Goal: Task Accomplishment & Management: Use online tool/utility

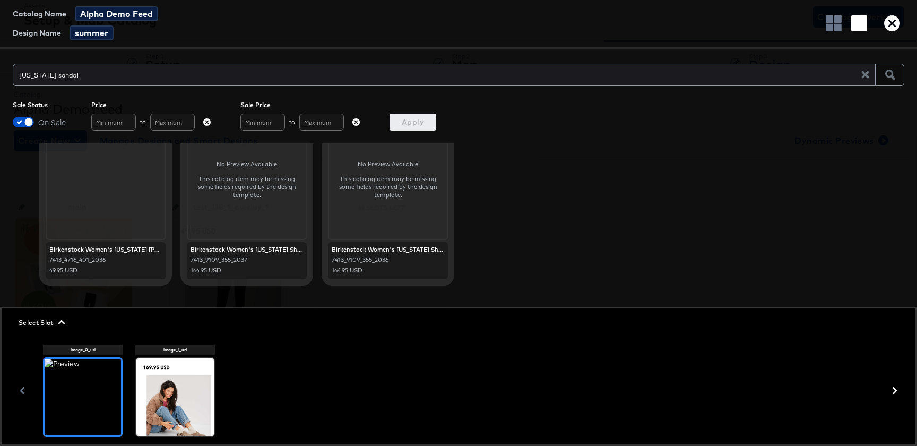
scroll to position [53, 0]
click at [894, 27] on icon "button" at bounding box center [892, 23] width 16 height 16
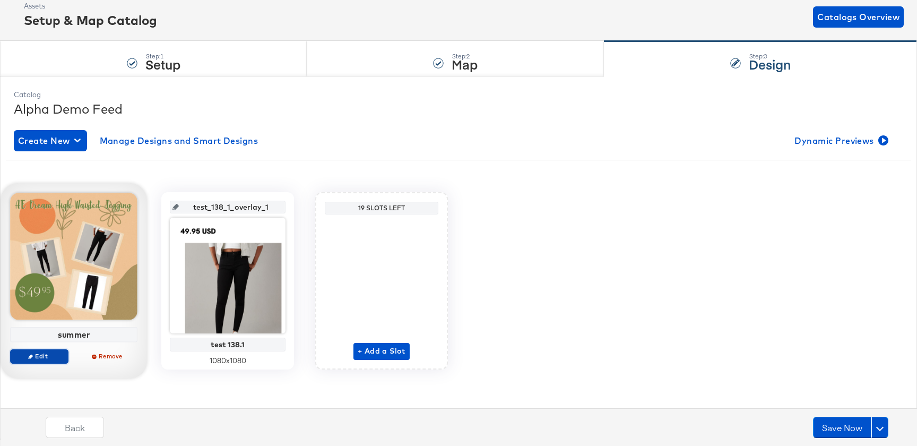
click at [42, 352] on span "Edit" at bounding box center [39, 356] width 49 height 8
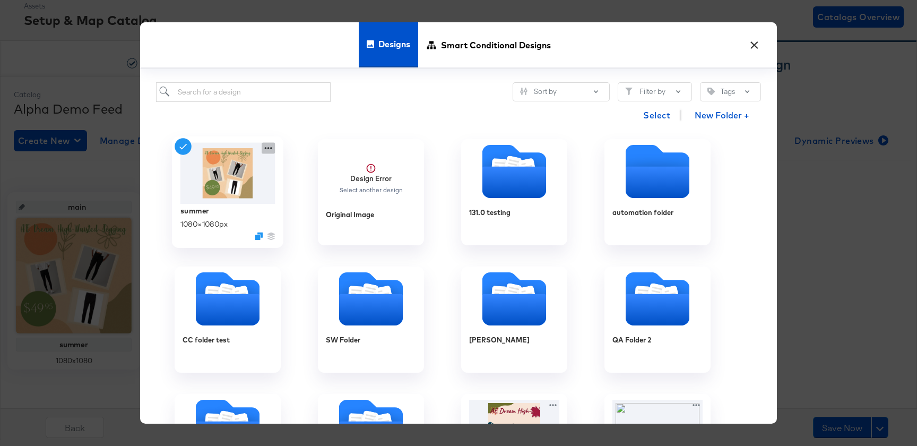
click at [266, 148] on icon at bounding box center [268, 148] width 7 height 2
click at [257, 234] on icon "Duplicate" at bounding box center [259, 236] width 8 height 8
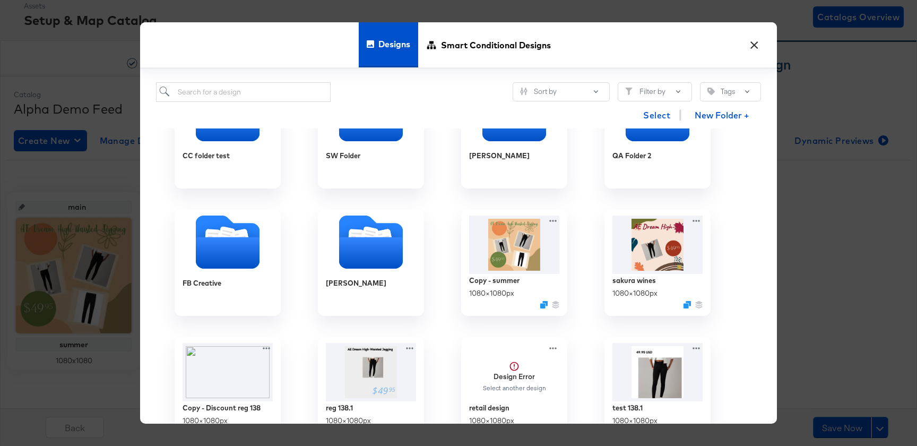
scroll to position [169, 0]
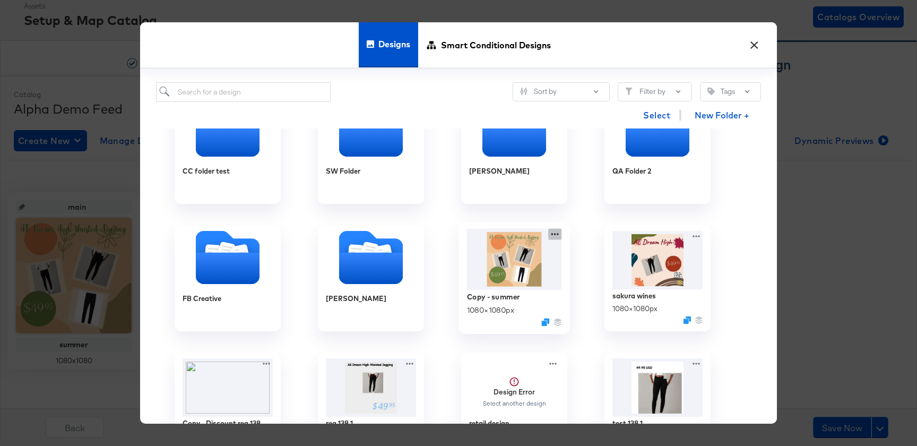
click at [556, 236] on icon at bounding box center [554, 234] width 13 height 11
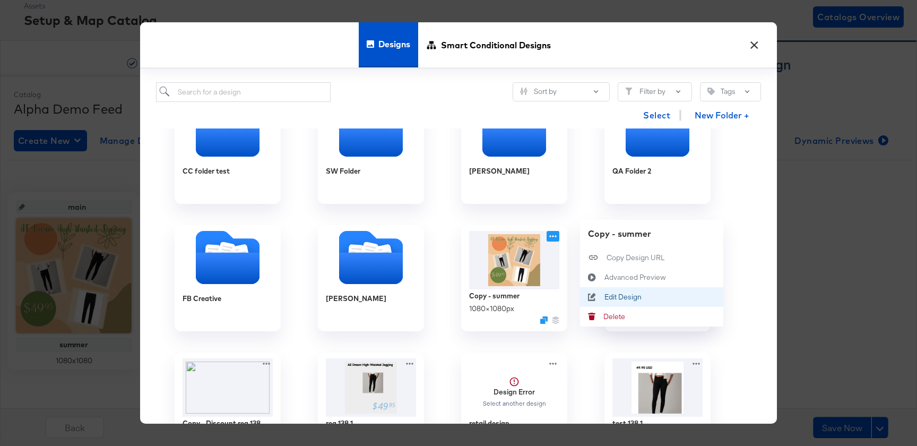
click at [604, 297] on div "Edit Design Edit Design" at bounding box center [604, 297] width 0 height 0
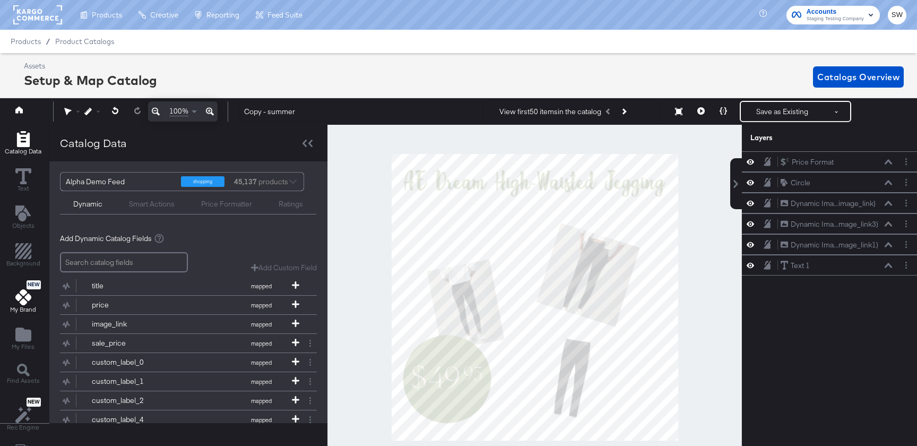
click at [17, 302] on icon at bounding box center [23, 297] width 16 height 16
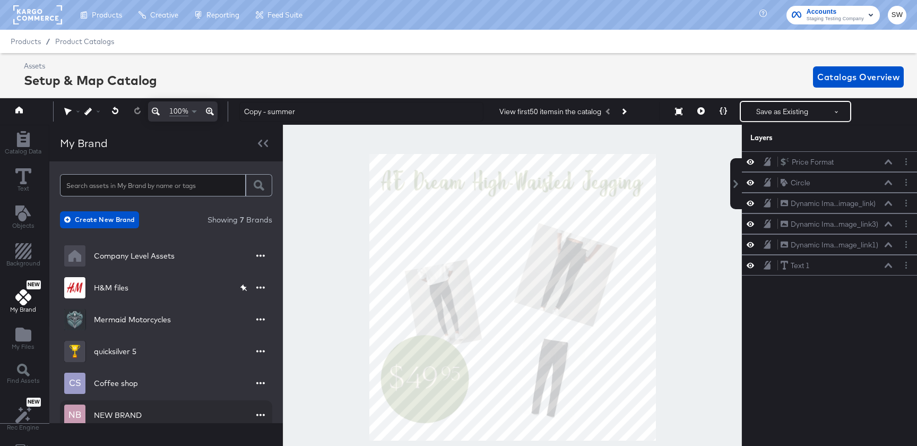
scroll to position [51, 0]
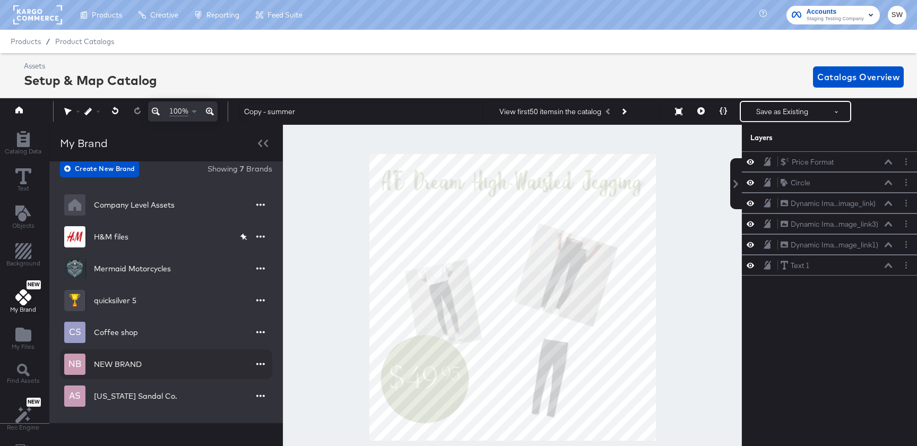
click at [160, 400] on div "Arizona Sandal Co." at bounding box center [135, 395] width 83 height 11
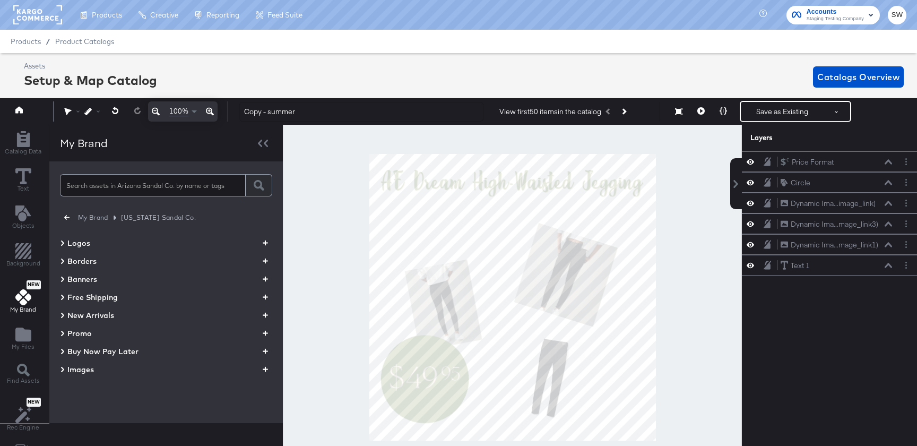
scroll to position [0, 0]
click at [101, 376] on div "My Brand Arizona Sandal Co. Logos Borders Banners Free Shipping New Arrivals Pr…" at bounding box center [166, 299] width 212 height 177
click at [98, 371] on div "Images" at bounding box center [166, 369] width 212 height 13
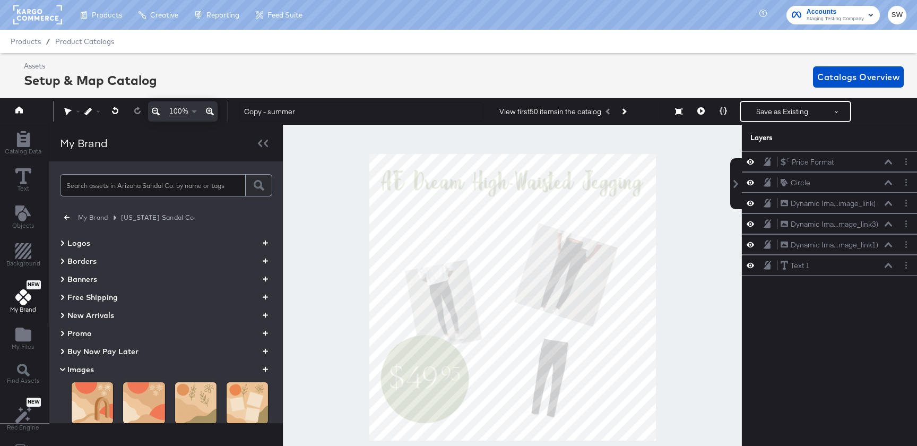
click at [265, 370] on icon "button" at bounding box center [265, 369] width 5 height 10
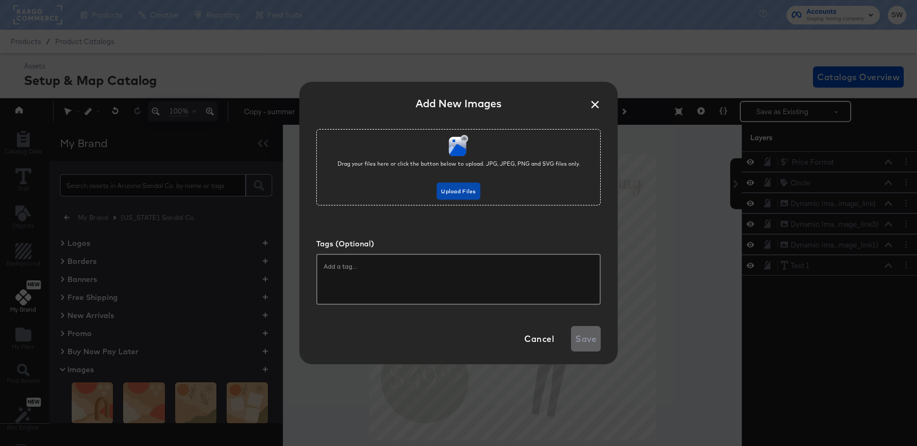
click at [451, 198] on button "Upload Files" at bounding box center [458, 190] width 43 height 17
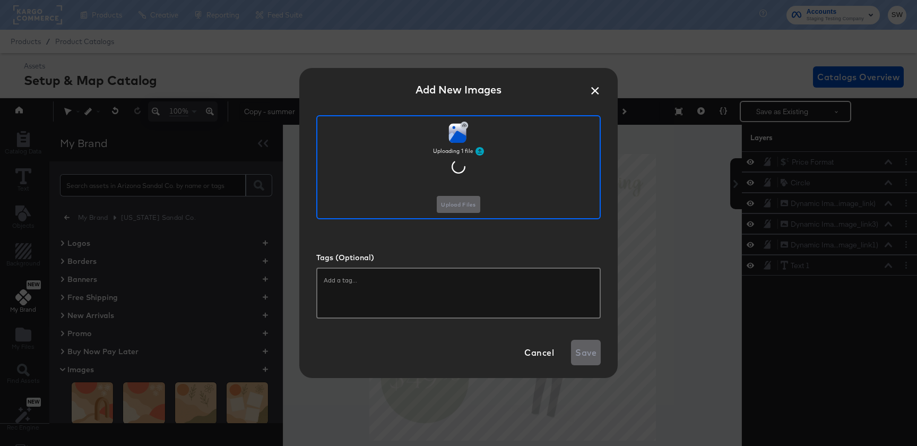
click at [462, 276] on input "text" at bounding box center [458, 280] width 269 height 11
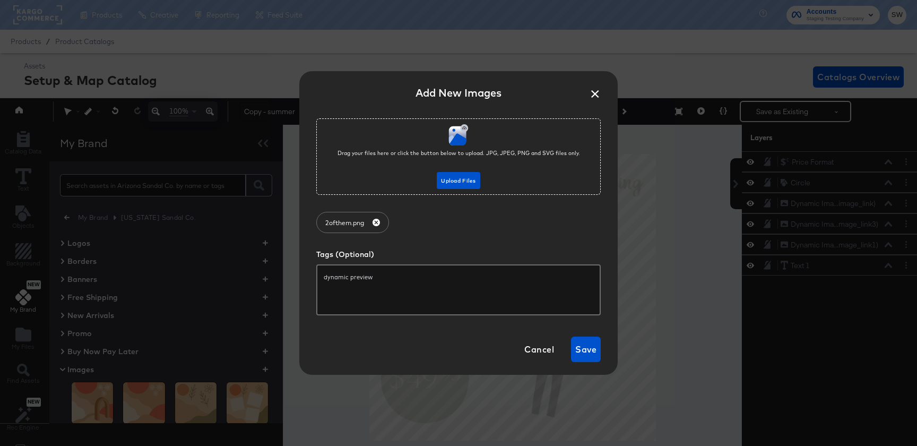
type input "dynamic previews"
click at [592, 349] on span "Save" at bounding box center [585, 349] width 21 height 15
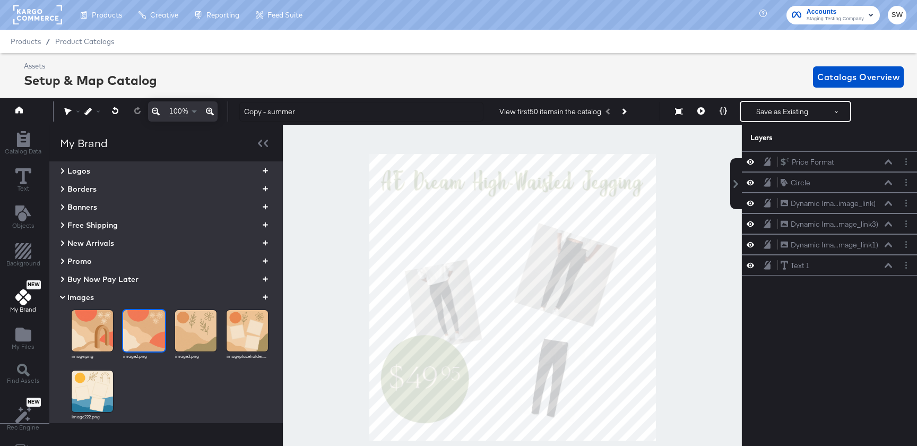
scroll to position [76, 0]
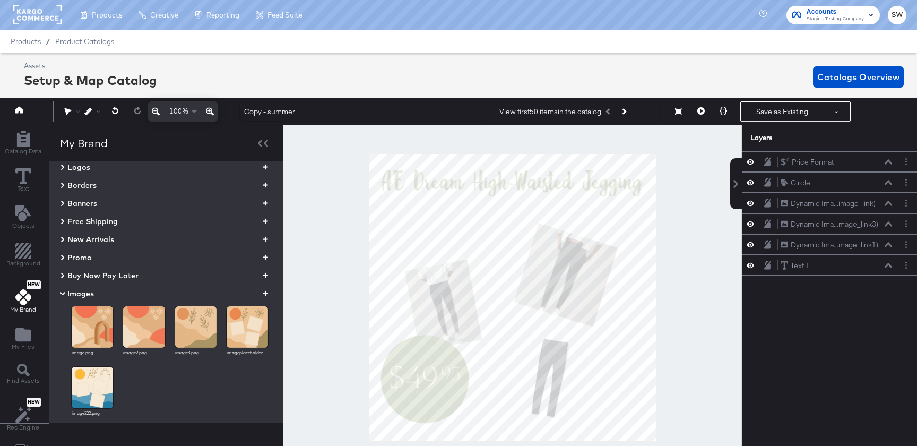
click at [82, 300] on div "image.png image2.png image3.png imageplaceholder.png image222.png" at bounding box center [166, 367] width 212 height 135
click at [83, 296] on span "Images" at bounding box center [80, 293] width 27 height 11
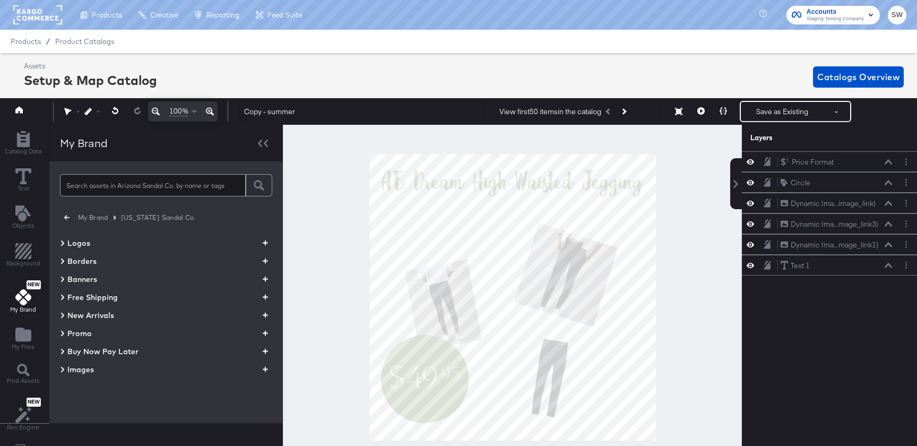
click at [84, 375] on div "My Brand Arizona Sandal Co. Logos Borders Banners Free Shipping New Arrivals Pr…" at bounding box center [166, 299] width 212 height 177
click at [85, 373] on span "Images" at bounding box center [80, 369] width 27 height 11
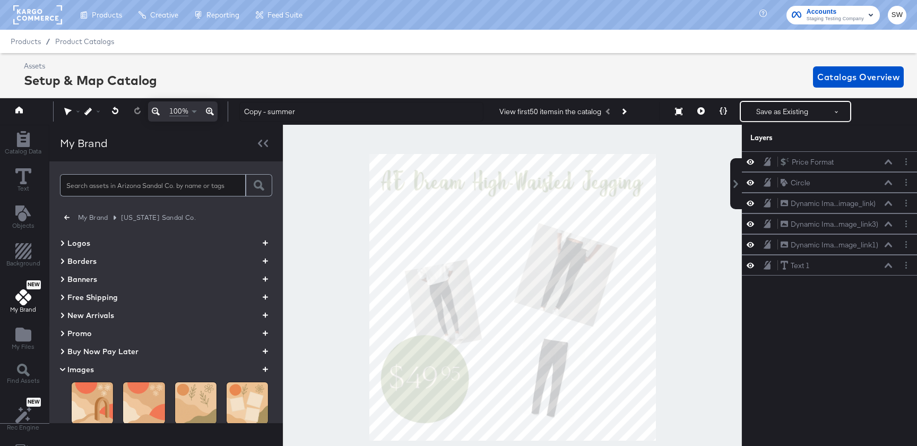
scroll to position [100, 0]
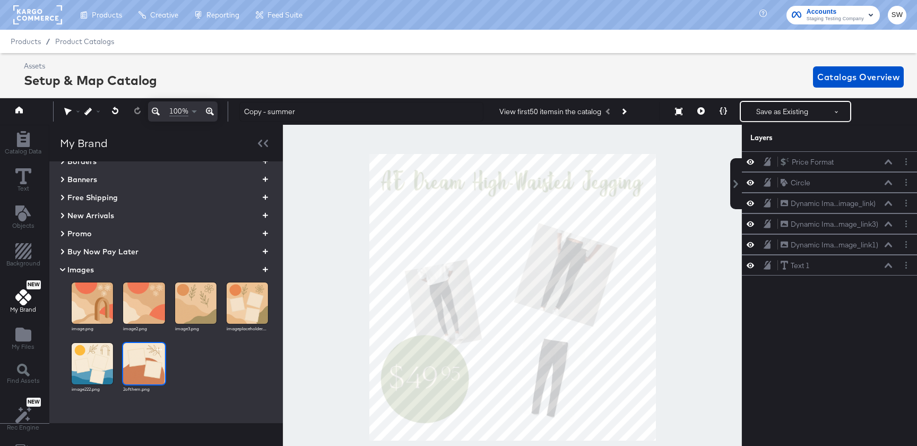
click at [143, 368] on img at bounding box center [143, 363] width 41 height 41
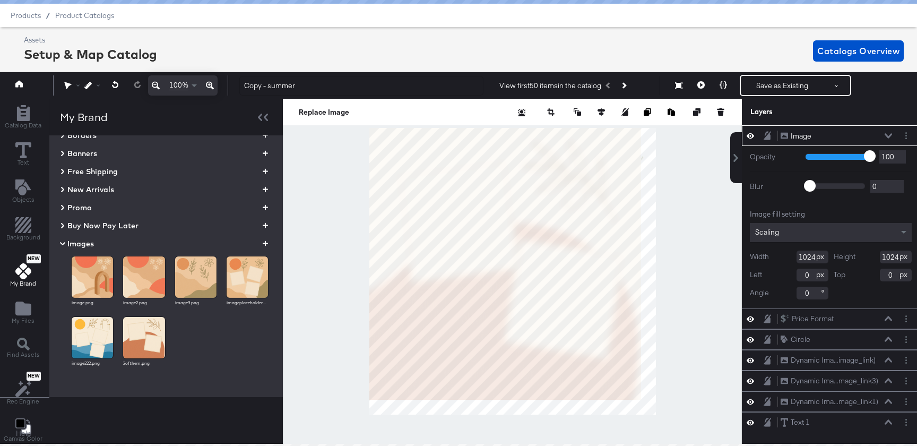
scroll to position [30, 0]
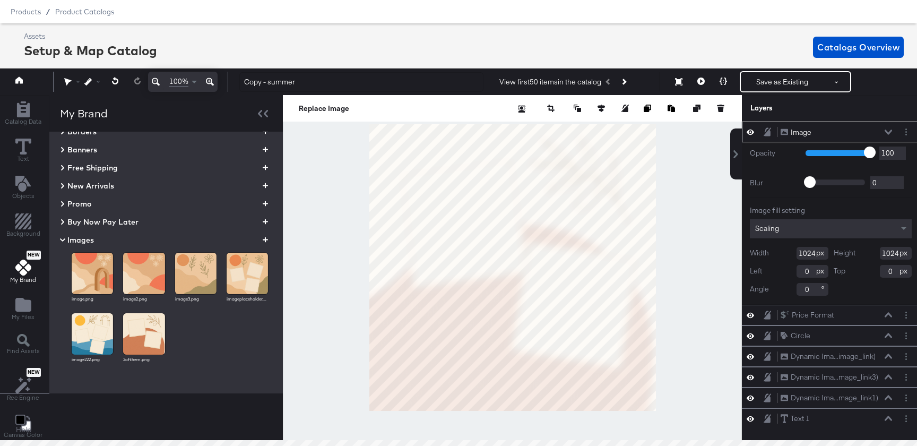
click at [654, 412] on div at bounding box center [512, 267] width 459 height 345
type input "1081"
click at [577, 109] on icon at bounding box center [576, 107] width 7 height 7
click at [551, 193] on button "Send to Back" at bounding box center [550, 193] width 82 height 21
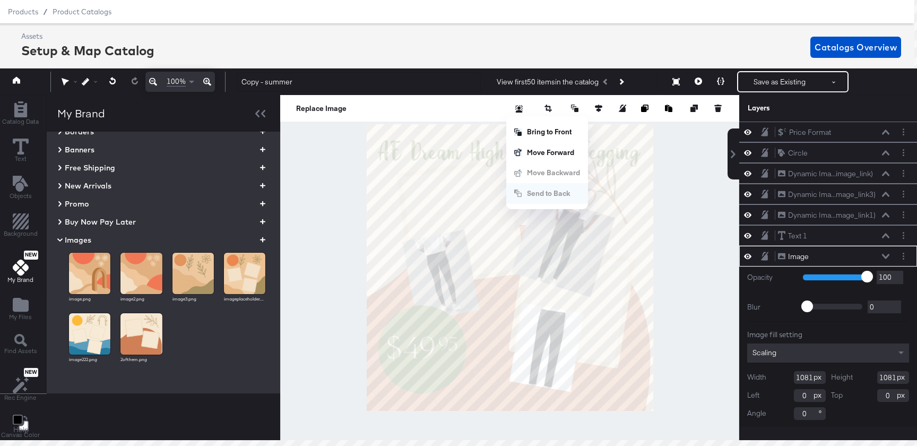
scroll to position [2, 0]
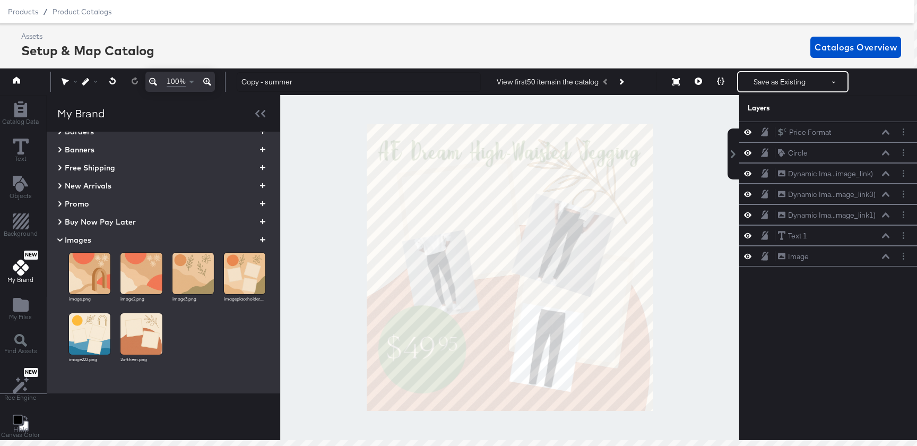
click at [686, 378] on div at bounding box center [509, 267] width 459 height 345
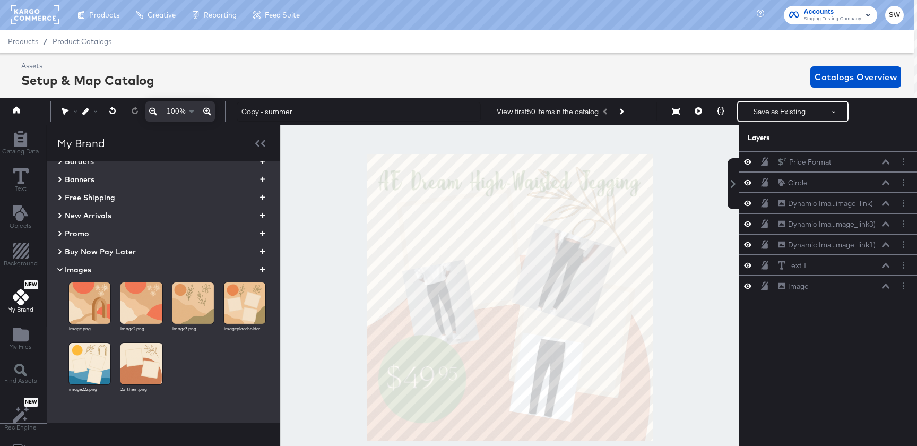
scroll to position [30, 3]
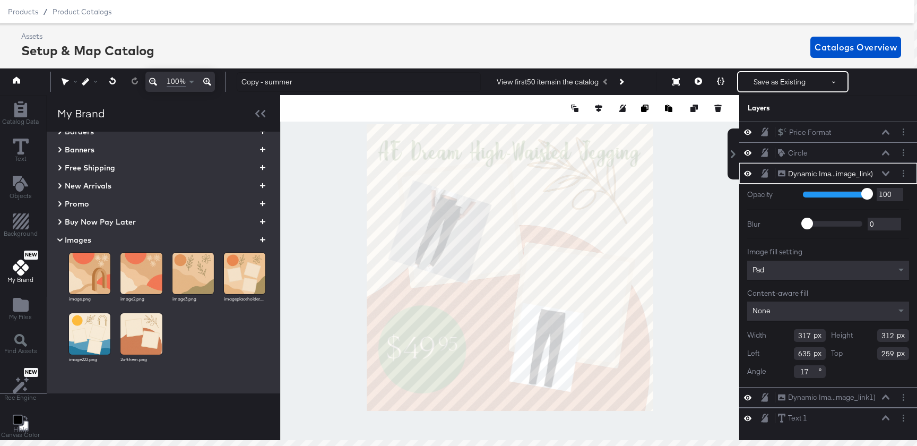
type input "171"
type input "209"
type input "98"
type input "272"
type input "352"
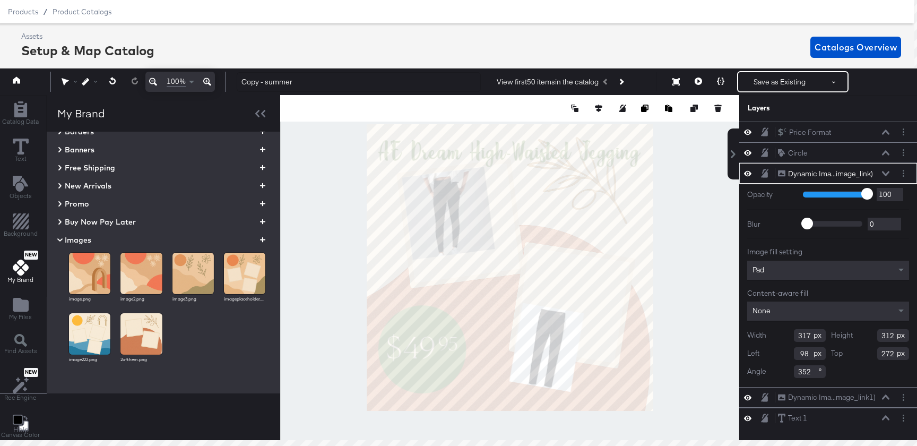
type input "126"
type input "204"
type input "405"
type input "399"
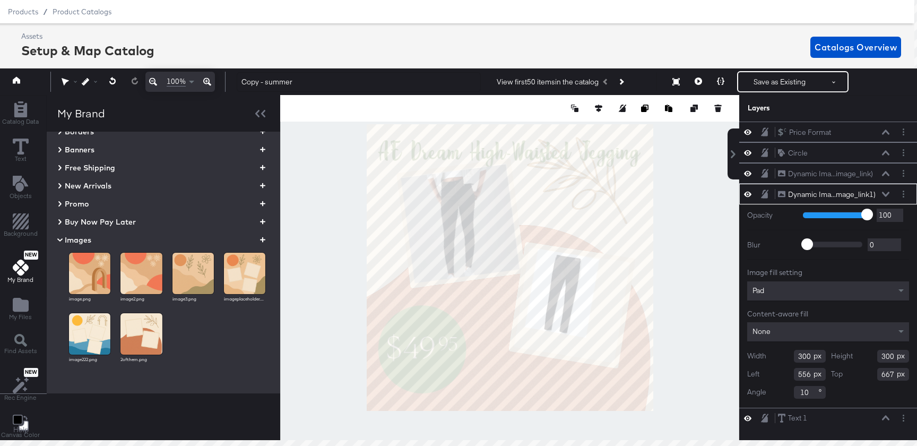
type input "616"
type input "461"
type input "384"
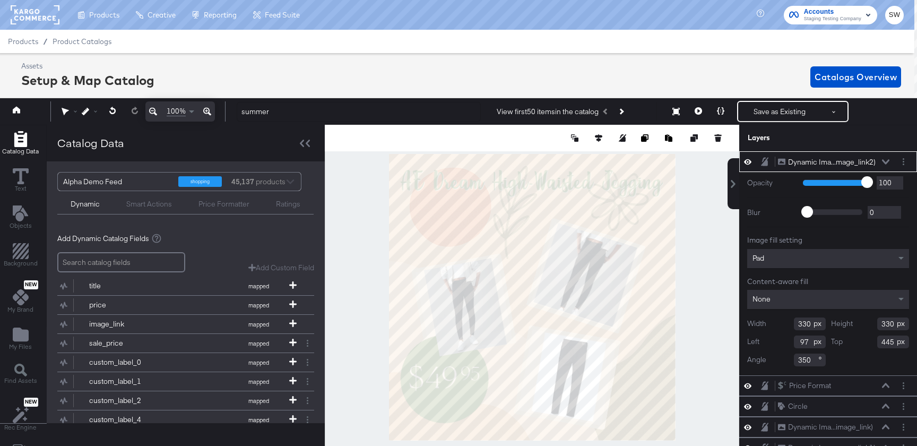
type input "97"
type input "445"
type input "350"
click at [572, 136] on icon at bounding box center [574, 137] width 7 height 7
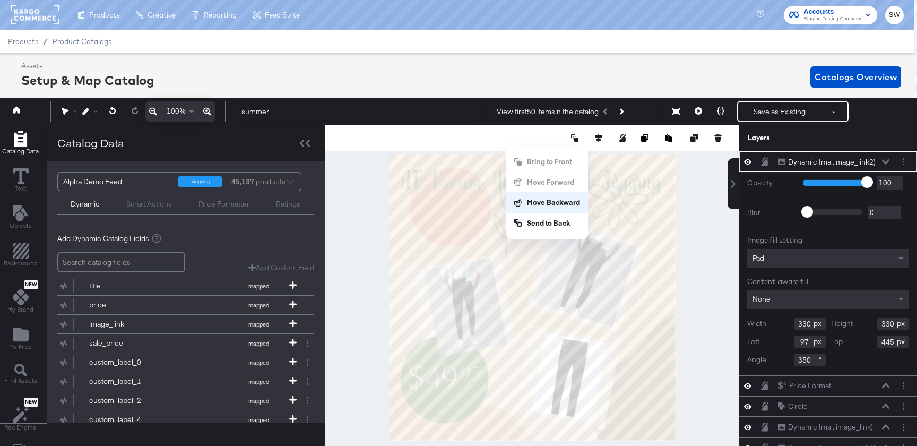
click at [542, 206] on button "Move Backward" at bounding box center [547, 202] width 82 height 21
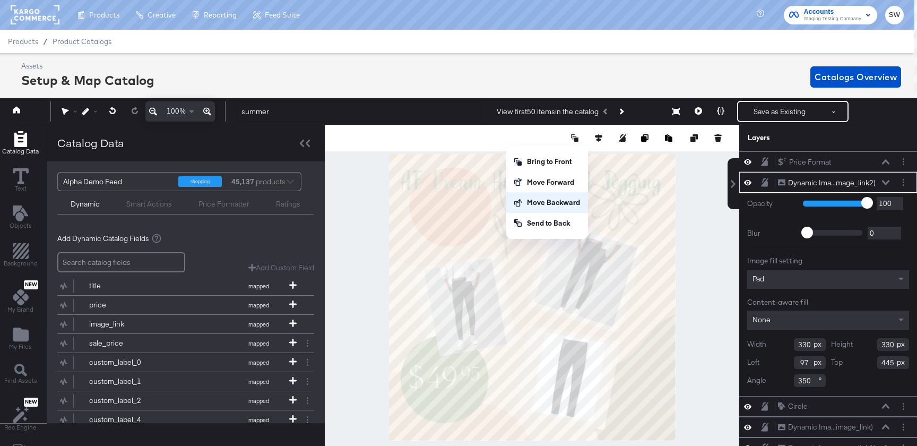
click at [543, 206] on button "Move Backward" at bounding box center [547, 202] width 82 height 21
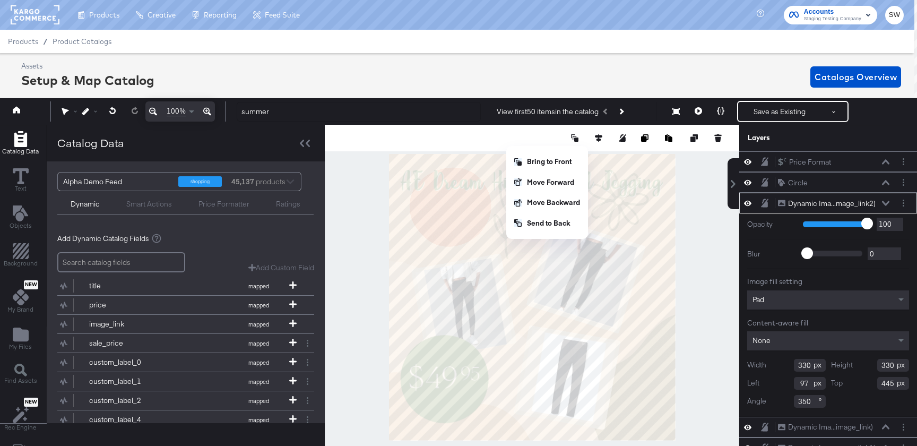
click at [714, 351] on div at bounding box center [532, 297] width 414 height 345
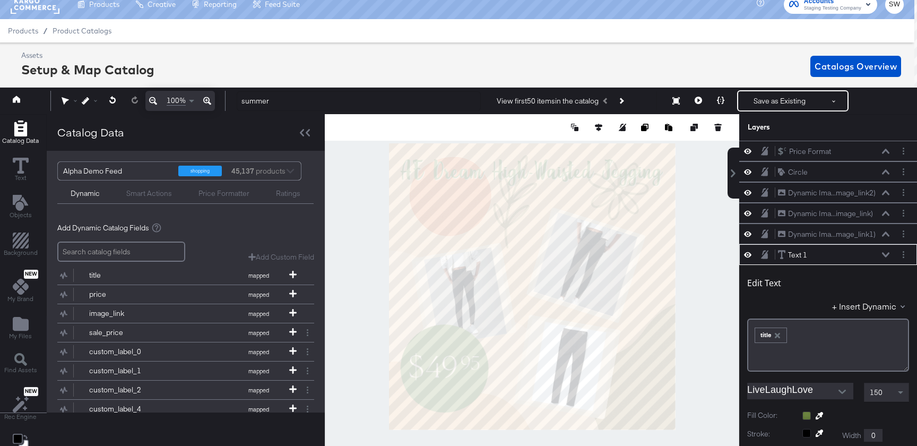
scroll to position [103, 0]
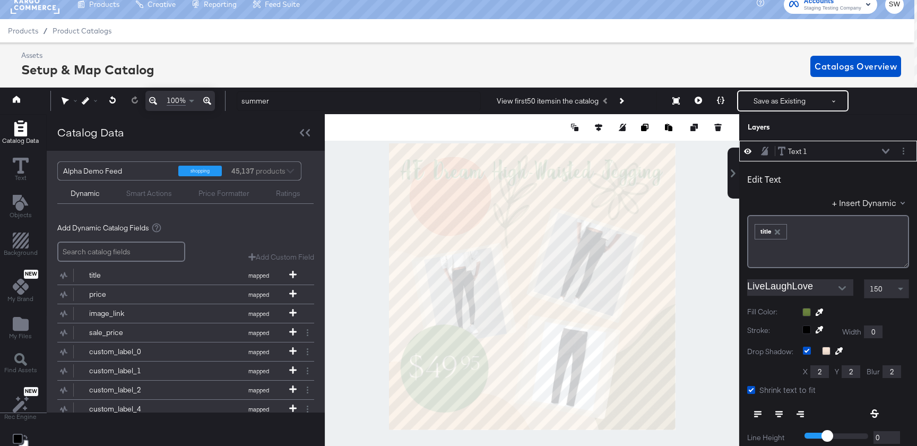
type input "981"
type input "107"
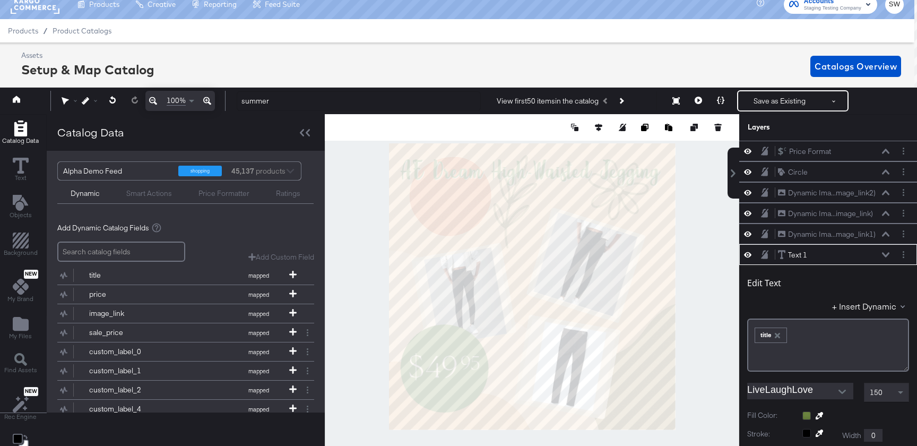
click at [703, 308] on div at bounding box center [532, 286] width 414 height 345
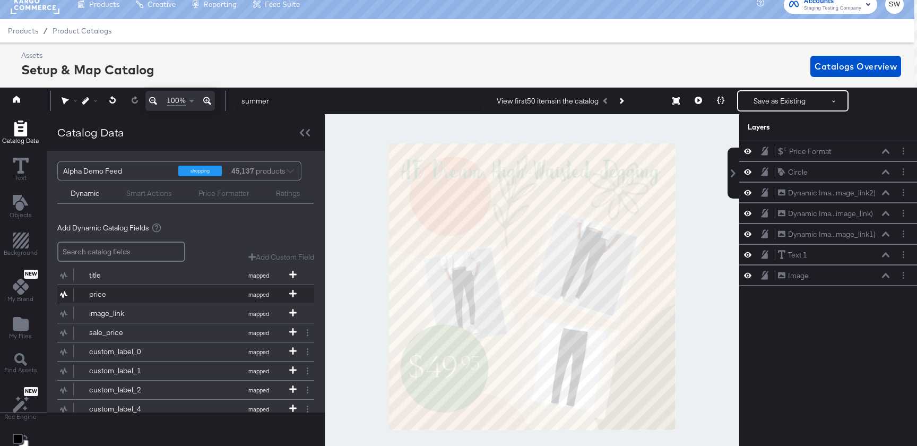
scroll to position [124, 0]
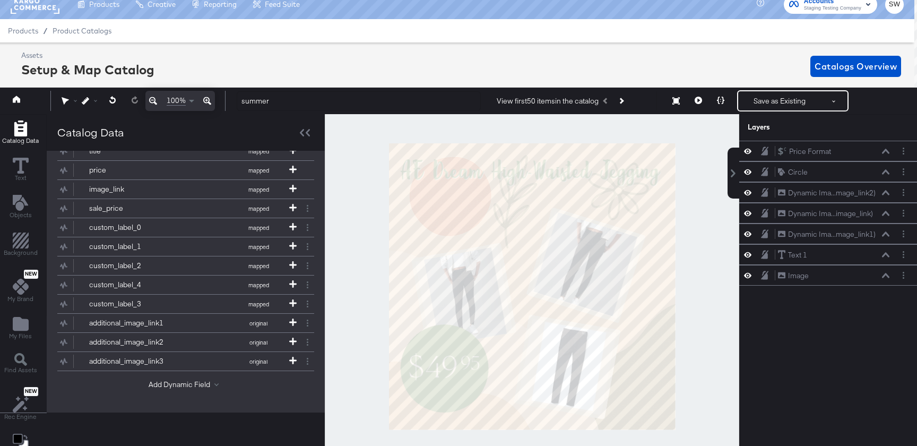
click at [187, 378] on div "title mapped price mapped image_link mapped sale_price mapped custom_label_0 ma…" at bounding box center [185, 265] width 257 height 256
click at [187, 381] on button "Add Dynamic Field" at bounding box center [186, 384] width 74 height 10
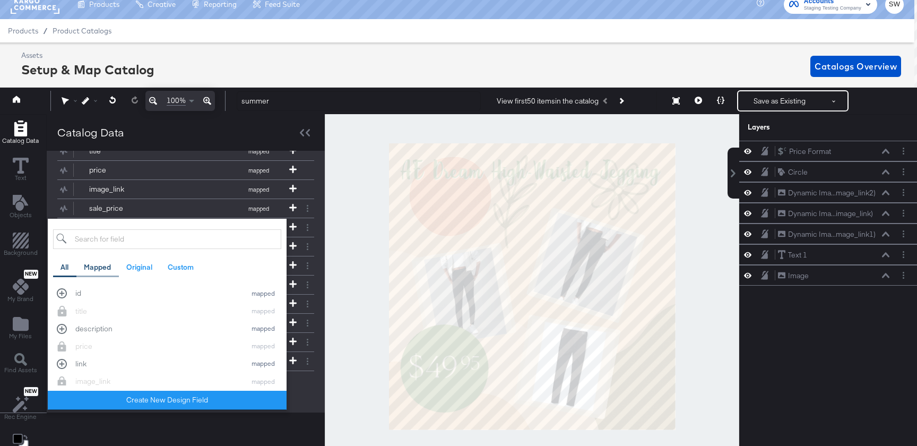
click at [100, 265] on div "Mapped" at bounding box center [97, 267] width 27 height 10
click at [104, 237] on input "search" at bounding box center [167, 239] width 228 height 20
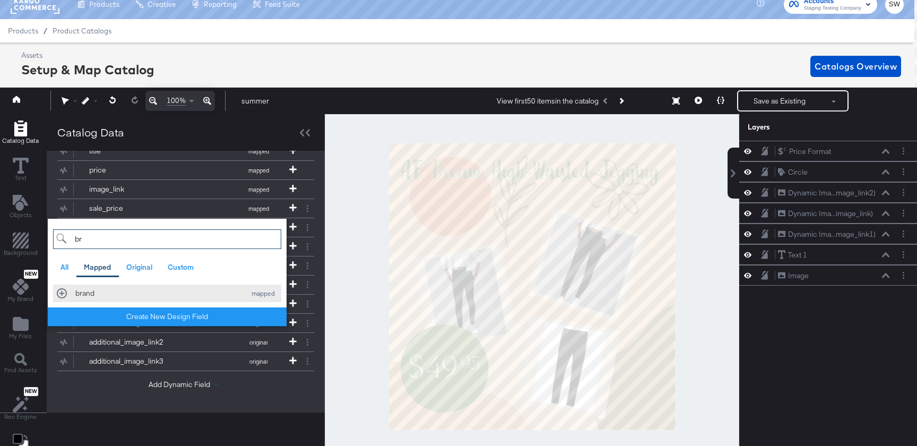
type input "br"
click at [60, 292] on div "brand mapped" at bounding box center [167, 293] width 221 height 10
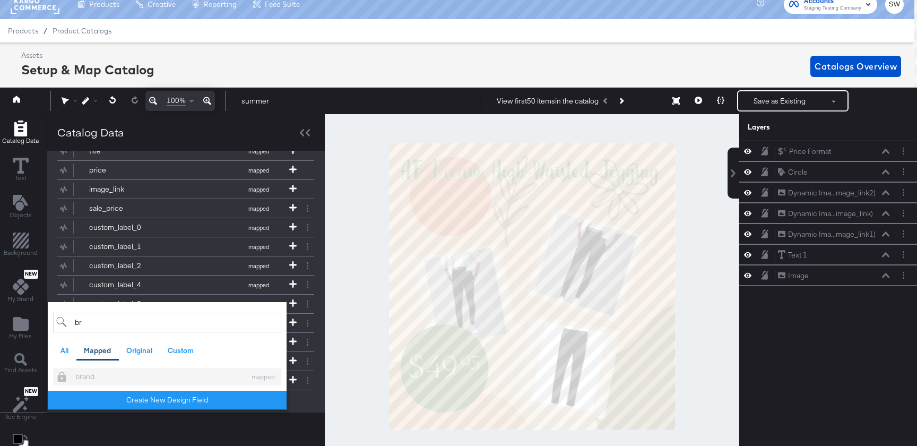
scroll to position [143, 0]
click at [312, 392] on div "Add Dynamic Catalog Fields Add Custom Field Create a custom field based on an e…" at bounding box center [186, 242] width 278 height 342
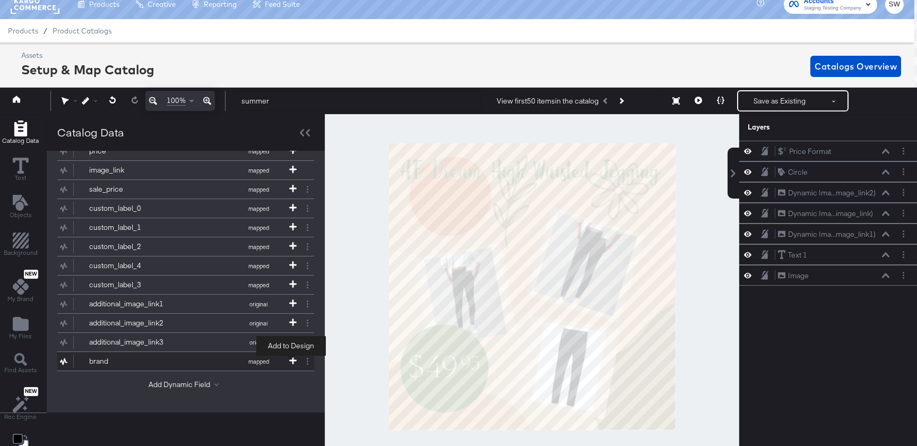
click at [293, 361] on icon at bounding box center [292, 359] width 7 height 7
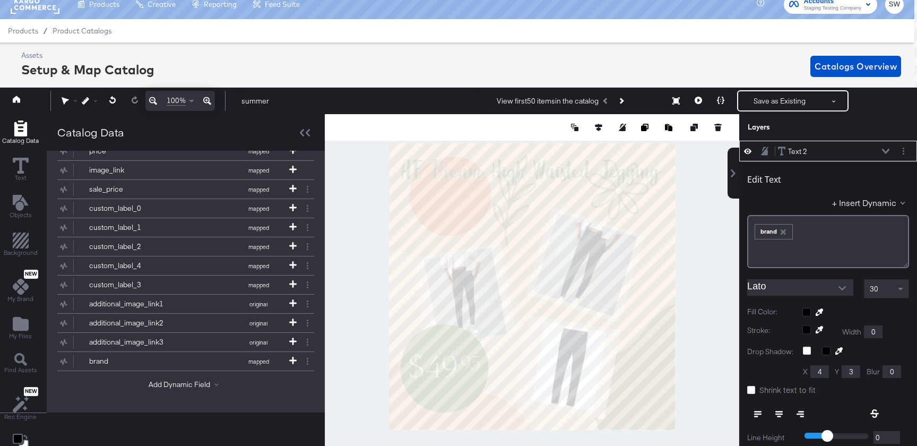
scroll to position [0, 0]
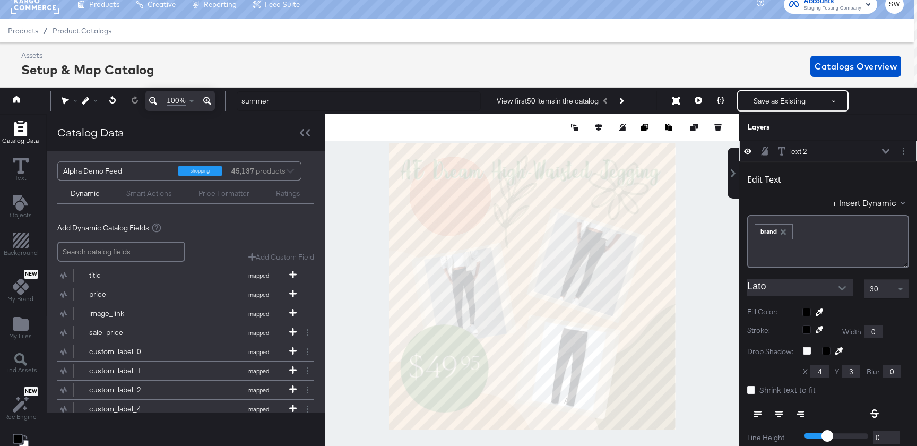
type input "660"
type input "958"
type input "186"
type input "44"
type input "874"
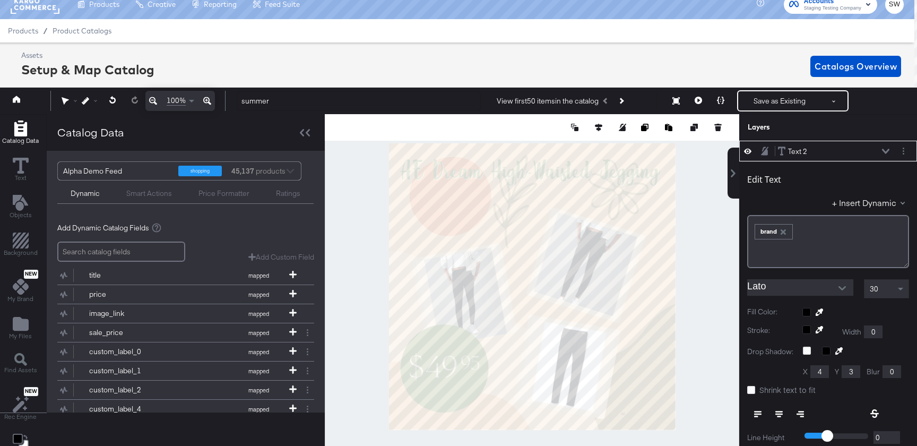
type input "1014"
type input "193"
type input "867"
type input "227"
type input "833"
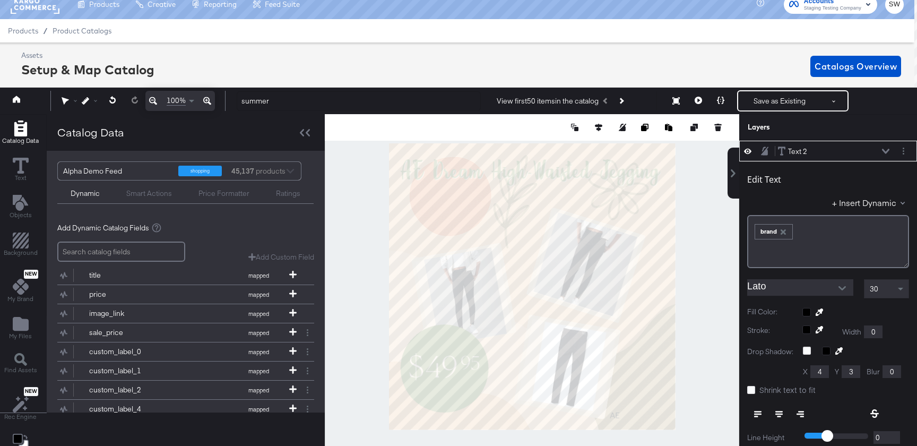
type input "134"
type input "926"
click at [763, 278] on div "Edit Text + Insert Dynamic ﻿ ﻿ brand ﻿ Lato 30 Fill Color: Stroke: Width 0 Drop…" at bounding box center [828, 366] width 178 height 411
click at [763, 285] on input "Lato" at bounding box center [792, 287] width 90 height 16
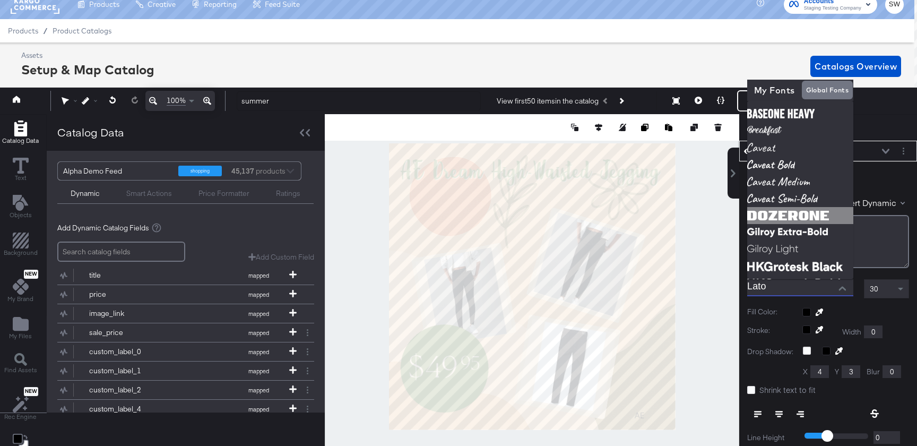
click at [773, 208] on img at bounding box center [800, 215] width 106 height 17
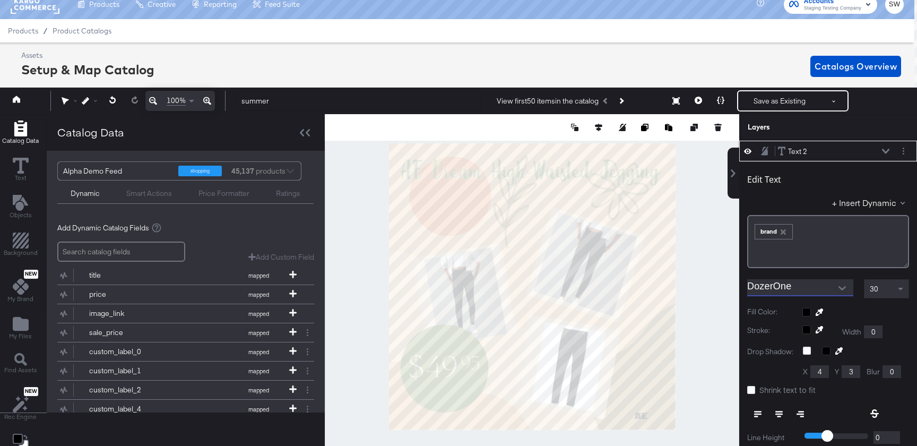
click at [792, 286] on input "DozerOne" at bounding box center [792, 287] width 90 height 16
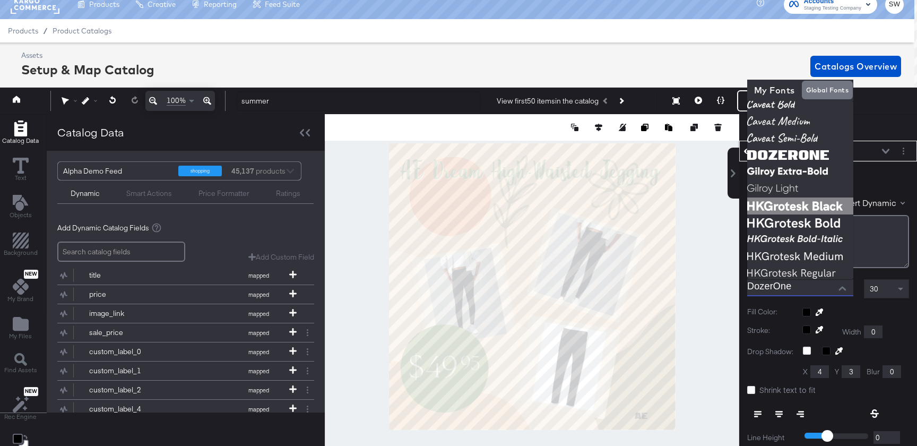
scroll to position [53, 0]
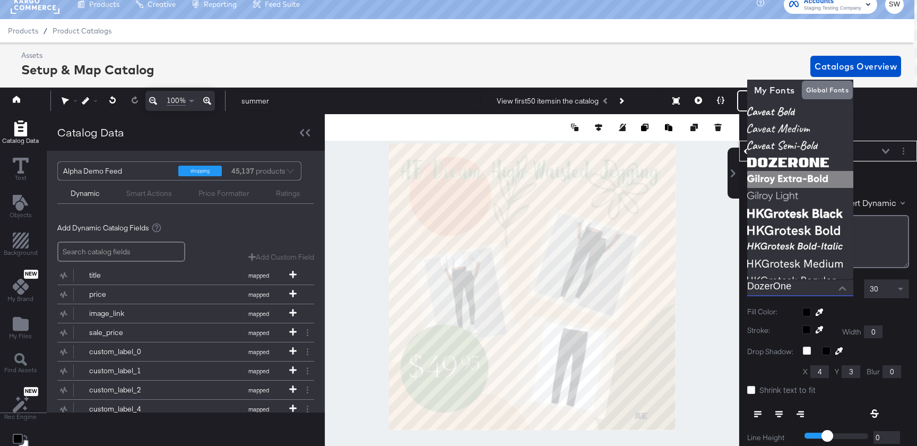
click at [788, 187] on img at bounding box center [800, 179] width 106 height 17
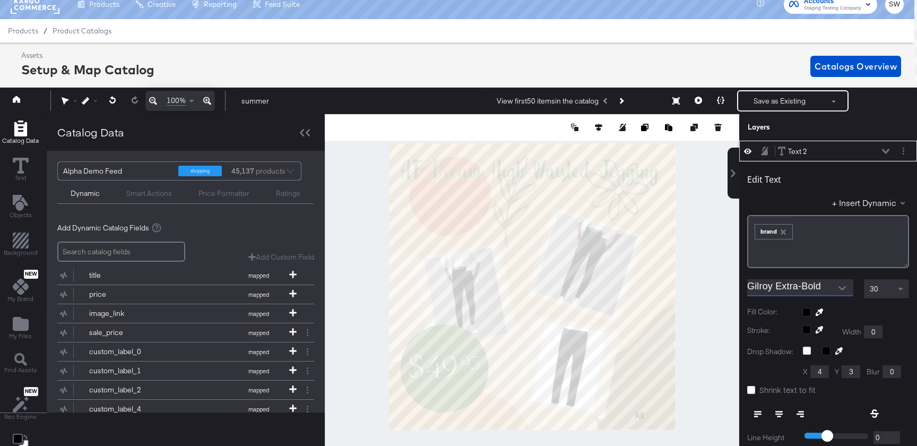
click at [780, 284] on input "Gilroy Extra-Bold" at bounding box center [792, 287] width 90 height 16
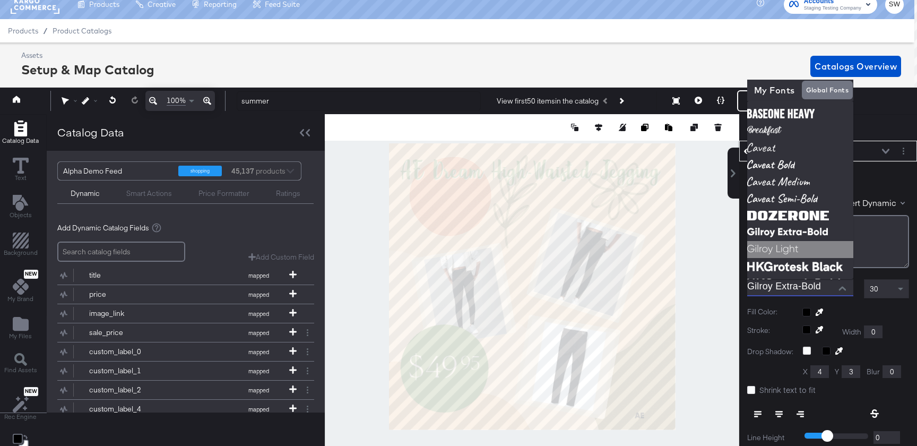
click at [777, 247] on img at bounding box center [800, 249] width 106 height 17
type input "Gilroy Light"
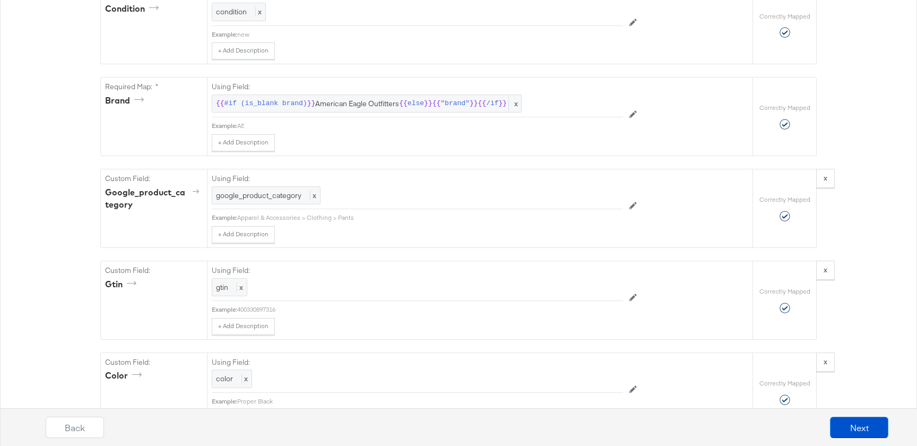
scroll to position [903, 0]
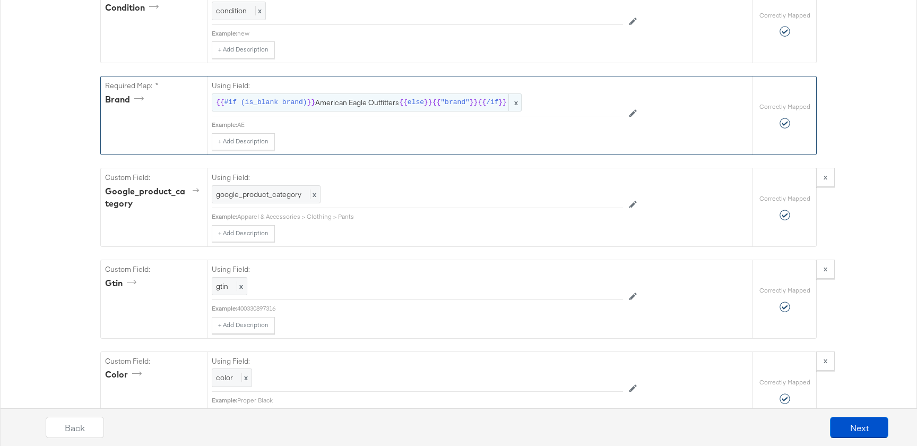
click at [395, 102] on span "{{ #if (is_blank brand) }} American Eagle Outfitters {{ else }} {{ "brand" }} {…" at bounding box center [366, 103] width 301 height 10
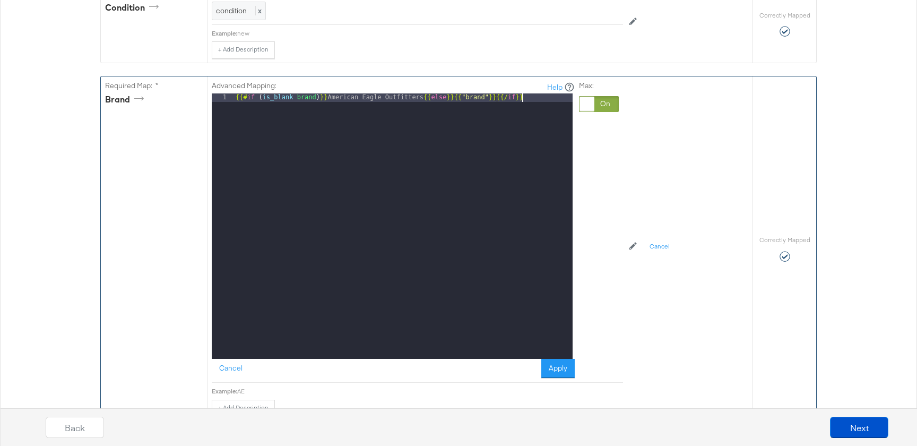
click at [404, 141] on div "{{# if ( is_blank brand ) }} American Eagle Outfitters {{ else }}{{ "brand" }}{…" at bounding box center [402, 234] width 339 height 282
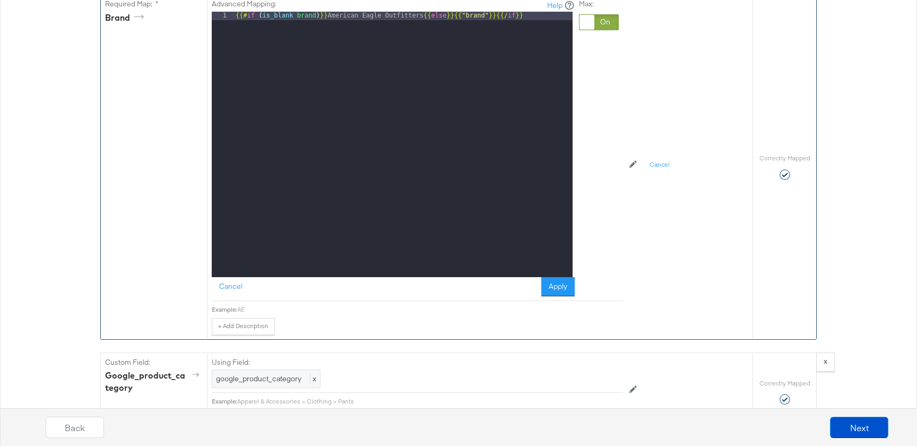
scroll to position [988, 0]
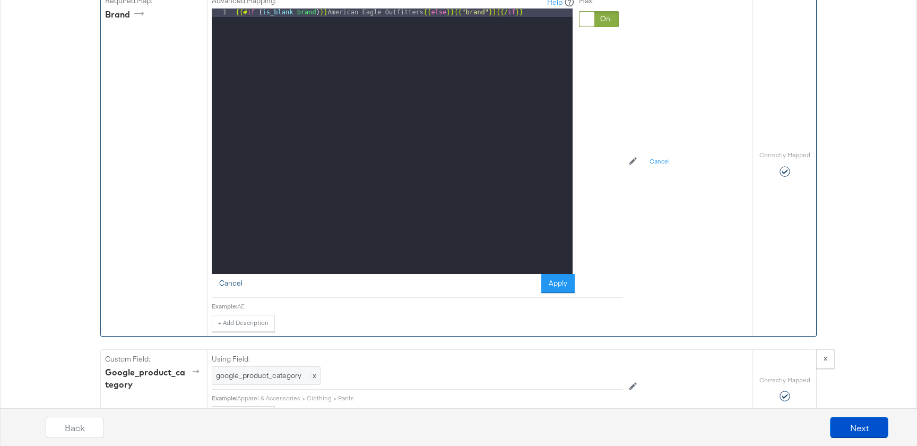
click at [239, 290] on button "Cancel" at bounding box center [231, 283] width 38 height 19
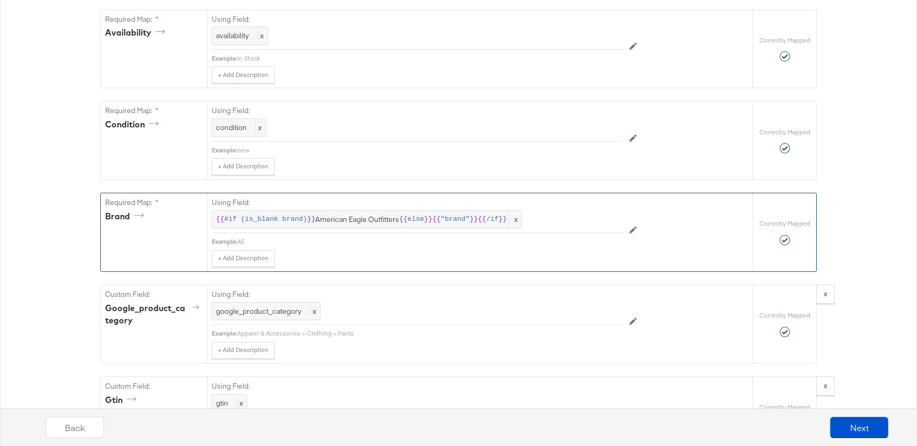
scroll to position [786, 0]
click at [856, 423] on button "Next" at bounding box center [859, 426] width 58 height 21
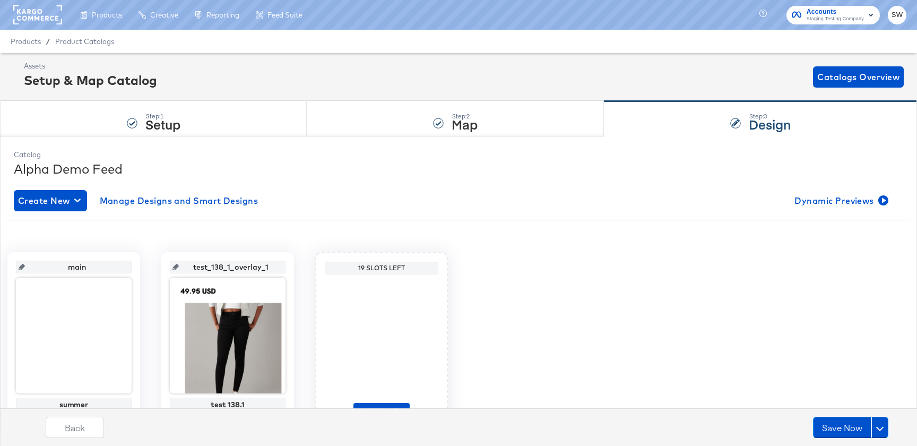
scroll to position [60, 0]
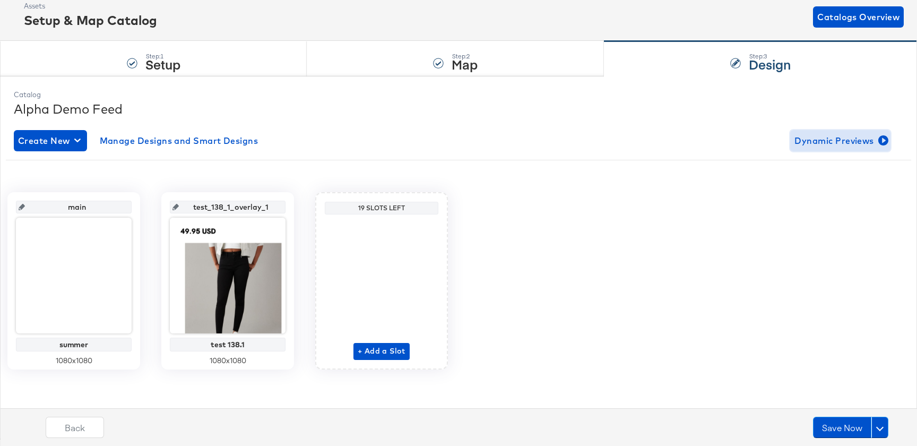
click at [832, 136] on span "Dynamic Previews" at bounding box center [840, 140] width 92 height 15
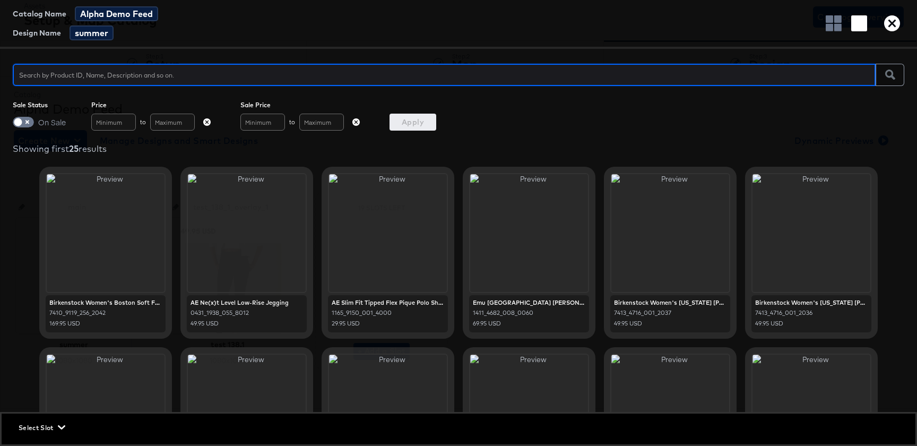
click at [27, 118] on span at bounding box center [23, 122] width 21 height 11
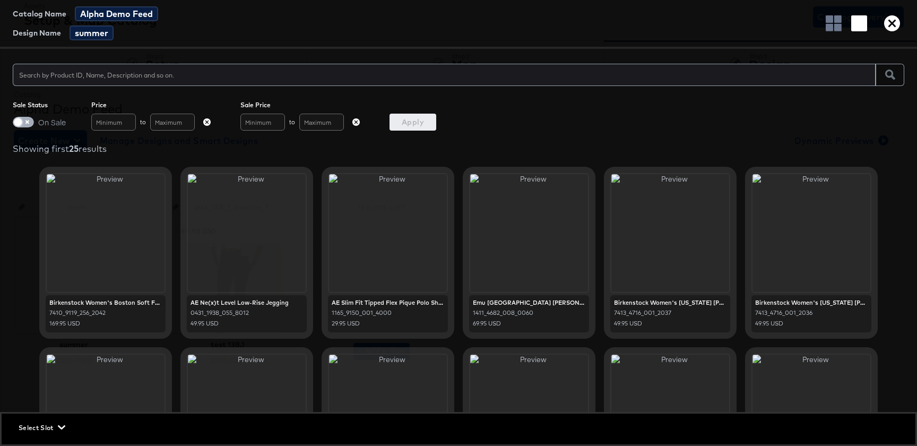
click at [27, 121] on input "checkbox" at bounding box center [18, 124] width 32 height 11
checkbox input "true"
click at [418, 129] on button "Apply" at bounding box center [412, 122] width 47 height 17
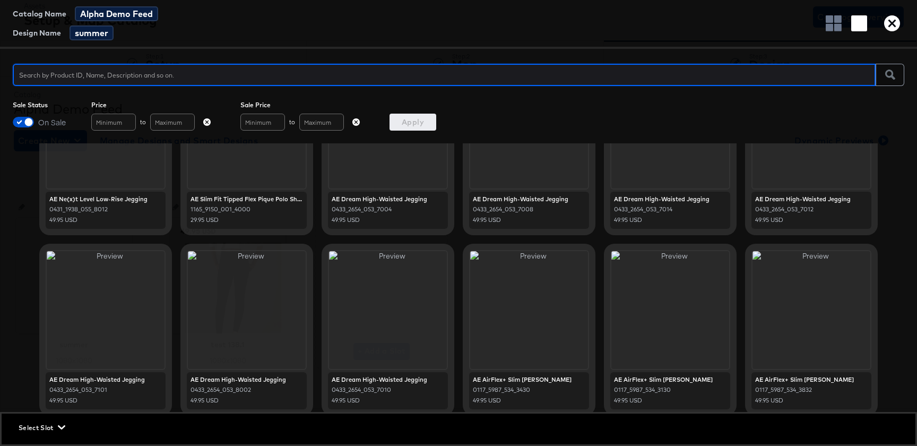
scroll to position [0, 0]
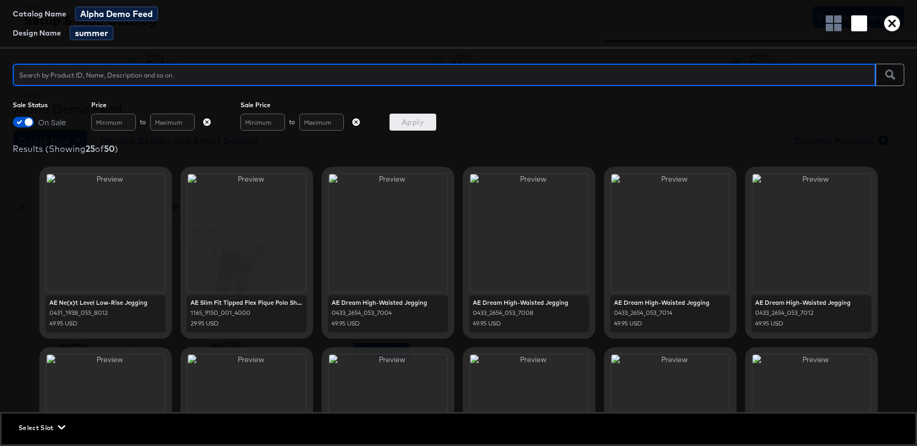
click at [893, 21] on icon "button" at bounding box center [892, 23] width 16 height 16
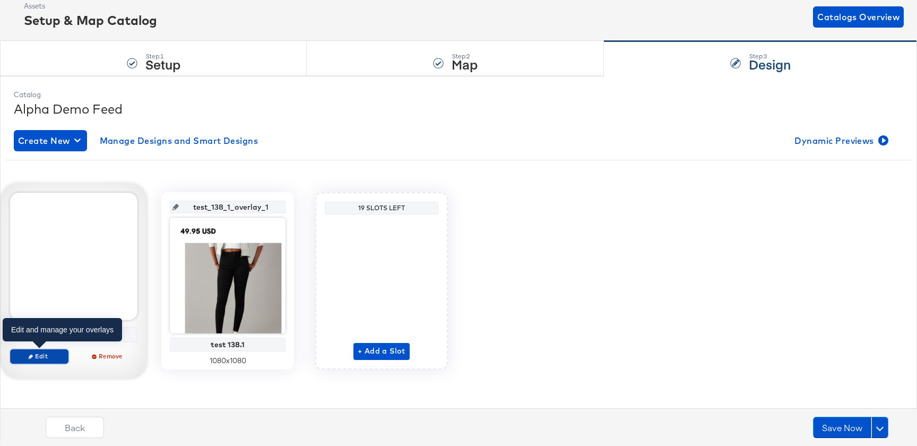
click at [55, 354] on span "Edit" at bounding box center [39, 356] width 49 height 8
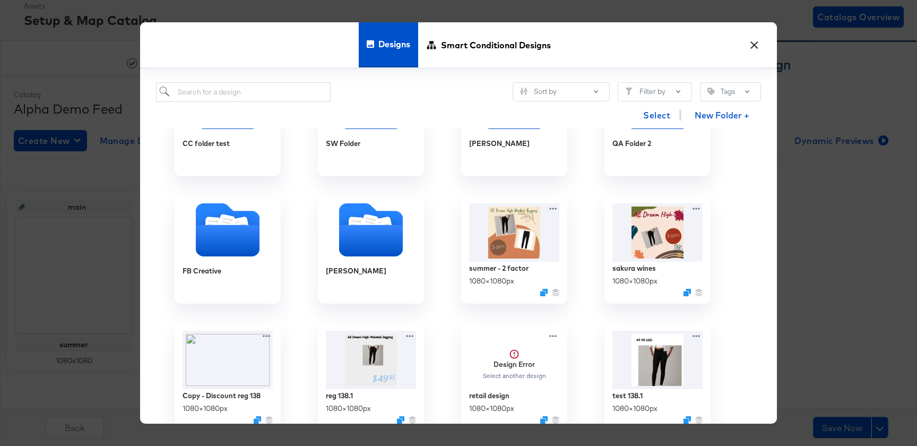
scroll to position [199, 0]
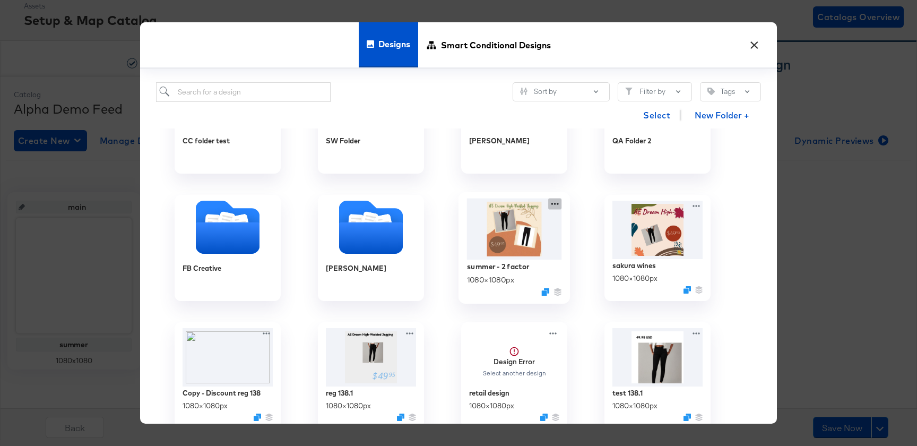
click at [555, 204] on icon at bounding box center [554, 204] width 7 height 2
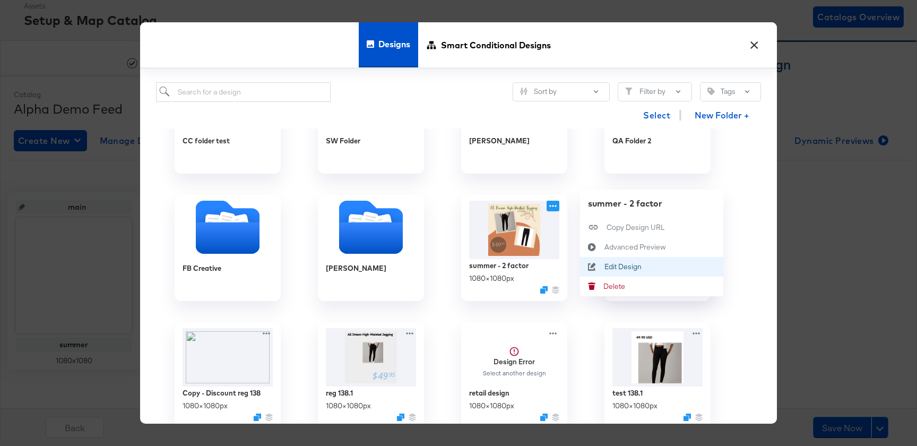
click at [586, 264] on icon at bounding box center [592, 267] width 24 height 8
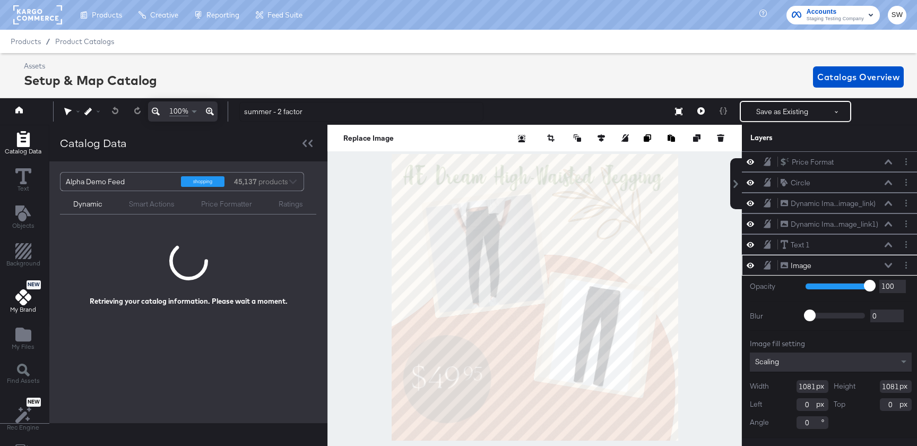
click at [14, 301] on div "New My Brand" at bounding box center [23, 296] width 26 height 33
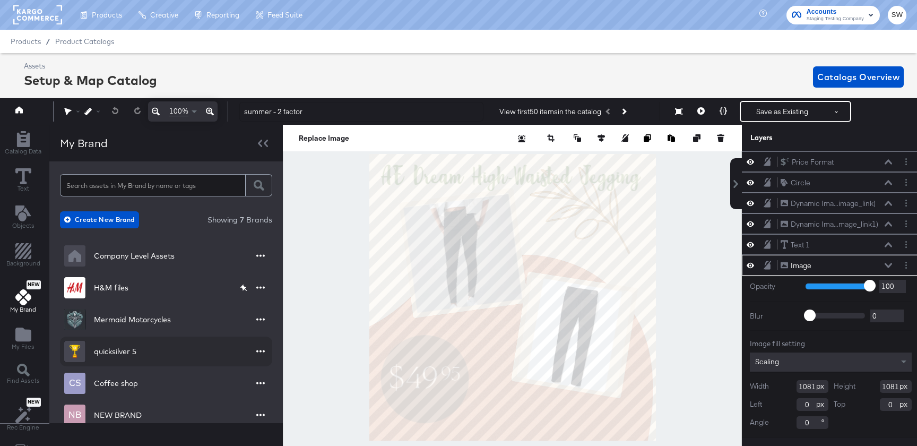
scroll to position [51, 0]
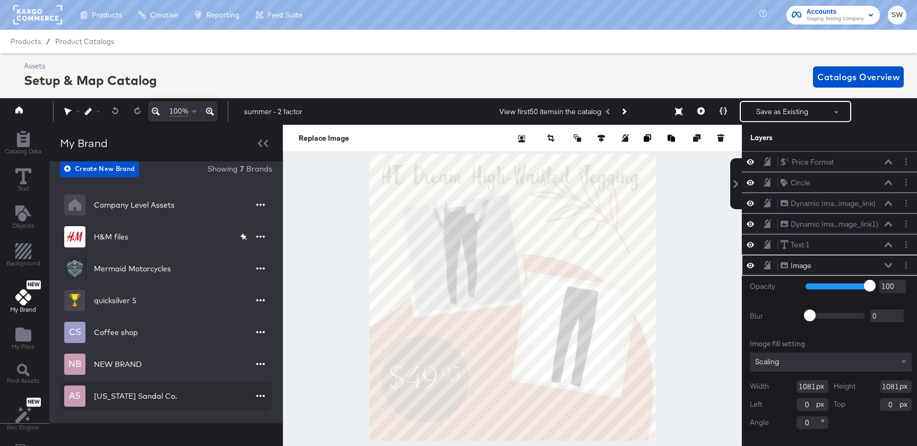
click at [123, 395] on div "[US_STATE] Sandal Co." at bounding box center [135, 395] width 83 height 11
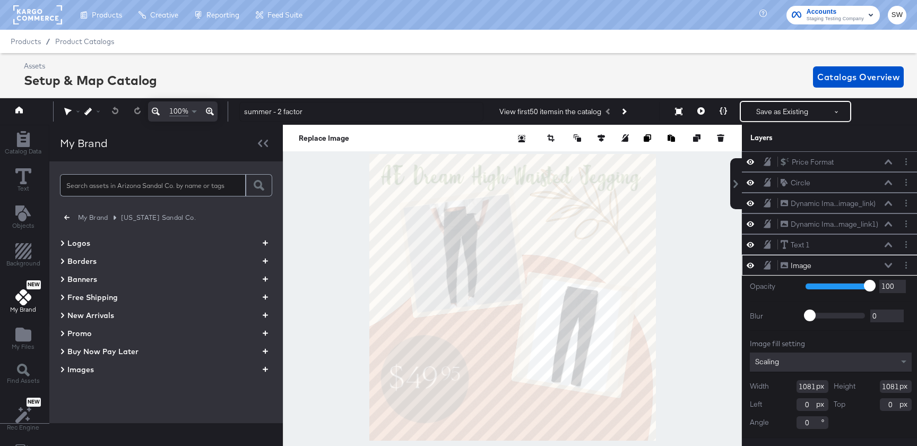
click at [101, 380] on div "My Brand Arizona Sandal Co. Logos Borders Banners Free Shipping New Arrivals Pr…" at bounding box center [166, 299] width 212 height 177
click at [101, 374] on div "Images" at bounding box center [166, 369] width 212 height 13
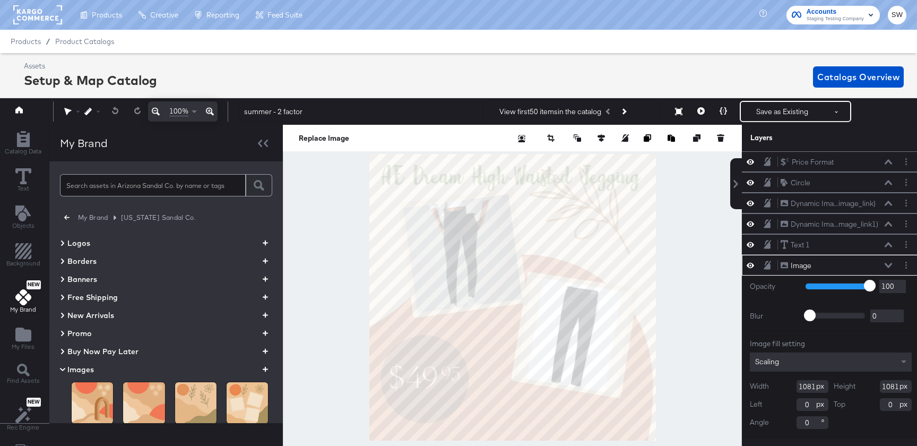
scroll to position [100, 0]
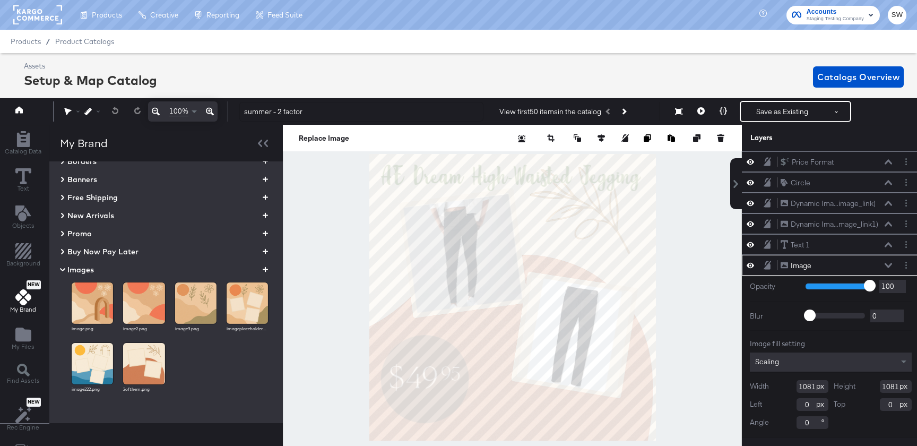
click at [263, 267] on icon "button" at bounding box center [265, 269] width 5 height 5
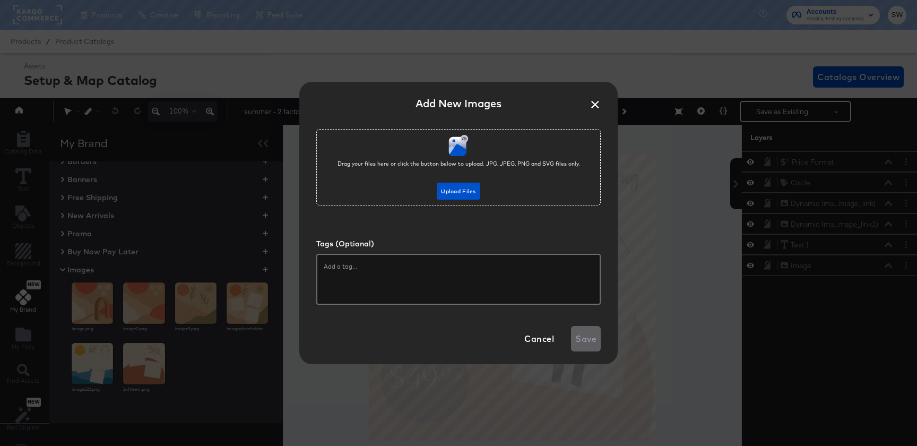
click at [426, 271] on input "text" at bounding box center [458, 266] width 269 height 11
type input "dynamic previews"
click at [459, 212] on div "Drag your files here or click the button below to upload. JPG, JPEG, PNG and SV…" at bounding box center [458, 217] width 284 height 176
click at [537, 341] on span "Cancel" at bounding box center [539, 338] width 30 height 15
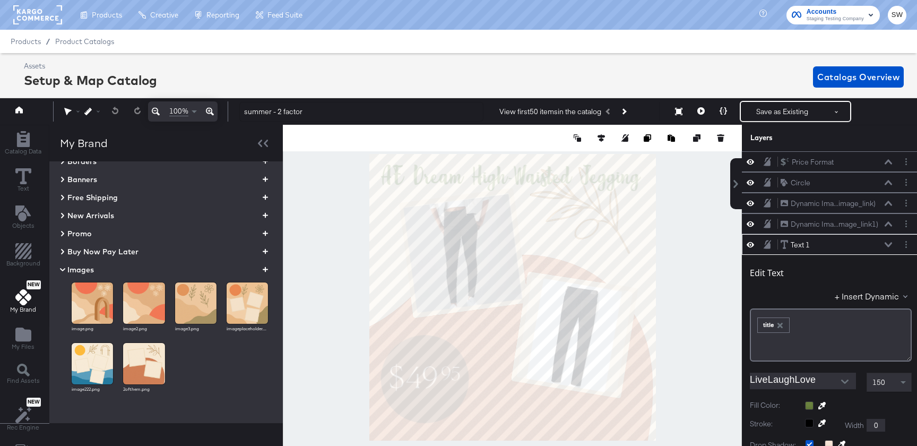
scroll to position [83, 0]
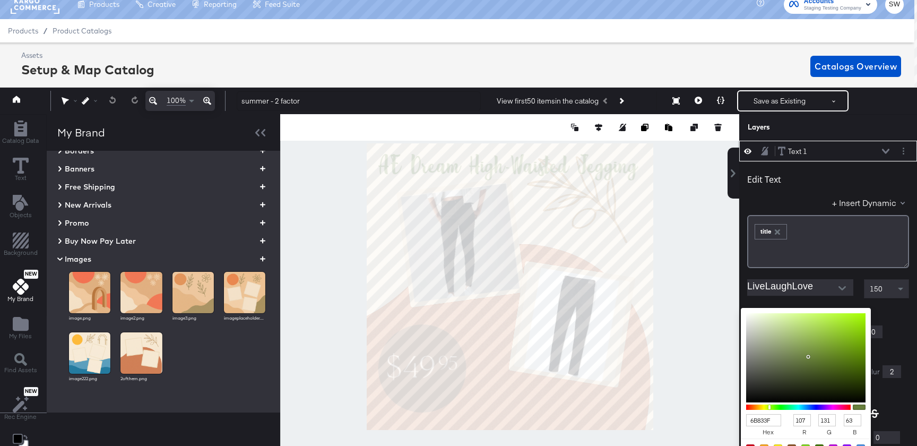
click at [808, 308] on div "6B833F hex 107 r 131 g 63 b 100 a Recommended Colors" at bounding box center [855, 312] width 107 height 8
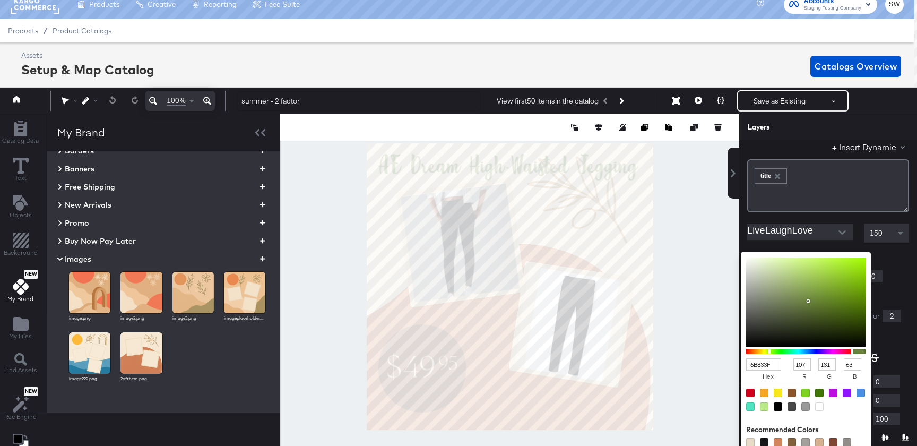
type input "3F6B83"
type input "63"
type input "107"
type input "131"
click at [804, 352] on div at bounding box center [798, 351] width 104 height 5
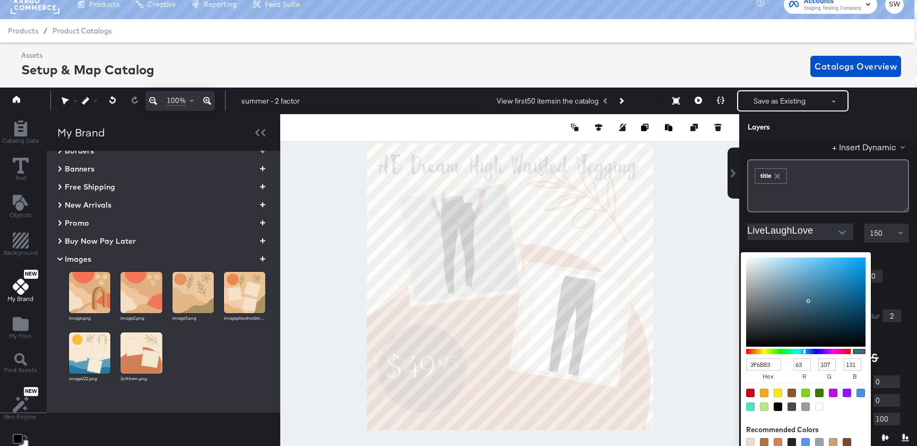
type input "3F5983"
type input "89"
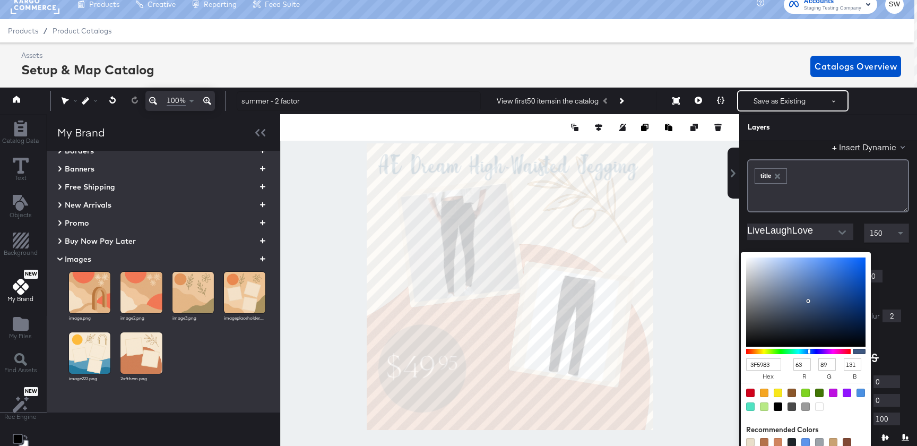
click at [809, 352] on div at bounding box center [798, 351] width 104 height 5
type input "3F4883"
type input "72"
click at [813, 351] on div at bounding box center [798, 351] width 104 height 5
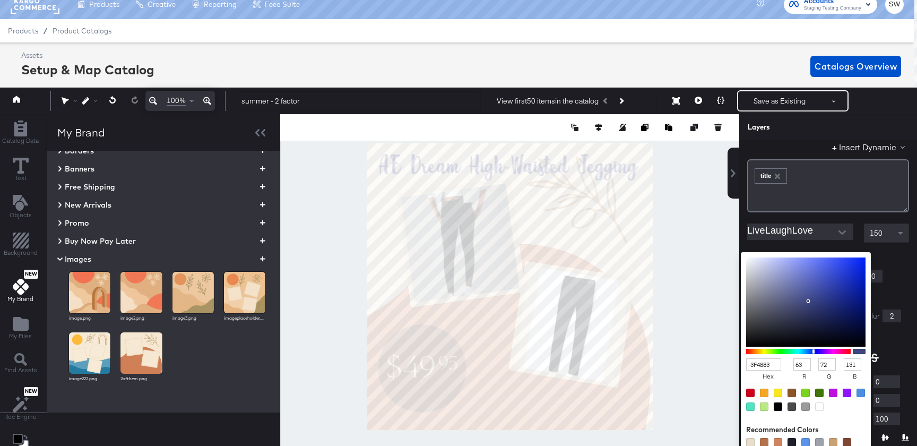
type input "3F5083"
type input "80"
click at [811, 351] on div at bounding box center [798, 351] width 104 height 5
type input "3F5D83"
type input "93"
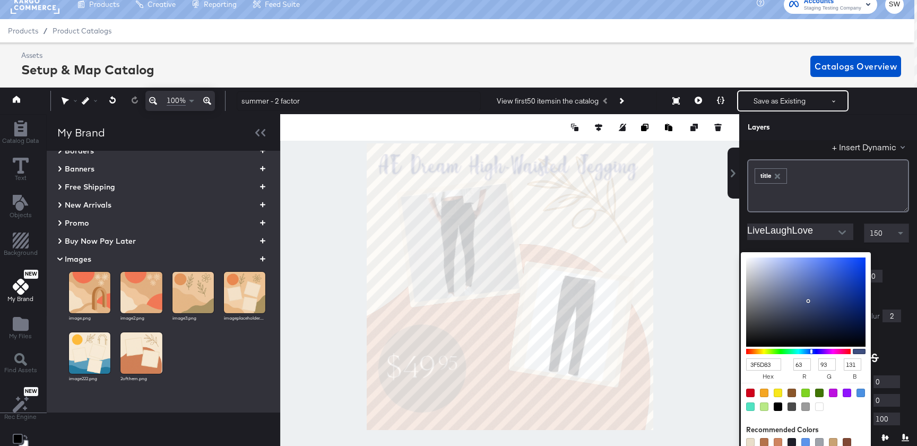
click at [808, 351] on div at bounding box center [798, 351] width 104 height 5
type input "89B3E8"
type input "137"
type input "179"
type input "232"
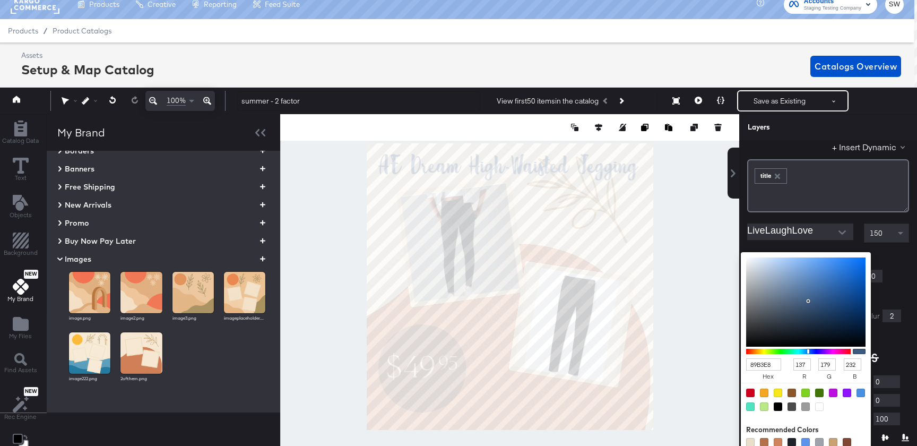
click at [795, 265] on div at bounding box center [805, 302] width 119 height 90
type input "7FA7D9"
type input "127"
type input "167"
type input "217"
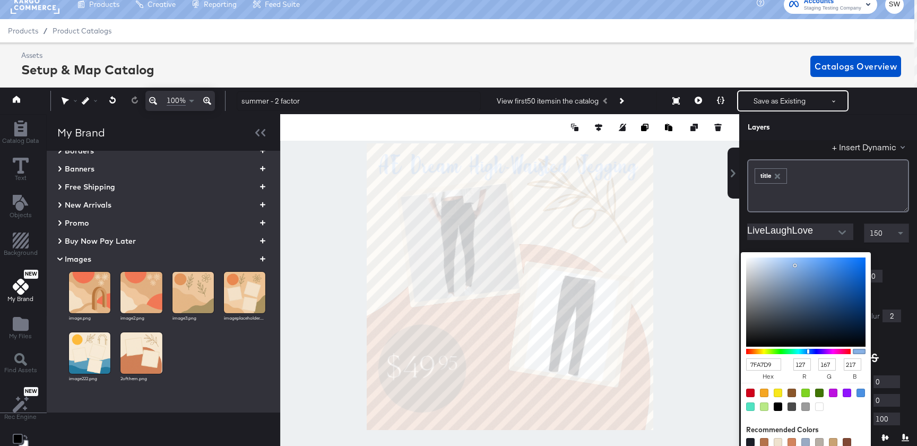
click at [795, 270] on div at bounding box center [805, 302] width 119 height 90
click at [883, 251] on div "Fill Color: 7FA7D9 hex 127 r 167 g 217 b 100 a Recommended Colors" at bounding box center [828, 256] width 162 height 10
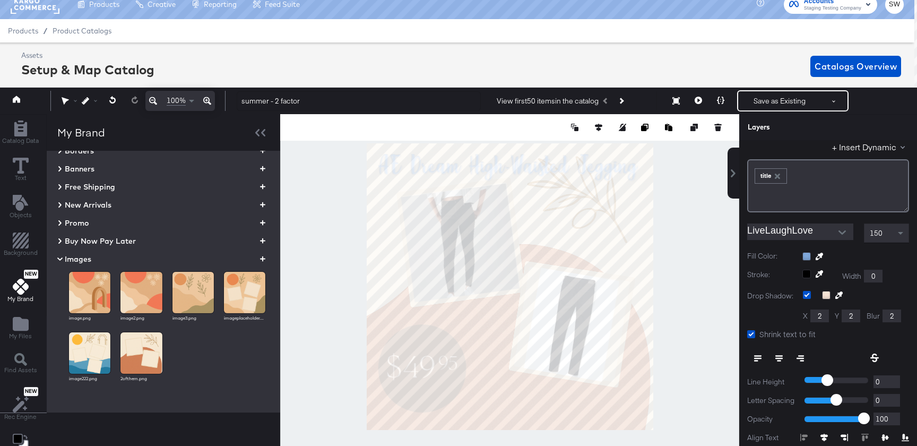
click at [817, 239] on input "LiveLaughLove" at bounding box center [792, 231] width 90 height 16
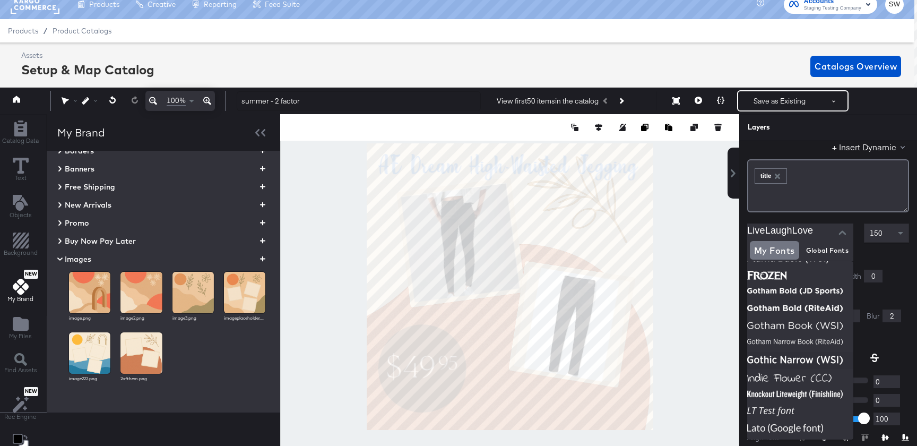
scroll to position [220, 0]
click at [798, 381] on img at bounding box center [800, 376] width 106 height 17
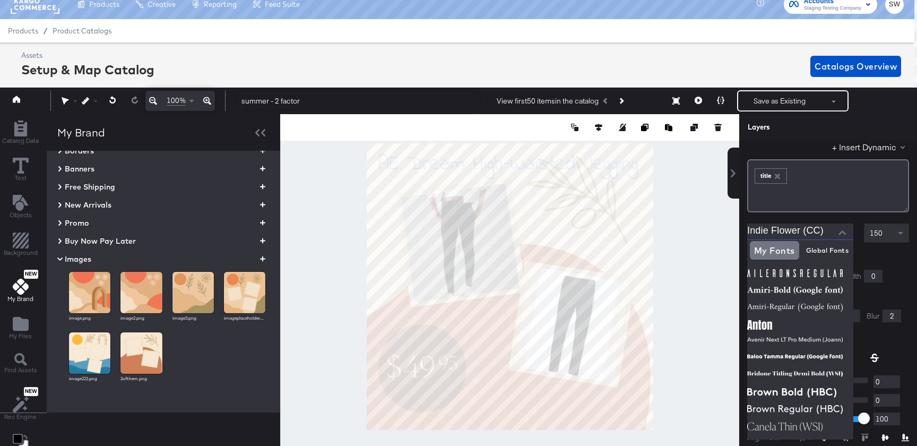
click at [783, 234] on input "Indie Flower (CC)" at bounding box center [792, 231] width 90 height 16
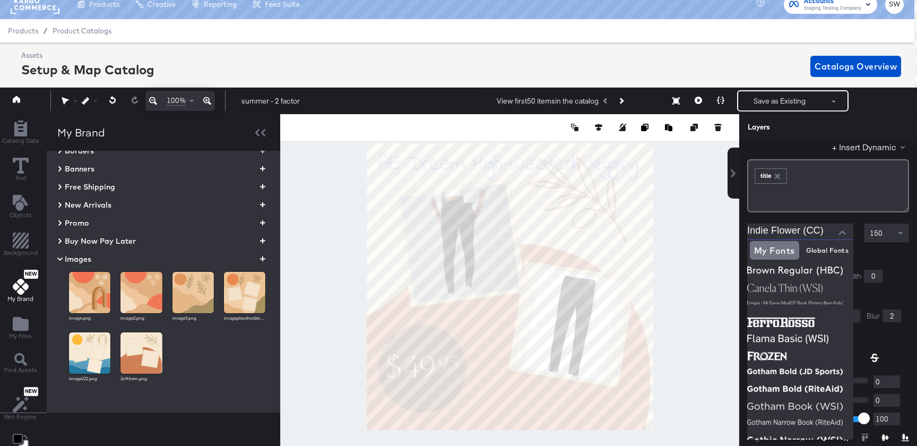
scroll to position [140, 0]
click at [792, 290] on img at bounding box center [800, 286] width 106 height 17
type input "Canela Thin (WSI)"
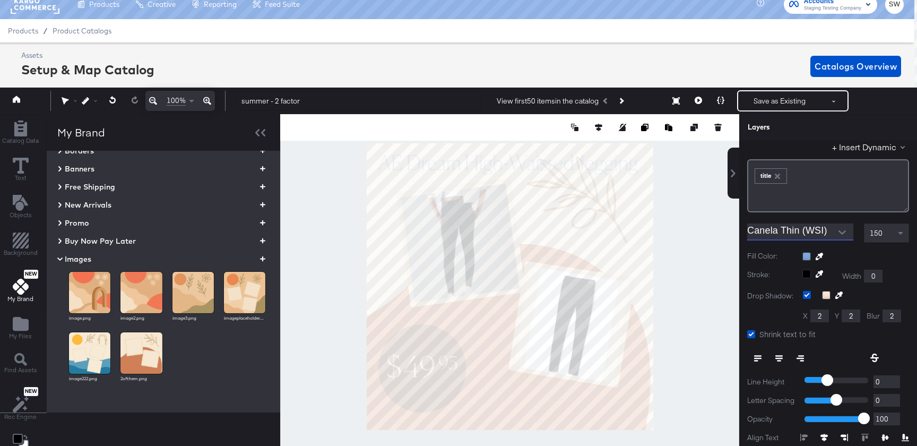
click at [685, 368] on div at bounding box center [509, 286] width 459 height 345
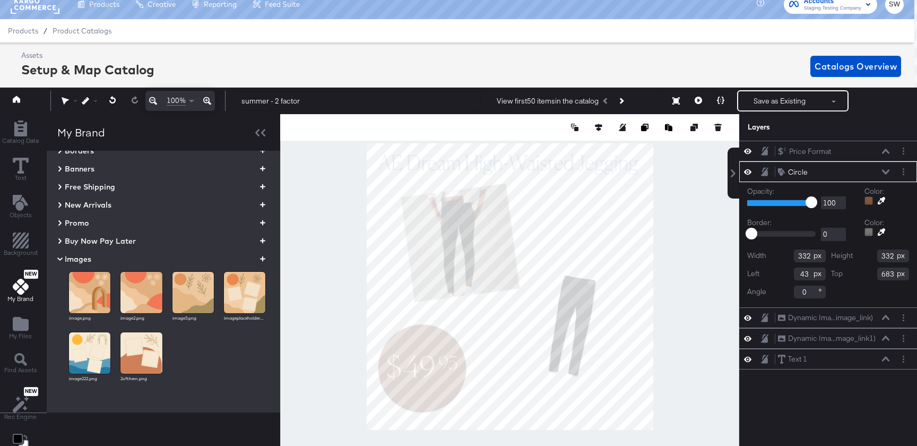
click at [868, 201] on div at bounding box center [868, 200] width 8 height 8
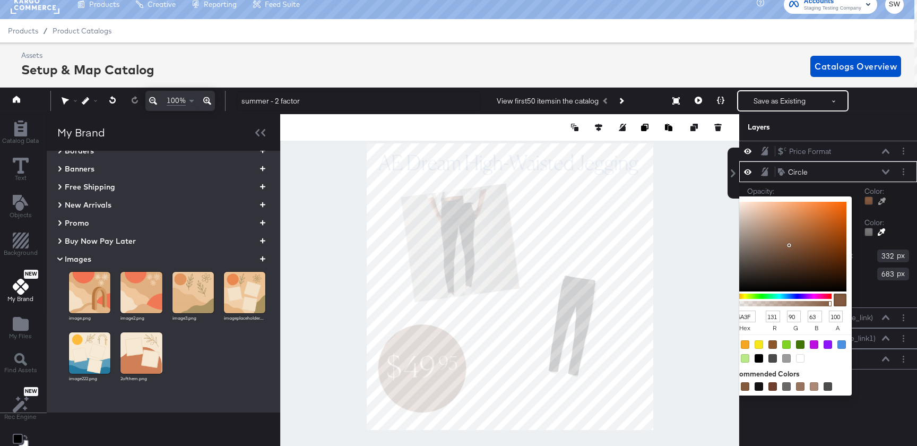
click at [902, 212] on div "Opacity: 1 100 100 Color: 835A3F hex 131 r 90 g 63 b 100 a Recommended Colors B…" at bounding box center [828, 244] width 178 height 125
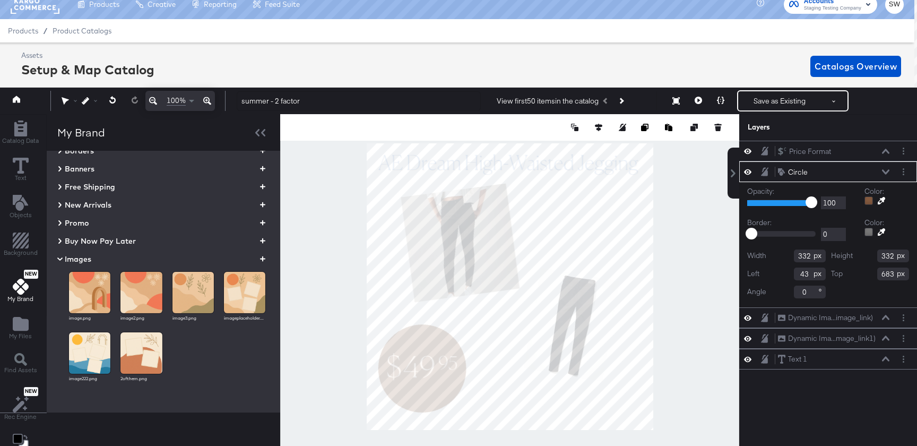
click at [868, 199] on div at bounding box center [868, 200] width 8 height 8
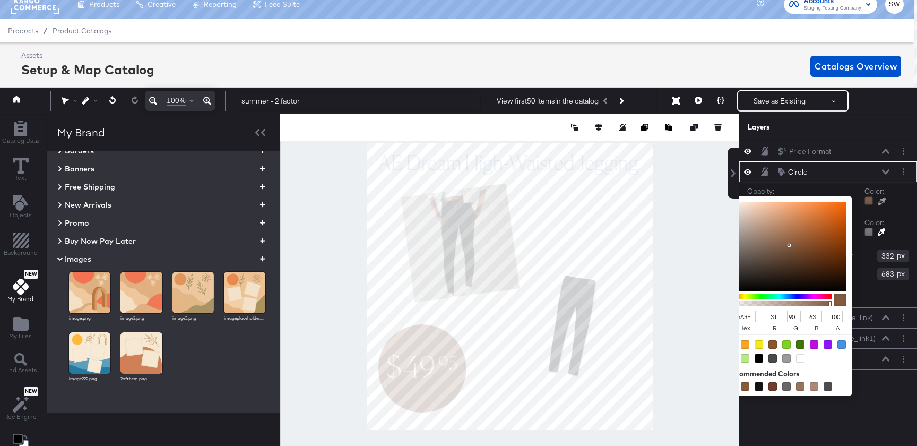
type input "F0F4F9"
type input "240"
type input "244"
type input "249"
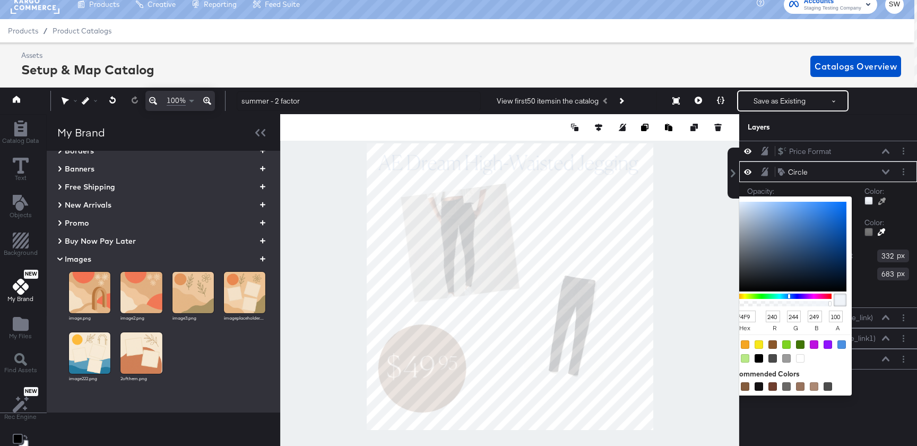
click at [532, 167] on div at bounding box center [510, 286] width 458 height 345
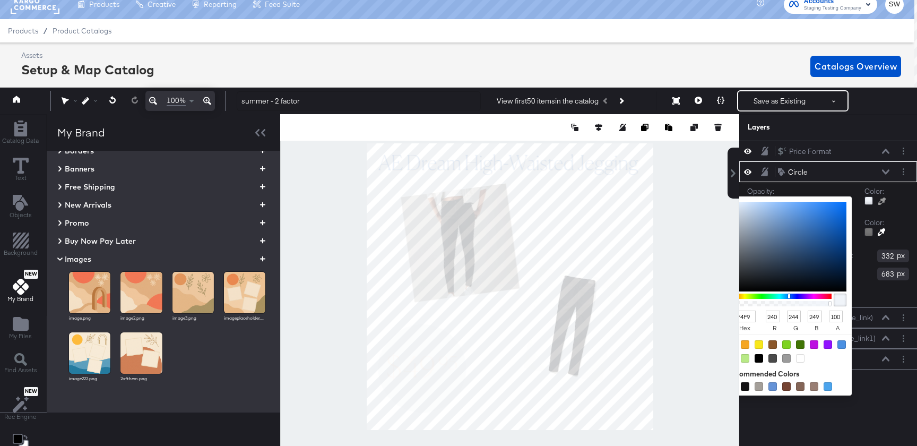
type input "2F85F1"
type input "47"
type input "133"
type input "241"
click at [823, 206] on div at bounding box center [786, 247] width 119 height 90
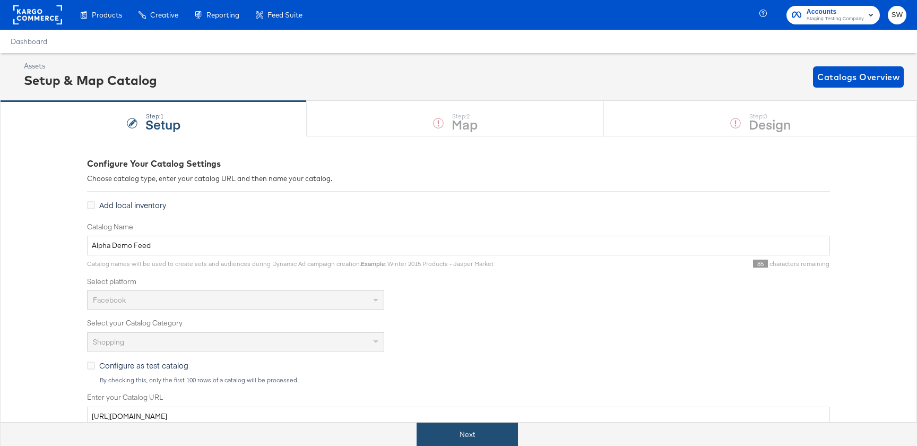
click at [478, 433] on button "Next" at bounding box center [466, 434] width 101 height 24
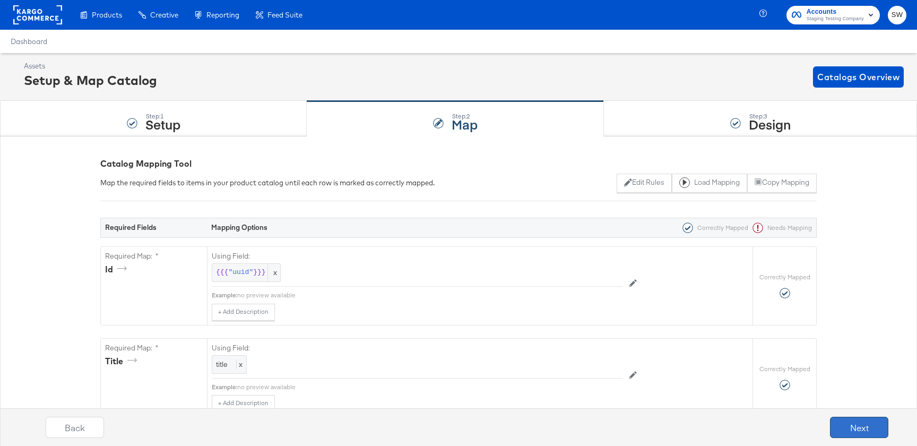
click at [844, 433] on button "Next" at bounding box center [859, 426] width 58 height 21
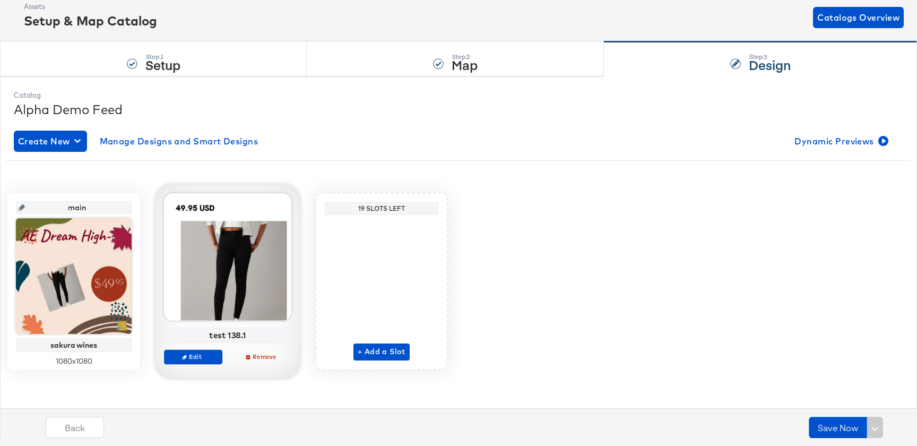
scroll to position [60, 0]
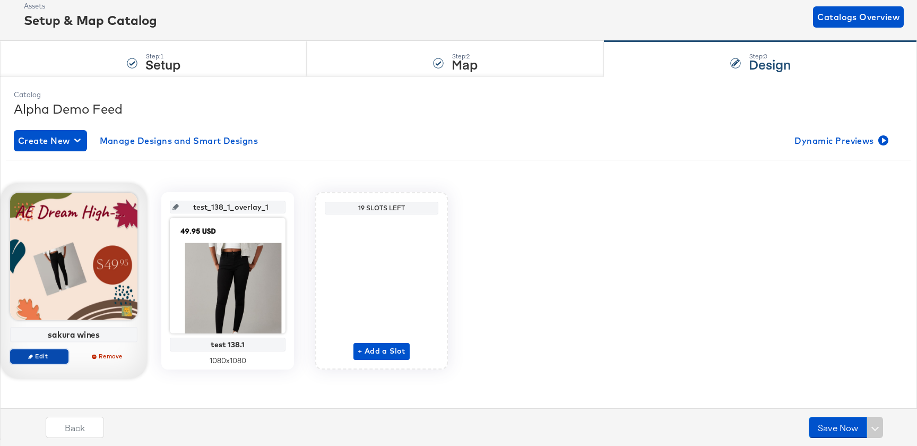
click at [56, 355] on span "Edit" at bounding box center [39, 356] width 49 height 8
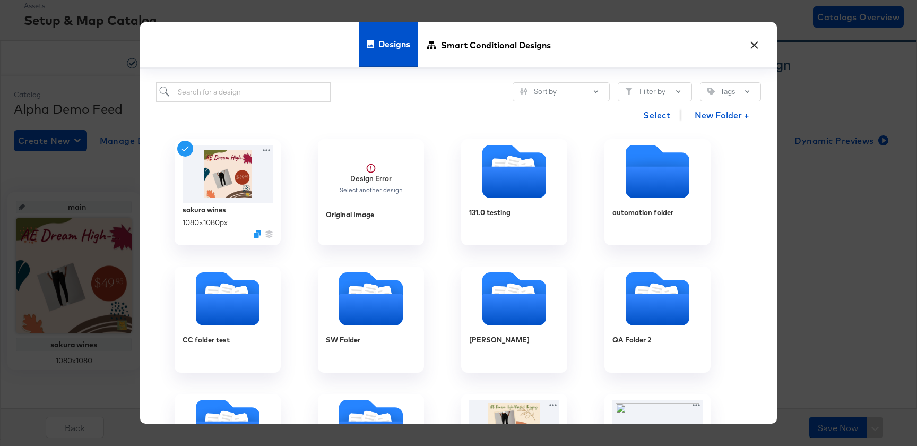
scroll to position [151, 0]
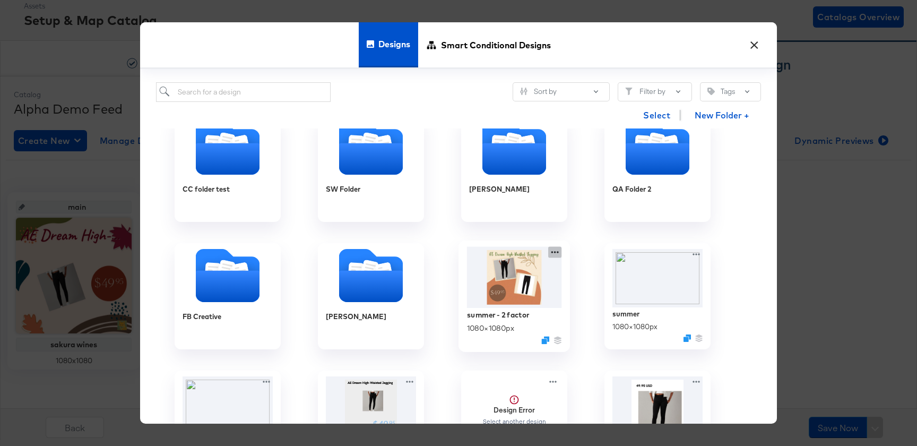
click at [554, 252] on icon at bounding box center [554, 252] width 7 height 2
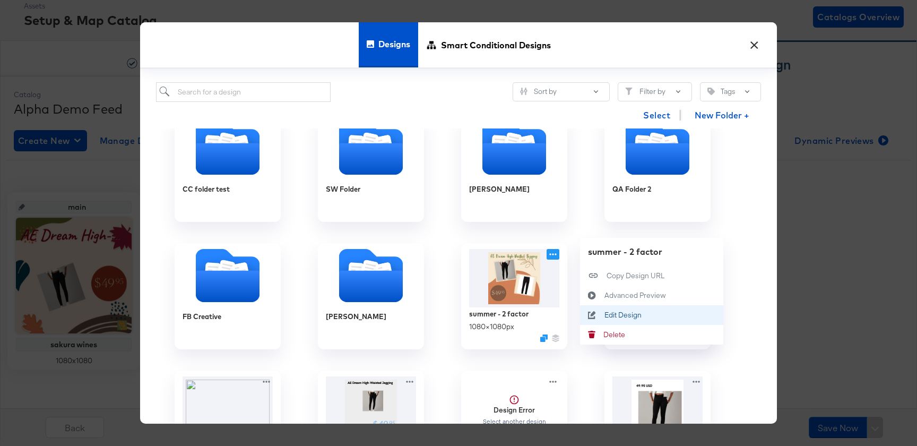
click at [589, 318] on icon at bounding box center [592, 315] width 24 height 8
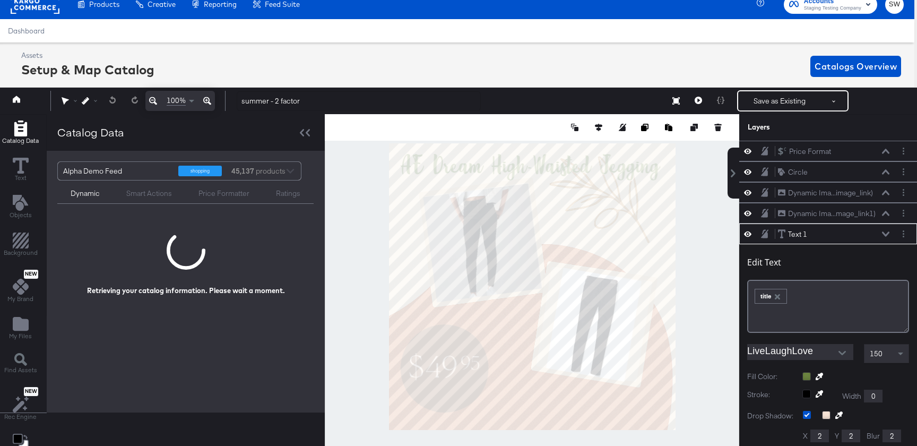
scroll to position [83, 0]
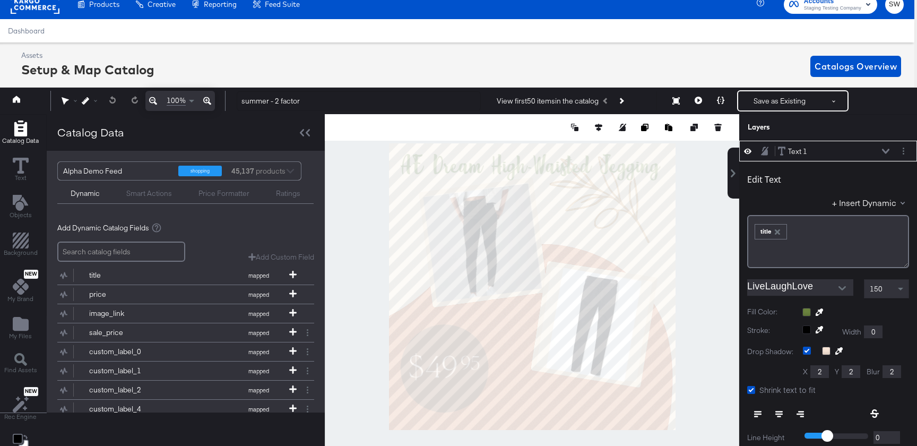
click at [806, 311] on div at bounding box center [855, 312] width 107 height 8
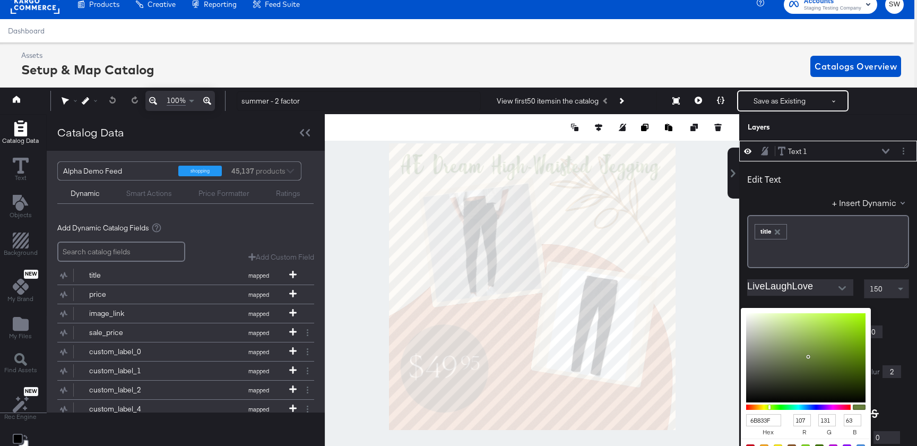
scroll to position [138, 0]
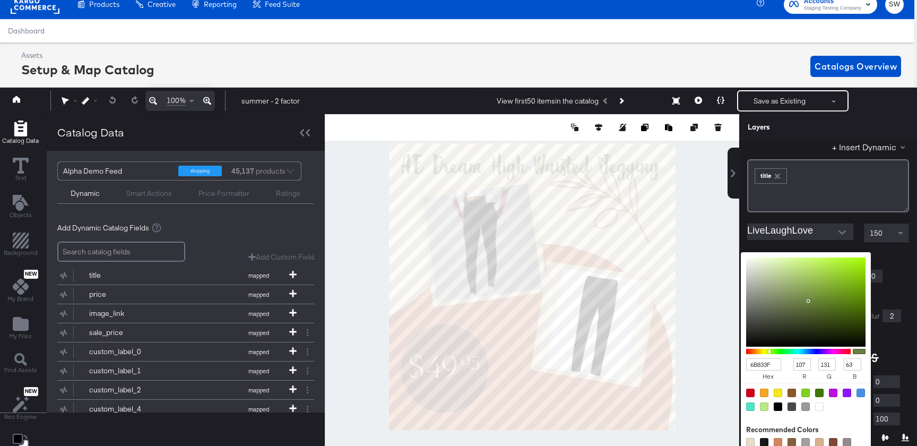
type input "3F7883"
type input "63"
type input "120"
type input "131"
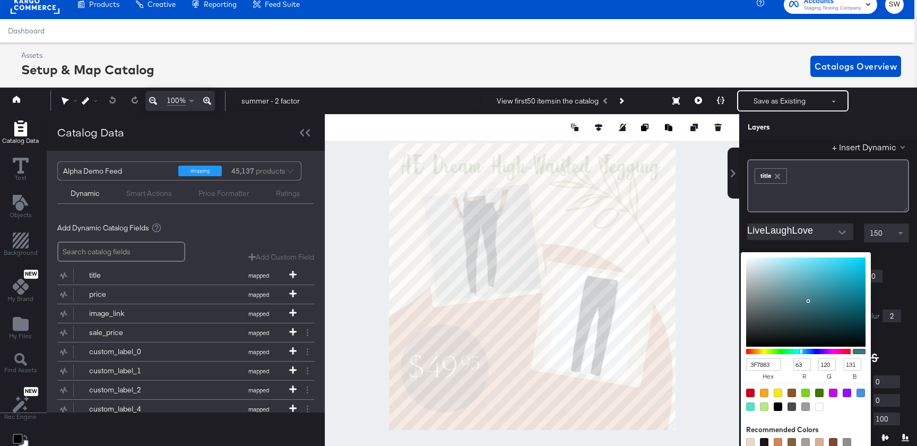
click at [801, 350] on div at bounding box center [798, 351] width 104 height 5
type input "3F7383"
type input "115"
type input "3F7183"
type input "113"
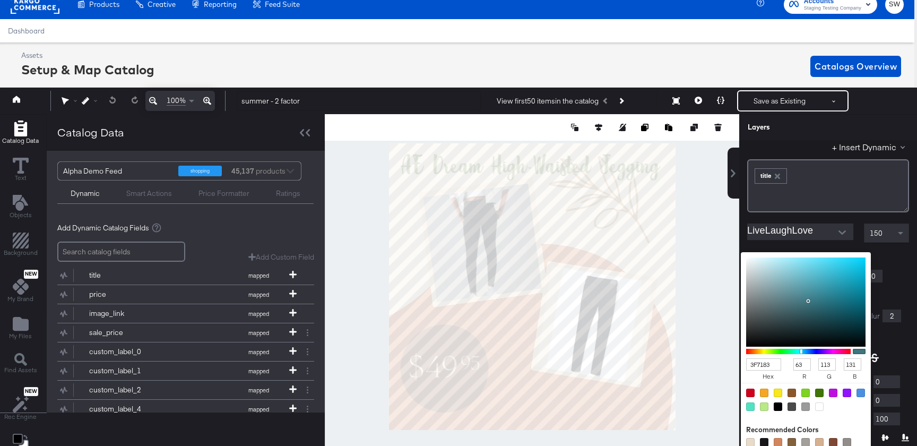
type input "3F6F83"
type input "111"
type input "3F6D83"
type input "109"
type input "3F6B83"
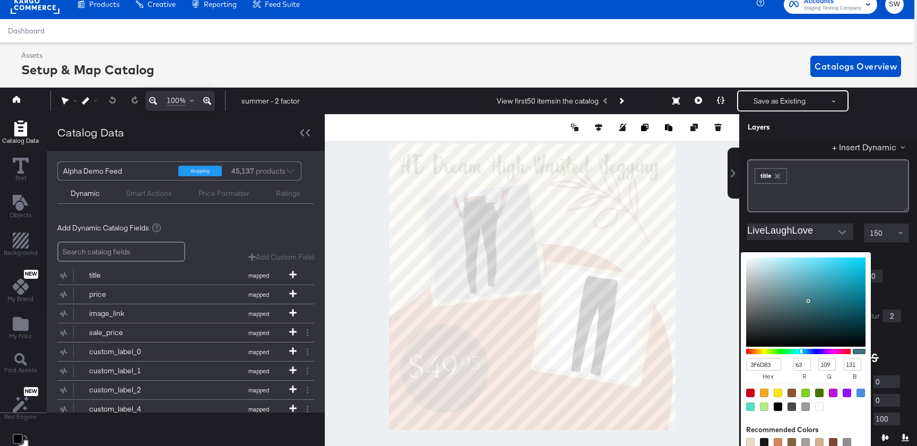
type input "107"
type input "3F6983"
type input "105"
type input "3F6783"
type input "103"
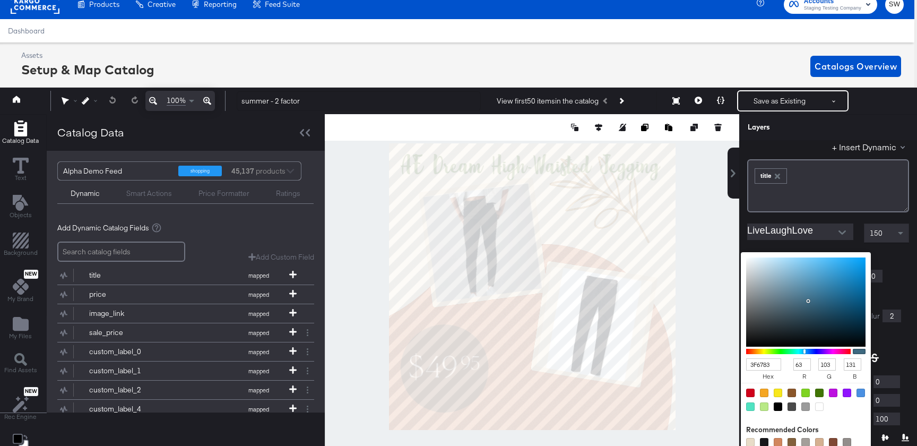
type input "3F6583"
type input "101"
type input "3F6383"
type input "99"
type input "3F6183"
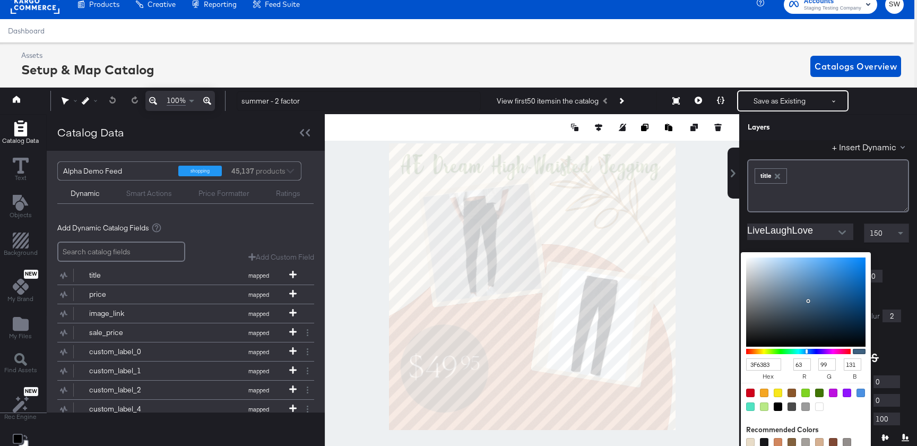
type input "97"
click at [807, 350] on div at bounding box center [806, 351] width 2 height 4
click at [829, 232] on input "LiveLaughLove" at bounding box center [792, 231] width 90 height 16
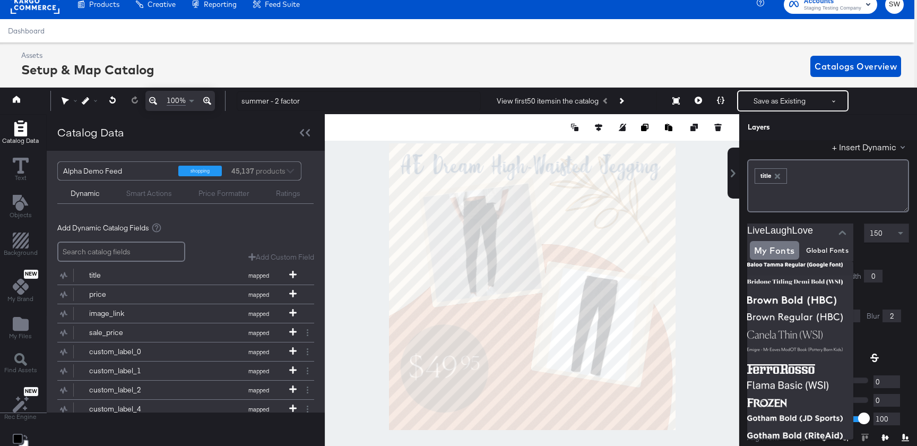
scroll to position [94, 0]
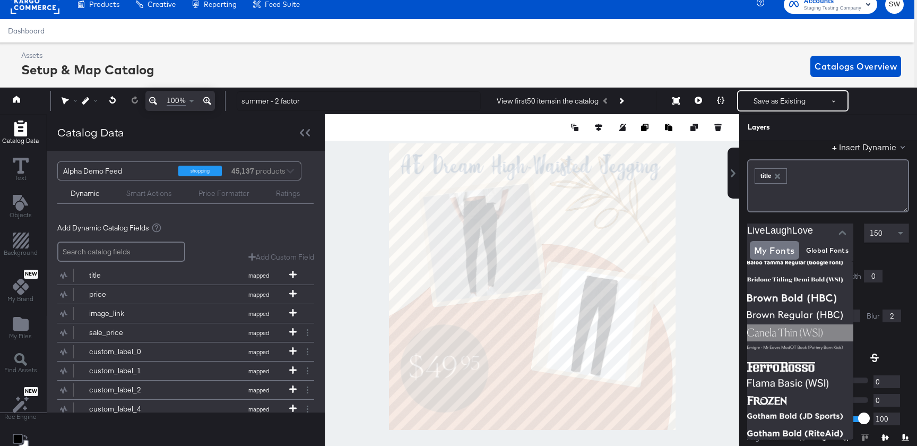
click at [782, 327] on img at bounding box center [800, 332] width 106 height 17
type input "Canela Thin (WSI)"
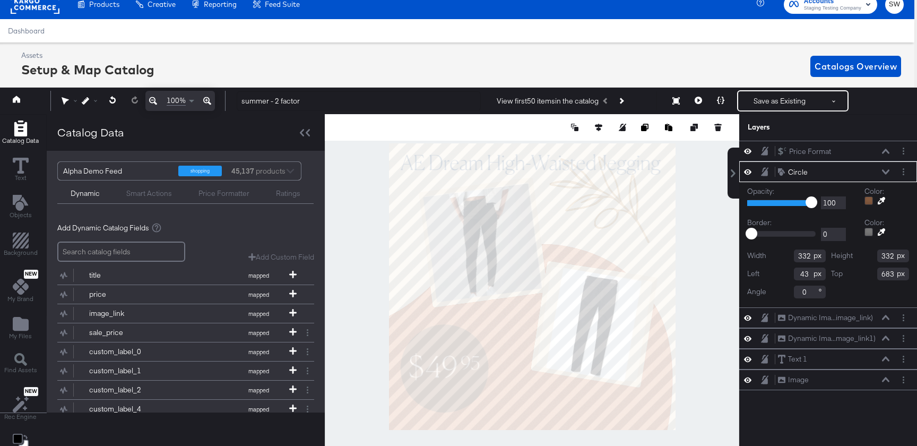
scroll to position [0, 0]
click at [867, 199] on div at bounding box center [868, 200] width 8 height 8
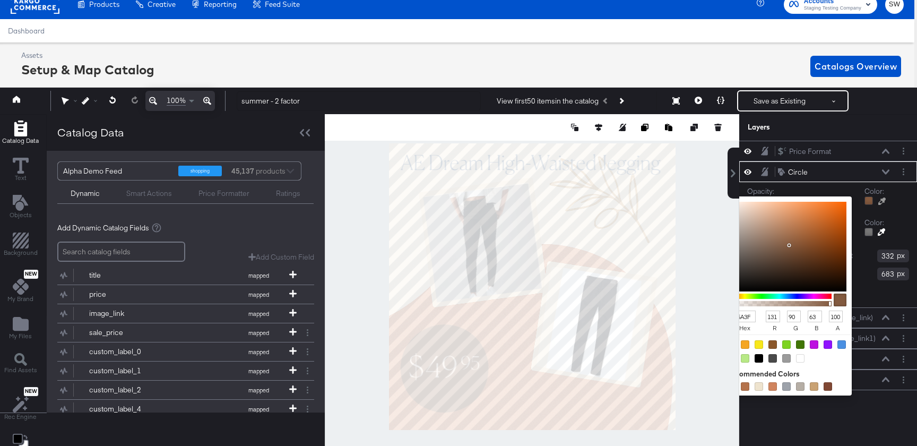
type input "B2B5B7"
type input "178"
type input "181"
type input "183"
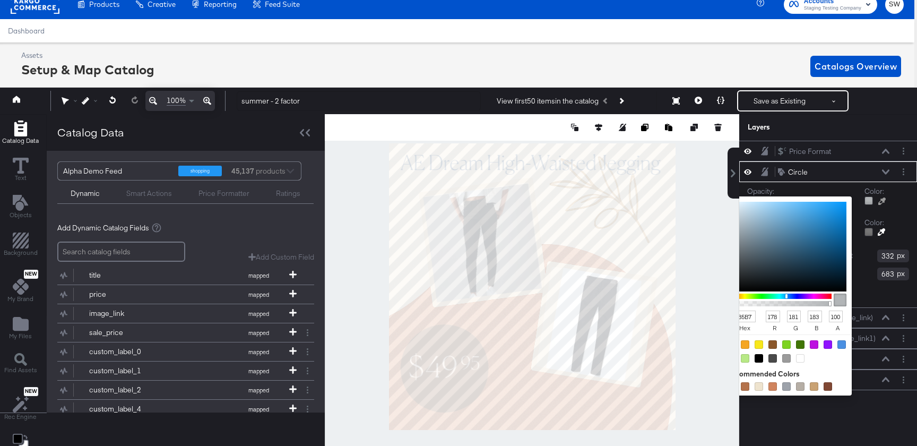
click at [543, 166] on div at bounding box center [531, 286] width 413 height 345
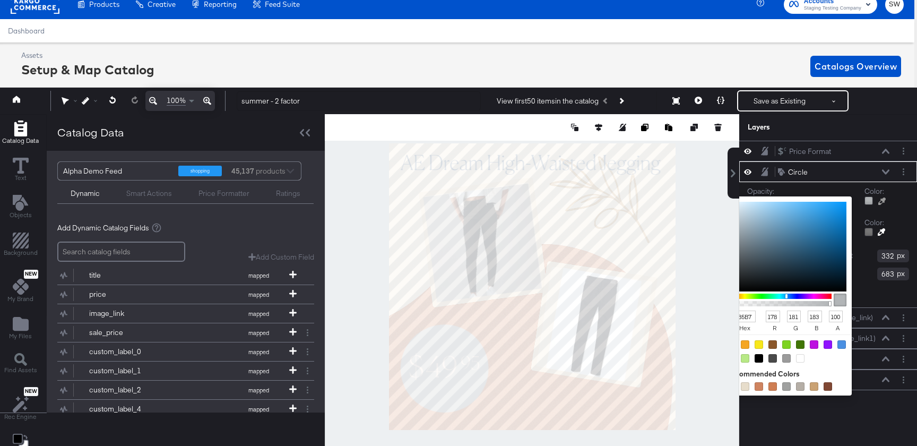
type input "4A9BD2"
type input "74"
type input "155"
type input "210"
click at [804, 217] on div at bounding box center [786, 247] width 119 height 90
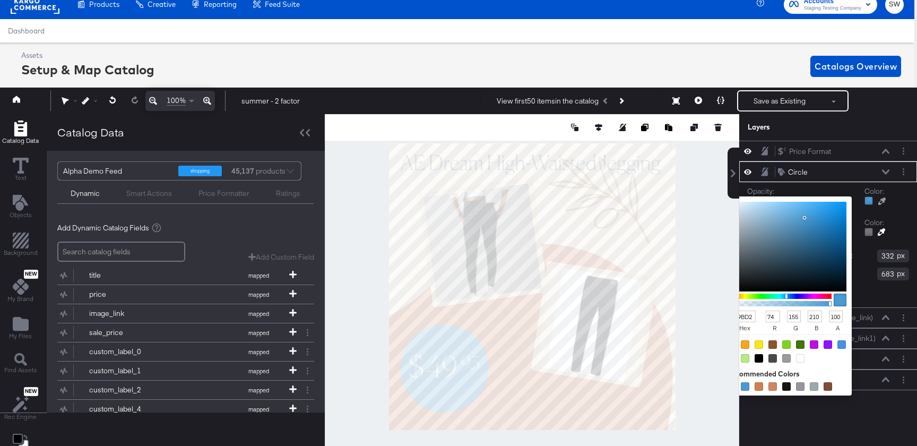
type input "0C5789"
type input "12"
type input "87"
type input "137"
click at [835, 243] on div at bounding box center [786, 247] width 119 height 90
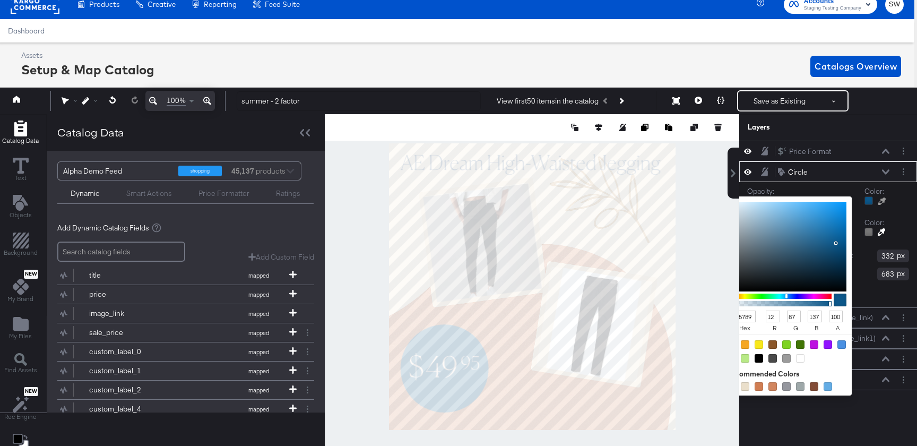
type input "054169"
type input "5"
type input "65"
type input "105"
click at [840, 254] on div at bounding box center [786, 247] width 119 height 90
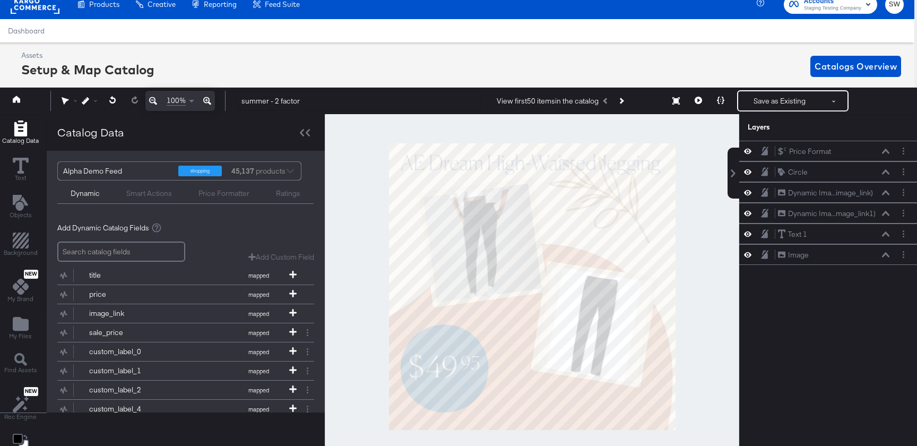
click at [696, 295] on div at bounding box center [532, 286] width 414 height 345
click at [786, 104] on button "Save as Existing" at bounding box center [779, 100] width 83 height 19
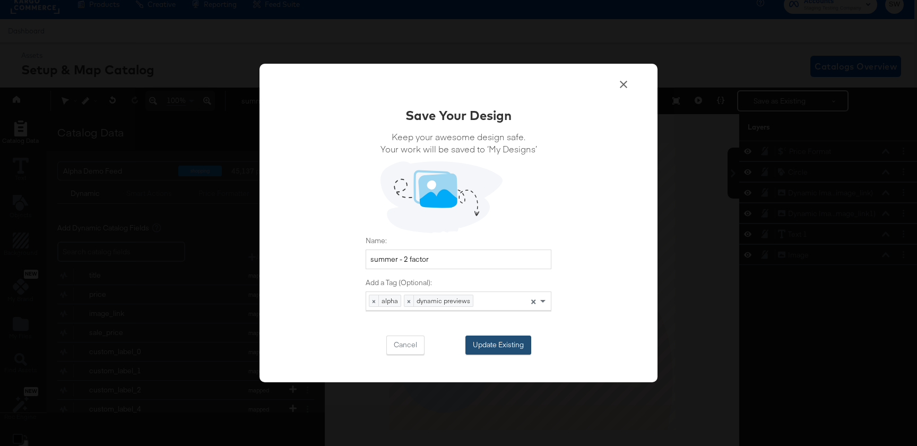
click at [512, 352] on button "Update Existing" at bounding box center [498, 344] width 66 height 19
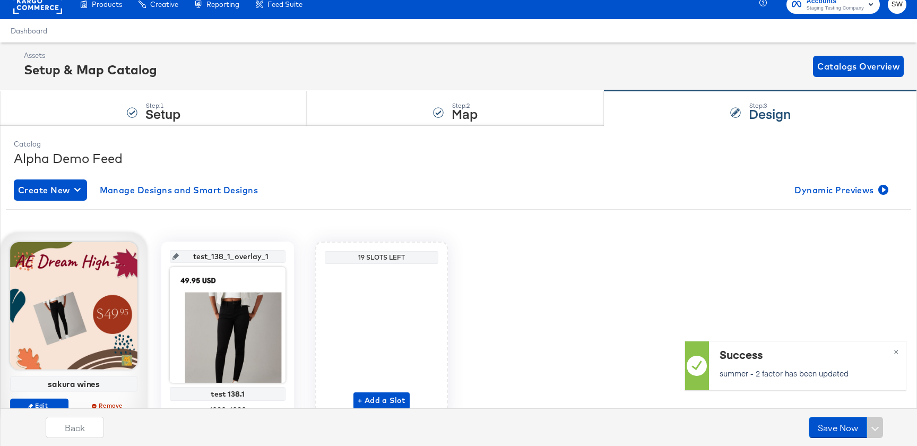
scroll to position [60, 0]
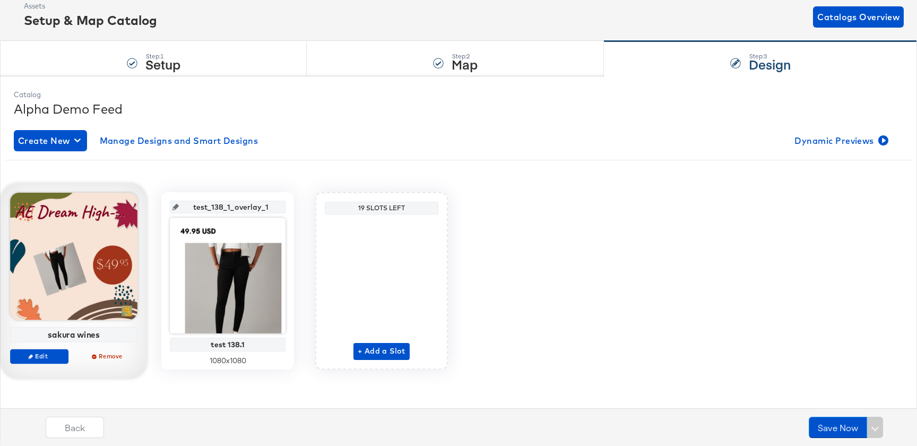
click at [44, 365] on div "Edit Remove" at bounding box center [73, 361] width 127 height 24
click at [44, 357] on span "Edit" at bounding box center [39, 356] width 49 height 8
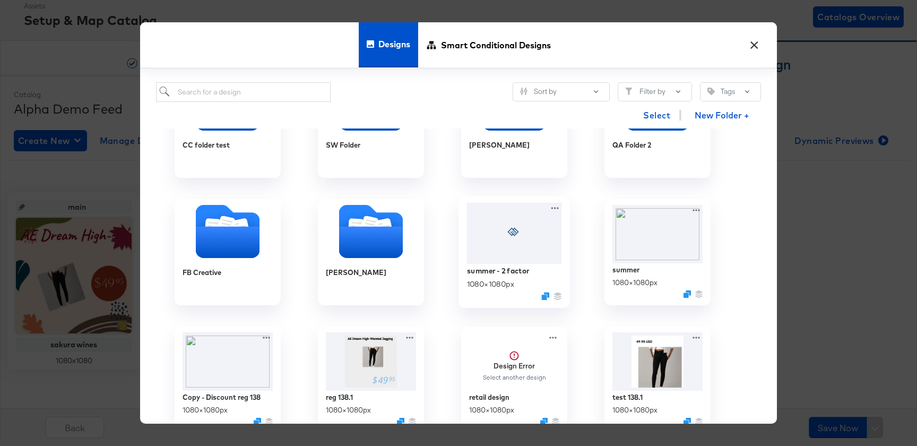
scroll to position [197, 0]
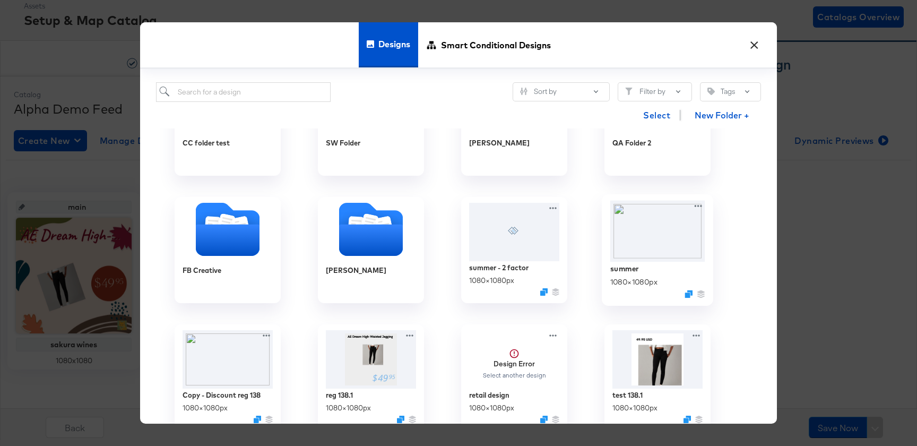
click at [641, 247] on img at bounding box center [657, 231] width 95 height 61
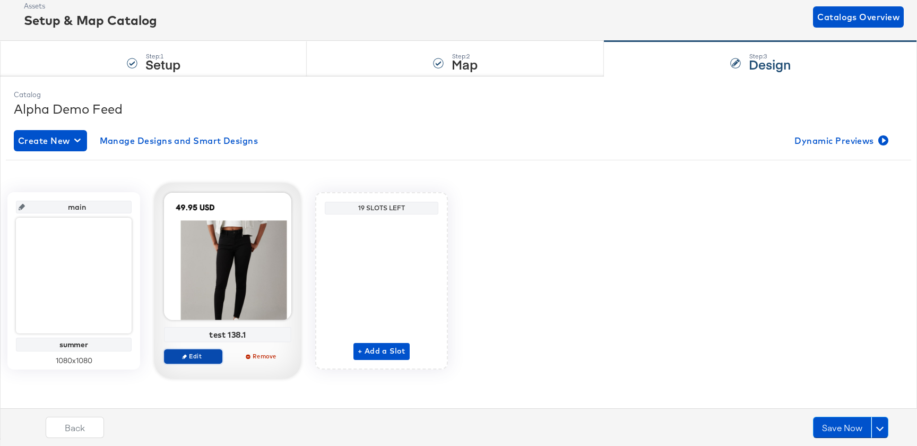
click at [193, 353] on span "Edit" at bounding box center [193, 356] width 49 height 8
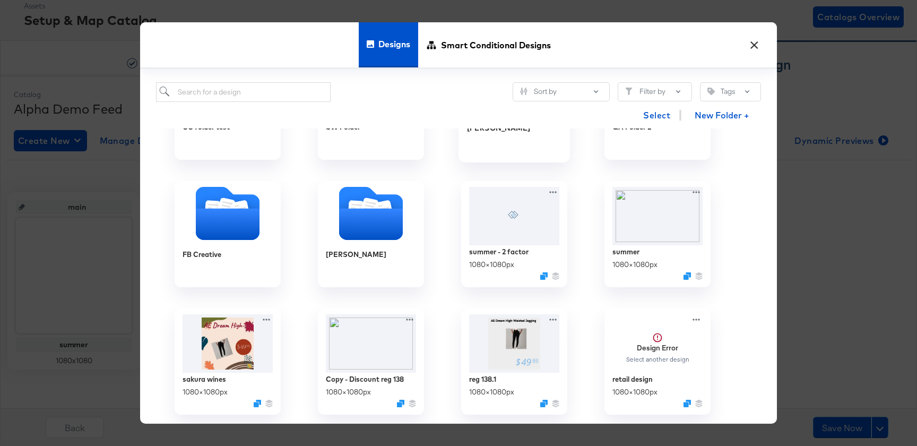
scroll to position [231, 0]
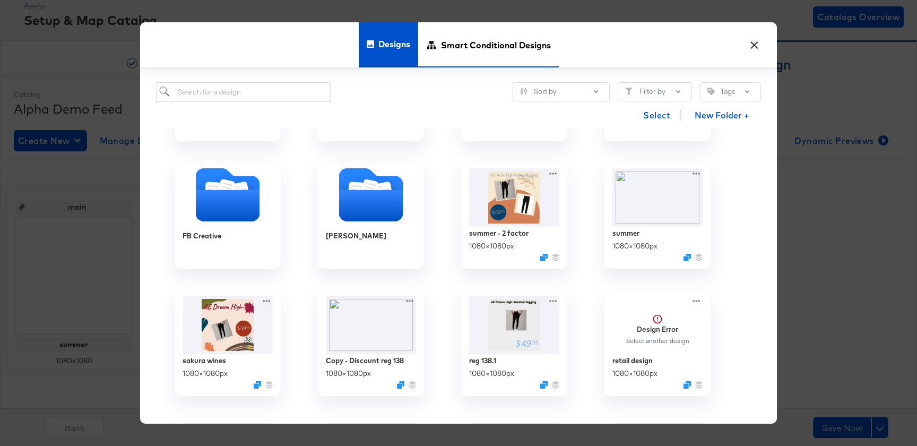
click at [487, 50] on span "Smart Conditional Designs" at bounding box center [496, 45] width 110 height 47
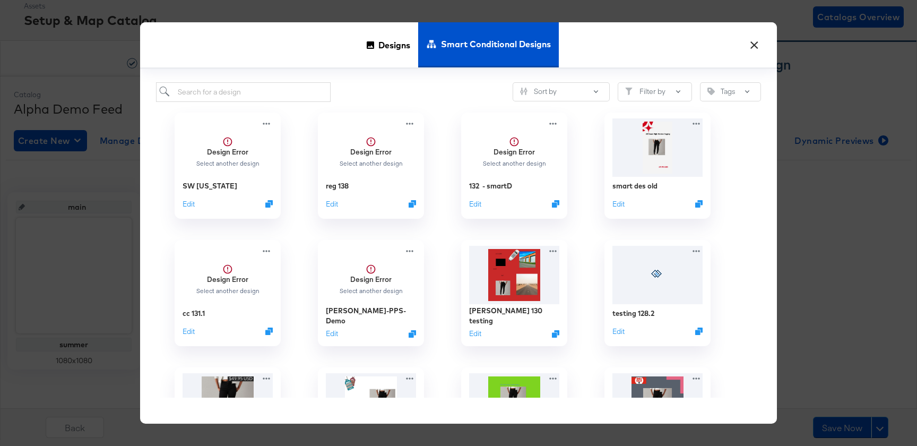
click at [754, 43] on button "×" at bounding box center [753, 42] width 19 height 19
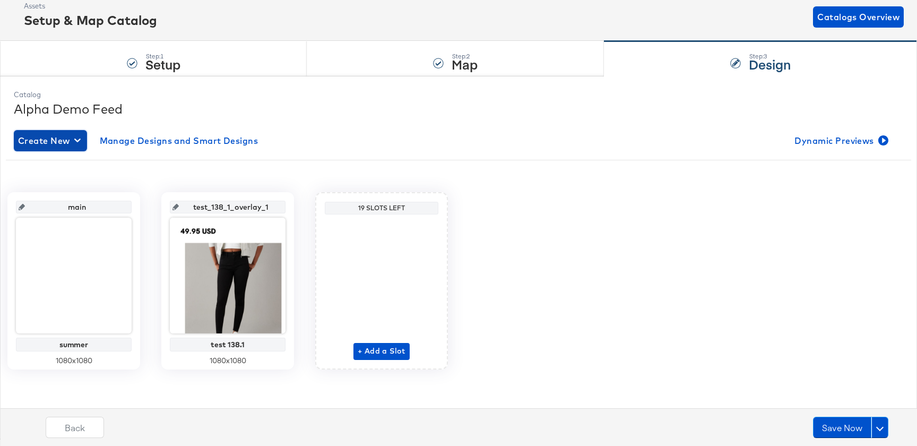
click at [58, 143] on span "Create New" at bounding box center [50, 140] width 65 height 15
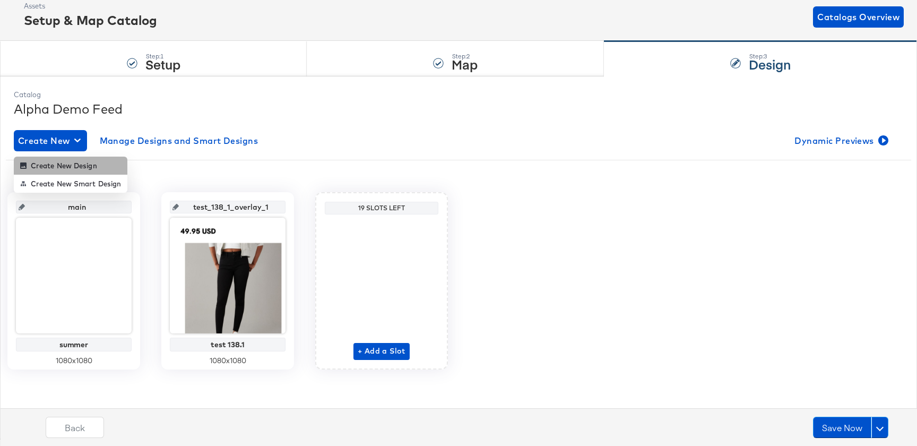
click at [83, 159] on li "Create New Design" at bounding box center [71, 165] width 114 height 18
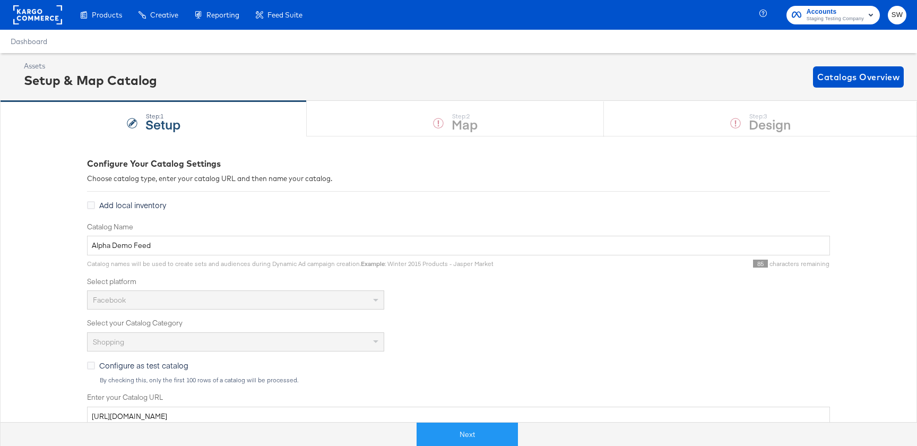
click at [524, 438] on div at bounding box center [726, 434] width 416 height 24
click at [500, 438] on button "Next" at bounding box center [466, 434] width 101 height 24
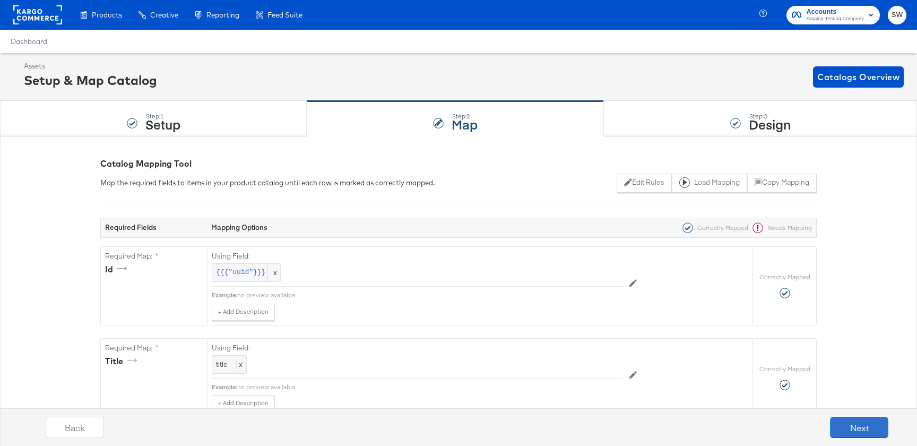
click at [856, 430] on button "Next" at bounding box center [859, 426] width 58 height 21
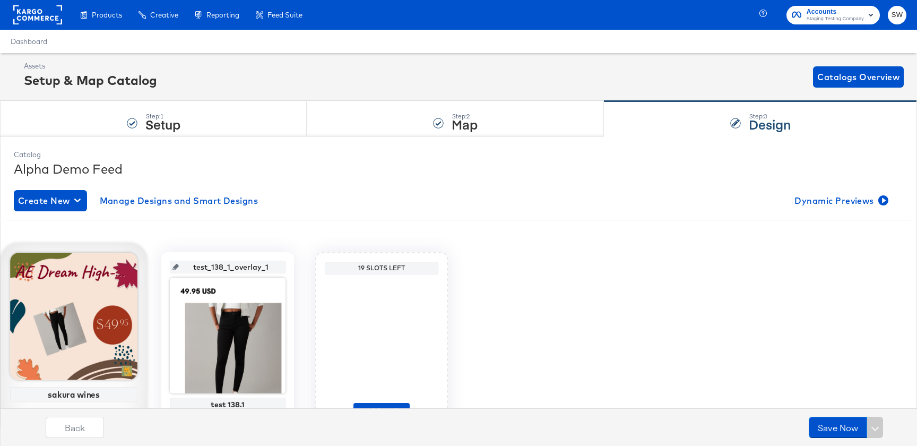
scroll to position [60, 0]
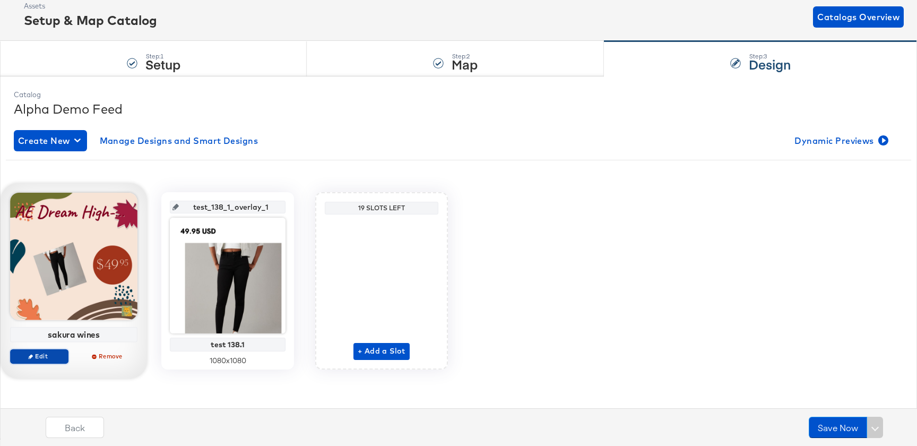
click at [47, 352] on span "Edit" at bounding box center [39, 356] width 49 height 8
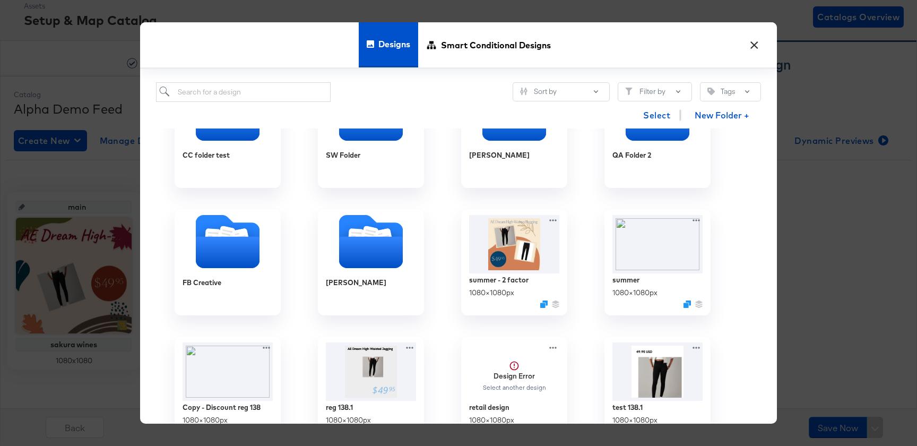
scroll to position [184, 0]
click at [670, 263] on img at bounding box center [657, 243] width 95 height 61
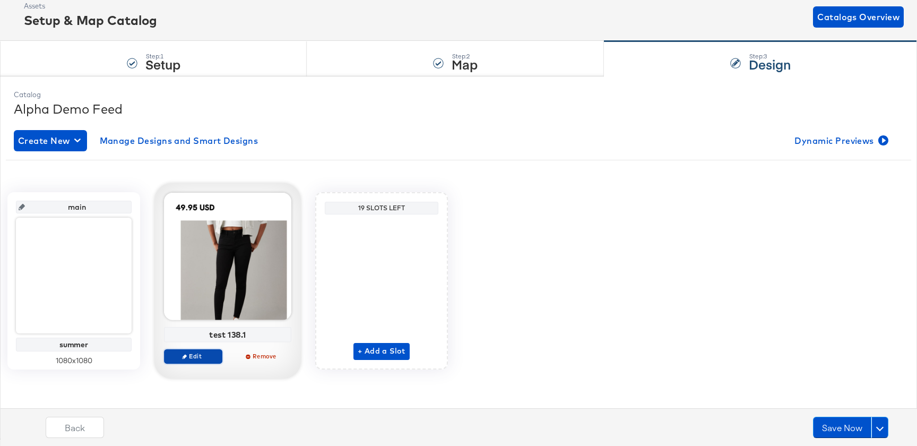
click at [205, 358] on span "Edit" at bounding box center [193, 356] width 49 height 8
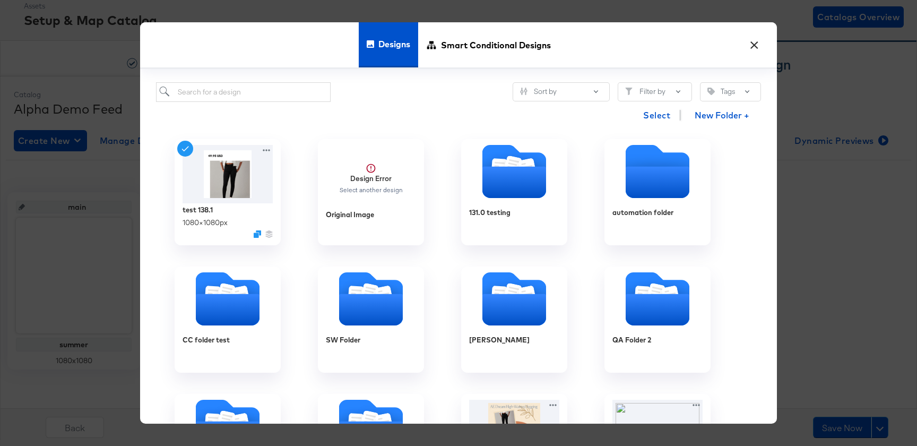
click at [749, 46] on button "×" at bounding box center [753, 42] width 19 height 19
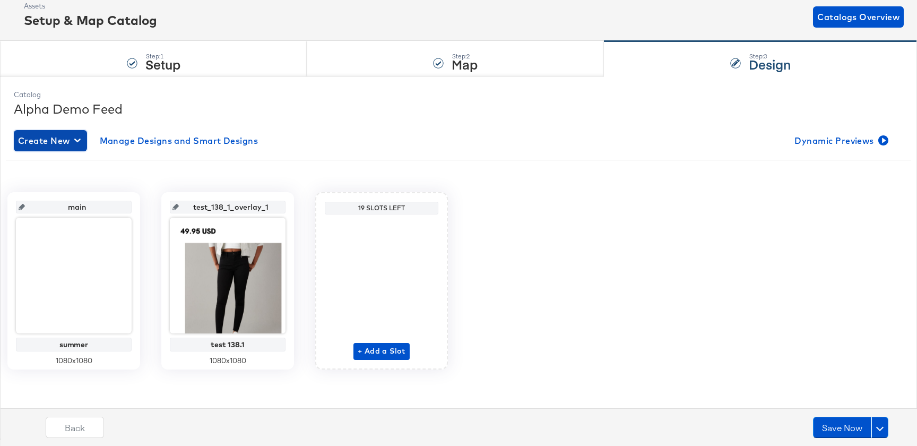
click at [39, 135] on span "Create New" at bounding box center [50, 140] width 65 height 15
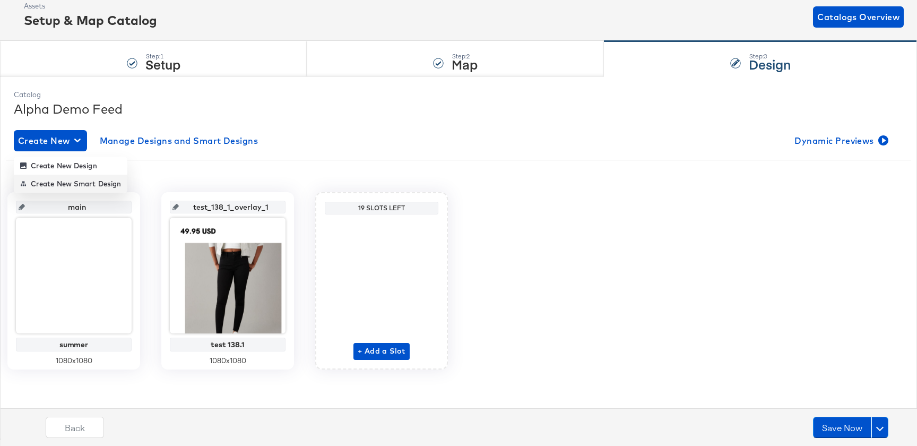
click at [74, 186] on div "Create New Smart Design" at bounding box center [70, 183] width 101 height 8
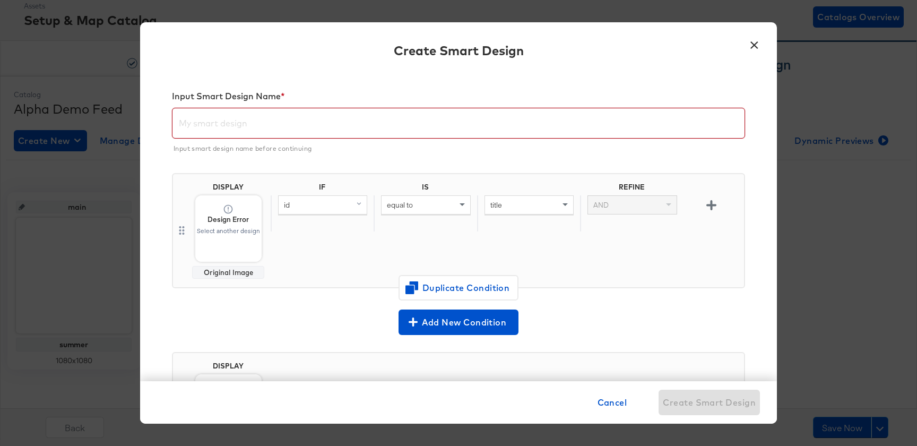
click at [283, 124] on input "text" at bounding box center [458, 119] width 572 height 30
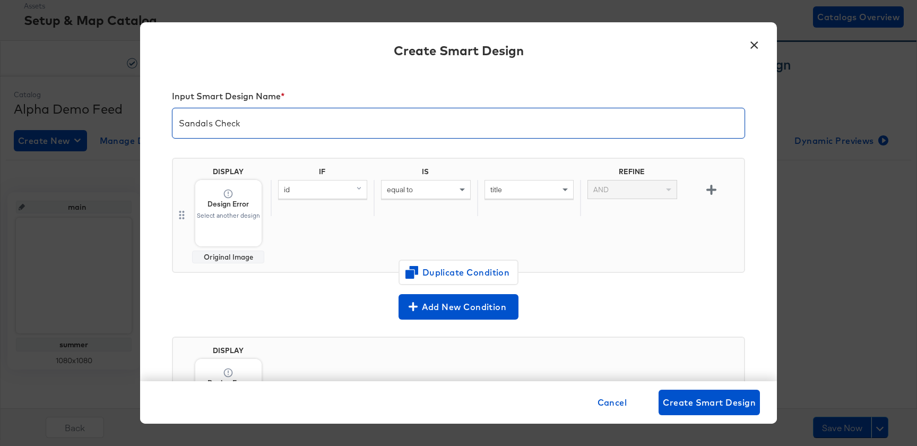
type input "Sandals Check"
click at [347, 238] on div "Design Error Select another design Original Image Change Design" at bounding box center [458, 223] width 917 height 446
click at [232, 224] on span "Design Error Select another design" at bounding box center [228, 213] width 66 height 66
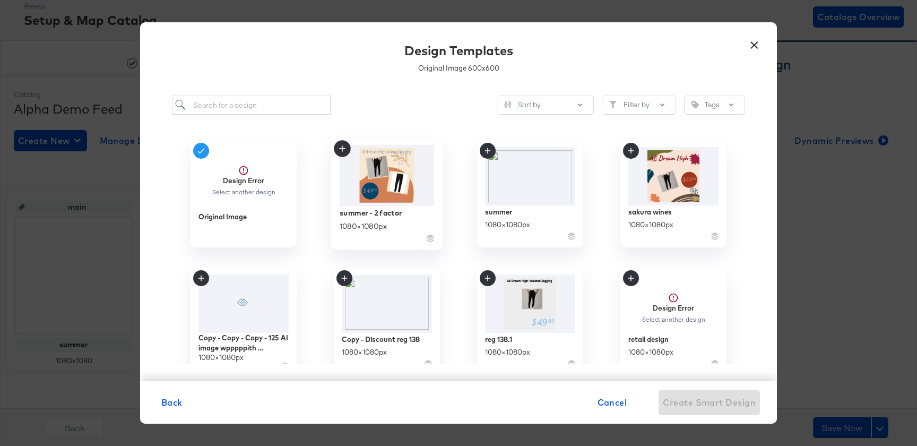
click at [389, 220] on div "summer - 2 factor 1080 × 1080 px" at bounding box center [386, 225] width 95 height 38
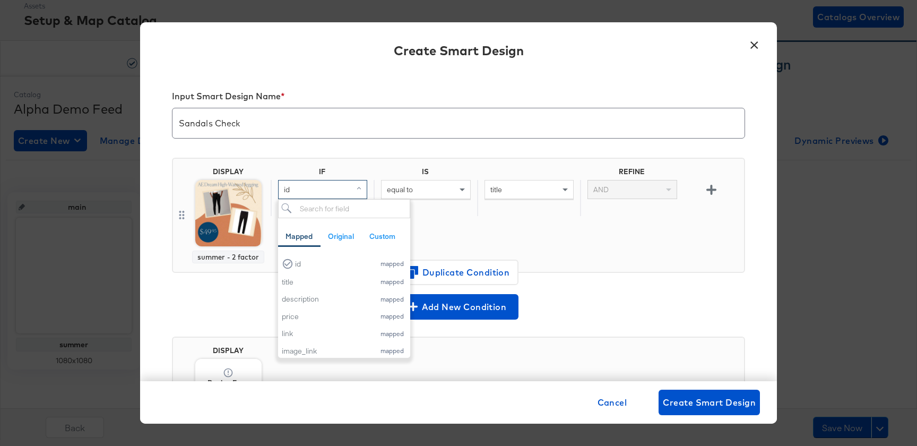
click at [336, 193] on div "id" at bounding box center [322, 189] width 88 height 18
type input "title"
click at [336, 266] on div "title" at bounding box center [322, 263] width 80 height 10
click at [429, 195] on div "equal to" at bounding box center [425, 189] width 88 height 18
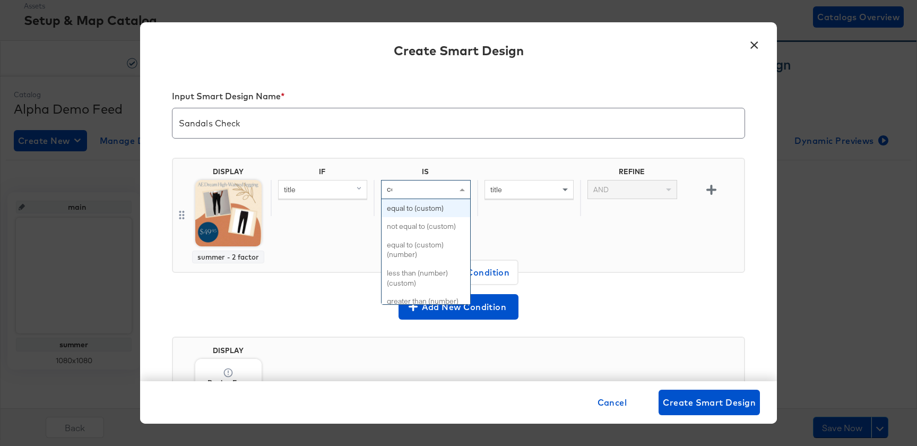
type input "con"
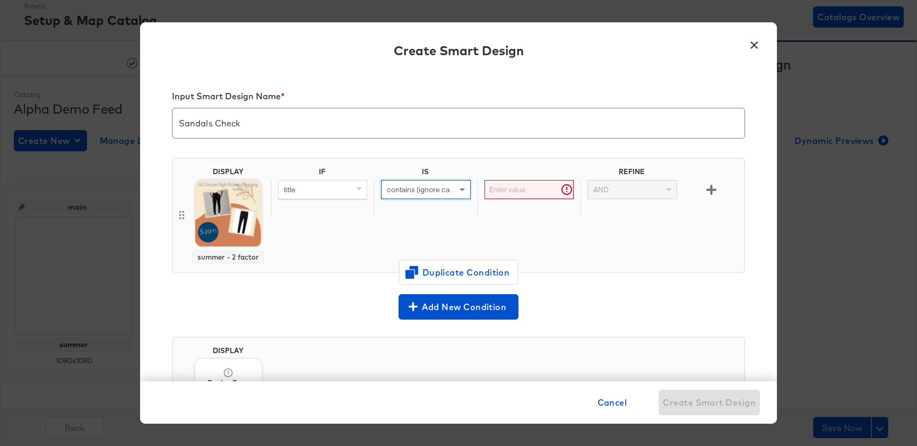
click at [536, 190] on input "text" at bounding box center [528, 190] width 89 height 20
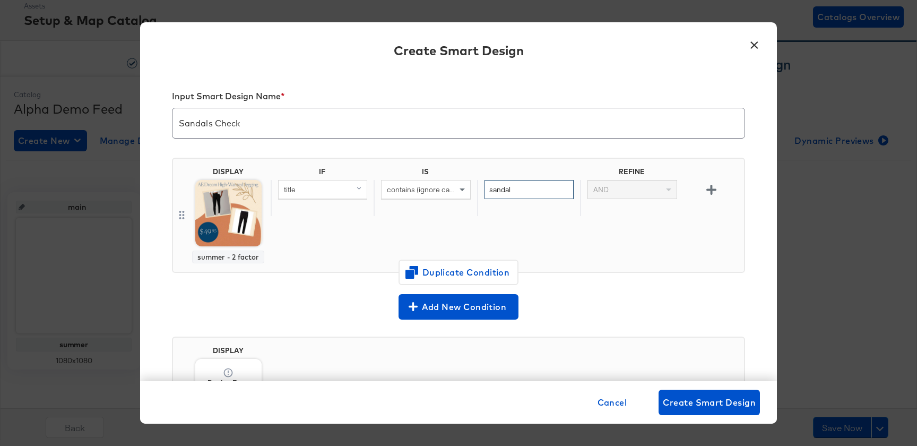
type input "sandal"
click at [605, 243] on div "IF IS REFINE title contains (ignore case) sandal AND" at bounding box center [505, 215] width 469 height 96
click at [627, 198] on div "AND" at bounding box center [631, 189] width 89 height 19
click at [711, 190] on icon "button" at bounding box center [711, 190] width 10 height 10
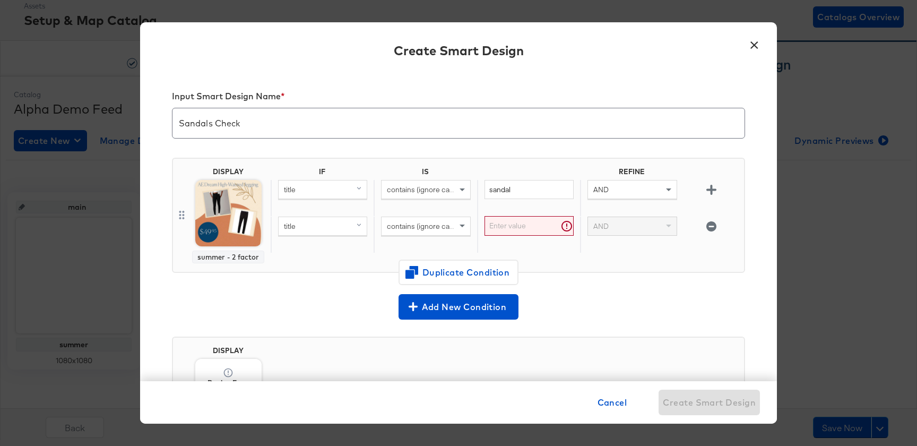
click at [626, 188] on div "AND" at bounding box center [632, 189] width 88 height 18
click at [312, 231] on div "title" at bounding box center [322, 226] width 88 height 18
type input "description"
click at [292, 306] on button "description mapped" at bounding box center [340, 300] width 125 height 18
click at [436, 231] on div "contains (ignore case)" at bounding box center [425, 226] width 88 height 18
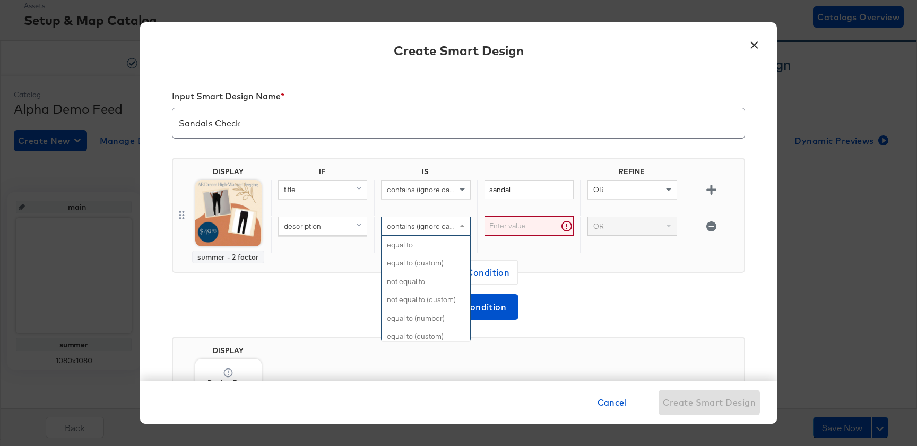
scroll to position [433, 0]
click at [516, 221] on input "text" at bounding box center [528, 226] width 89 height 20
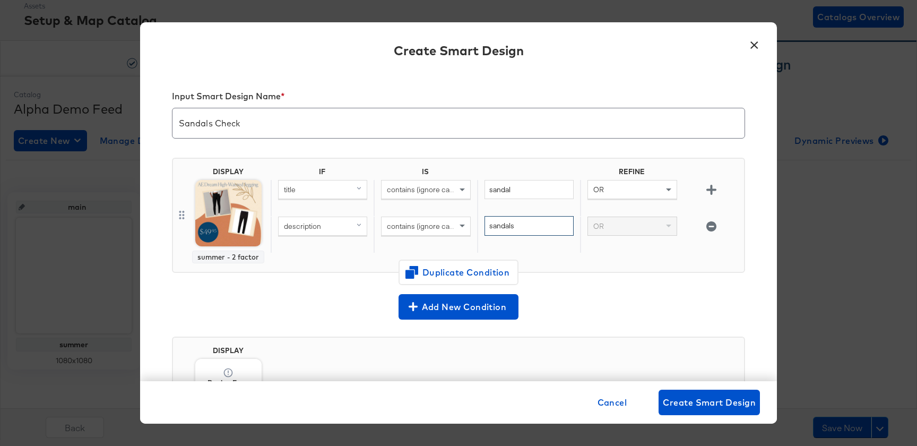
type input "sandals"
click at [581, 280] on div "DISPLAY summer - 2 factor IF IS REFINE title contains (ignore case) sandal OR d…" at bounding box center [458, 219] width 573 height 141
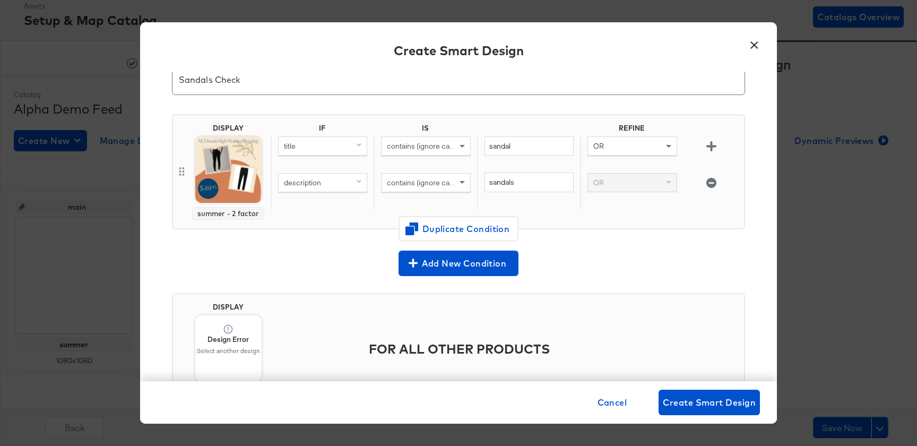
scroll to position [98, 0]
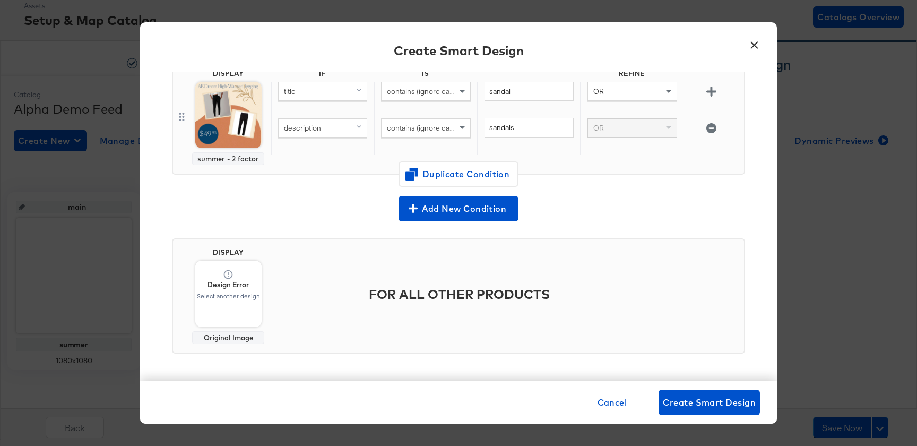
click at [341, 288] on div "FOR ALL OTHER PRODUCTS" at bounding box center [505, 294] width 469 height 50
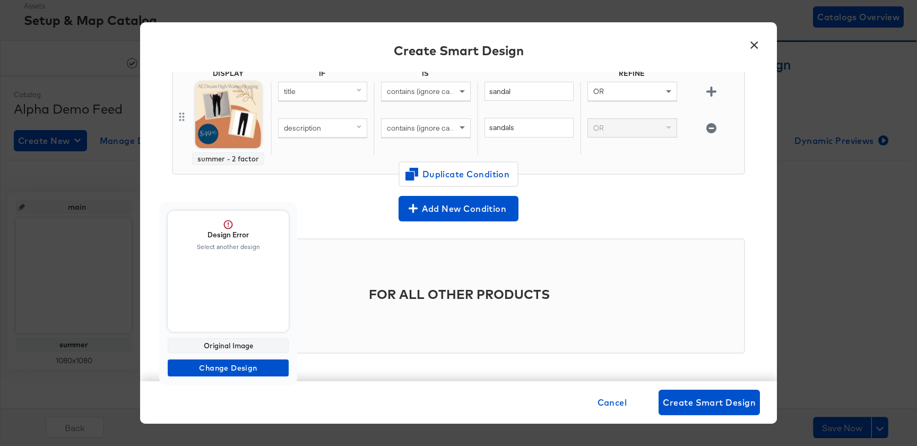
click at [218, 303] on span "Design Error Select another design" at bounding box center [228, 271] width 121 height 121
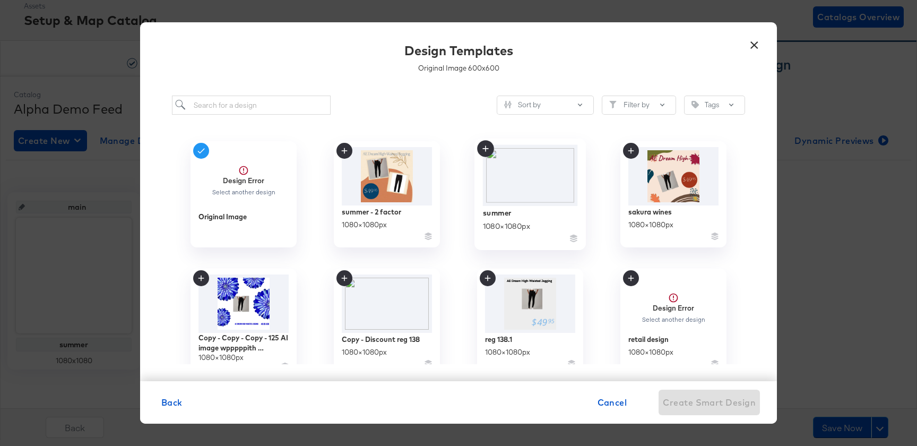
click at [533, 203] on img at bounding box center [530, 175] width 95 height 61
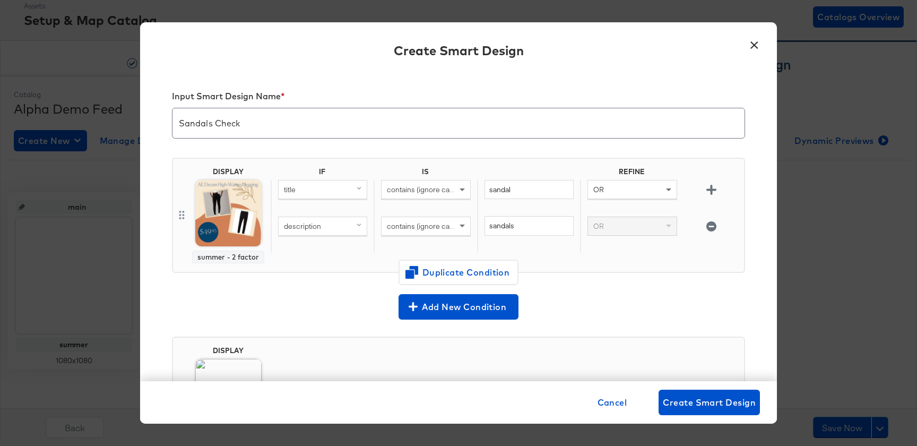
scroll to position [98, 0]
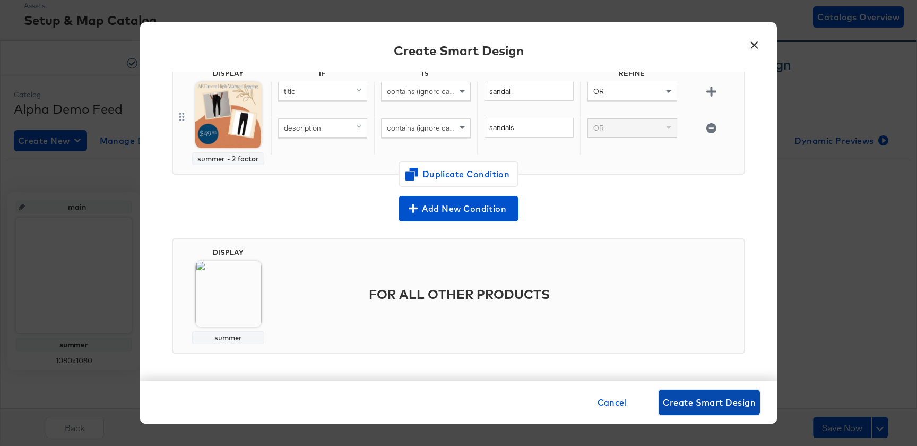
click at [687, 402] on span "Create Smart Design" at bounding box center [709, 402] width 93 height 15
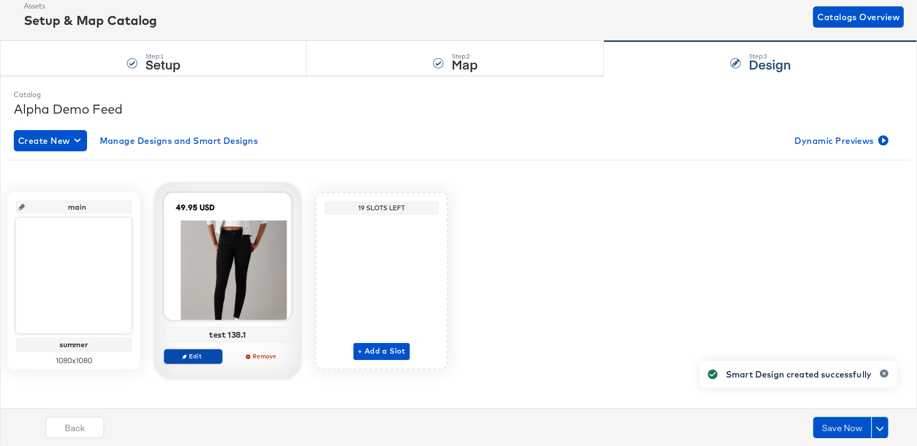
click at [202, 356] on span "Edit" at bounding box center [193, 356] width 49 height 8
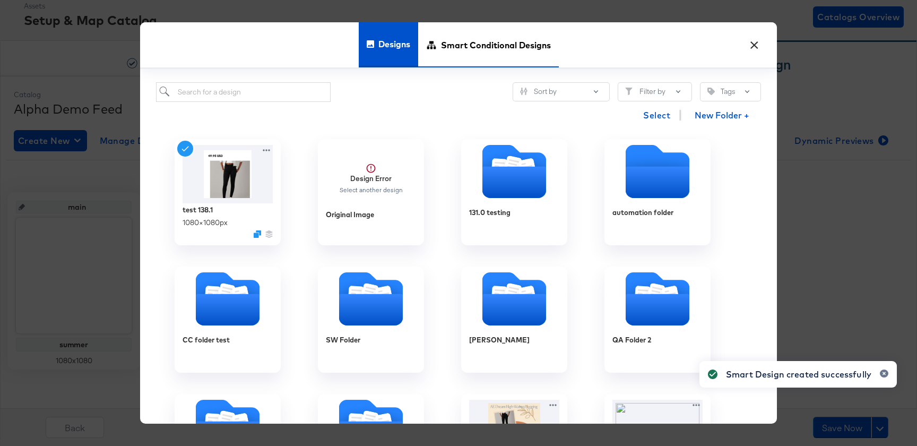
click at [485, 42] on span "Smart Conditional Designs" at bounding box center [496, 45] width 110 height 47
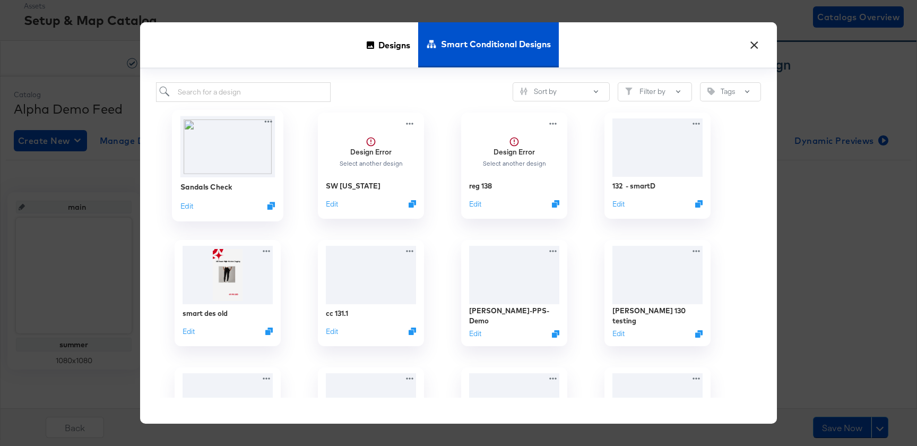
click at [192, 177] on div "Sandals Check Edit" at bounding box center [227, 196] width 95 height 38
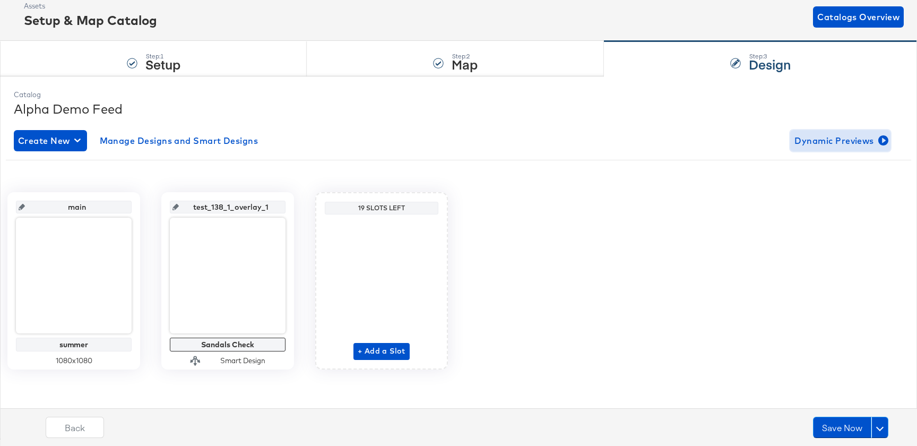
click at [850, 141] on span "Dynamic Previews" at bounding box center [840, 140] width 92 height 15
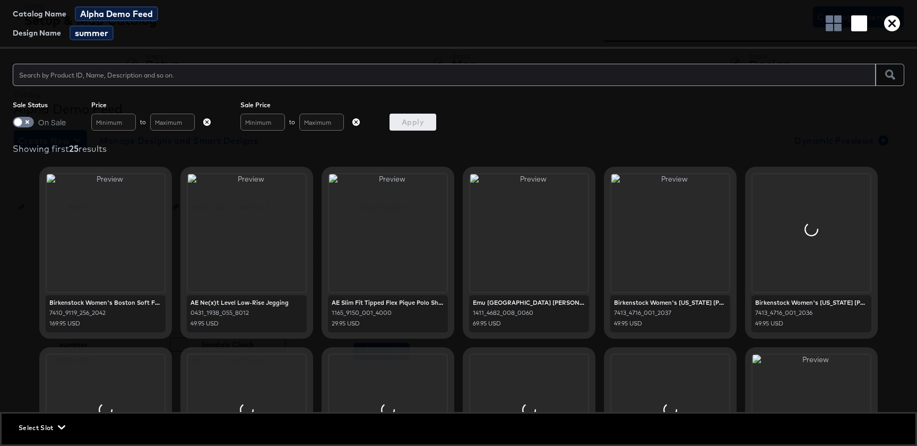
click at [49, 424] on span "Select Slot" at bounding box center [41, 427] width 45 height 11
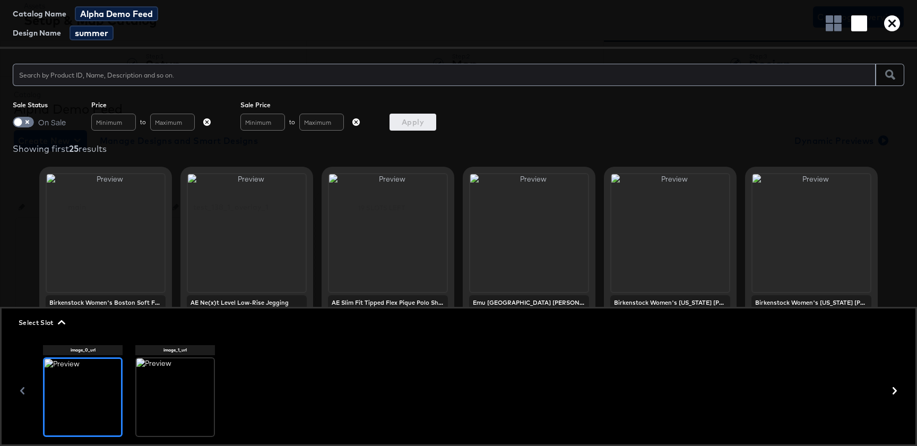
click at [164, 382] on div at bounding box center [174, 396] width 77 height 77
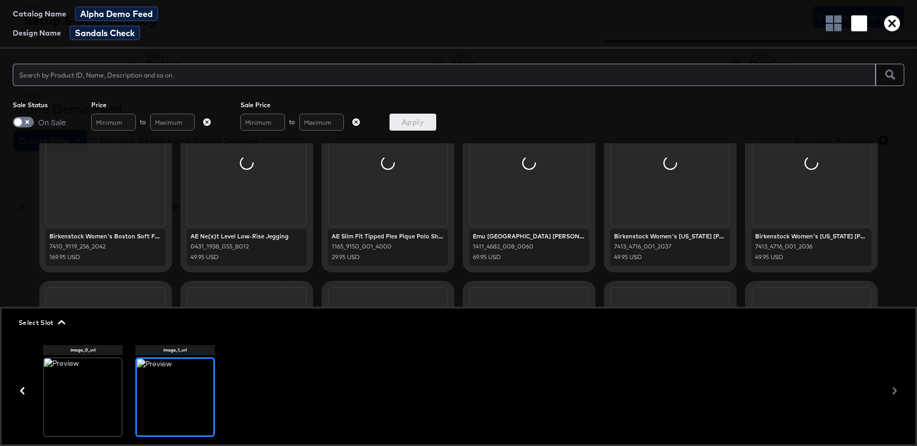
scroll to position [72, 0]
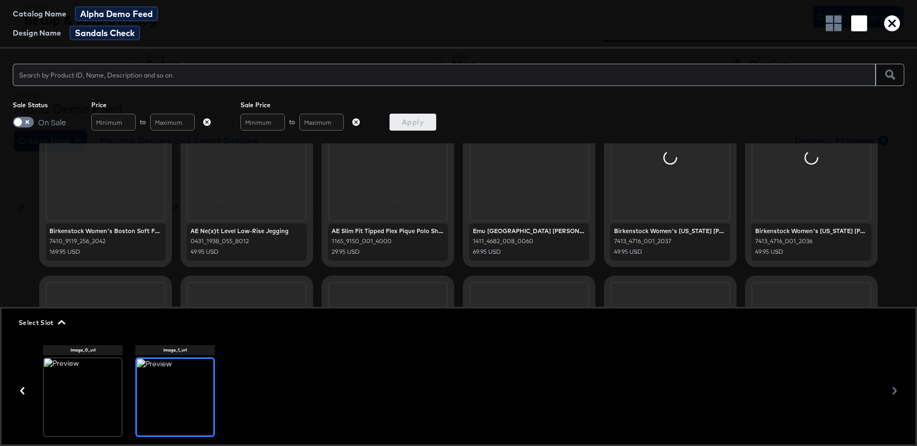
click at [197, 69] on input "text" at bounding box center [444, 70] width 863 height 23
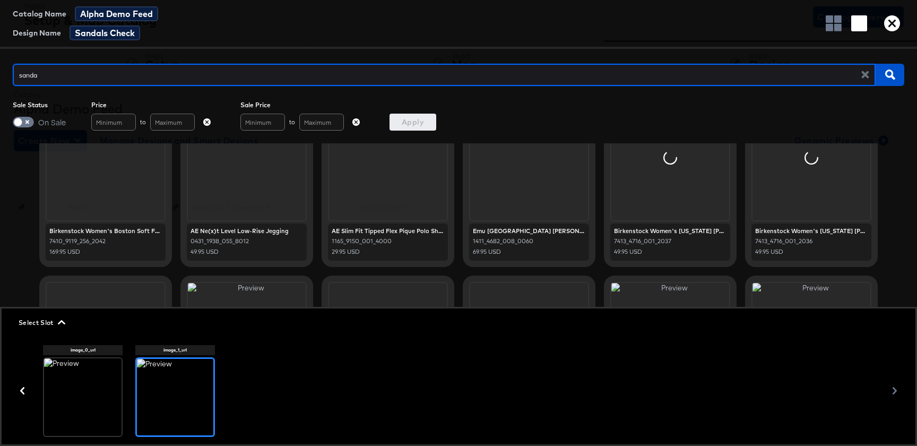
type input "sandal"
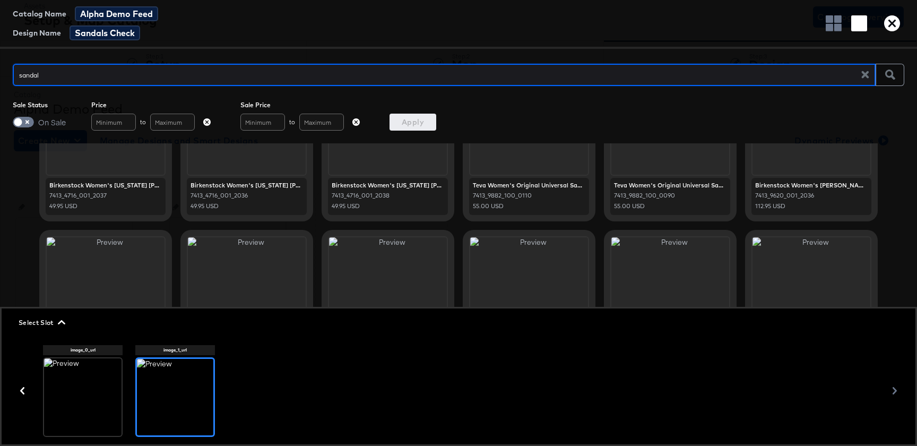
scroll to position [0, 0]
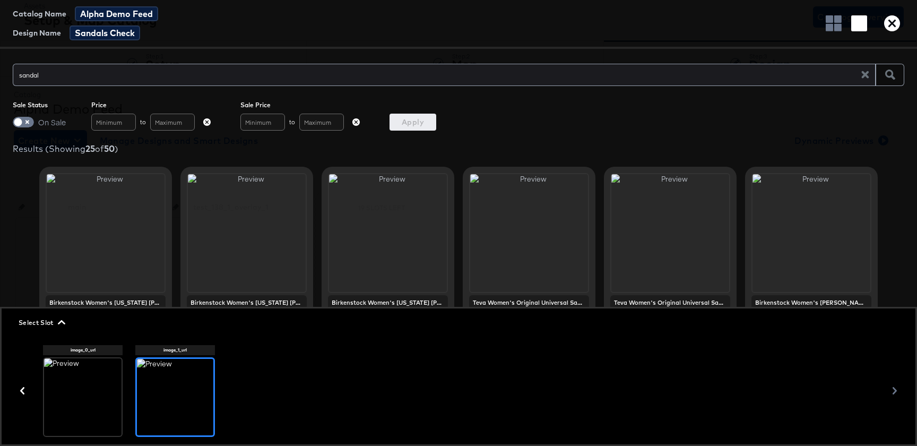
click at [892, 26] on icon "button" at bounding box center [892, 23] width 16 height 16
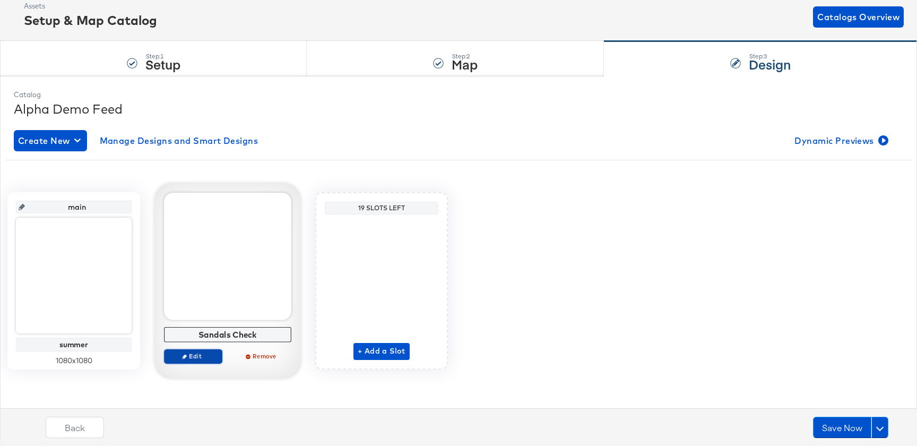
click at [187, 356] on span "Edit" at bounding box center [193, 356] width 49 height 8
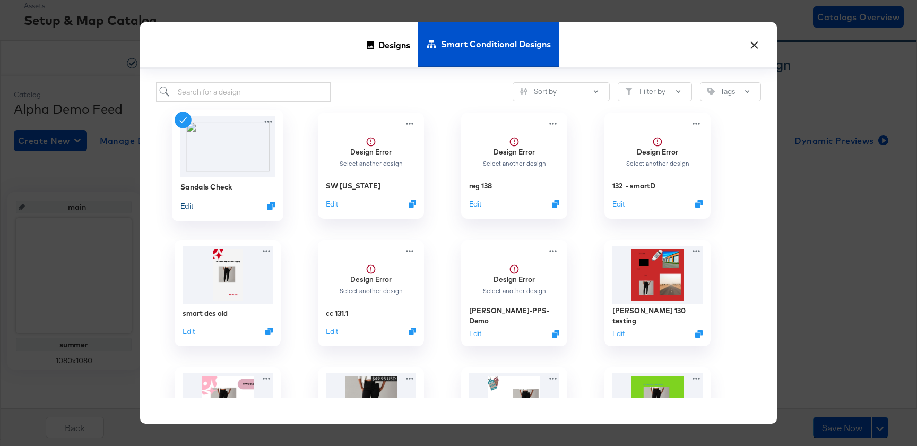
click at [187, 204] on button "Edit" at bounding box center [186, 205] width 13 height 10
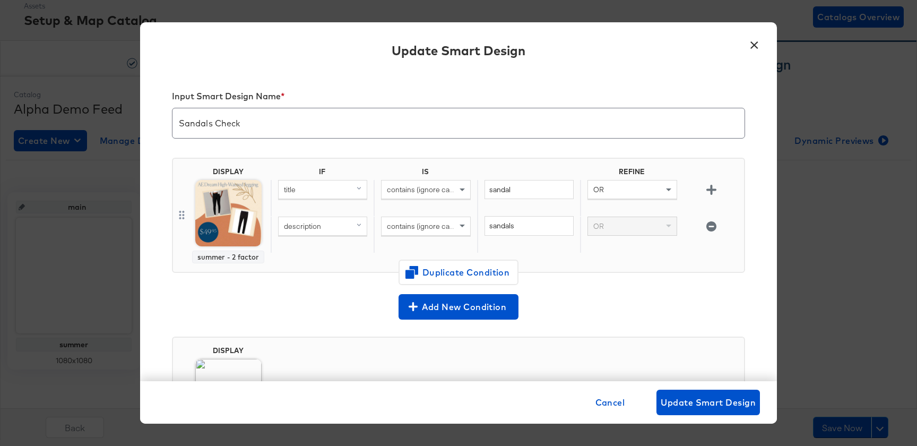
click at [222, 315] on div "Add New Condition" at bounding box center [458, 306] width 573 height 25
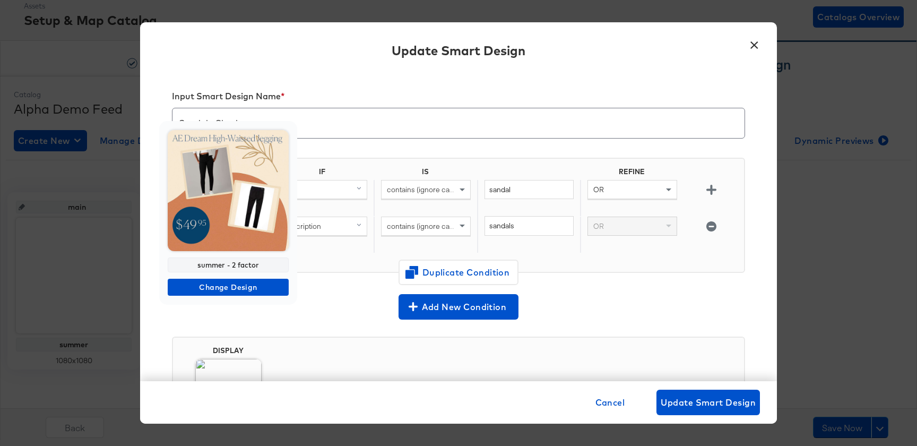
click at [223, 222] on img at bounding box center [228, 190] width 121 height 121
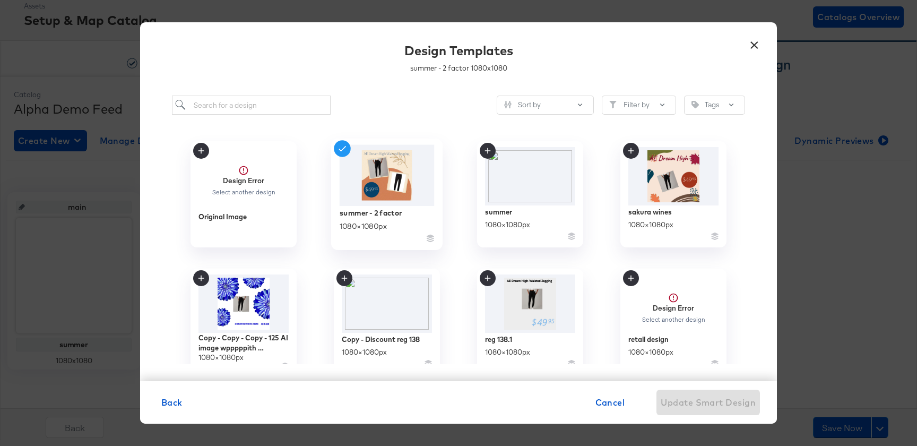
click at [392, 193] on img at bounding box center [386, 175] width 95 height 61
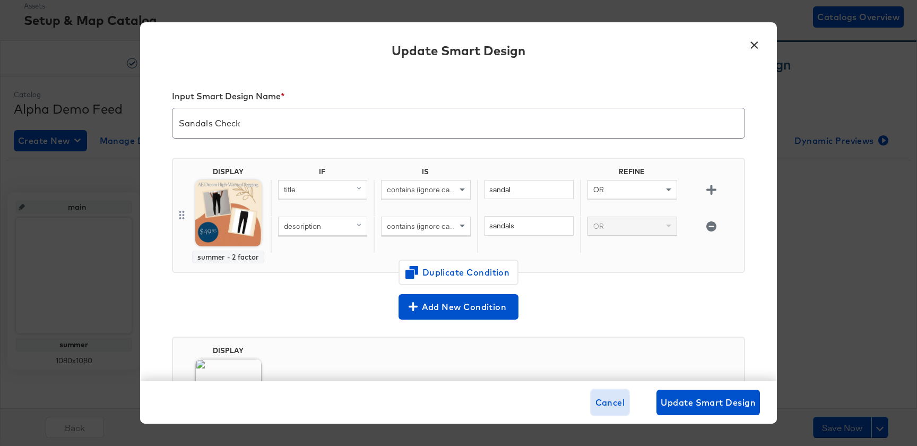
click at [611, 402] on span "Cancel" at bounding box center [610, 402] width 30 height 15
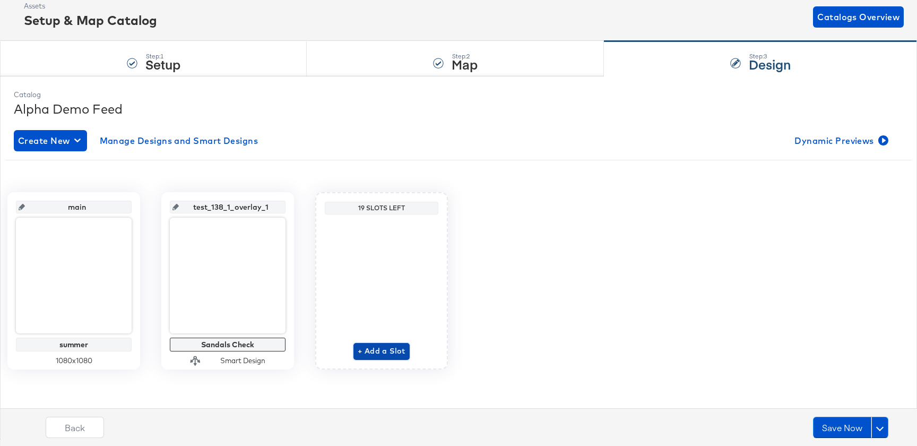
click at [387, 343] on button "+ Add a Slot" at bounding box center [381, 351] width 56 height 17
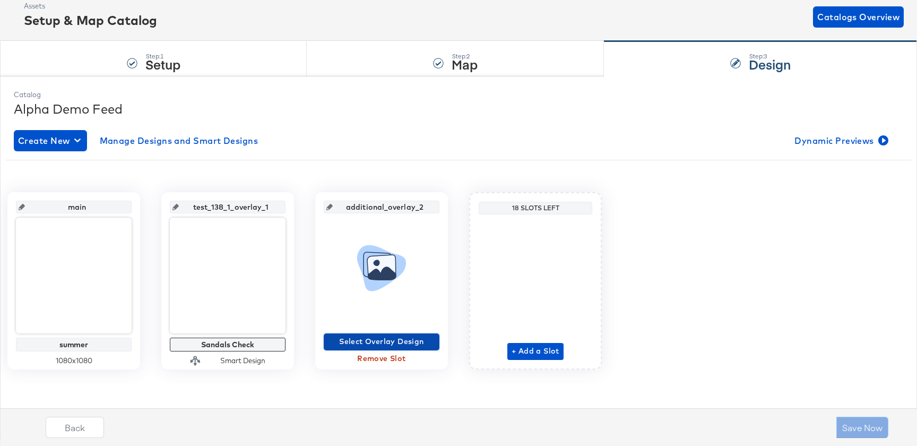
click at [361, 342] on span "Select Overlay Design" at bounding box center [381, 341] width 107 height 13
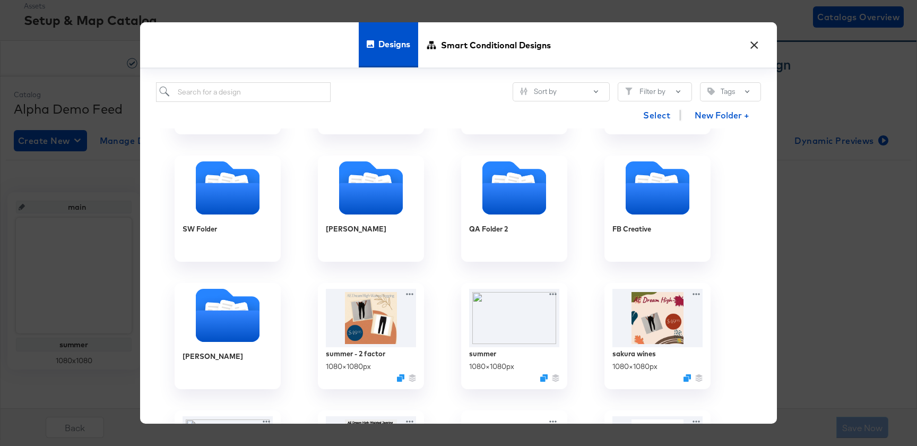
scroll to position [143, 0]
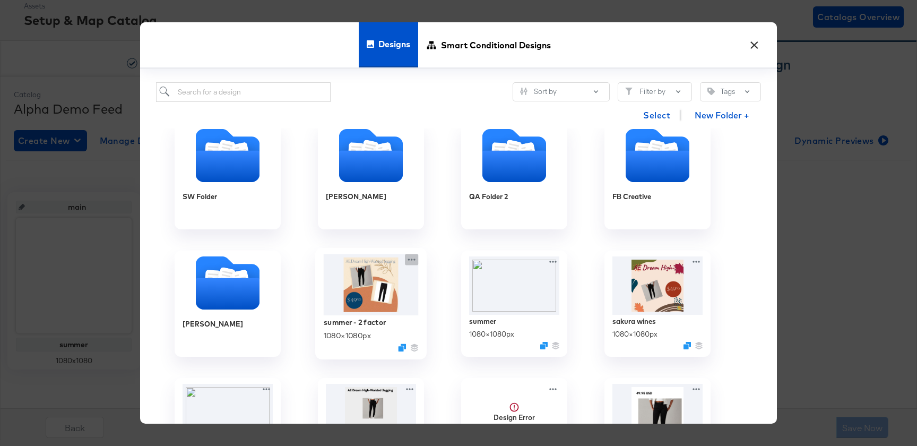
click at [413, 254] on div at bounding box center [411, 259] width 13 height 11
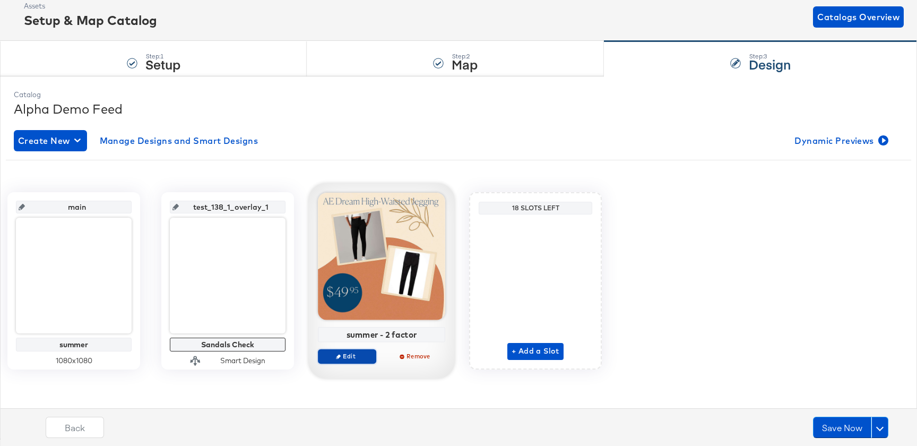
click at [335, 357] on span "Edit" at bounding box center [347, 356] width 49 height 8
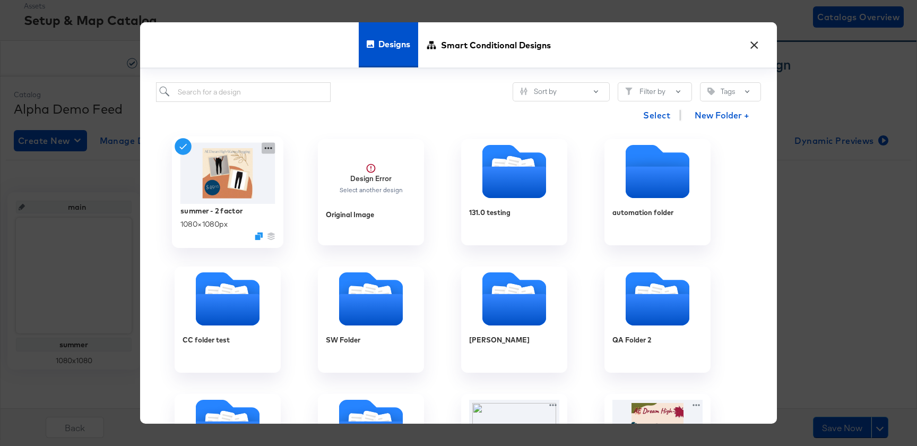
click at [266, 150] on icon at bounding box center [268, 148] width 13 height 11
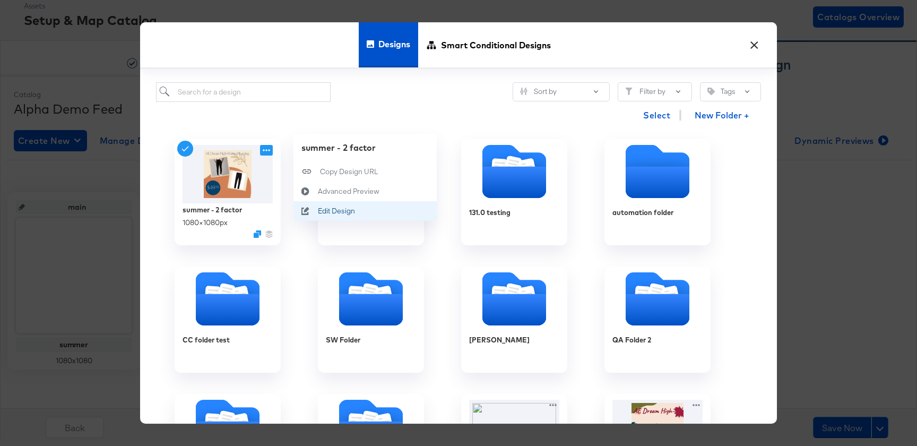
click at [318, 211] on div "Edit Design Edit Design" at bounding box center [318, 211] width 0 height 0
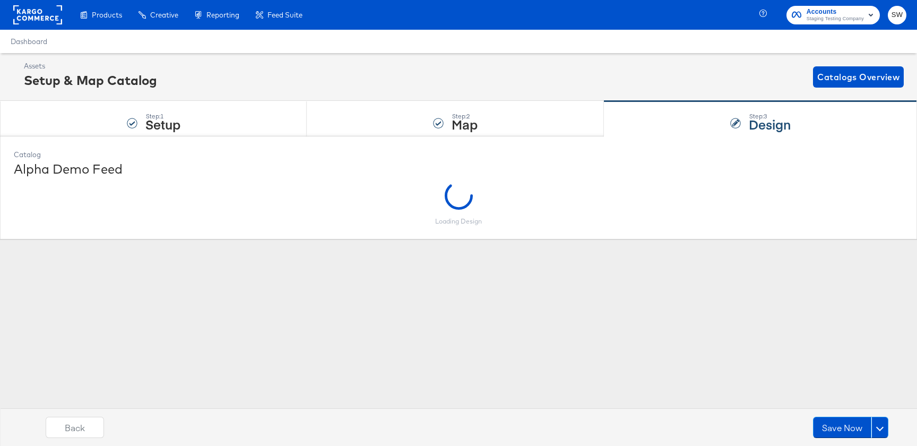
scroll to position [0, 0]
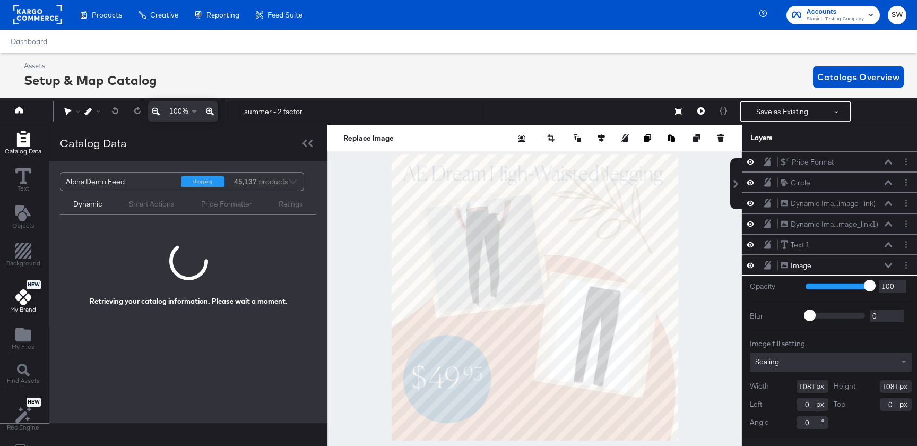
click at [19, 300] on icon at bounding box center [23, 297] width 16 height 16
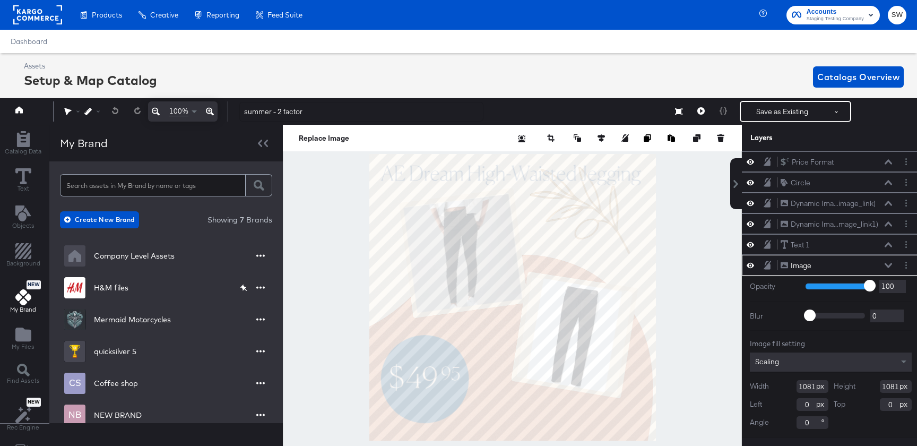
scroll to position [51, 0]
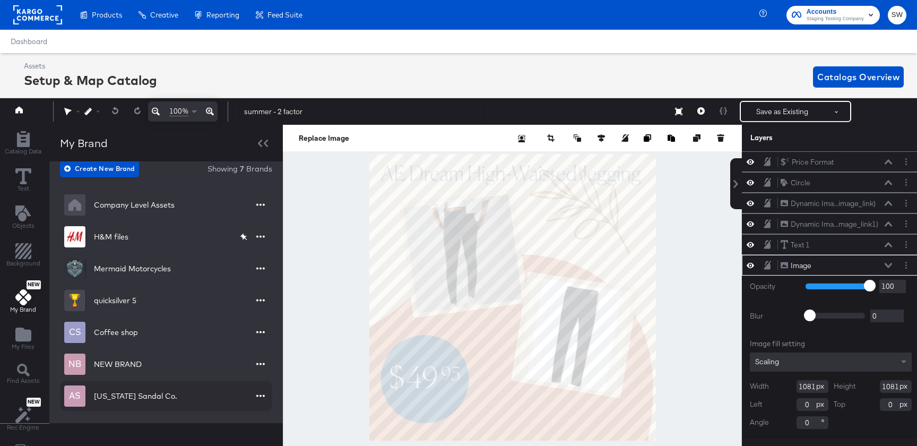
click at [170, 398] on div "AS Arizona Sandal Co." at bounding box center [166, 396] width 212 height 30
click at [132, 393] on div "Arizona Sandal Co." at bounding box center [135, 395] width 83 height 11
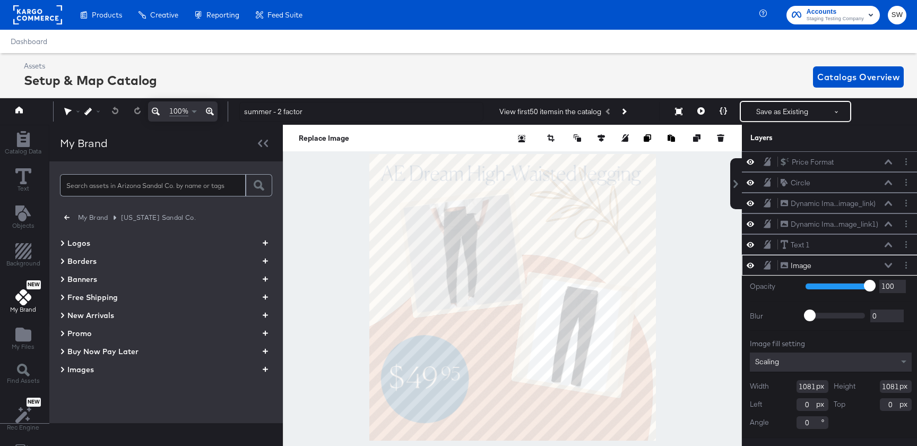
click at [72, 370] on span "Images" at bounding box center [80, 369] width 27 height 11
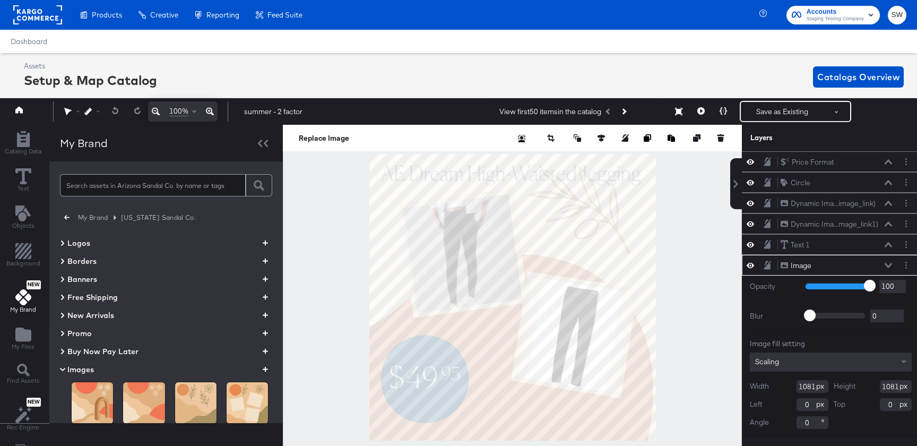
click at [265, 368] on icon "button" at bounding box center [265, 369] width 5 height 10
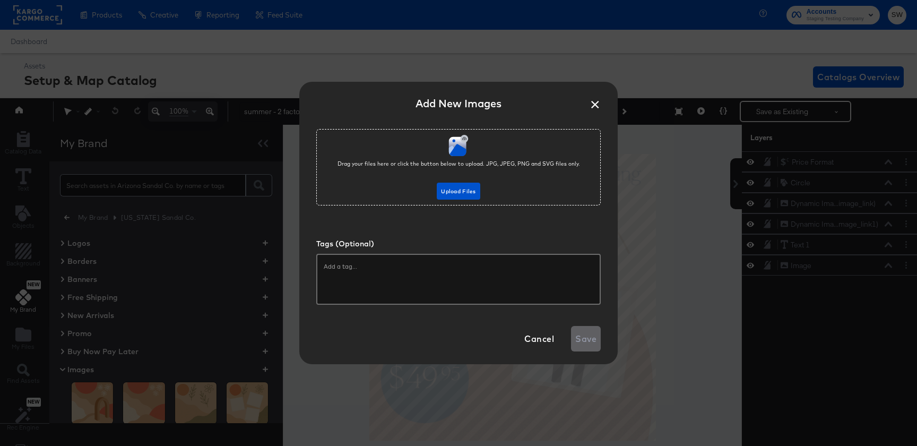
click at [421, 263] on input "text" at bounding box center [458, 266] width 269 height 11
type input "dynamic previews"
click at [454, 197] on button "Upload Files" at bounding box center [458, 190] width 43 height 17
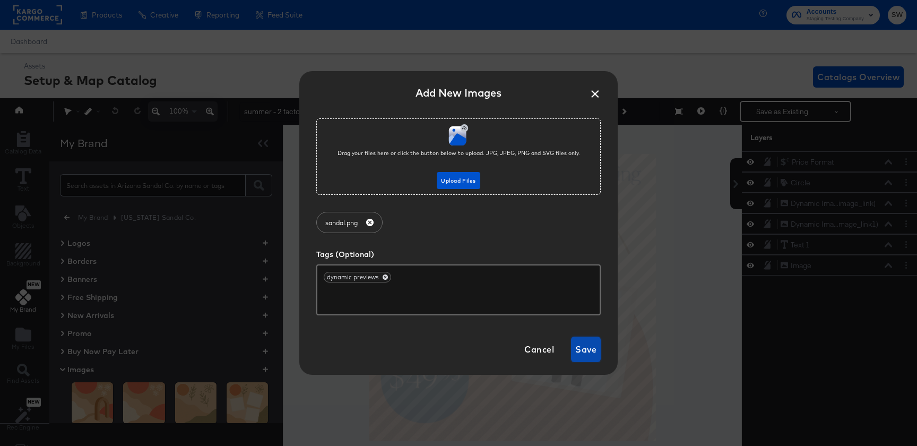
click at [589, 342] on span "Save" at bounding box center [585, 349] width 21 height 15
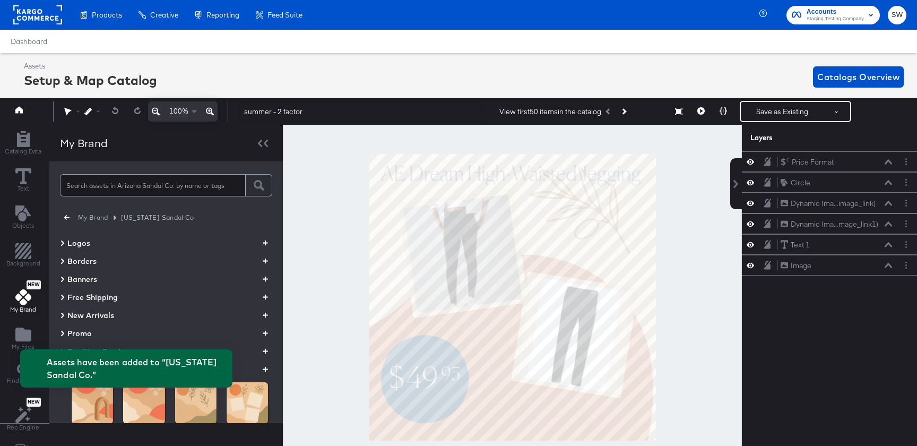
scroll to position [100, 0]
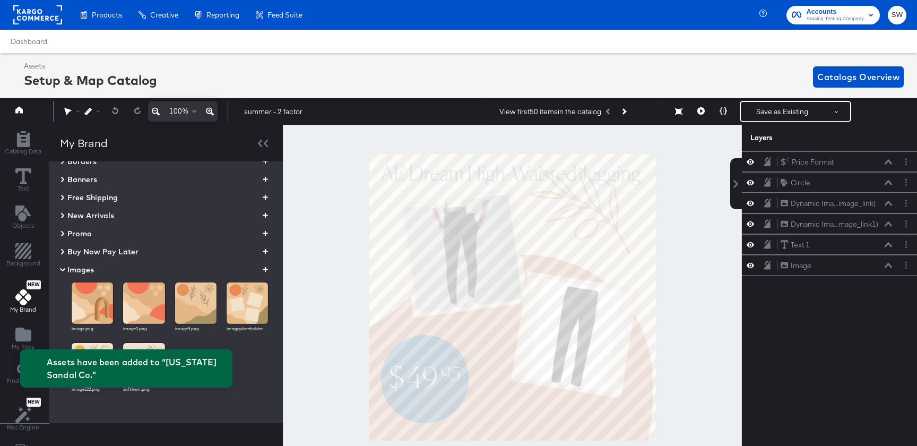
click at [88, 267] on span "Images" at bounding box center [80, 269] width 27 height 11
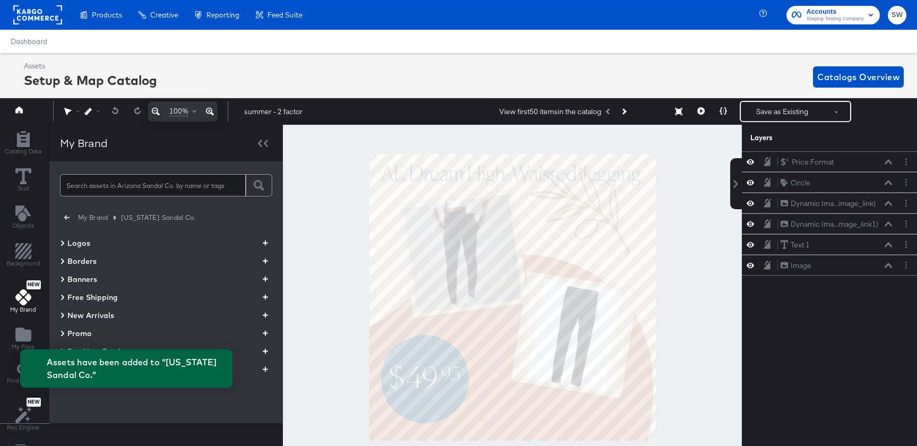
scroll to position [0, 0]
click at [73, 380] on div "Assets have been added to “Arizona Sandal Co.”" at bounding box center [137, 367] width 181 height 25
click at [82, 388] on div "Assets have been added to “Arizona Sandal Co.”" at bounding box center [126, 367] width 233 height 59
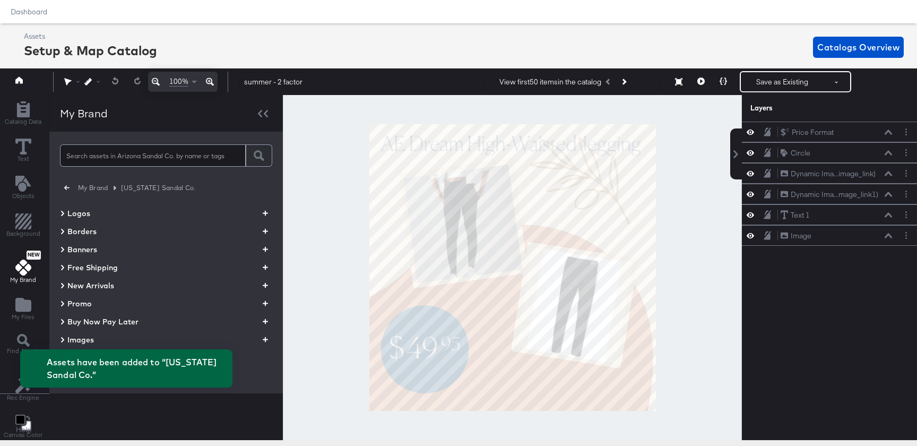
click at [82, 334] on span "Images" at bounding box center [80, 339] width 27 height 11
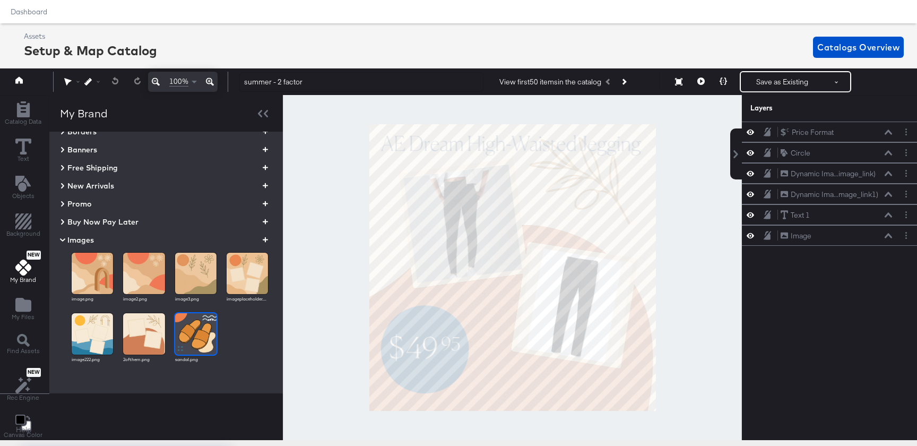
click at [184, 336] on img at bounding box center [195, 333] width 41 height 41
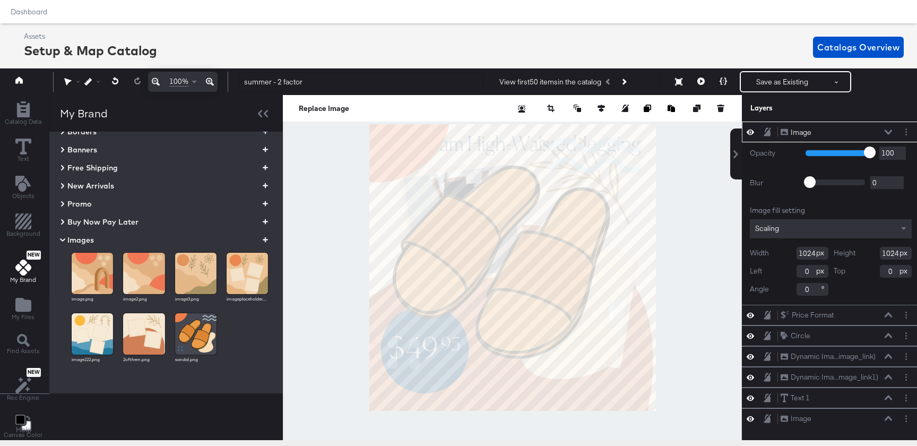
type input "261"
type input "763"
type input "753"
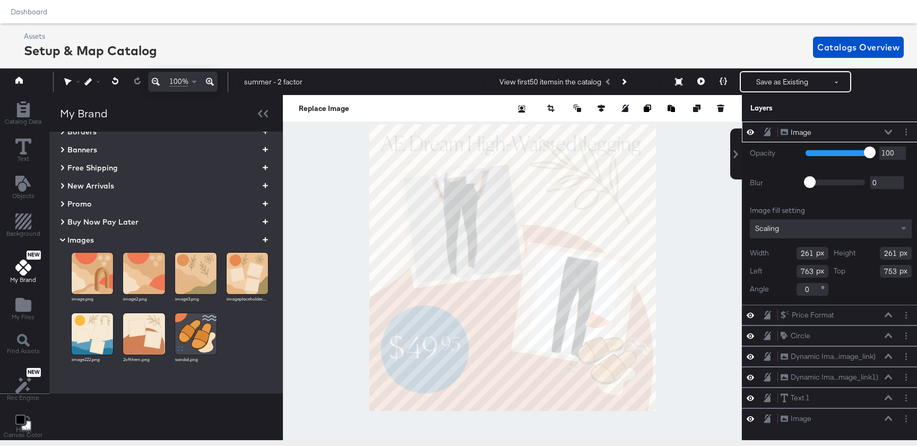
type input "839"
type input "707"
type input "28"
type input "825"
type input "728"
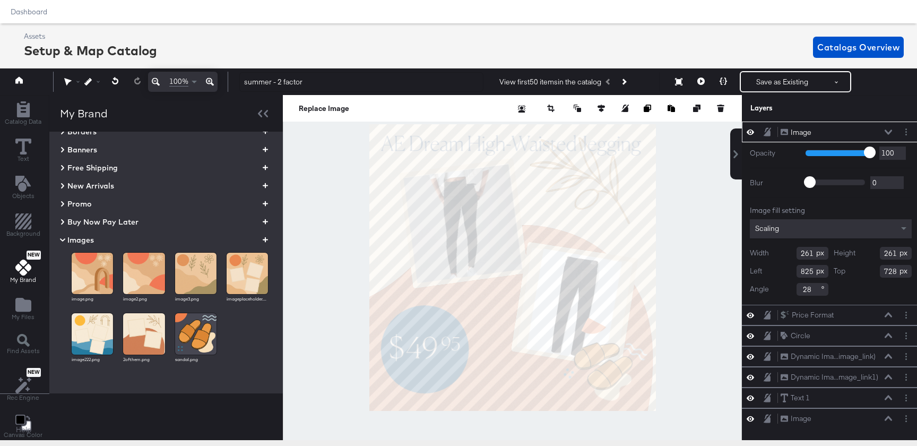
click at [677, 345] on div at bounding box center [512, 267] width 459 height 345
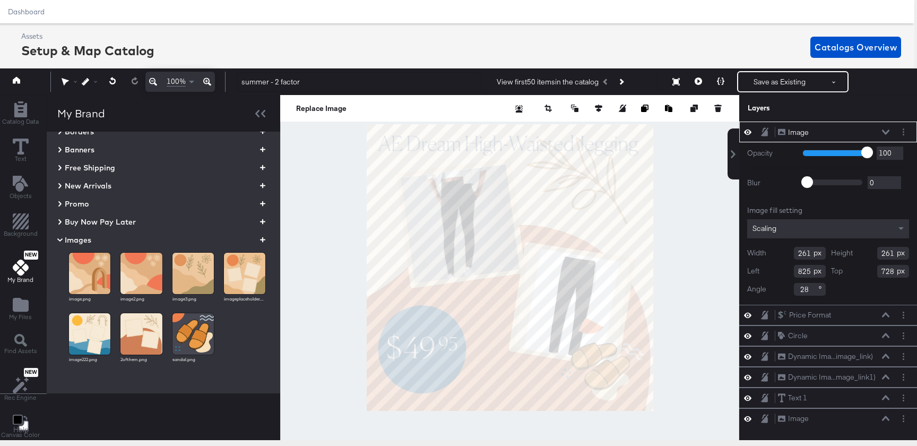
type input "49"
type input "247"
type input "-69"
type input "357"
type input "336"
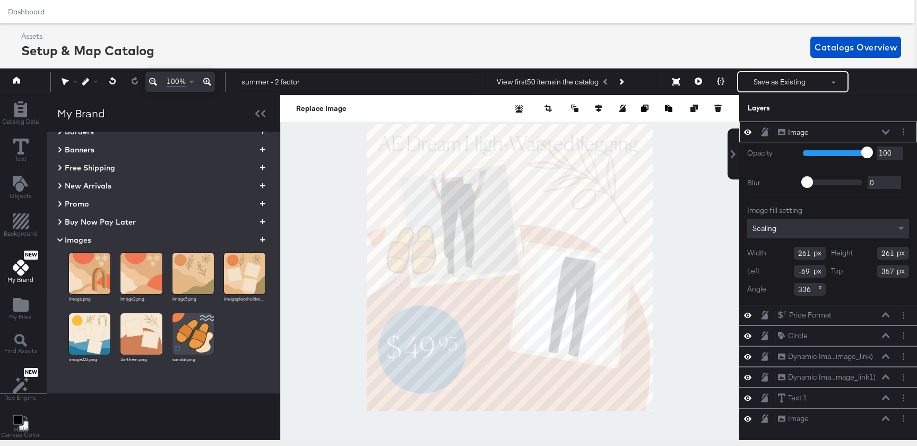
type input "0"
type input "413"
click at [365, 197] on div at bounding box center [509, 267] width 459 height 345
type input "-12"
type input "469"
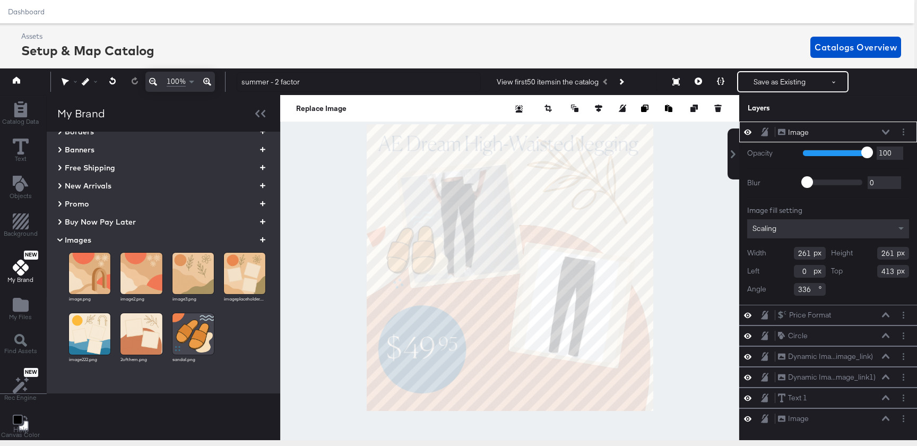
type input "318"
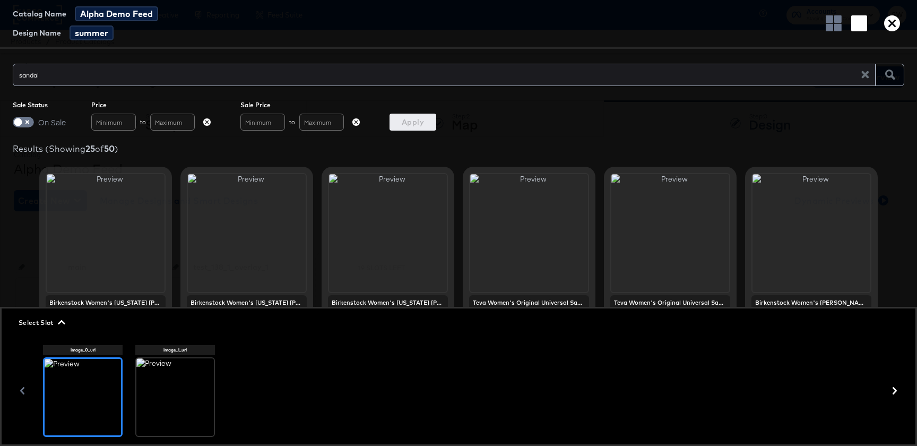
click at [176, 406] on div at bounding box center [174, 396] width 77 height 77
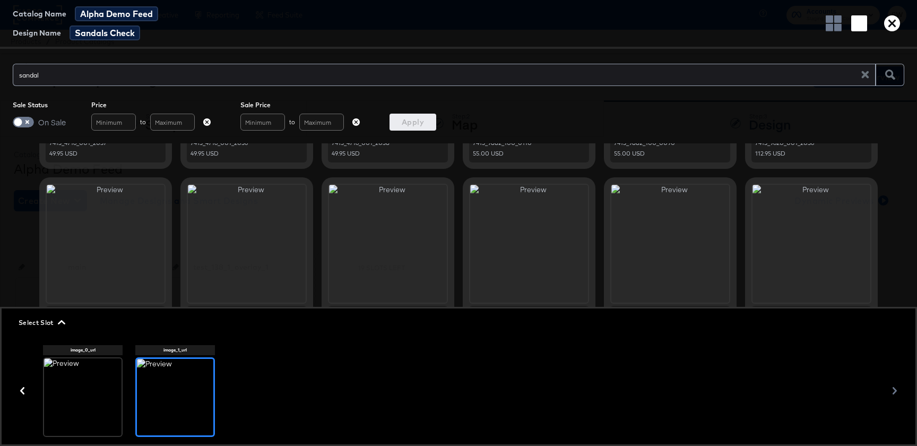
scroll to position [170, 0]
click at [95, 379] on div at bounding box center [82, 396] width 77 height 77
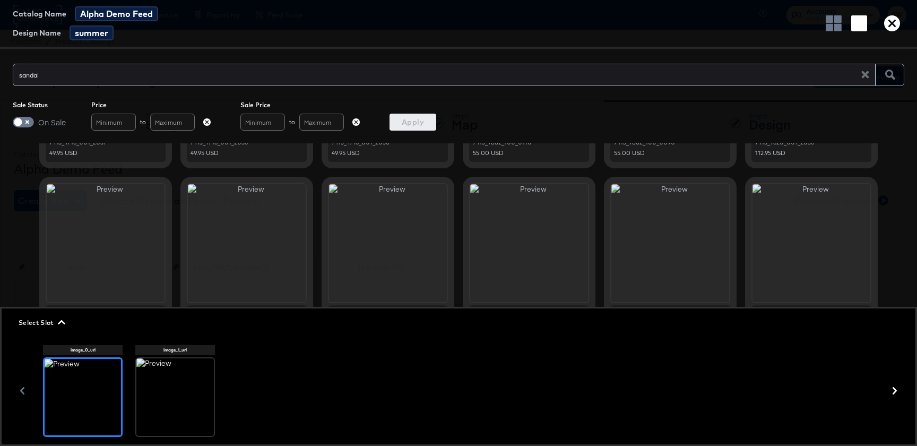
scroll to position [0, 0]
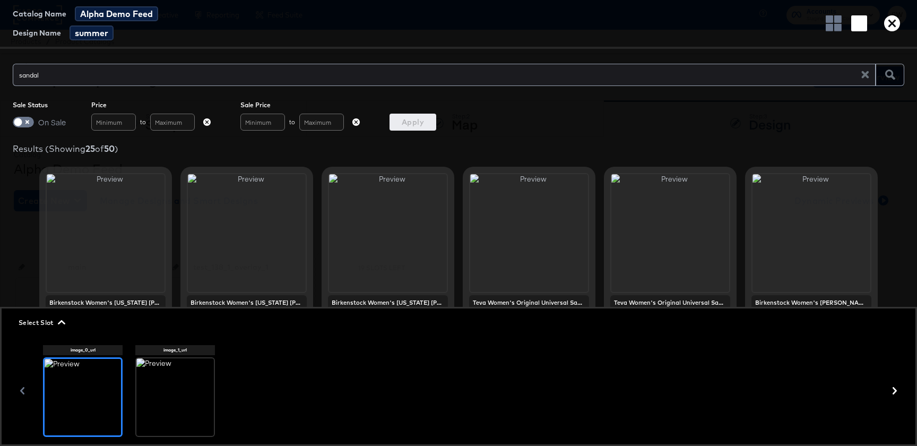
click at [173, 405] on div at bounding box center [174, 396] width 77 height 77
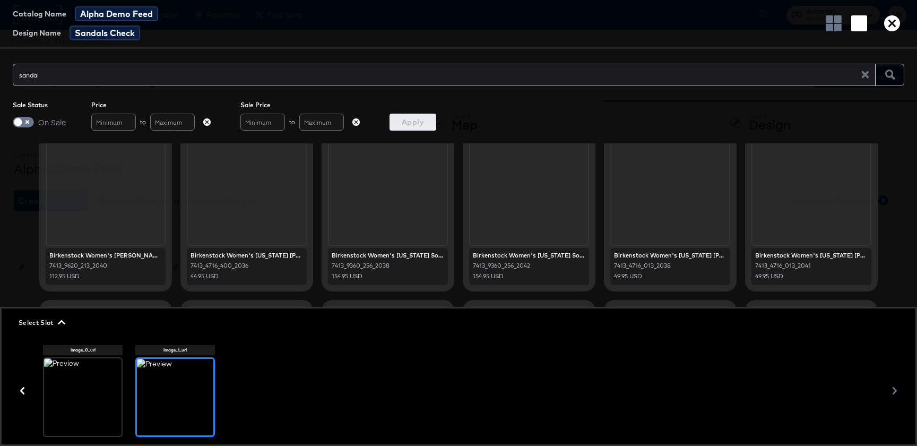
scroll to position [422, 0]
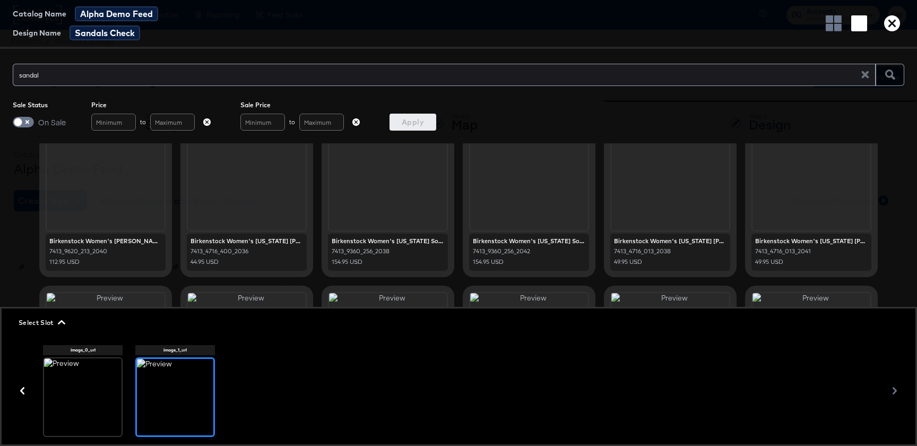
click at [259, 243] on div "Birkenstock Women's [US_STATE] [PERSON_NAME]" at bounding box center [246, 241] width 112 height 8
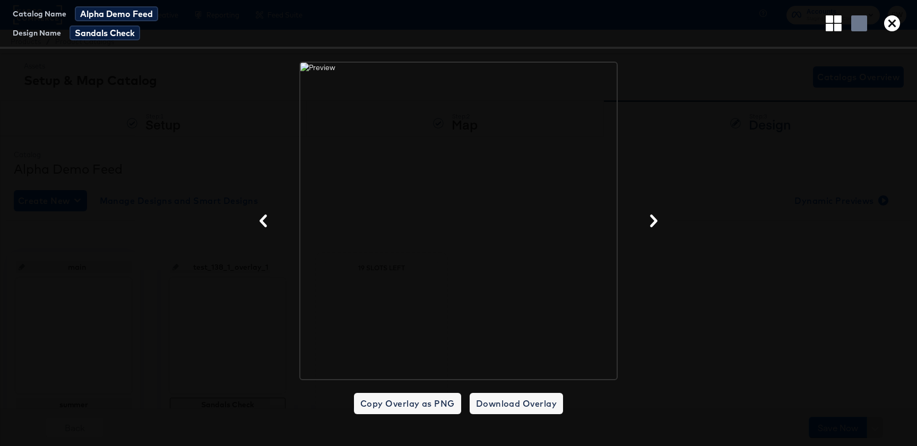
click at [261, 224] on icon "button" at bounding box center [263, 220] width 13 height 13
click at [261, 225] on icon "button" at bounding box center [263, 220] width 13 height 13
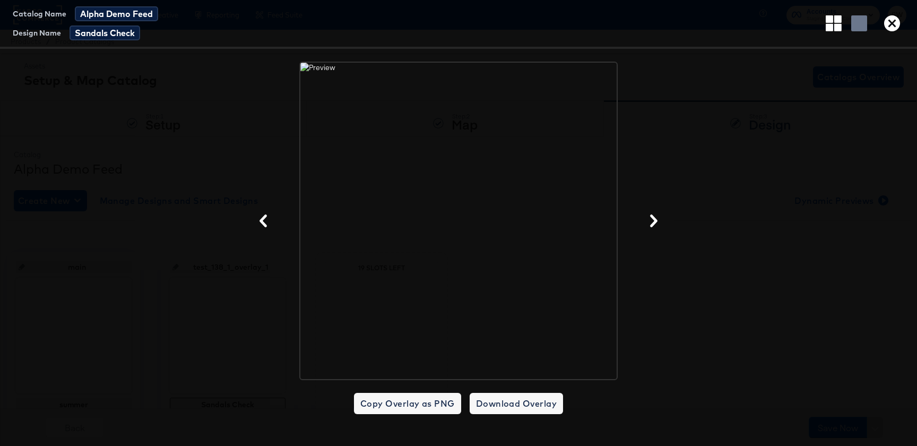
click at [261, 225] on icon "button" at bounding box center [263, 220] width 13 height 13
click at [895, 25] on icon "button" at bounding box center [892, 23] width 16 height 16
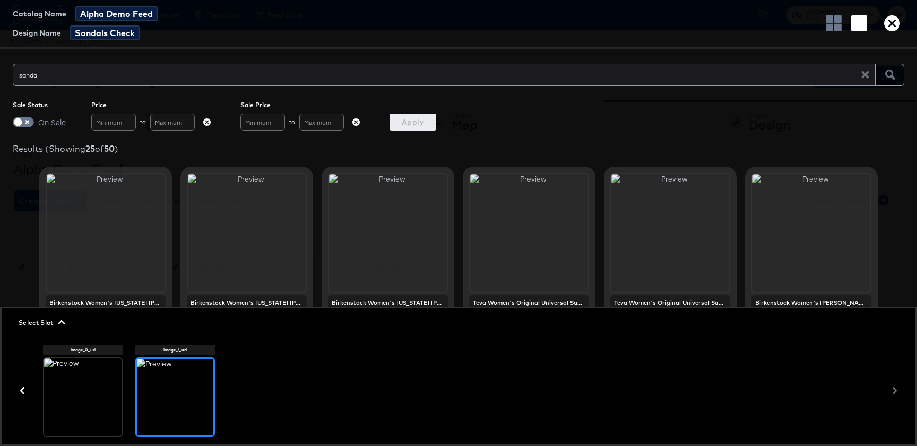
click at [892, 25] on icon "button" at bounding box center [892, 23] width 16 height 16
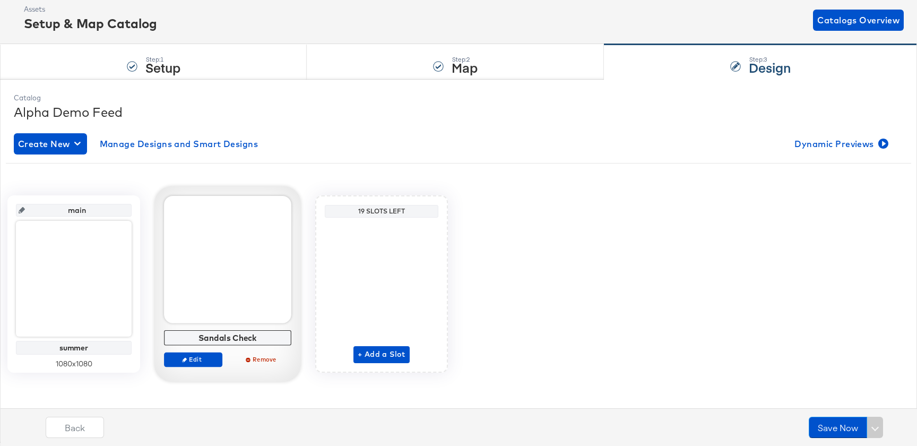
scroll to position [60, 0]
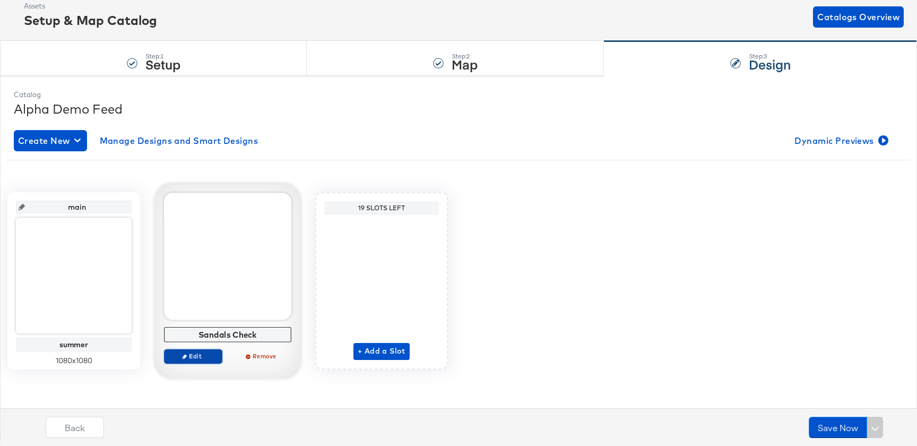
click at [198, 352] on span "Edit" at bounding box center [193, 356] width 49 height 8
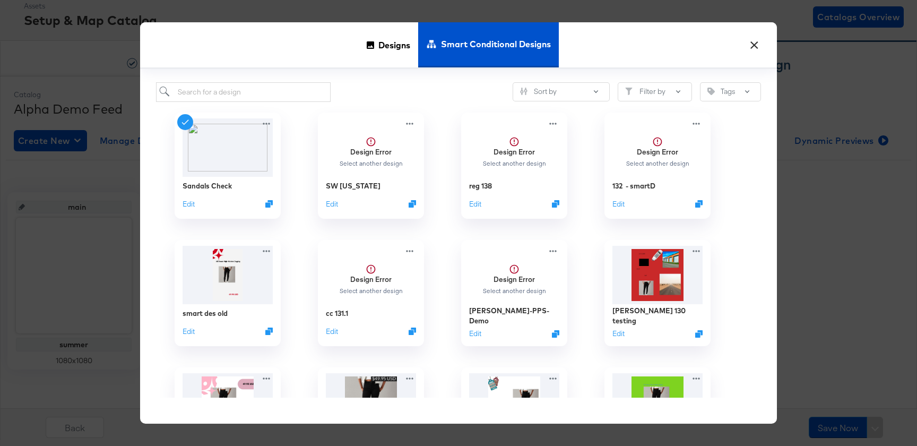
click at [747, 45] on button "×" at bounding box center [753, 42] width 19 height 19
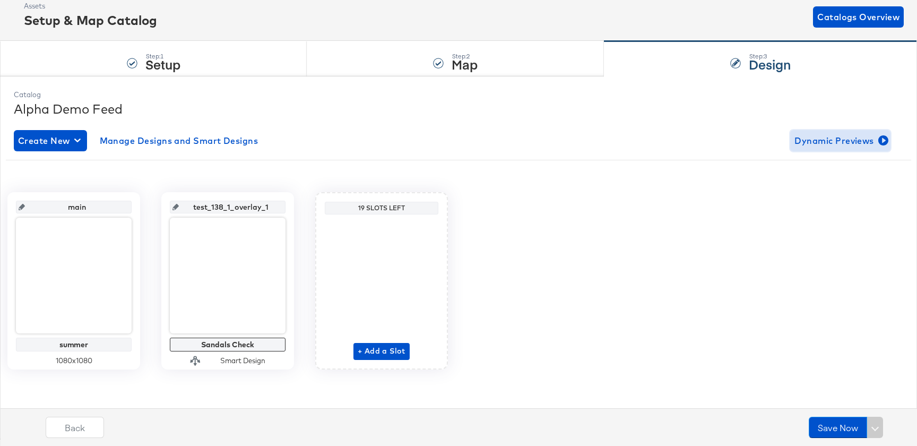
click at [806, 136] on span "Dynamic Previews" at bounding box center [840, 140] width 92 height 15
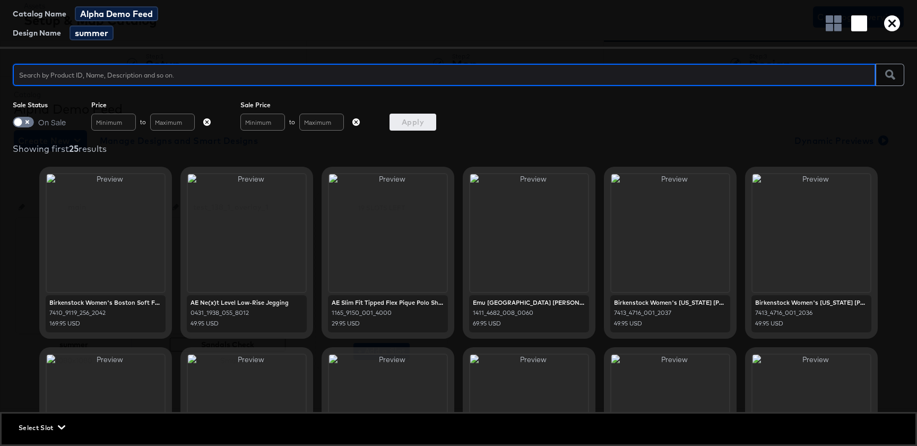
click at [43, 429] on span "Select Slot" at bounding box center [41, 427] width 45 height 11
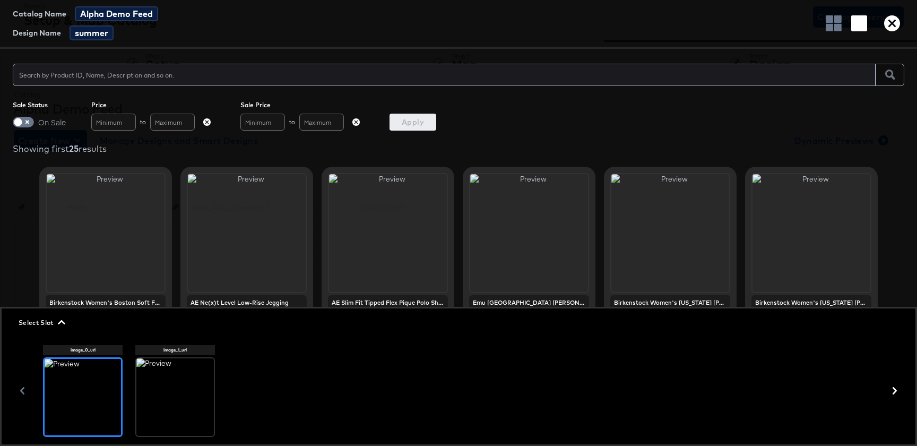
click at [184, 409] on div at bounding box center [174, 396] width 77 height 77
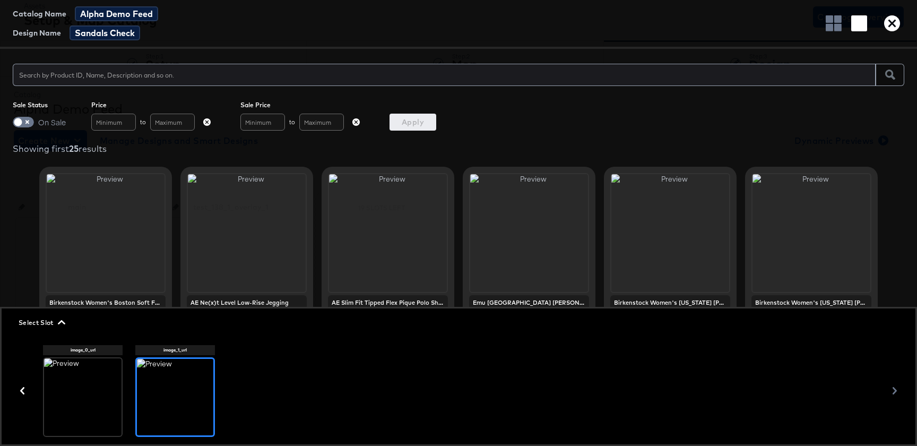
click at [13, 119] on span at bounding box center [21, 122] width 17 height 8
click at [18, 119] on span at bounding box center [18, 122] width 8 height 8
click at [23, 125] on input "checkbox" at bounding box center [18, 124] width 32 height 11
checkbox input "true"
click at [397, 124] on span "Apply" at bounding box center [413, 122] width 38 height 13
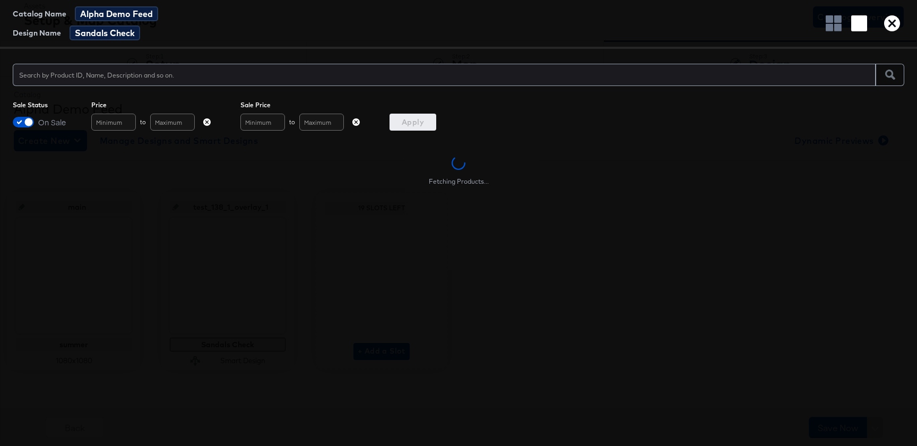
click at [378, 85] on div at bounding box center [444, 75] width 863 height 22
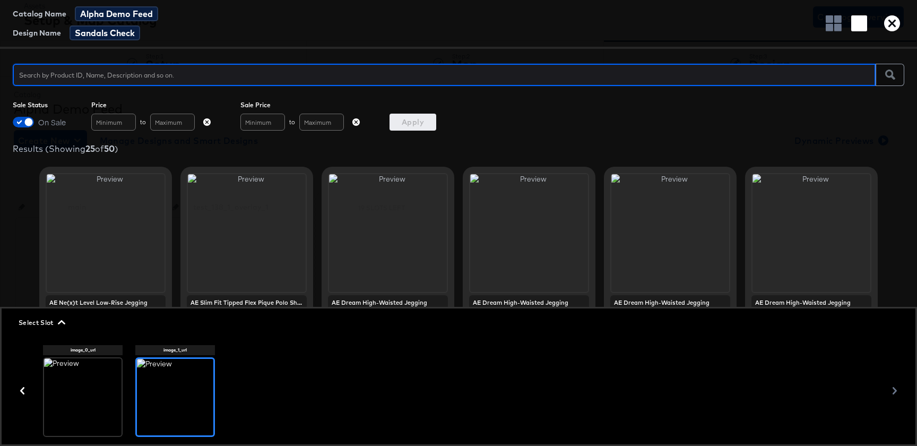
click at [383, 72] on input "text" at bounding box center [444, 70] width 863 height 23
type input "arizona sandals"
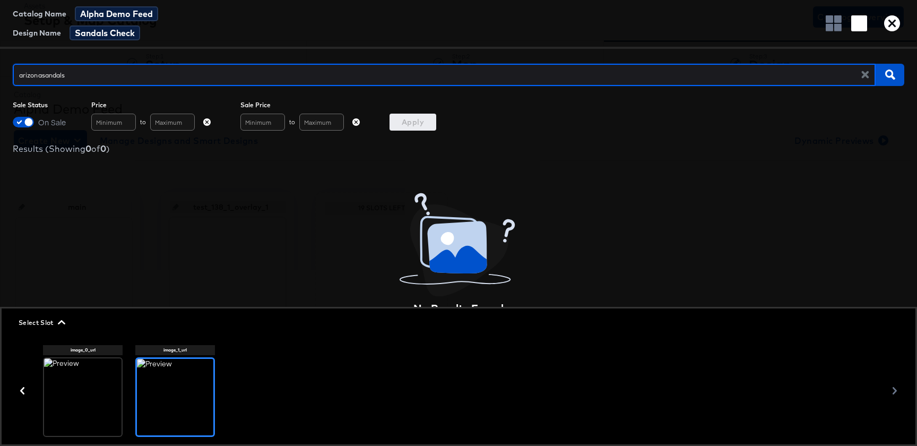
type input "sandals"
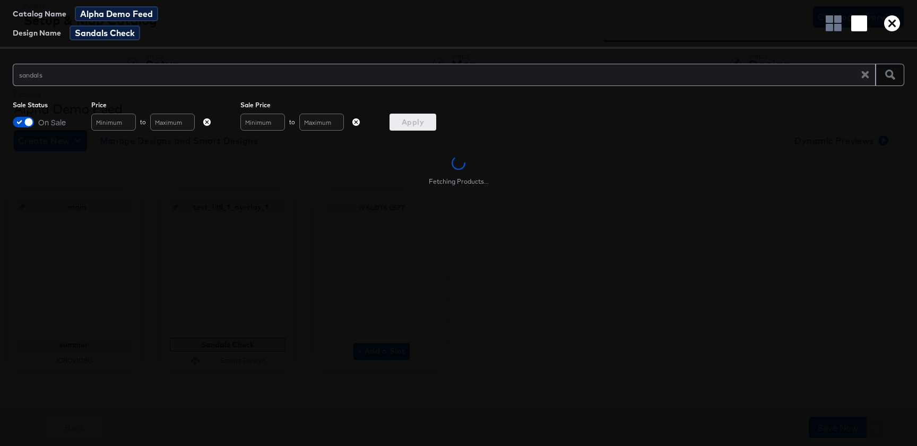
click at [395, 270] on div "Fetching Products..." at bounding box center [458, 249] width 917 height 212
click at [29, 123] on input "checkbox" at bounding box center [29, 124] width 32 height 11
click at [410, 124] on div "Apply" at bounding box center [412, 122] width 47 height 17
click at [23, 122] on input "checkbox" at bounding box center [18, 124] width 32 height 11
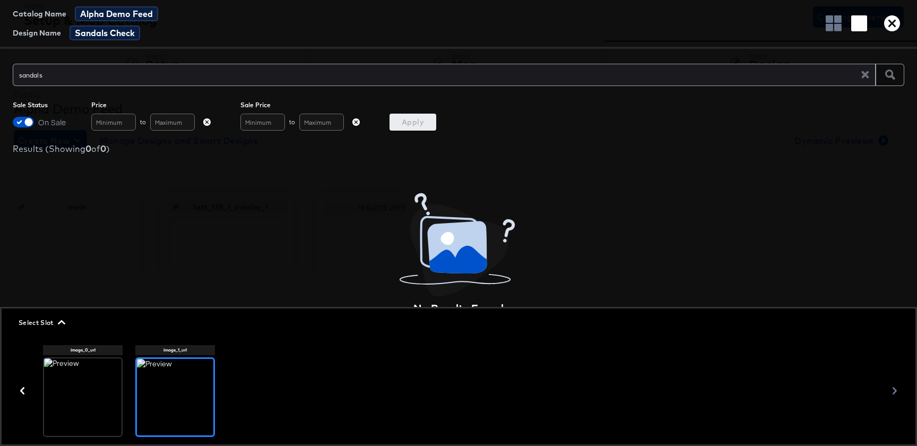
click at [399, 123] on div "Apply" at bounding box center [412, 122] width 47 height 17
click at [27, 124] on input "checkbox" at bounding box center [29, 124] width 32 height 11
checkbox input "false"
click at [404, 121] on span "Apply" at bounding box center [413, 122] width 38 height 13
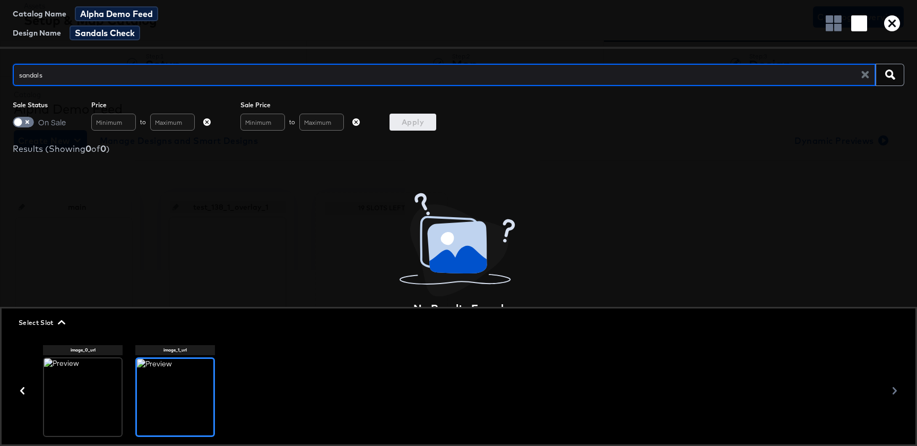
type input "sandal"
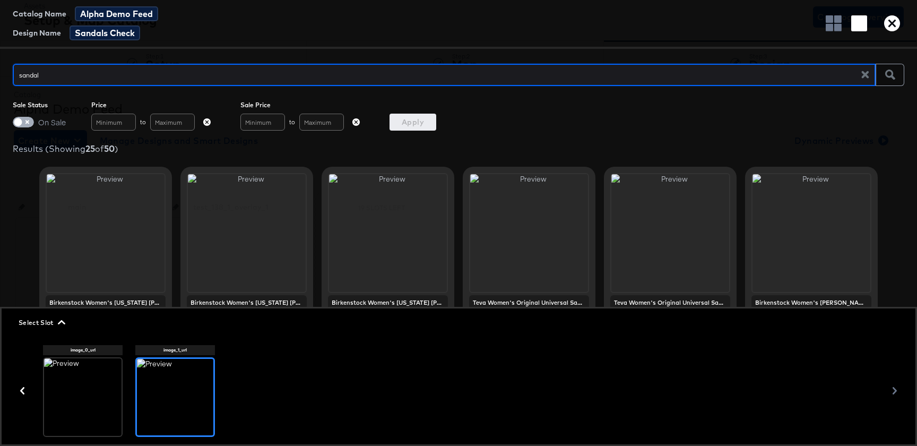
click at [24, 126] on input "checkbox" at bounding box center [18, 124] width 32 height 11
checkbox input "true"
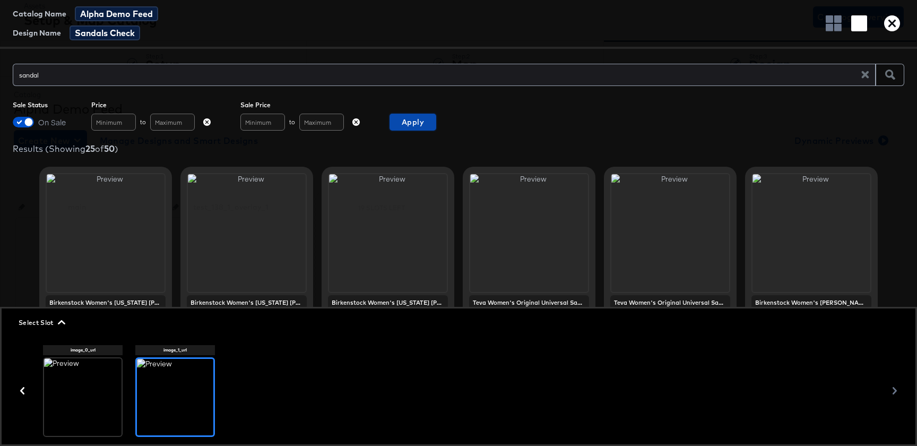
click at [420, 129] on button "Apply" at bounding box center [412, 122] width 47 height 17
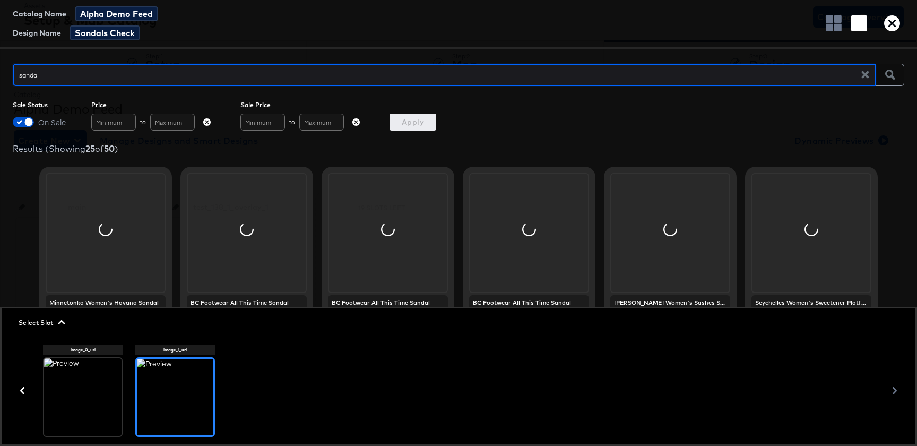
click at [410, 76] on input "sandal" at bounding box center [441, 70] width 856 height 23
type input "[US_STATE] sandal"
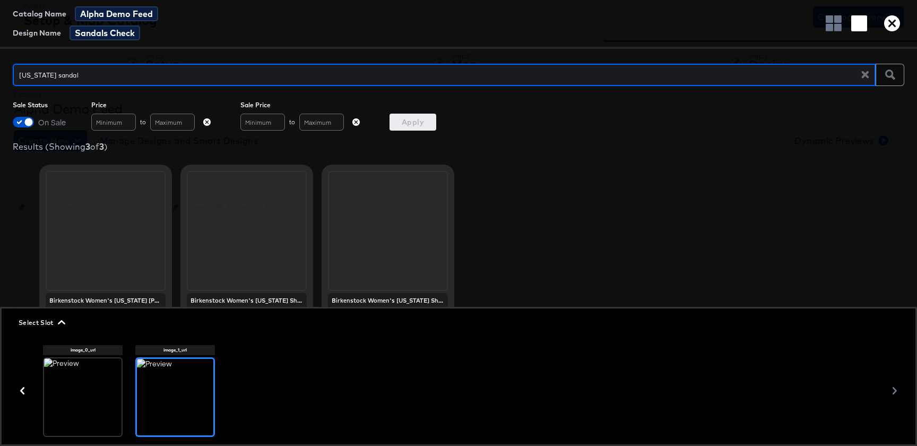
scroll to position [0, 0]
click at [84, 75] on input "[US_STATE] sandal" at bounding box center [441, 70] width 856 height 23
type input "bi"
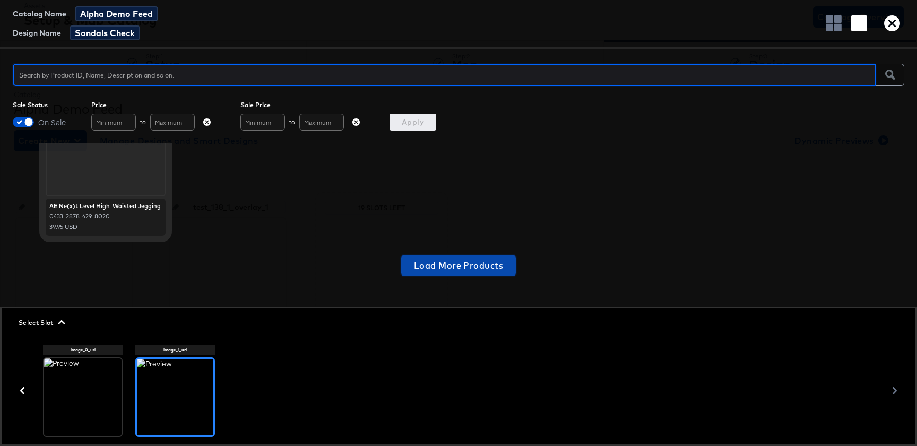
click at [440, 255] on button "Load More Products" at bounding box center [458, 265] width 115 height 21
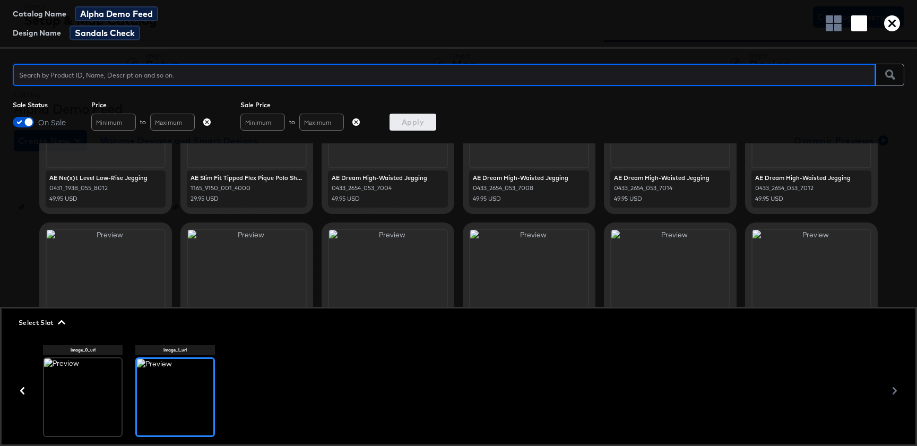
scroll to position [134, 0]
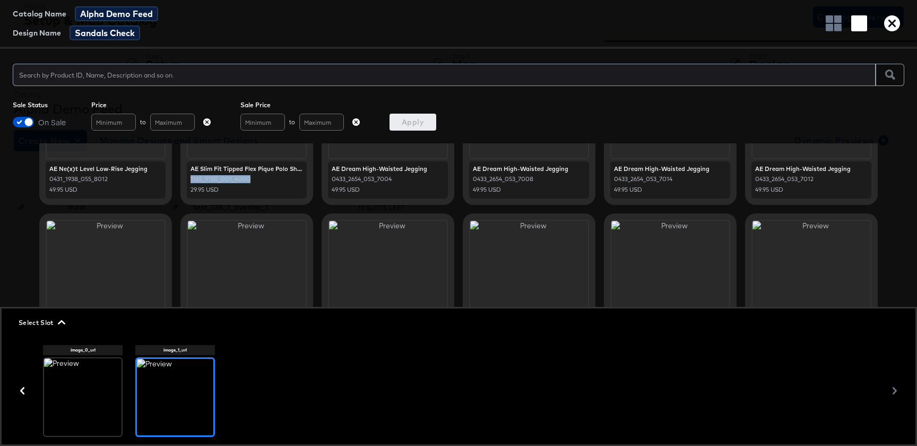
drag, startPoint x: 267, startPoint y: 180, endPoint x: 189, endPoint y: 177, distance: 77.5
click at [189, 177] on div "AE Slim Fit Tipped Flex Pique Polo Shirt 1165_9150_001_4000 29.95 USD" at bounding box center [247, 179] width 120 height 37
copy div "1165_9150_001_4000"
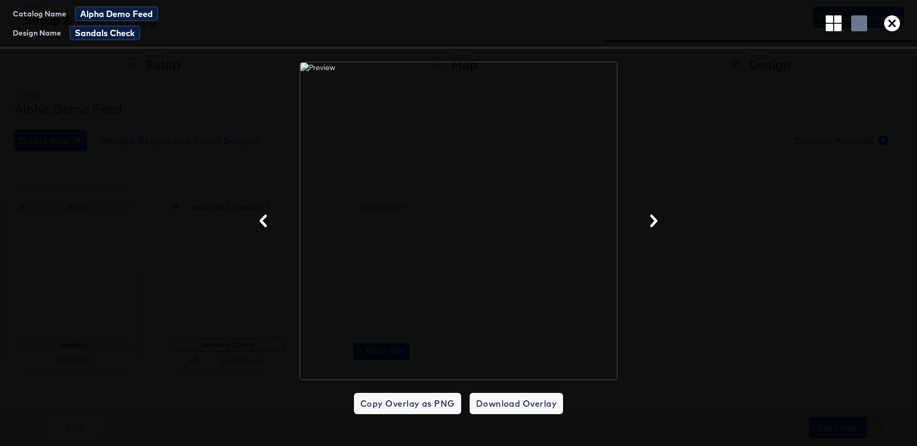
click at [891, 26] on icon "button" at bounding box center [892, 23] width 16 height 16
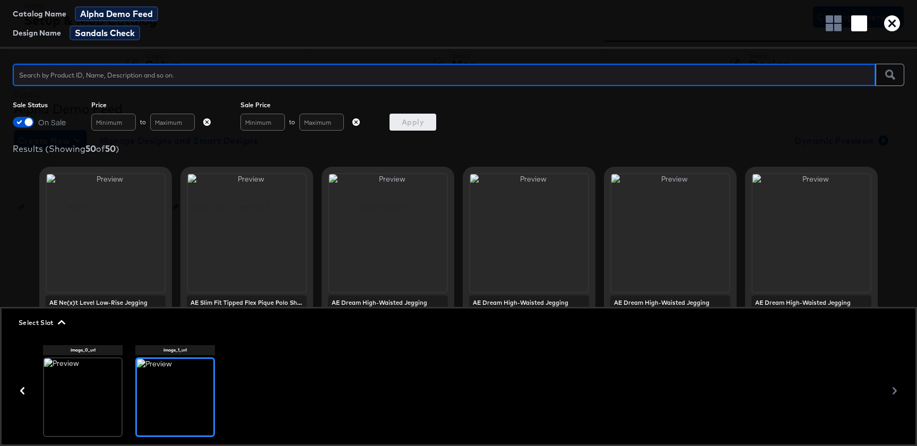
click at [562, 75] on input "text" at bounding box center [444, 70] width 863 height 23
type input "4676"
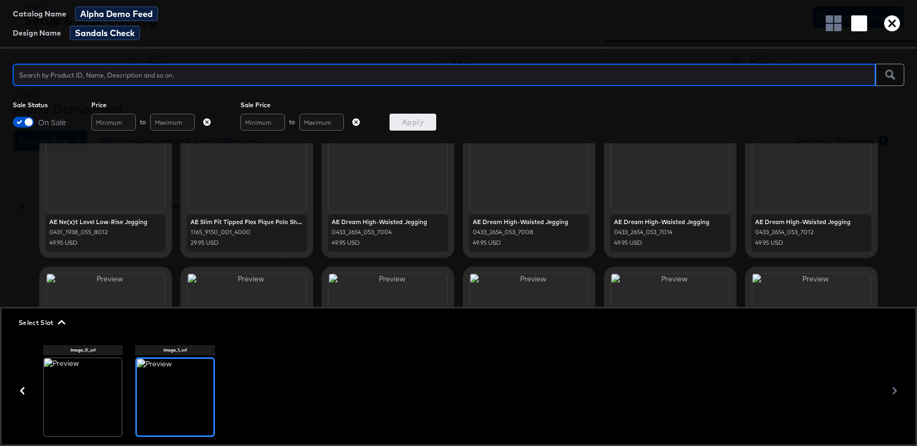
scroll to position [82, 0]
click at [895, 24] on icon "button" at bounding box center [892, 23] width 16 height 16
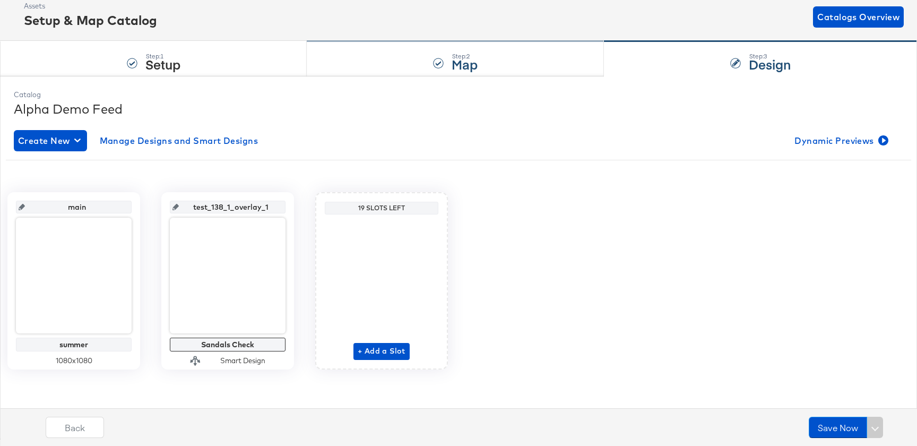
click at [408, 67] on div "Step: 2 Map" at bounding box center [455, 58] width 297 height 35
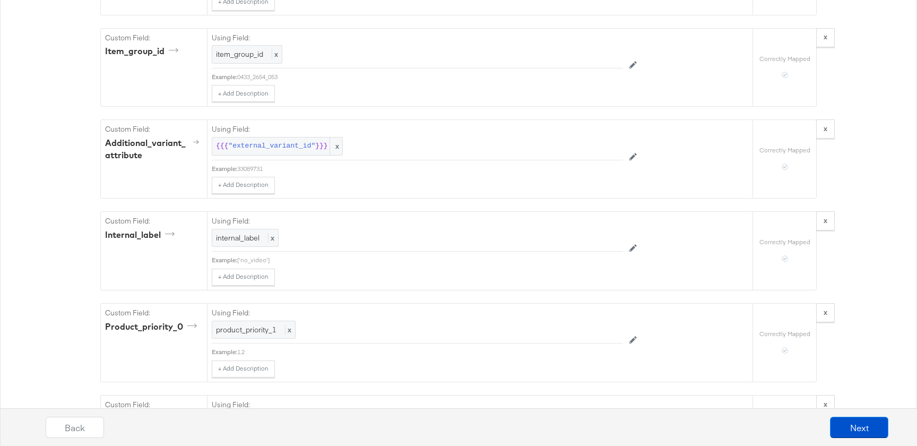
scroll to position [2419, 0]
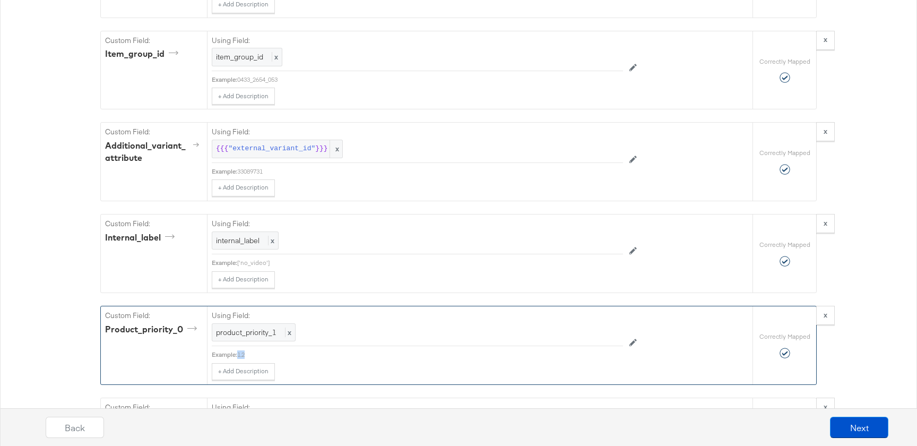
drag, startPoint x: 262, startPoint y: 354, endPoint x: 239, endPoint y: 354, distance: 22.8
click at [239, 354] on div "1.2" at bounding box center [430, 354] width 386 height 8
copy div "1.2"
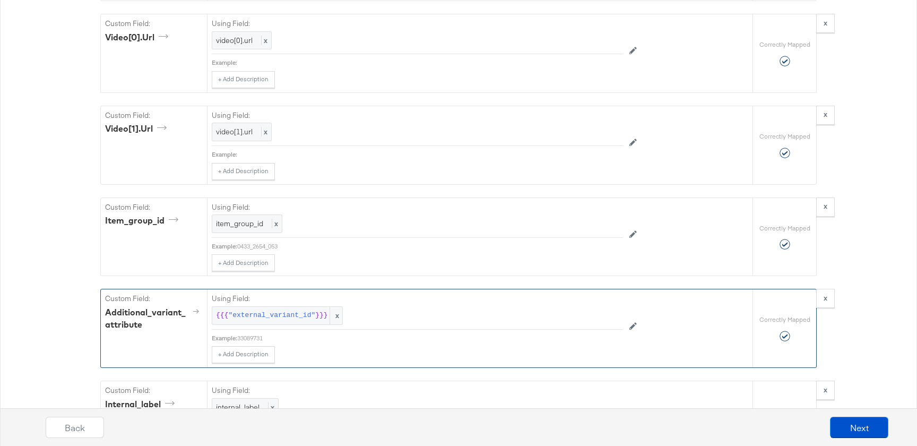
scroll to position [2239, 0]
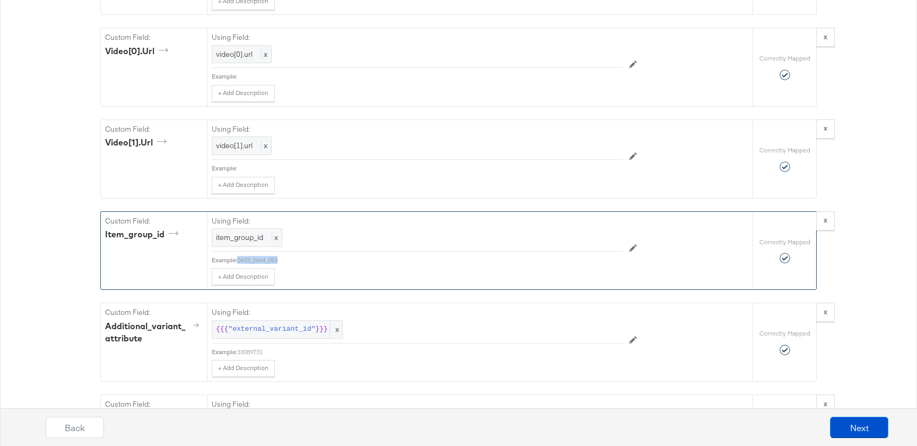
drag, startPoint x: 286, startPoint y: 256, endPoint x: 239, endPoint y: 256, distance: 47.2
click at [239, 256] on div "0433_2654_053" at bounding box center [430, 260] width 386 height 8
copy div "0433_2654_053"
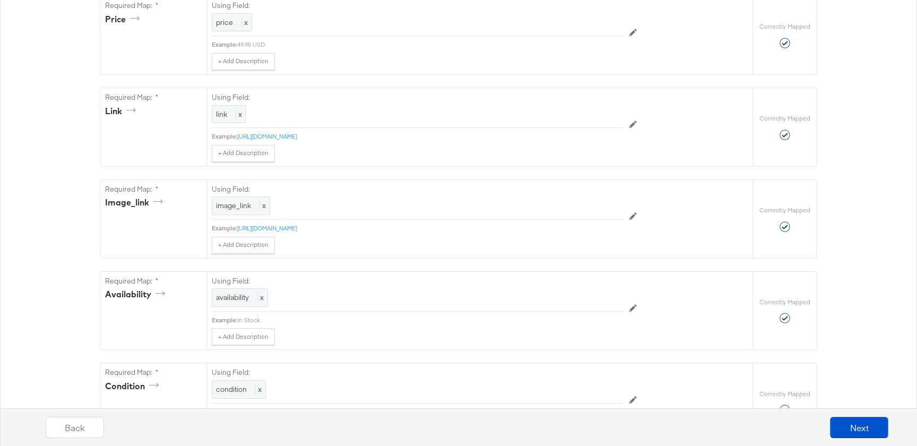
scroll to position [0, 0]
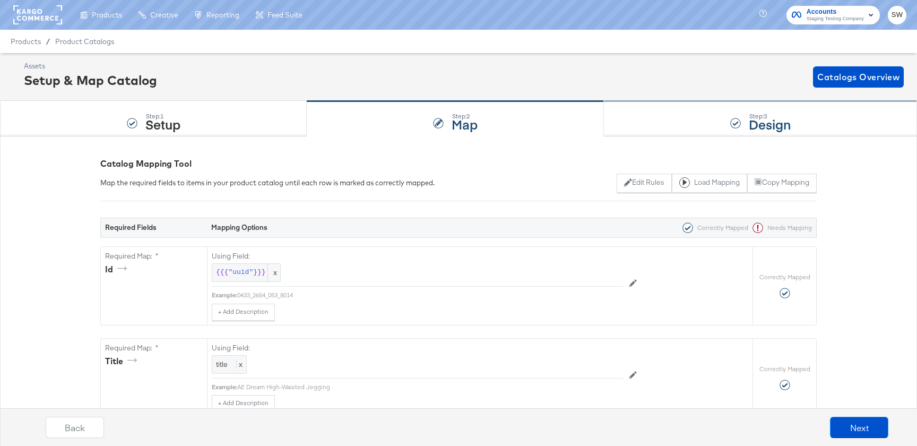
click at [668, 135] on div "Step: 3 Design" at bounding box center [760, 118] width 313 height 35
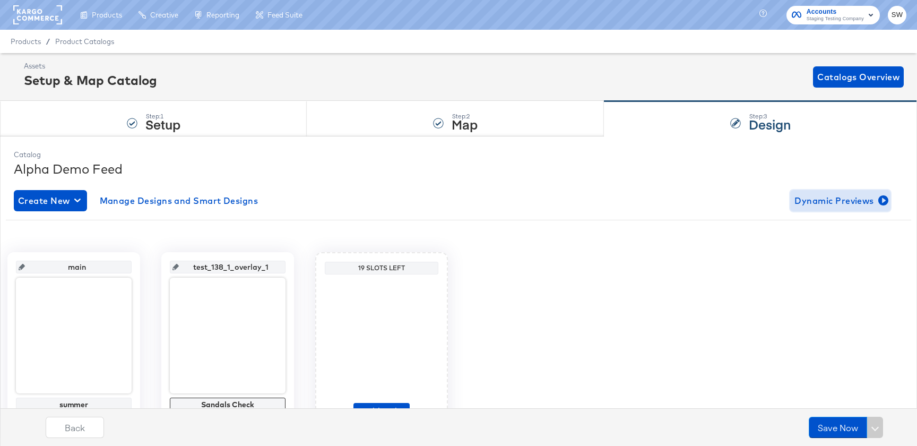
click at [840, 207] on span "Dynamic Previews" at bounding box center [840, 200] width 92 height 15
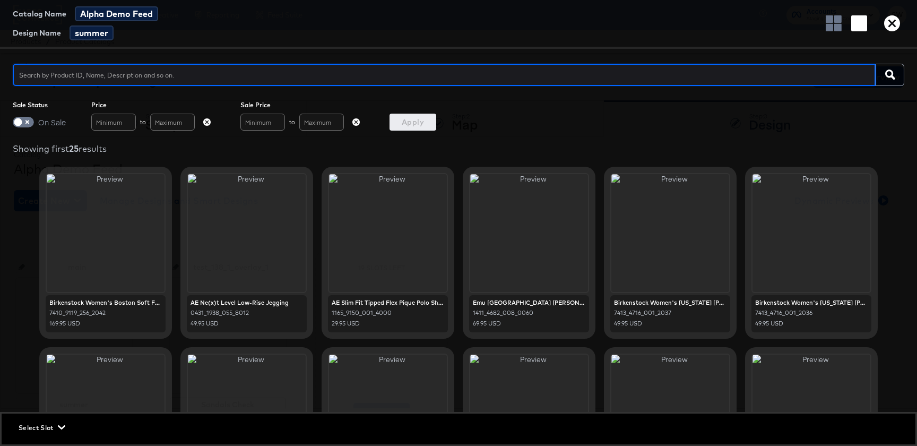
type input "0433_2654_053"
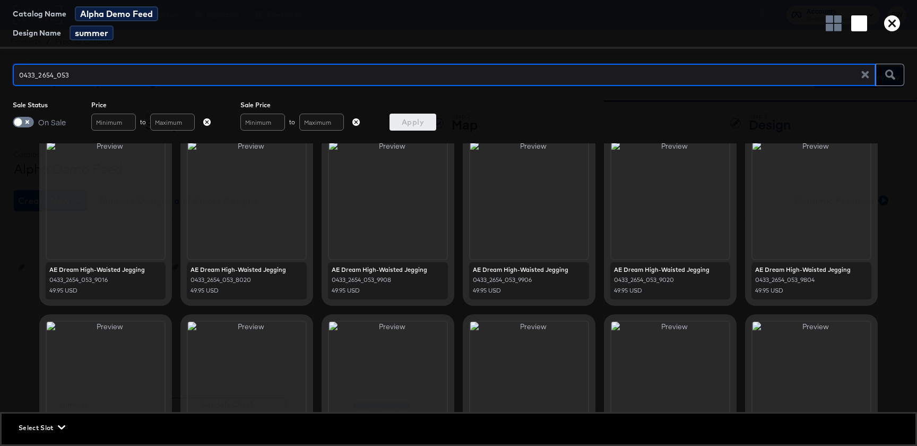
scroll to position [483, 0]
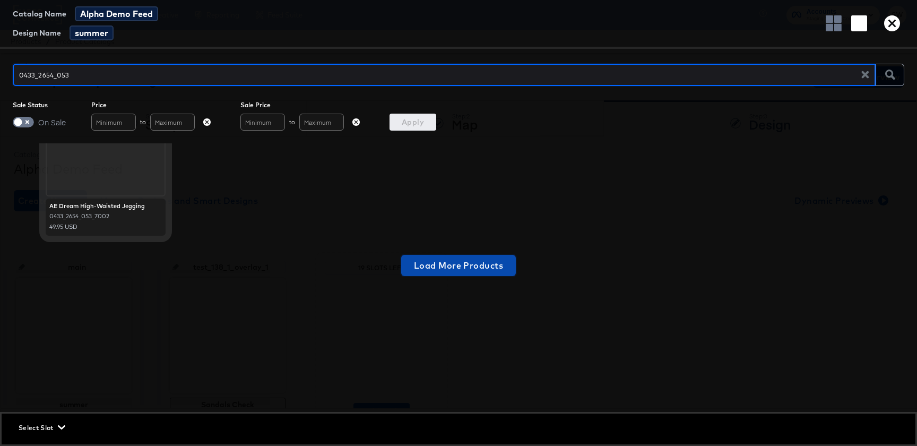
click at [427, 270] on span "Load More Products" at bounding box center [458, 265] width 89 height 15
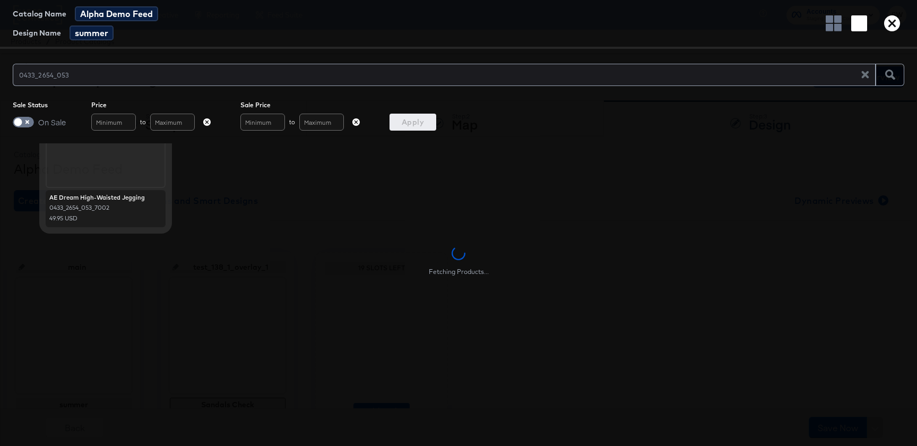
scroll to position [795, 0]
click at [27, 119] on span at bounding box center [23, 122] width 21 height 11
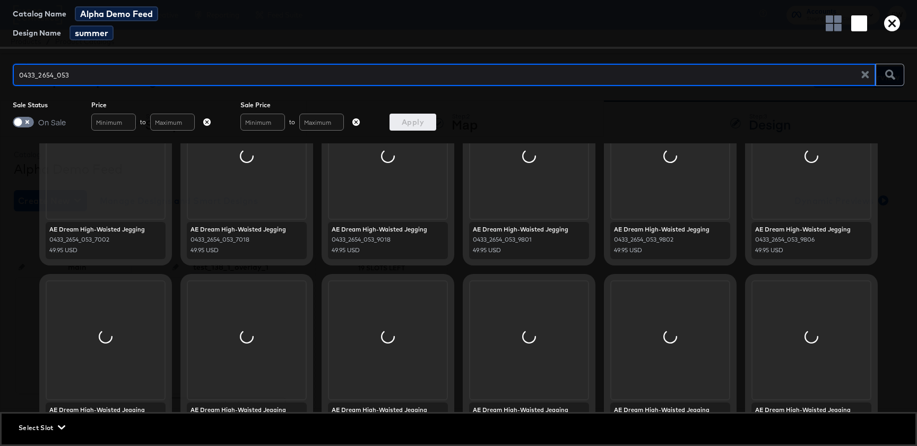
scroll to position [818, 0]
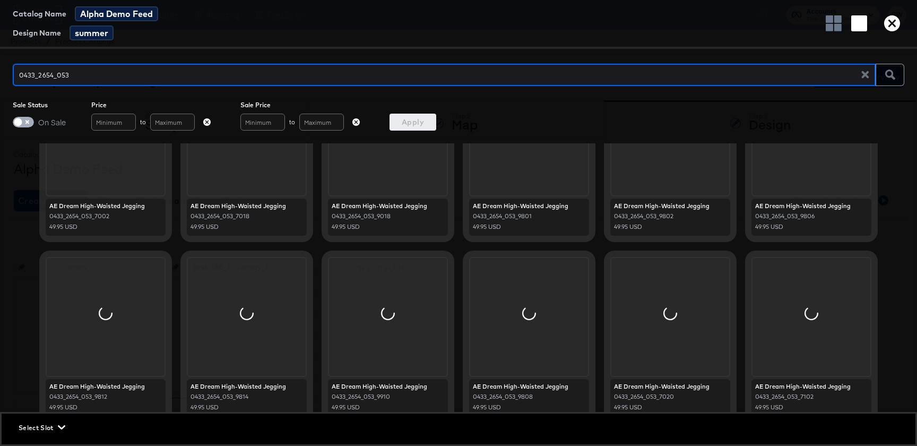
click at [28, 123] on input "checkbox" at bounding box center [18, 124] width 32 height 11
checkbox input "true"
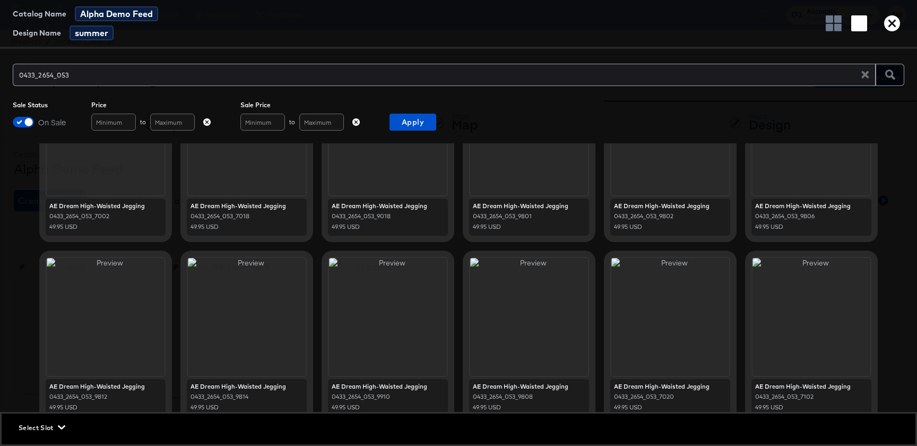
click at [431, 136] on div "Catalog Name Alpha Demo Feed Design Name summer 0433_2654_053 Sale Status On Sa…" at bounding box center [458, 223] width 917 height 446
click at [431, 133] on div "Catalog Name Alpha Demo Feed Design Name summer 0433_2654_053 Sale Status On Sa…" at bounding box center [458, 223] width 917 height 446
click at [431, 127] on span "Apply" at bounding box center [413, 122] width 38 height 13
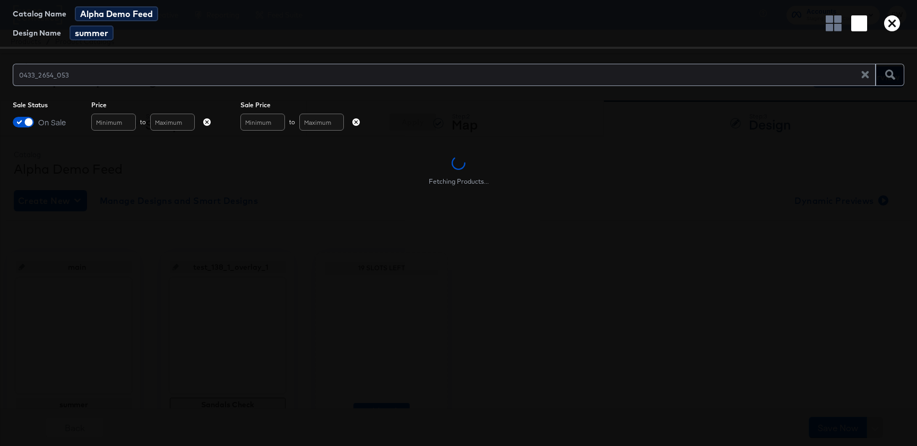
scroll to position [0, 0]
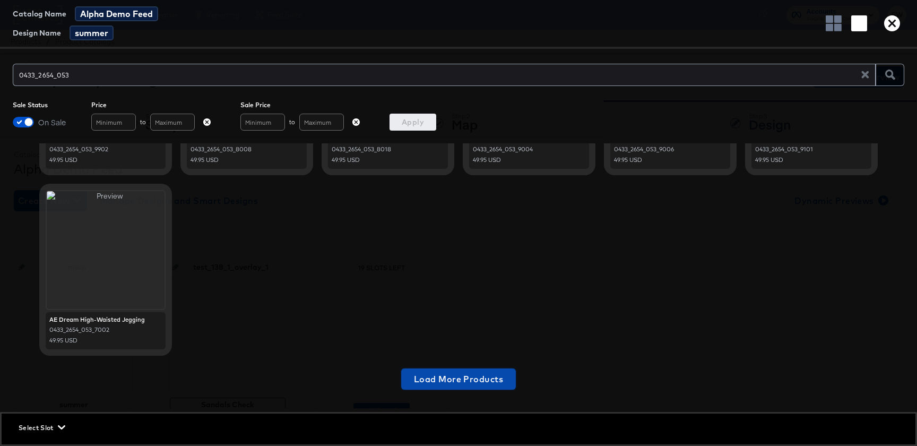
click at [434, 380] on span "Load More Products" at bounding box center [458, 378] width 89 height 15
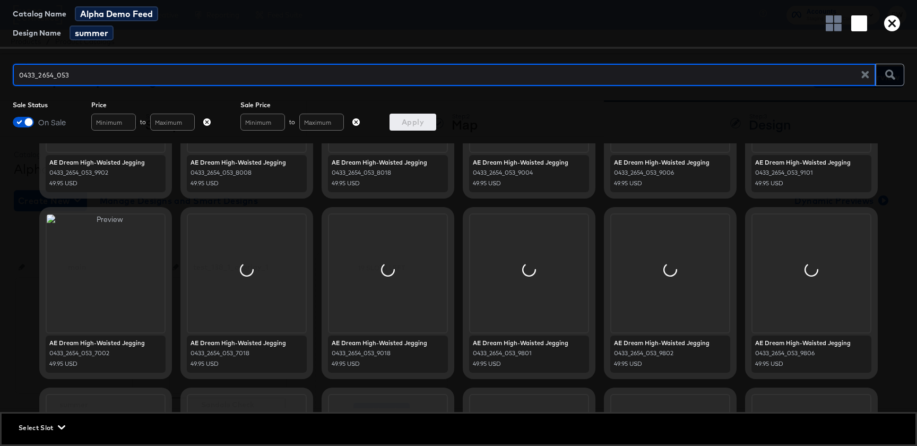
scroll to position [704, 0]
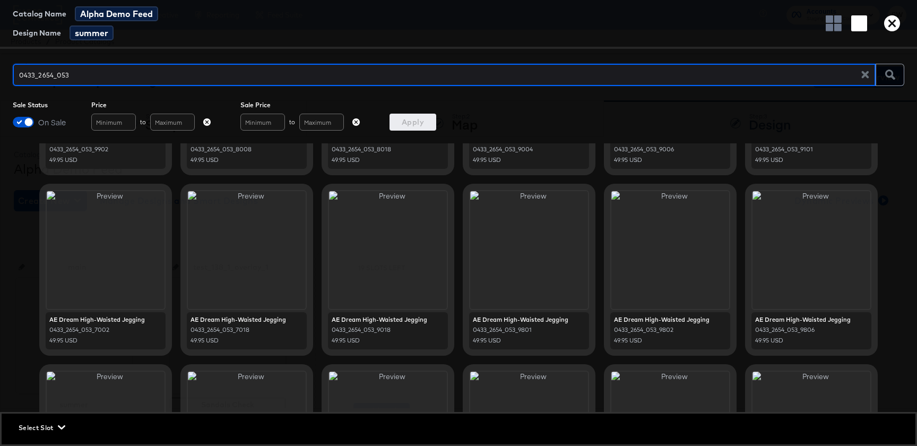
click at [220, 76] on input "0433_2654_053" at bounding box center [441, 70] width 856 height 23
type input "0433_2654_053 sandal"
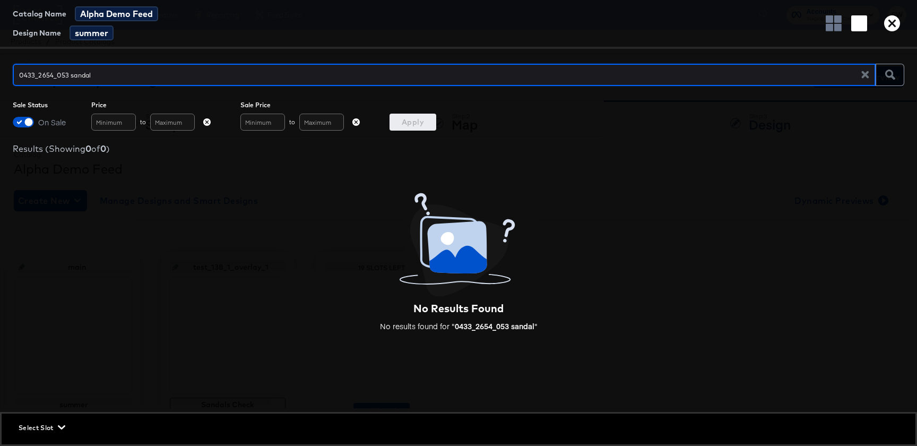
click at [220, 76] on input "0433_2654_053 sandal" at bounding box center [441, 70] width 856 height 23
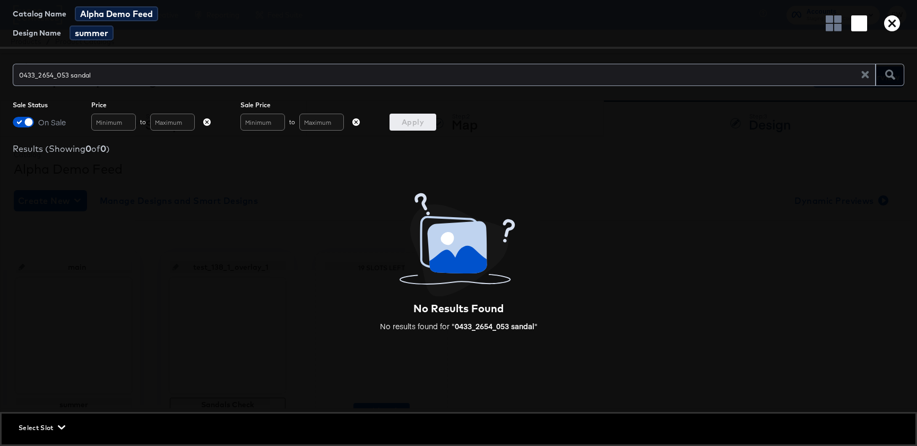
click at [891, 30] on icon "button" at bounding box center [892, 23] width 16 height 16
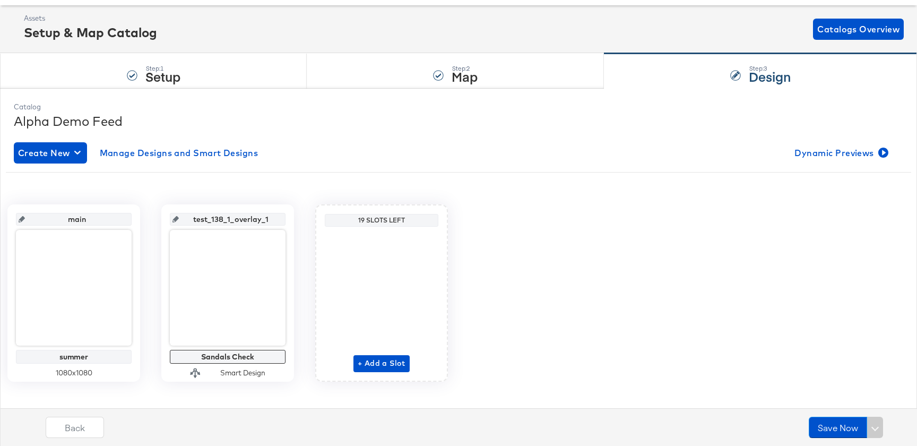
scroll to position [50, 0]
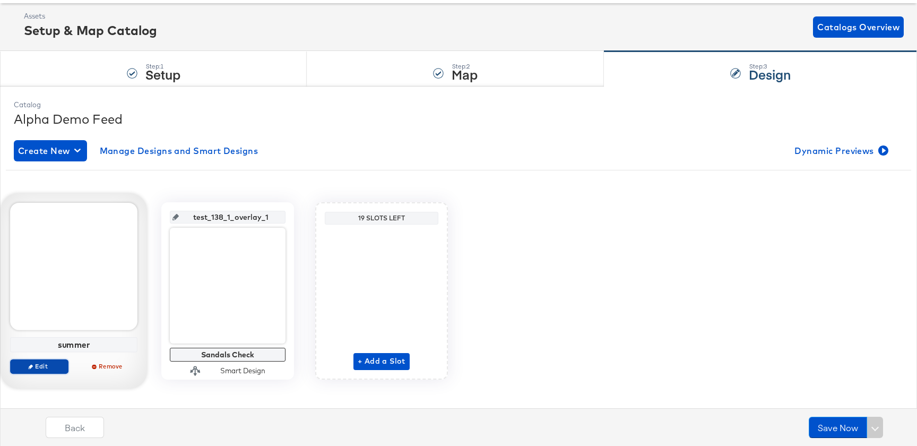
click at [39, 363] on span "Edit" at bounding box center [39, 366] width 49 height 8
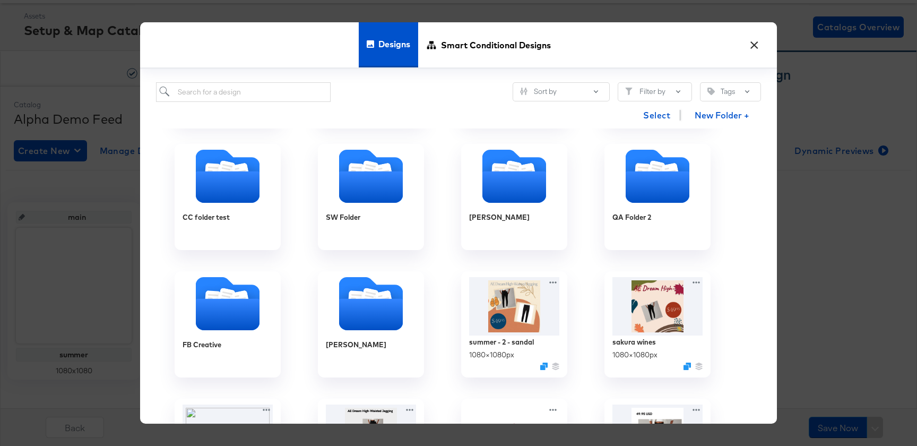
scroll to position [150, 0]
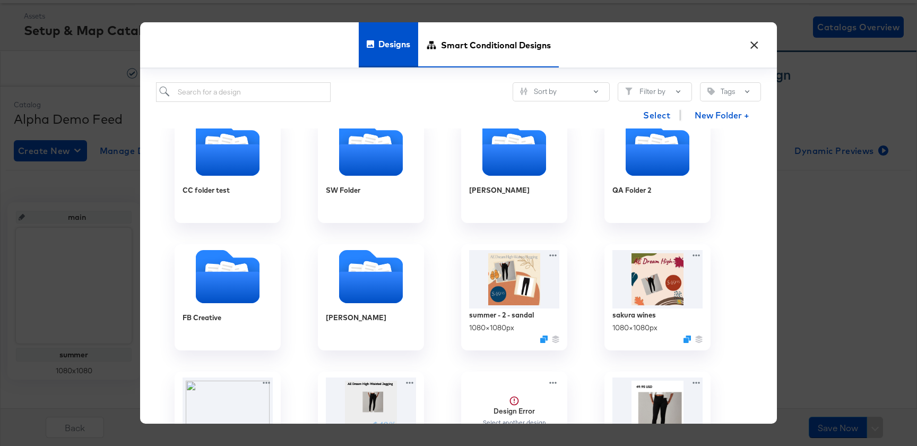
click at [492, 50] on span "Smart Conditional Designs" at bounding box center [496, 45] width 110 height 47
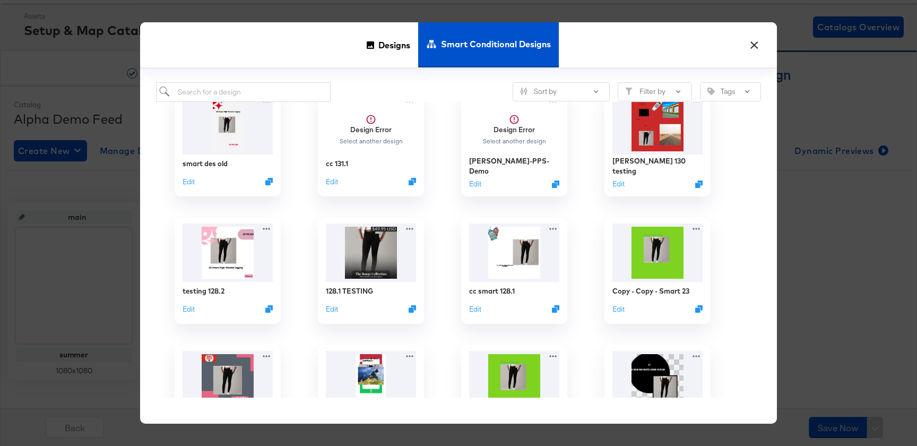
scroll to position [0, 0]
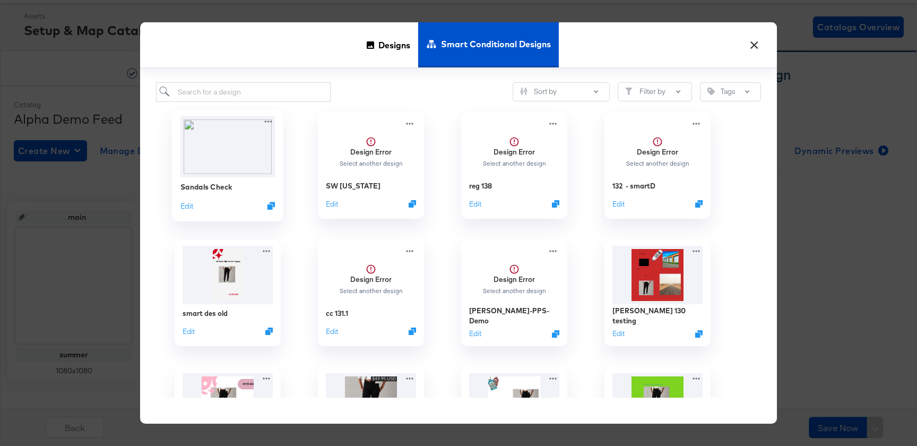
click at [254, 157] on img at bounding box center [227, 146] width 95 height 61
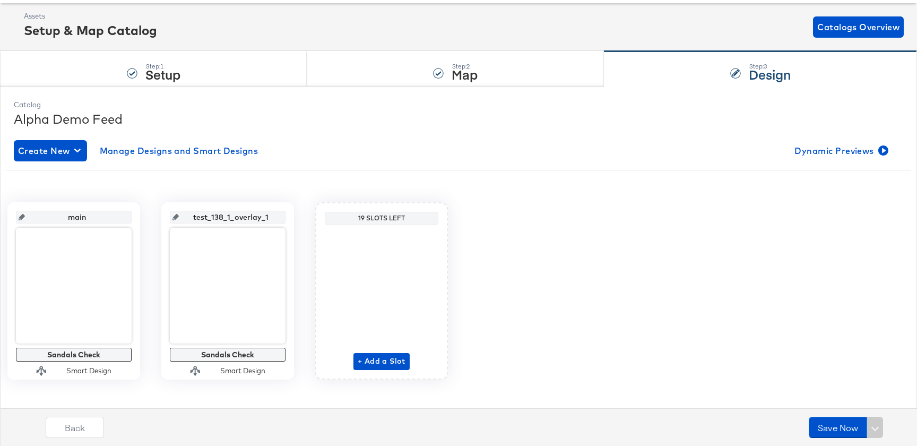
click at [255, 215] on input "test_138_1_overlay_1" at bounding box center [231, 212] width 104 height 29
type input "ar"
type input "[US_STATE]"
click at [290, 173] on div "main Sandals Check Smart Design arizona Sandals Check Smart Design 19 Slots Lef…" at bounding box center [458, 286] width 905 height 233
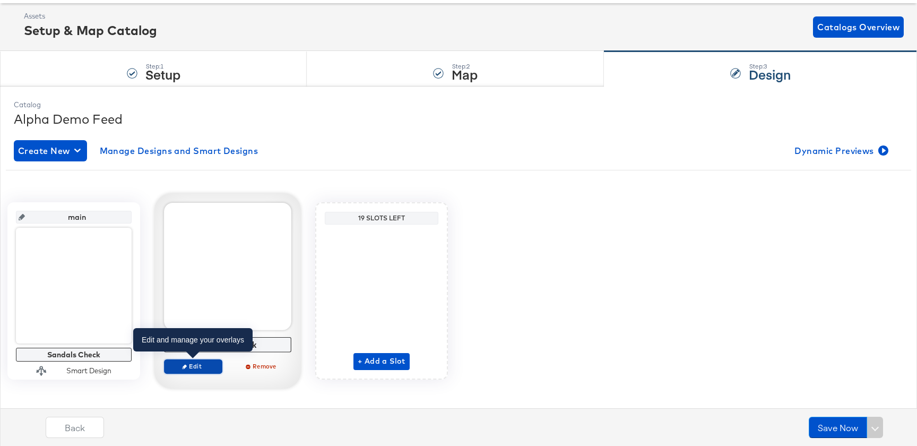
click at [200, 373] on button "Edit" at bounding box center [193, 366] width 58 height 15
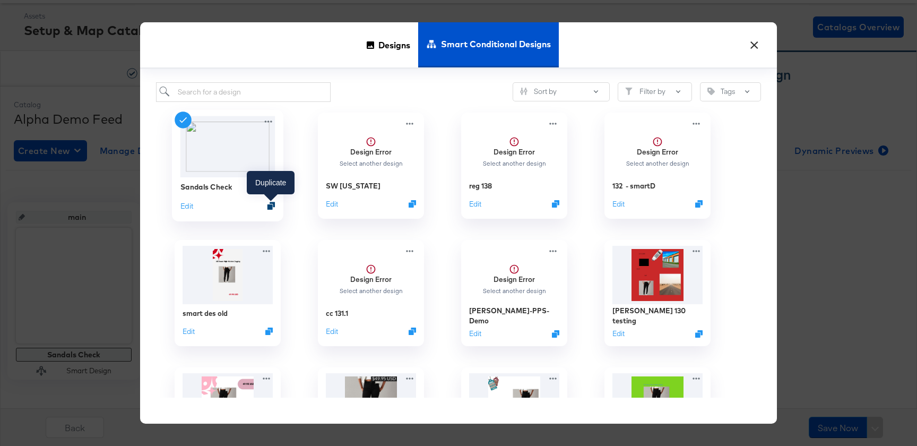
click at [270, 205] on icon "Duplicate" at bounding box center [271, 206] width 8 height 8
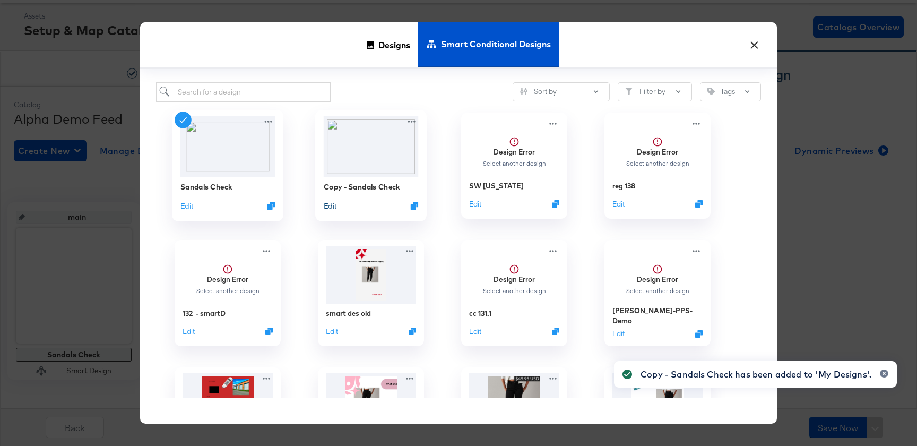
click at [328, 206] on button "Edit" at bounding box center [330, 205] width 13 height 10
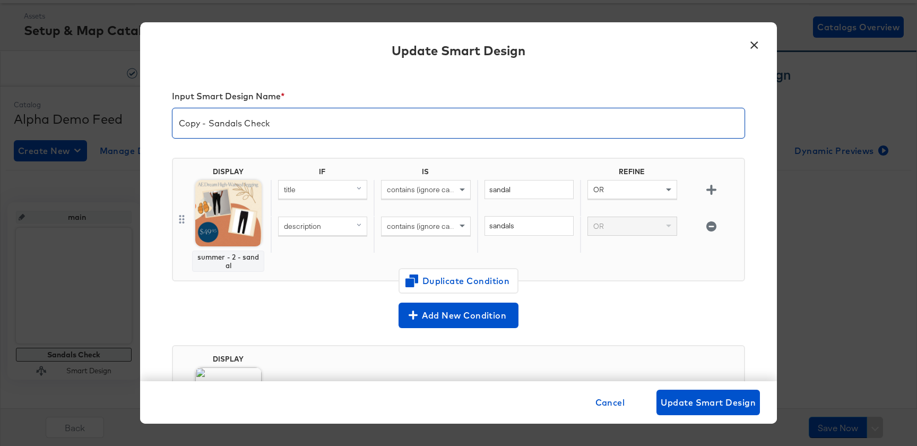
click at [212, 128] on input "Copy - Sandals Check" at bounding box center [458, 119] width 572 height 30
type input "[US_STATE] Sandals Check"
click at [289, 293] on div "DISPLAY summer - 2 - sandal IF IS REFINE title contains (ignore case) sandal OR…" at bounding box center [458, 223] width 573 height 149
click at [563, 226] on input "sandals" at bounding box center [528, 226] width 89 height 20
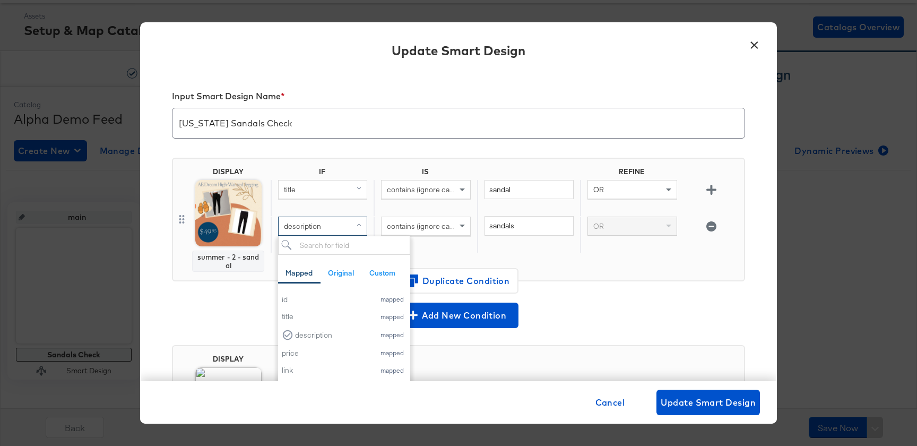
click at [330, 228] on div "description" at bounding box center [322, 226] width 88 height 18
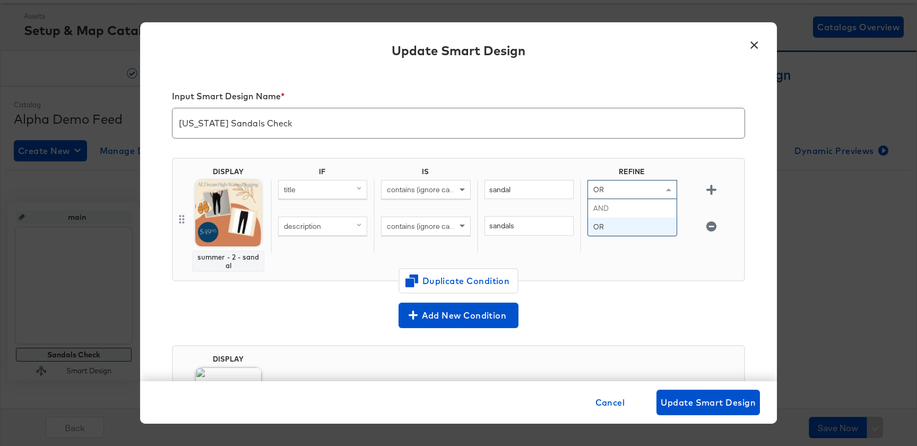
click at [663, 191] on span at bounding box center [669, 189] width 13 height 18
click at [320, 223] on span "description" at bounding box center [302, 226] width 37 height 10
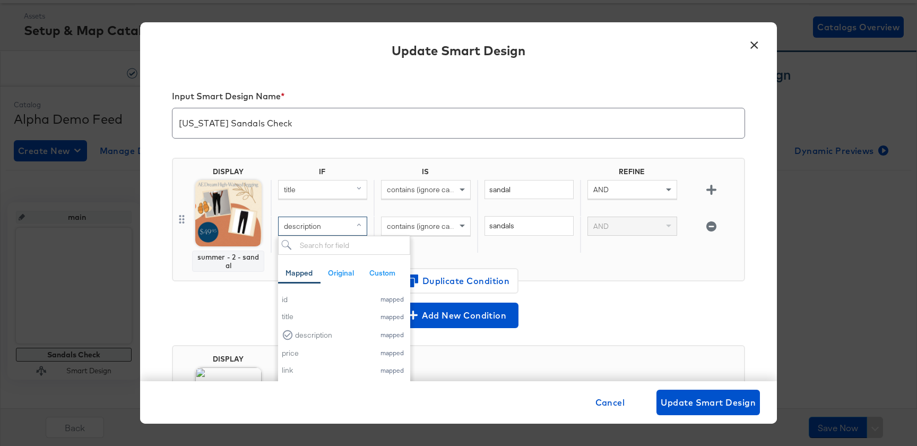
click at [647, 283] on div "DISPLAY summer - 2 - sandal IF IS REFINE title contains (ignore case) sandal AN…" at bounding box center [458, 223] width 573 height 149
click at [313, 230] on span "description" at bounding box center [302, 226] width 37 height 10
click at [319, 315] on div "title" at bounding box center [326, 316] width 88 height 10
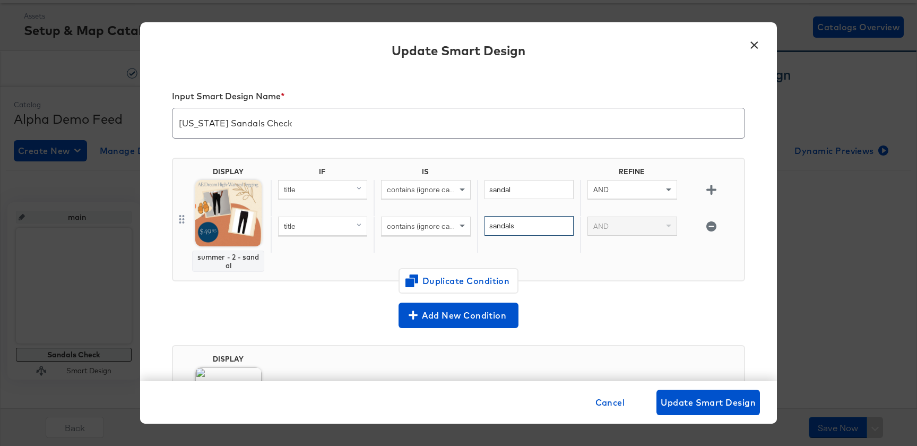
click at [538, 227] on input "sandals" at bounding box center [528, 226] width 89 height 20
type input "[US_STATE]"
click at [619, 293] on div "DISPLAY summer - 2 - sandal IF IS REFINE title contains (ignore case) sandal AN…" at bounding box center [458, 223] width 573 height 149
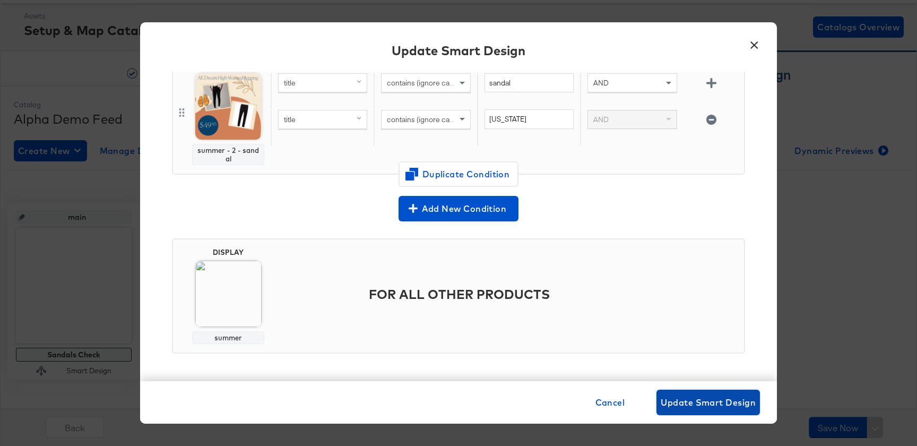
click at [722, 396] on span "Update Smart Design" at bounding box center [707, 402] width 95 height 15
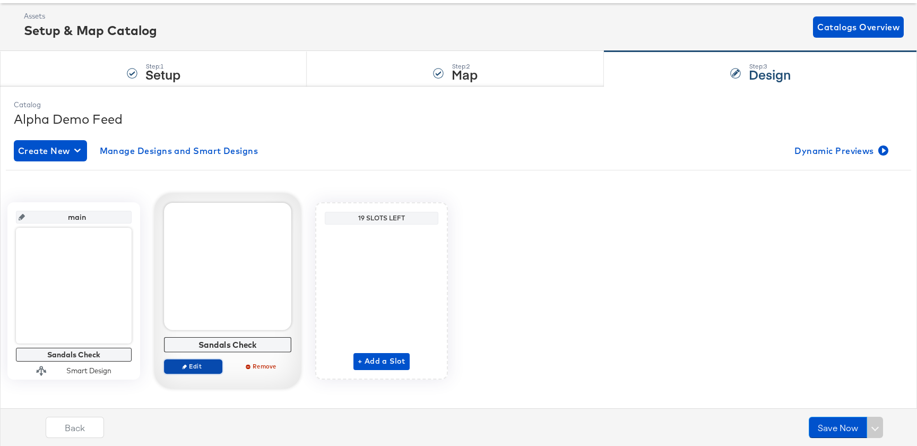
click at [205, 367] on span "Edit" at bounding box center [193, 366] width 49 height 8
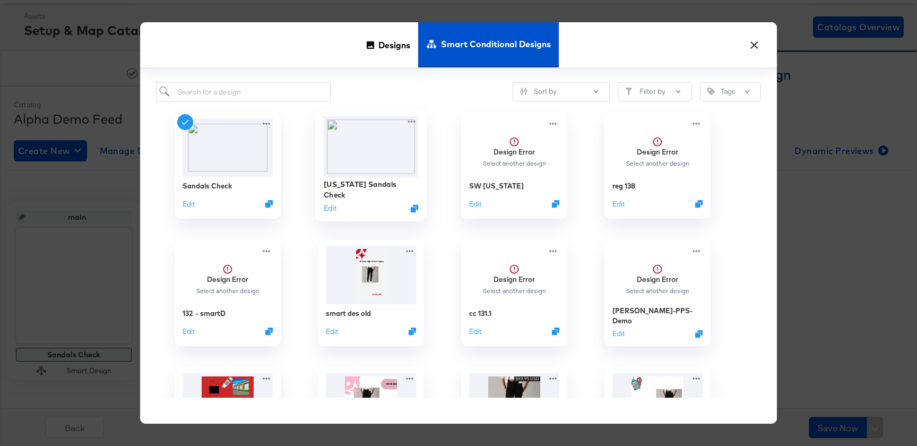
click at [389, 132] on img at bounding box center [371, 146] width 95 height 61
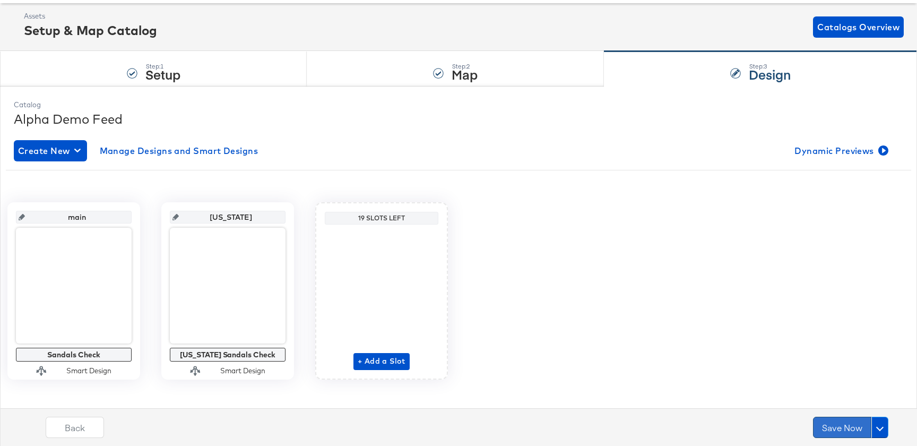
click at [829, 421] on button "Save Now" at bounding box center [842, 426] width 58 height 21
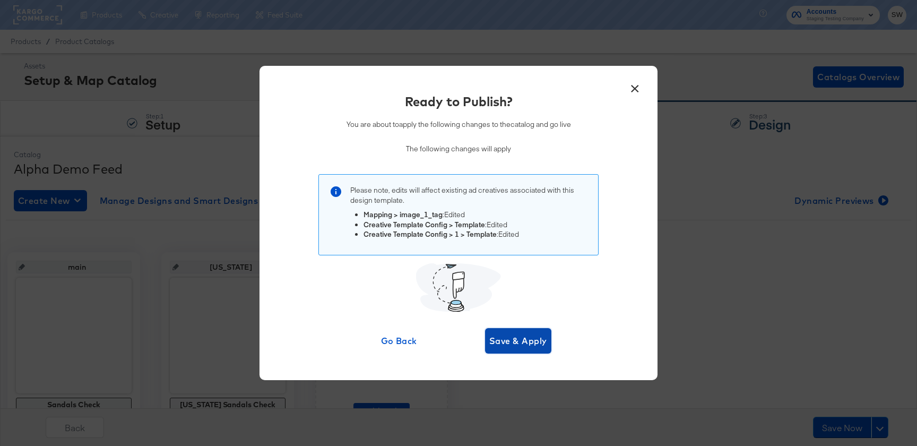
click at [520, 341] on span "Save & Apply" at bounding box center [518, 340] width 58 height 15
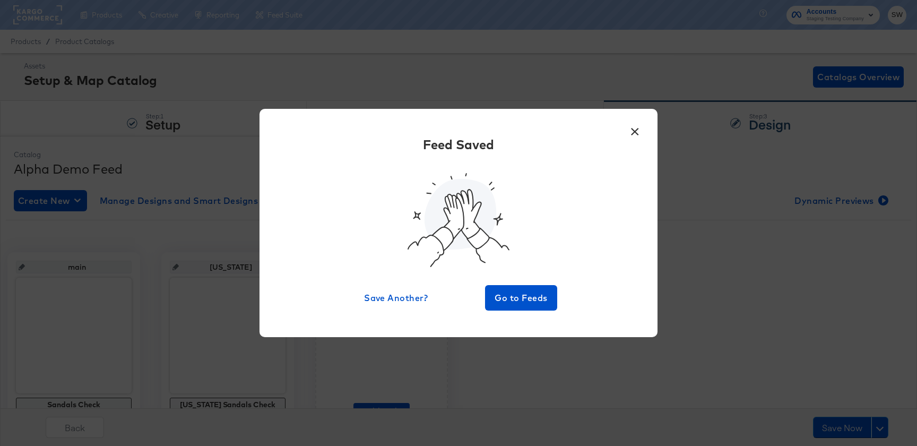
click at [637, 129] on button "×" at bounding box center [634, 128] width 19 height 19
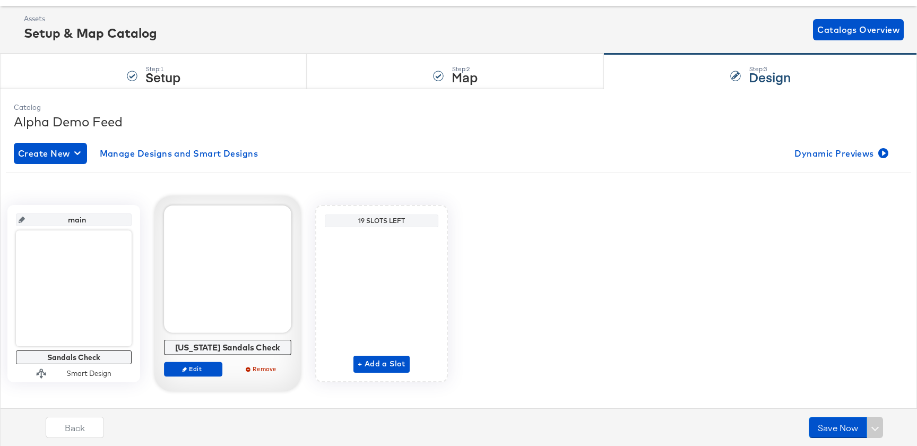
scroll to position [50, 0]
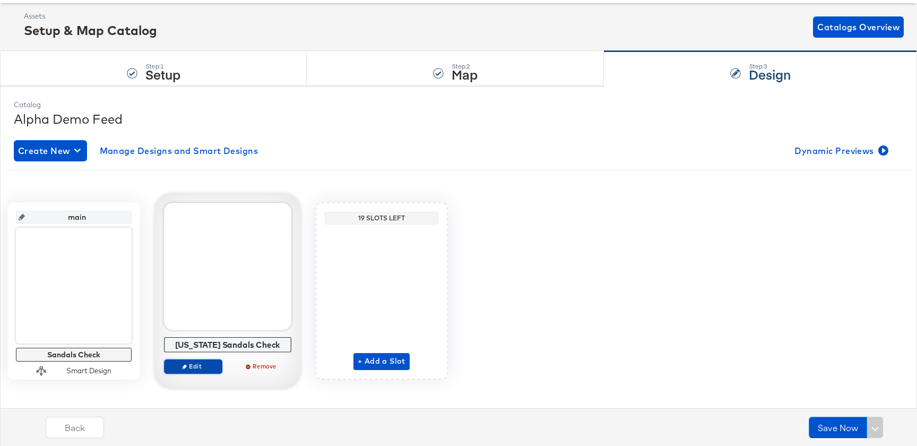
click at [199, 362] on span "Edit" at bounding box center [193, 366] width 49 height 8
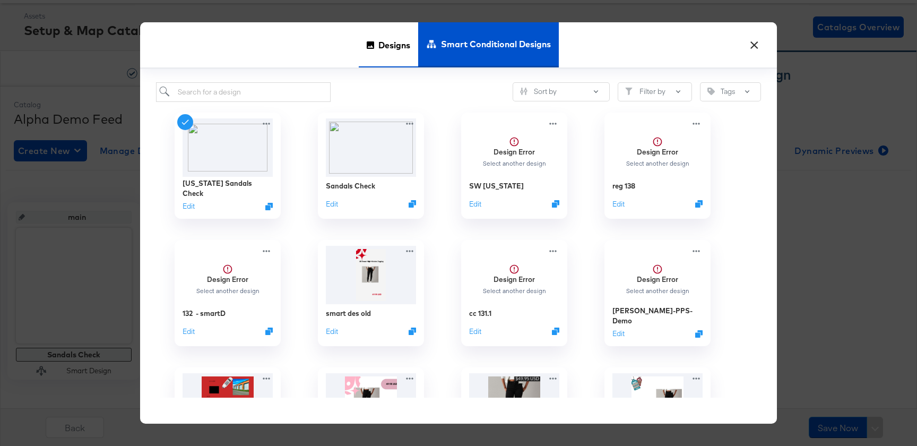
click at [380, 46] on span "Designs" at bounding box center [394, 45] width 32 height 47
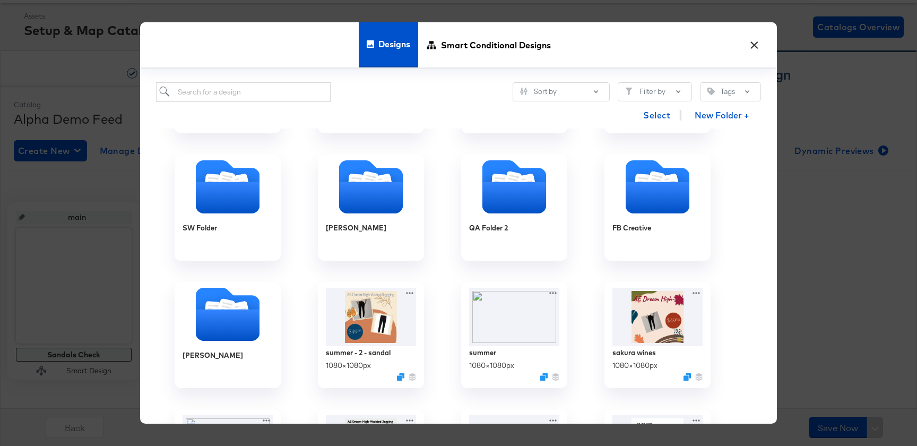
scroll to position [145, 0]
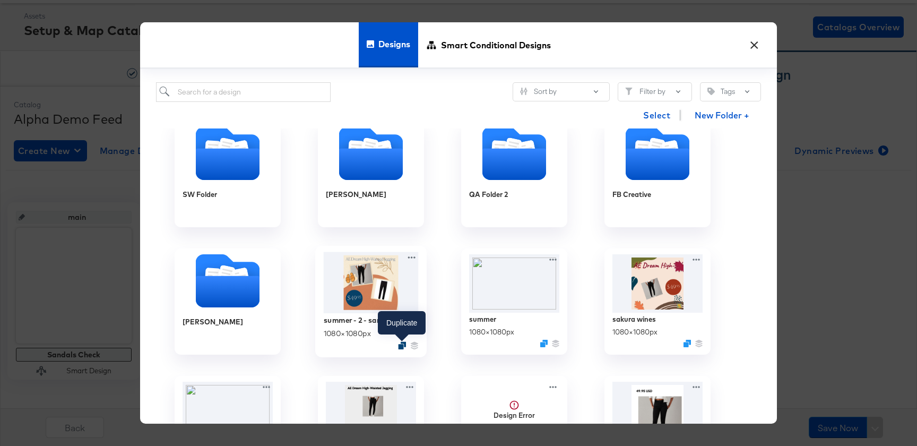
click at [401, 345] on icon "Duplicate" at bounding box center [402, 346] width 8 height 8
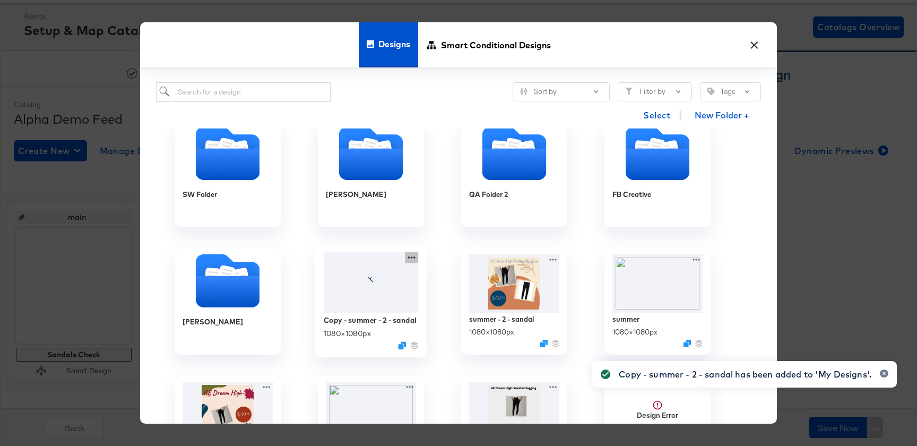
click at [415, 259] on icon at bounding box center [411, 257] width 13 height 11
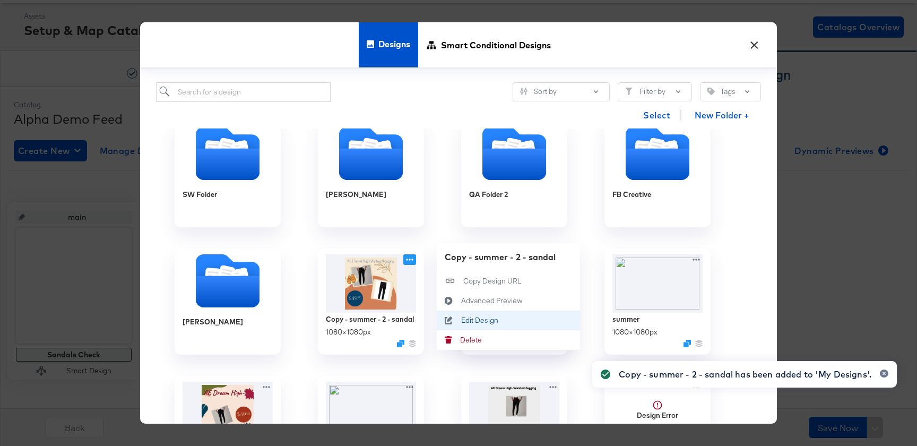
click at [461, 320] on div "Edit Design Edit Design" at bounding box center [461, 320] width 0 height 0
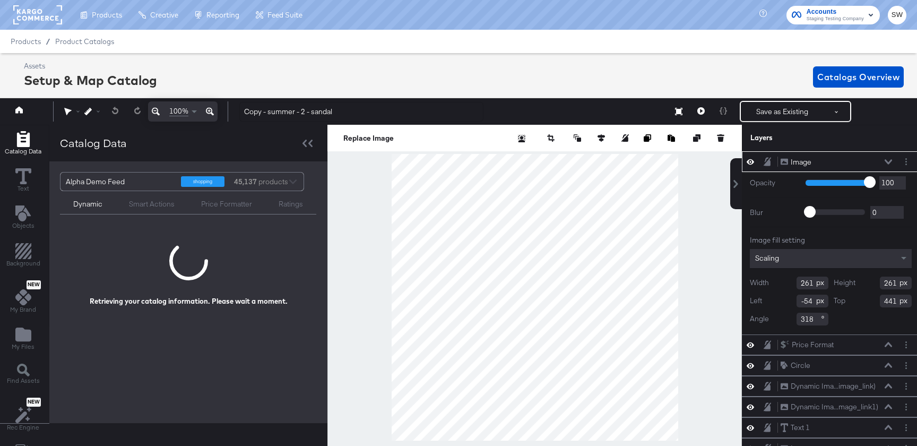
scroll to position [0, 3]
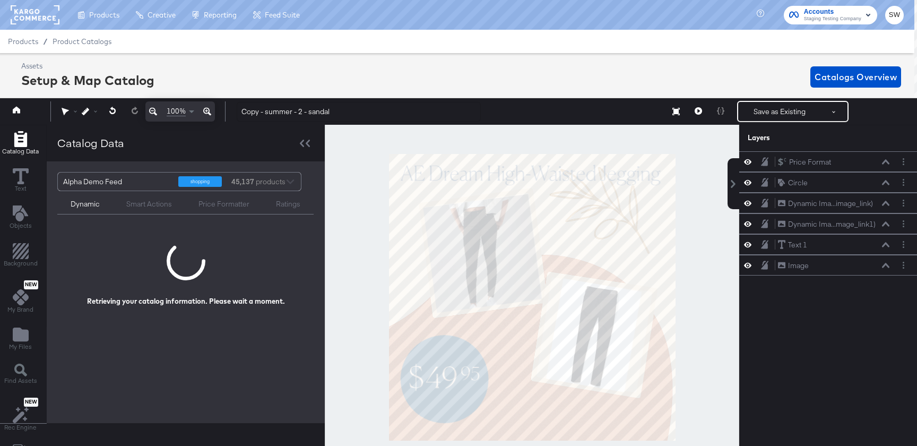
click at [695, 380] on div at bounding box center [532, 297] width 414 height 345
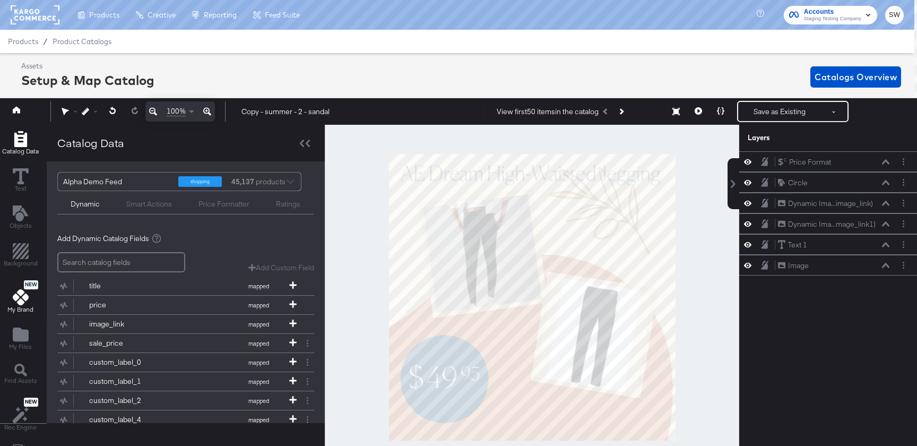
click at [3, 301] on button "New My Brand" at bounding box center [20, 296] width 39 height 39
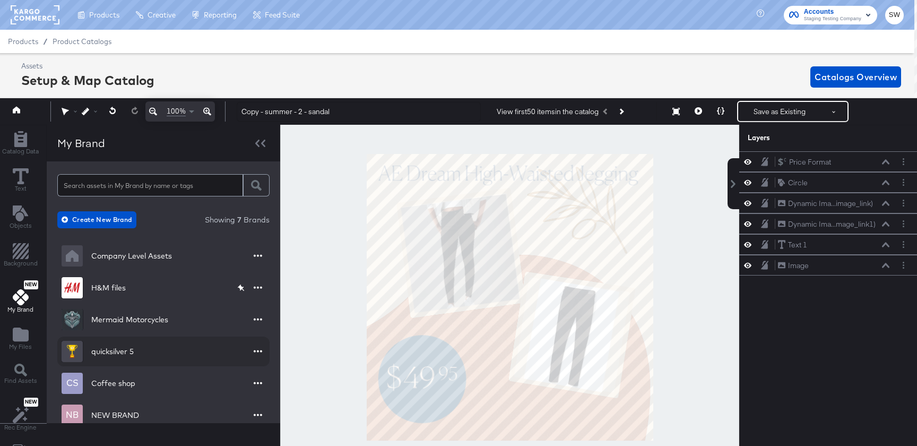
scroll to position [51, 0]
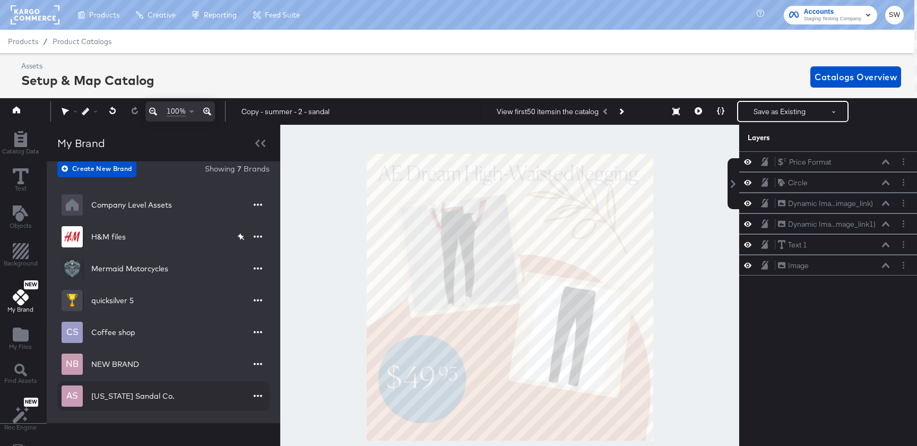
click at [254, 390] on icon "button" at bounding box center [258, 395] width 8 height 10
click at [243, 422] on div "Edit" at bounding box center [240, 419] width 38 height 13
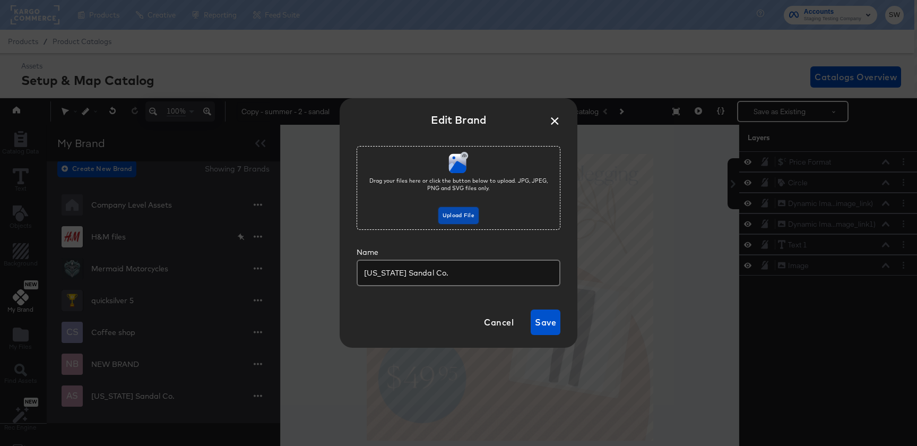
click at [456, 222] on button "Upload File" at bounding box center [458, 215] width 40 height 17
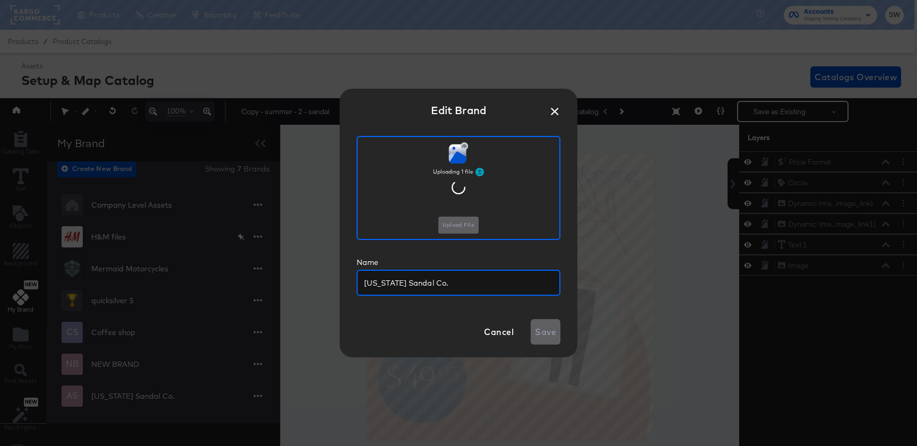
click at [469, 282] on input "Arizona Sandal Co." at bounding box center [459, 278] width 202 height 24
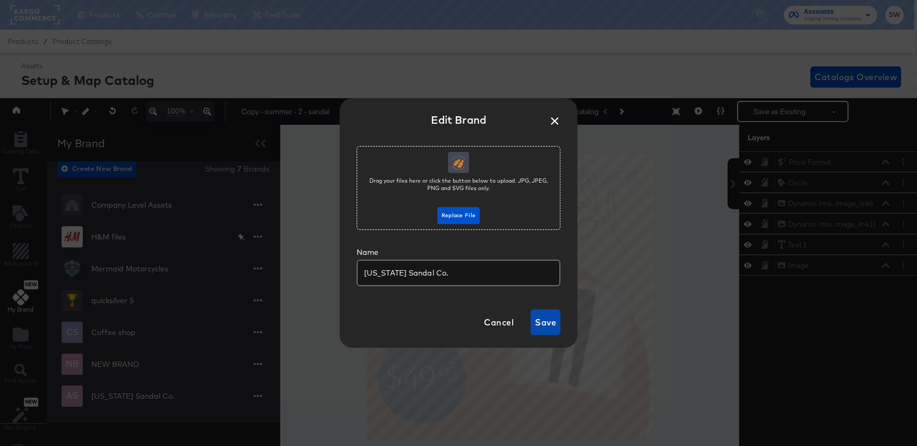
click at [544, 332] on button "Save" at bounding box center [545, 321] width 30 height 25
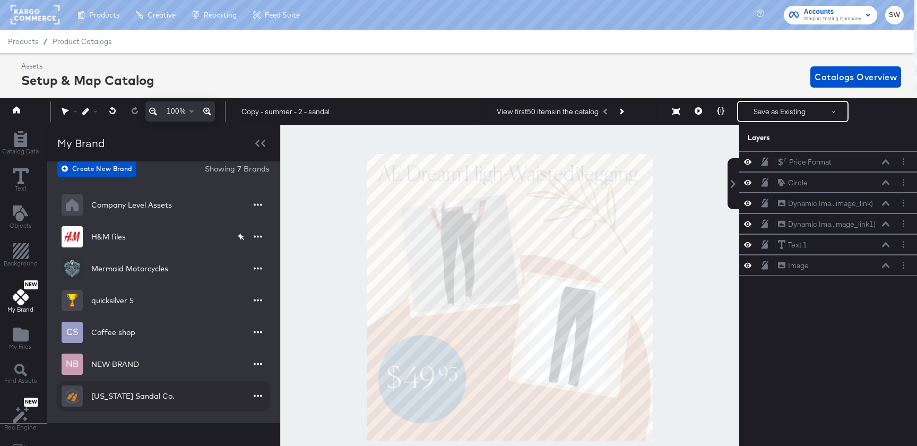
click at [156, 396] on div "Arizona Sandal Co." at bounding box center [132, 395] width 83 height 11
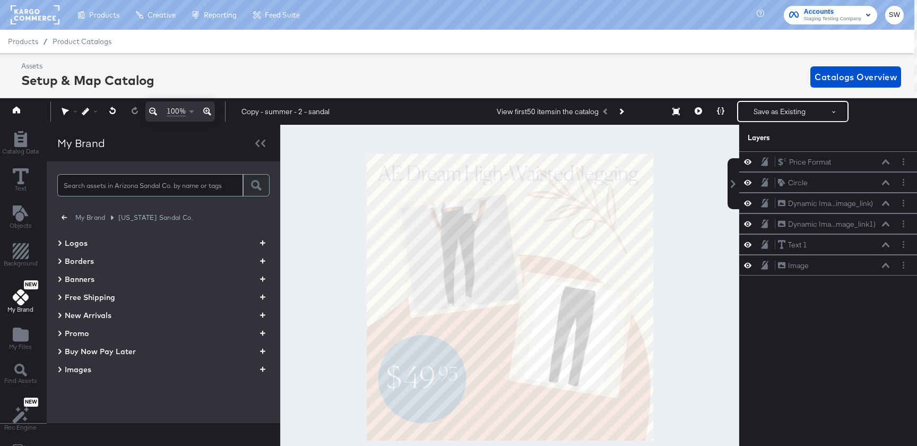
scroll to position [0, 0]
click at [199, 246] on div "Logos" at bounding box center [163, 243] width 212 height 13
click at [262, 244] on icon "button" at bounding box center [262, 243] width 5 height 10
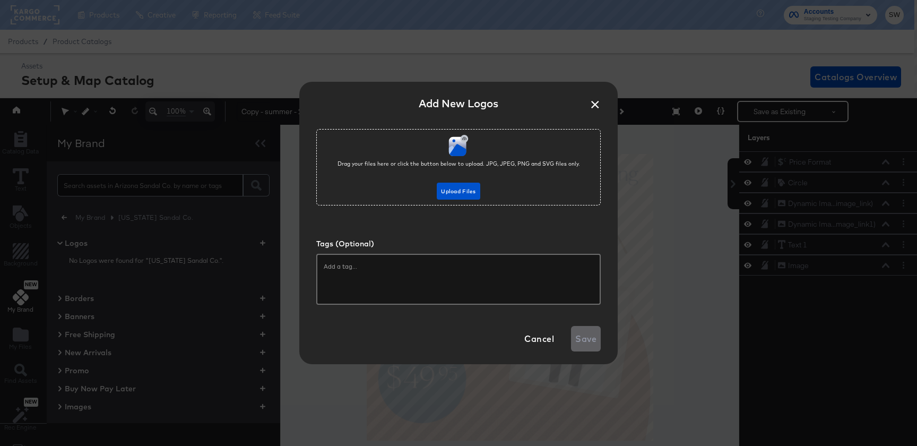
click at [453, 199] on div "Drag your files here or click the button below to upload. JPG, JPEG, PNG and SV…" at bounding box center [458, 167] width 284 height 76
click at [461, 198] on button "Upload Files" at bounding box center [458, 190] width 43 height 17
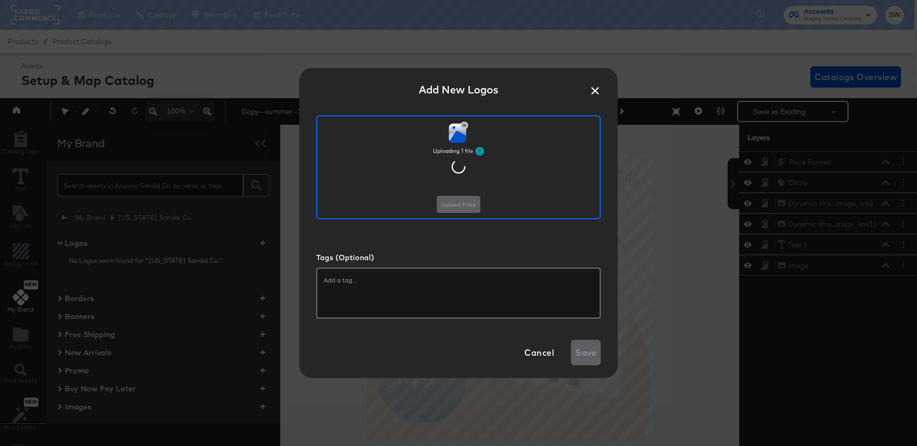
click at [434, 295] on div at bounding box center [458, 292] width 284 height 51
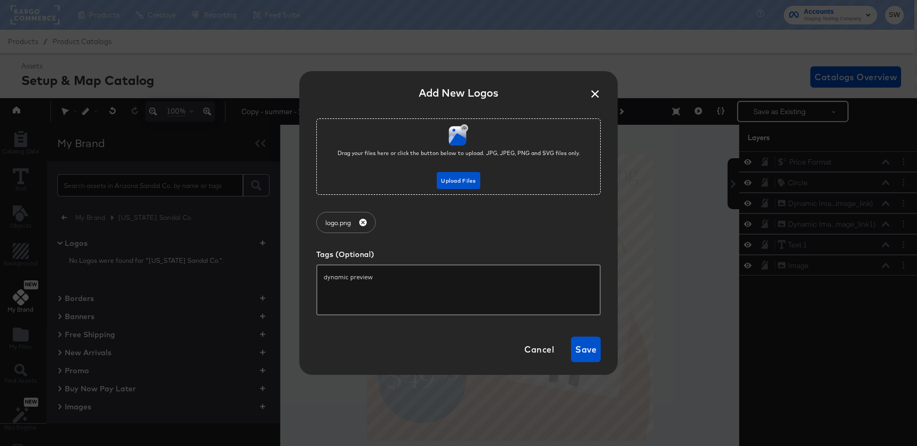
type input "dynamic previews"
click at [587, 353] on span "Save" at bounding box center [585, 349] width 21 height 15
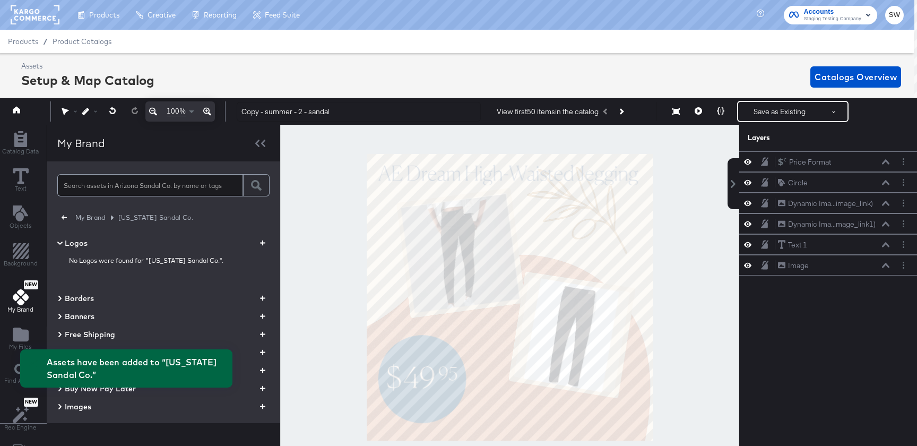
click at [79, 252] on div "No Logos were found for "Arizona Sandal Co."." at bounding box center [163, 267] width 212 height 37
click at [79, 250] on div "No Logos were found for "Arizona Sandal Co."." at bounding box center [163, 267] width 212 height 37
click at [79, 246] on span "Logos" at bounding box center [76, 243] width 23 height 11
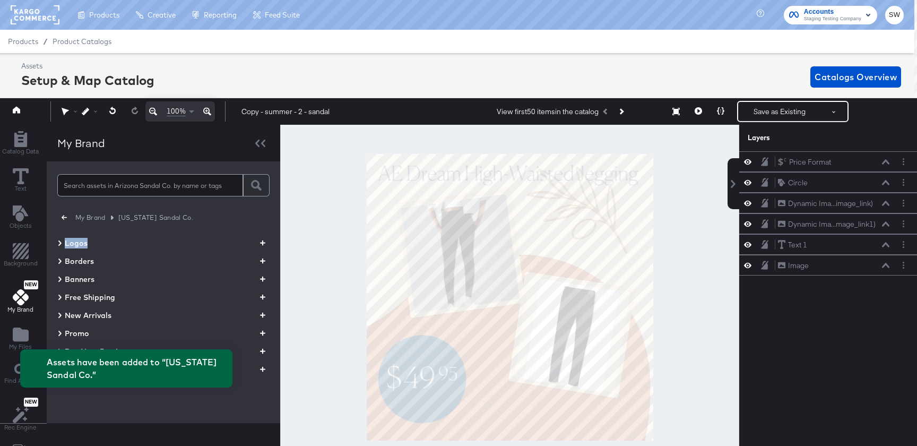
click at [79, 246] on span "Logos" at bounding box center [76, 243] width 23 height 11
click at [79, 271] on img at bounding box center [89, 276] width 41 height 41
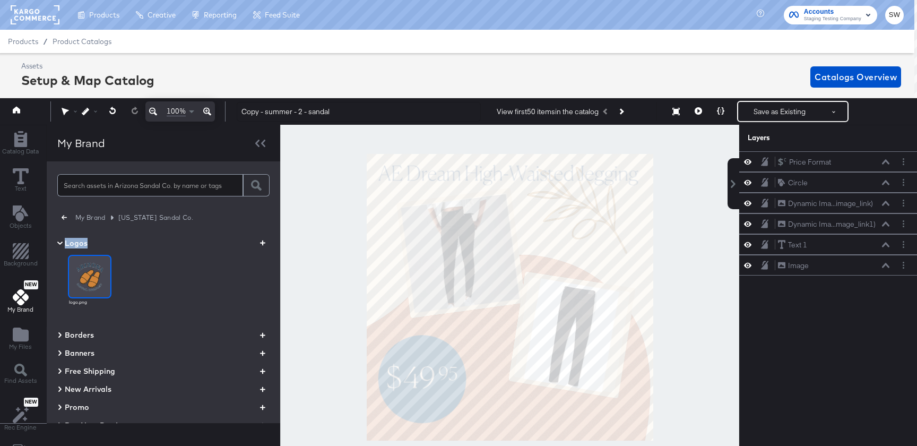
click at [86, 277] on img at bounding box center [89, 276] width 41 height 41
click at [87, 272] on img at bounding box center [89, 276] width 41 height 41
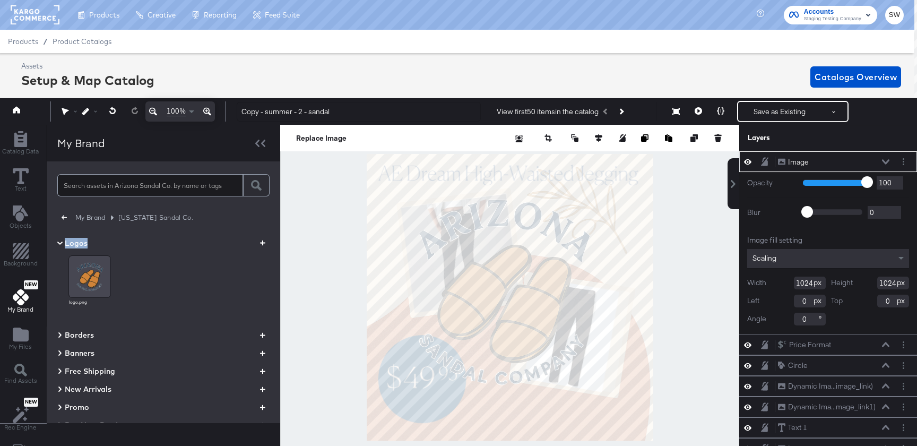
type input "473"
type input "479"
type input "551"
type input "535"
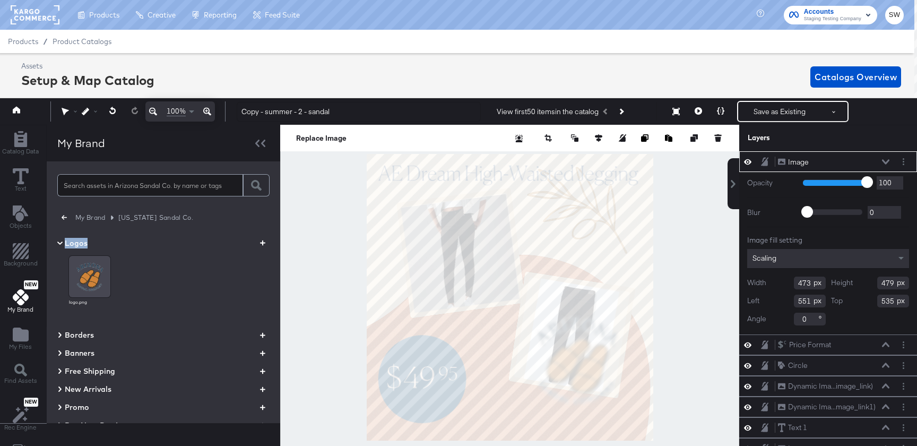
type input "579"
type input "553"
type input "601"
type input "609"
type input "323"
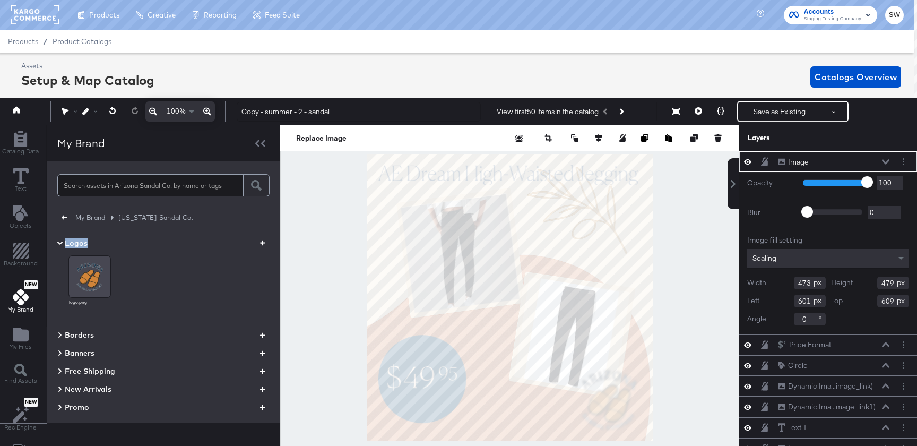
type input "327"
type input "751"
type input "760"
click at [336, 335] on div at bounding box center [509, 297] width 459 height 345
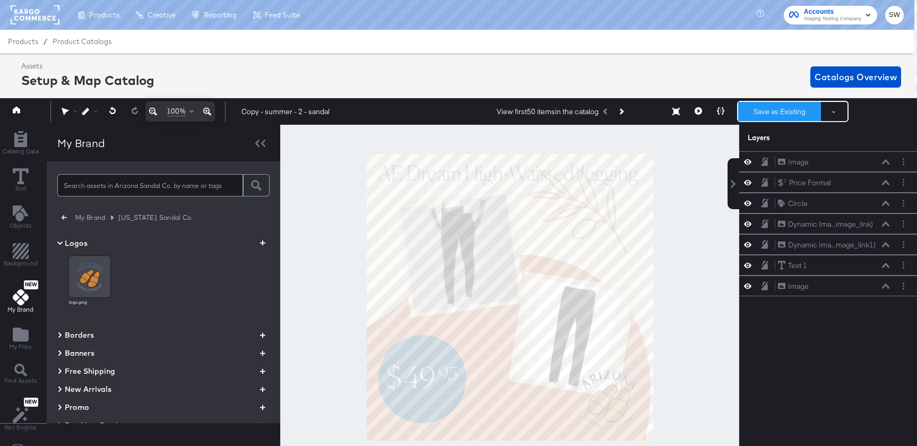
click at [773, 105] on button "Save as Existing" at bounding box center [779, 111] width 83 height 19
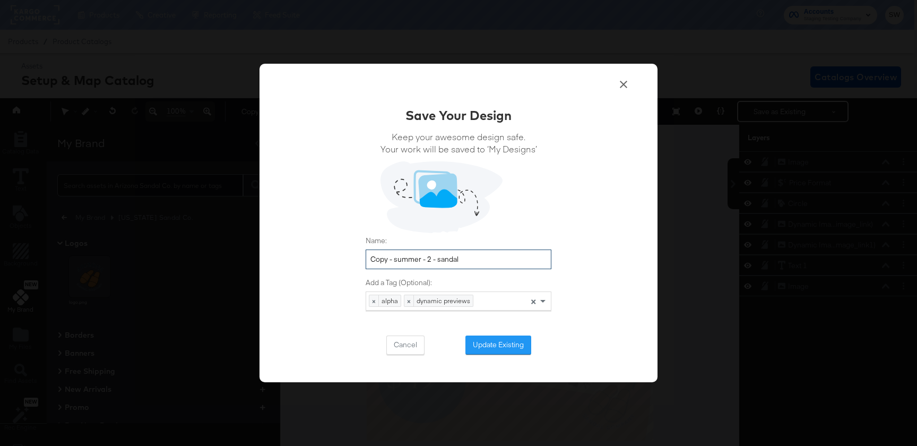
click at [397, 258] on input "Copy - summer - 2 - sandal" at bounding box center [458, 259] width 186 height 20
click at [392, 258] on input "Copy - summer - 2 - sandal" at bounding box center [458, 259] width 186 height 20
click at [395, 258] on input "Copy - summer - 2 - sandal" at bounding box center [458, 259] width 186 height 20
type input "summer - 2 - [US_STATE] sandal"
click at [489, 337] on button "Update Existing" at bounding box center [498, 344] width 66 height 19
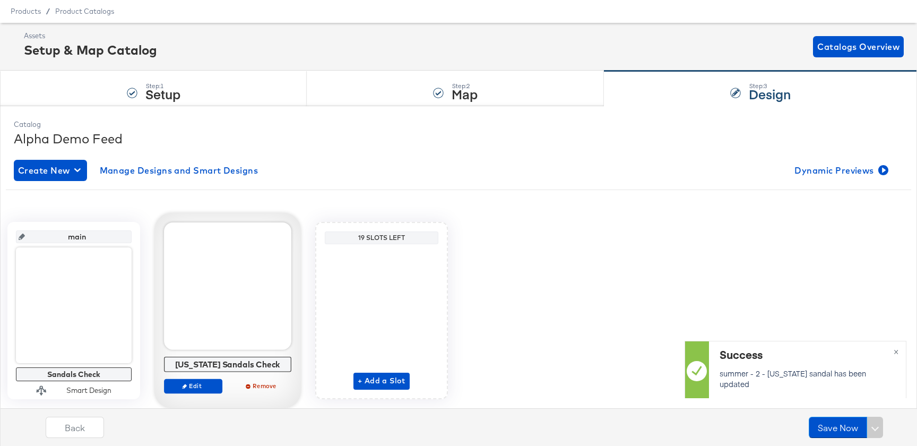
scroll to position [33, 0]
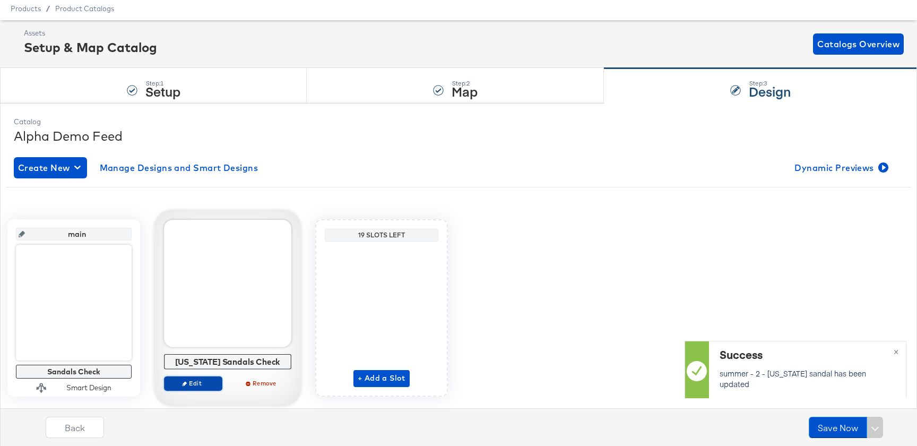
click at [202, 389] on button "Edit" at bounding box center [193, 383] width 58 height 15
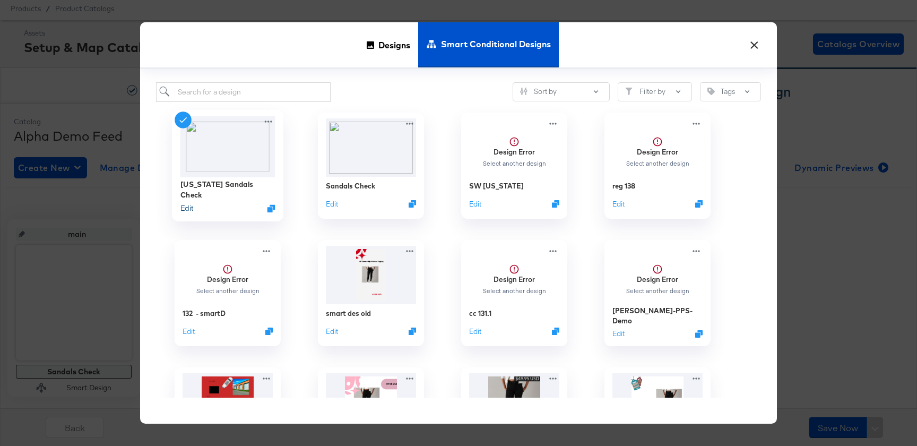
click at [184, 205] on button "Edit" at bounding box center [186, 208] width 13 height 10
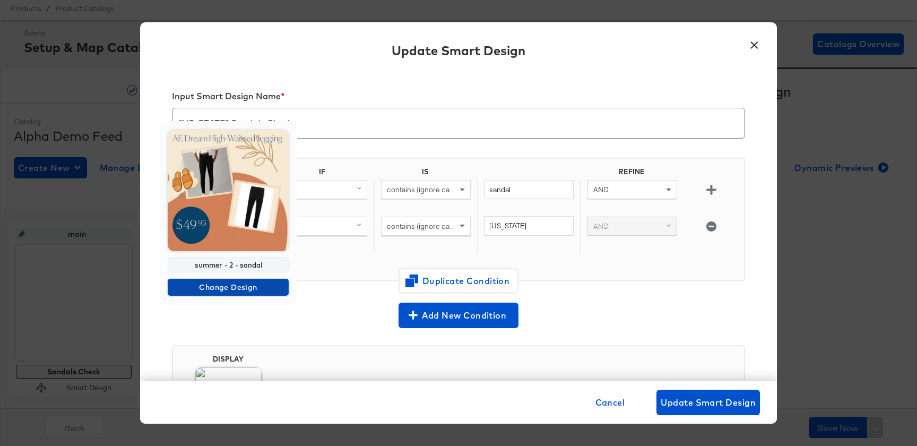
click at [215, 279] on button "Change Design" at bounding box center [228, 286] width 121 height 17
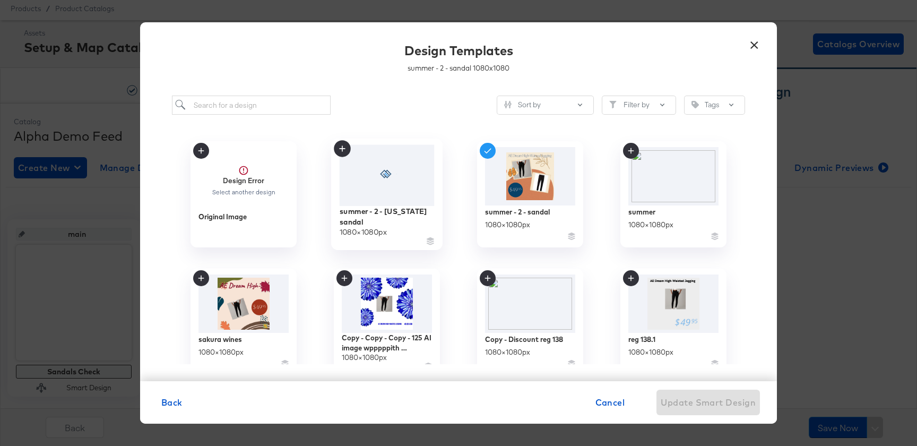
click at [368, 227] on div "1080 × 1080 px" at bounding box center [362, 232] width 47 height 10
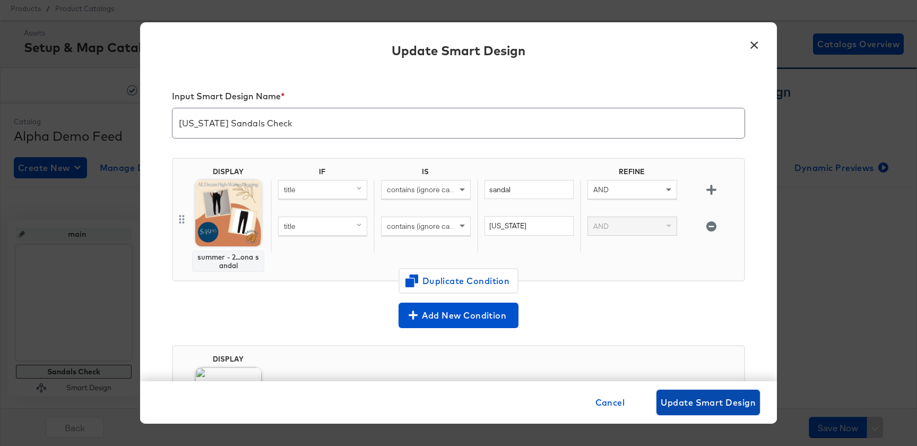
click at [721, 405] on span "Update Smart Design" at bounding box center [707, 402] width 95 height 15
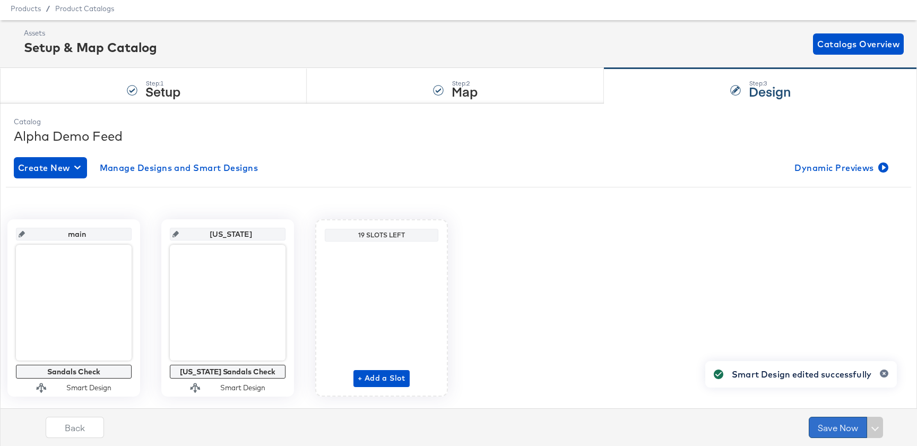
click at [826, 421] on button "Save Now" at bounding box center [837, 426] width 58 height 21
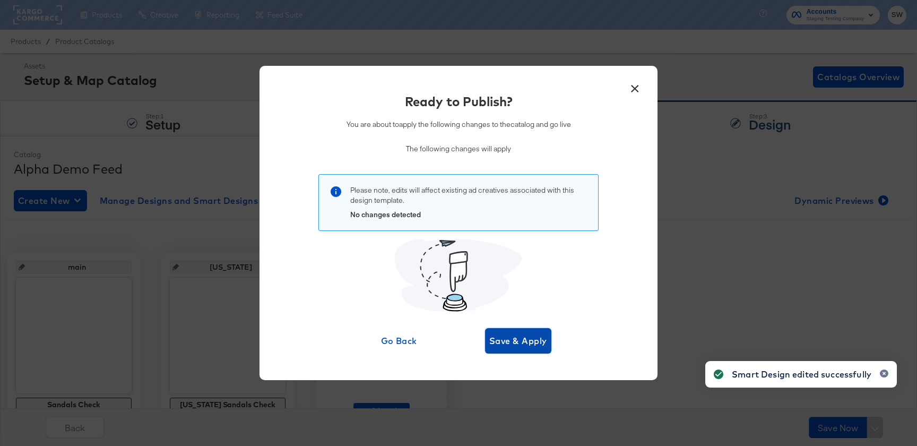
click at [539, 349] on button "Save & Apply" at bounding box center [518, 340] width 66 height 25
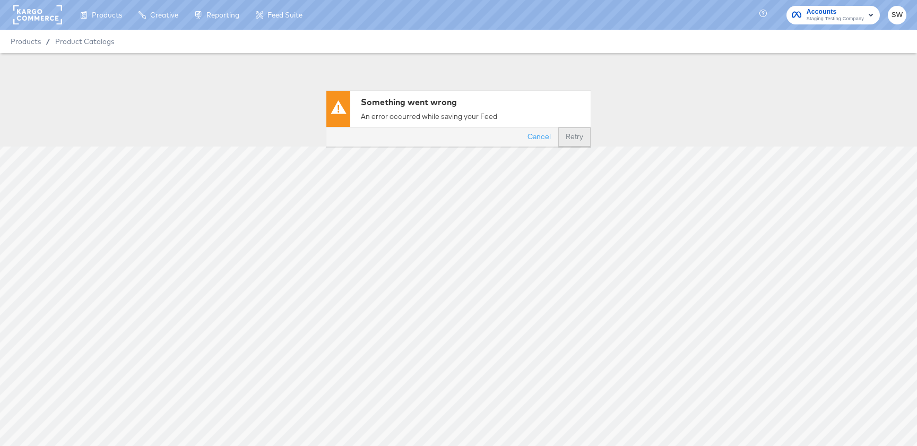
click at [570, 137] on button "Retry" at bounding box center [574, 136] width 32 height 19
click at [534, 140] on button "Cancel" at bounding box center [539, 136] width 38 height 19
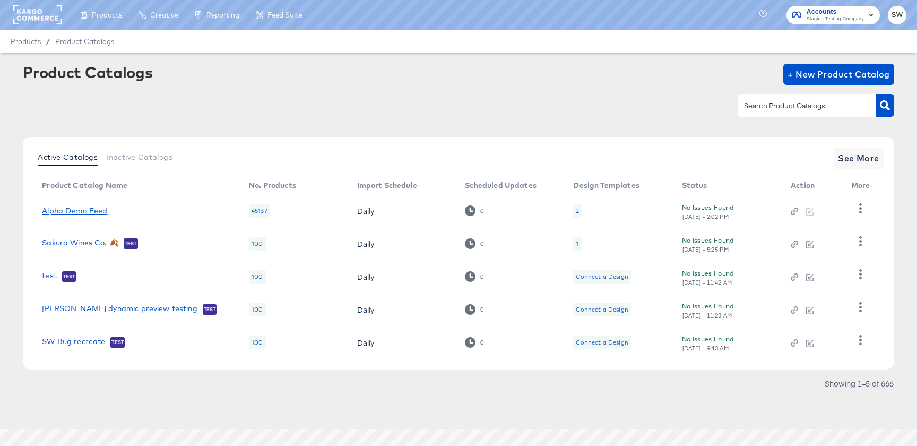
click at [60, 206] on link "Alpha Demo Feed" at bounding box center [74, 210] width 65 height 8
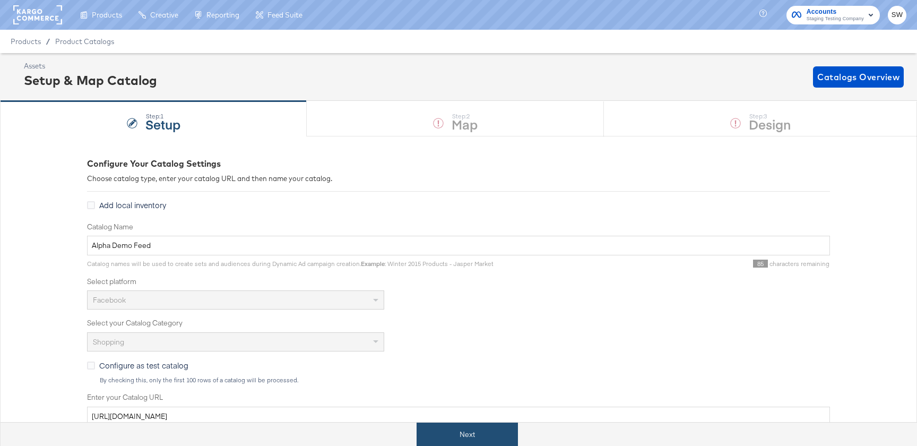
click at [483, 427] on button "Next" at bounding box center [466, 434] width 101 height 24
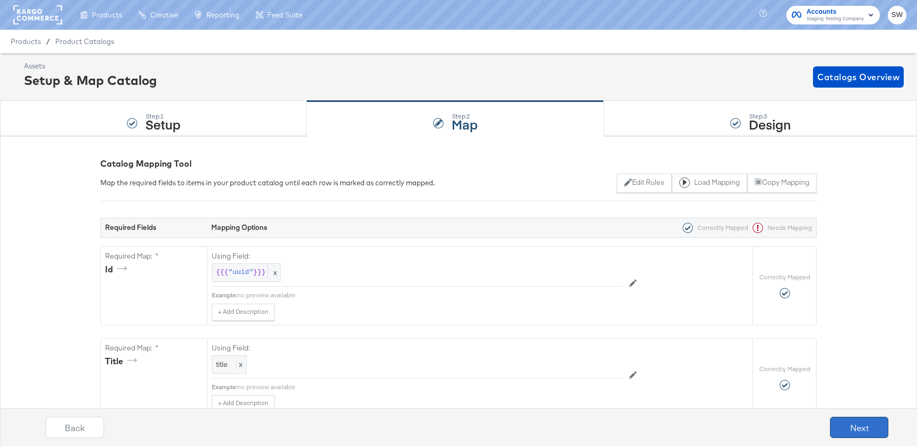
click at [850, 424] on button "Next" at bounding box center [859, 426] width 58 height 21
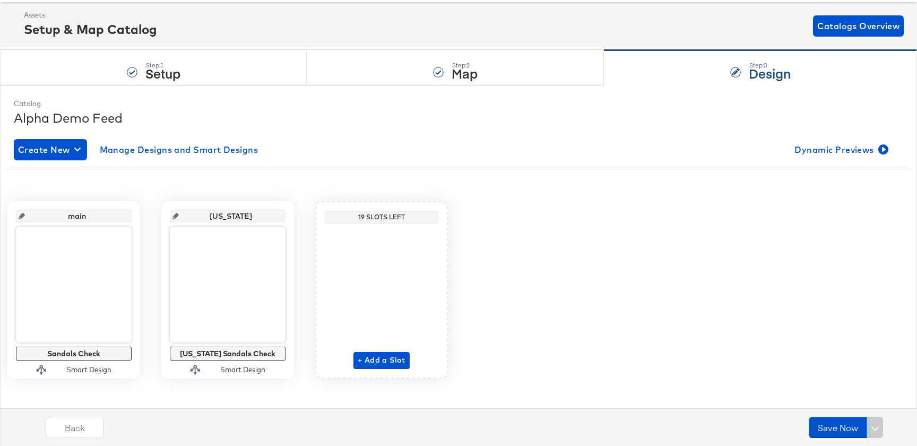
scroll to position [60, 0]
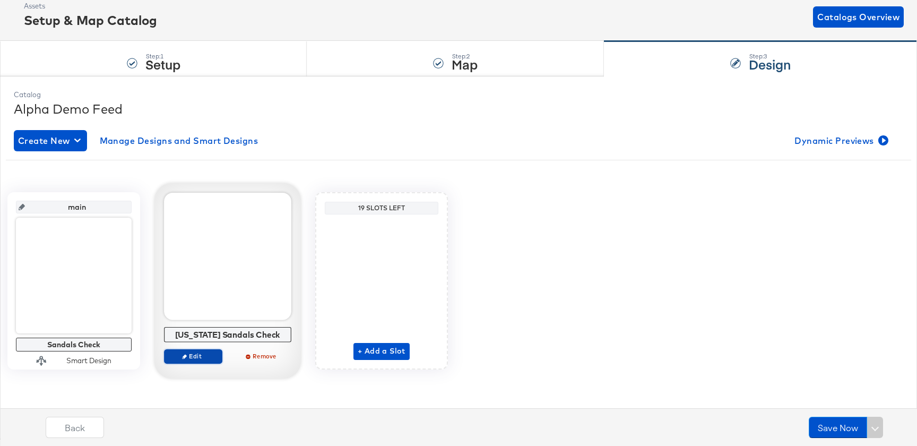
click at [210, 356] on span "Edit" at bounding box center [193, 356] width 49 height 8
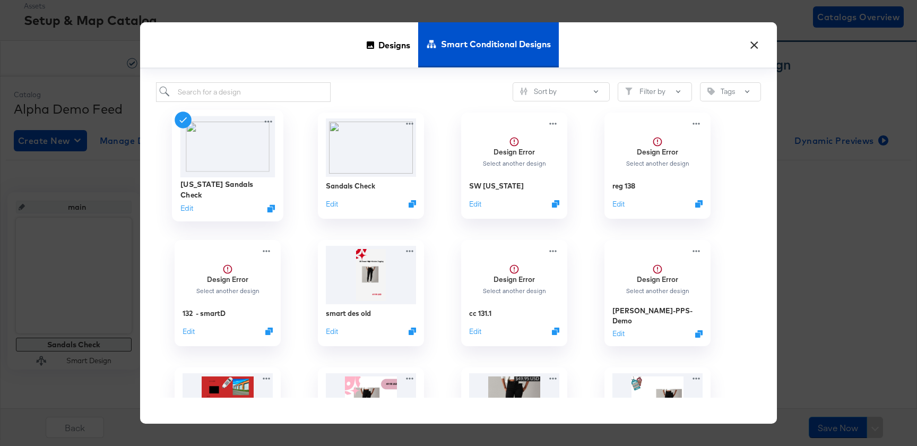
click at [185, 212] on div "Arizona Sandals Check Edit" at bounding box center [227, 196] width 95 height 38
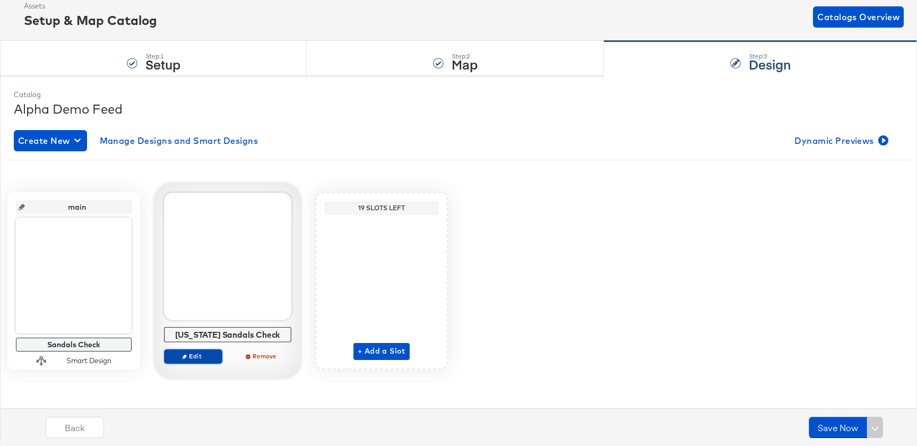
click at [196, 355] on span "Edit" at bounding box center [193, 356] width 49 height 8
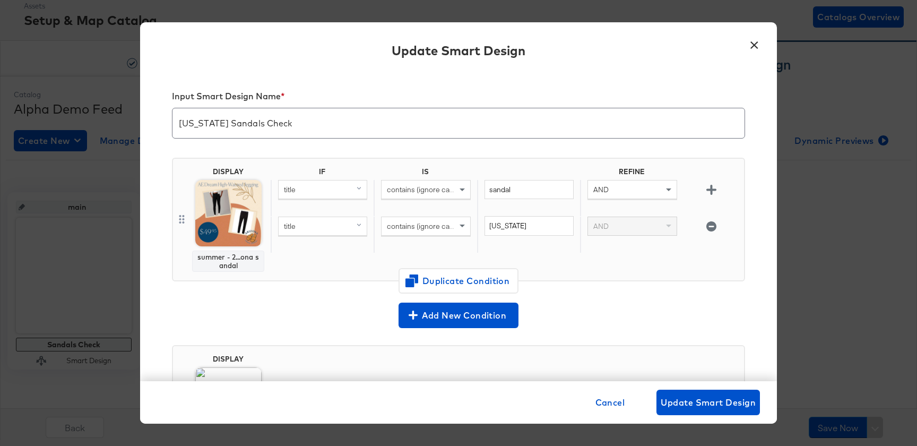
click at [756, 43] on button "×" at bounding box center [753, 42] width 19 height 19
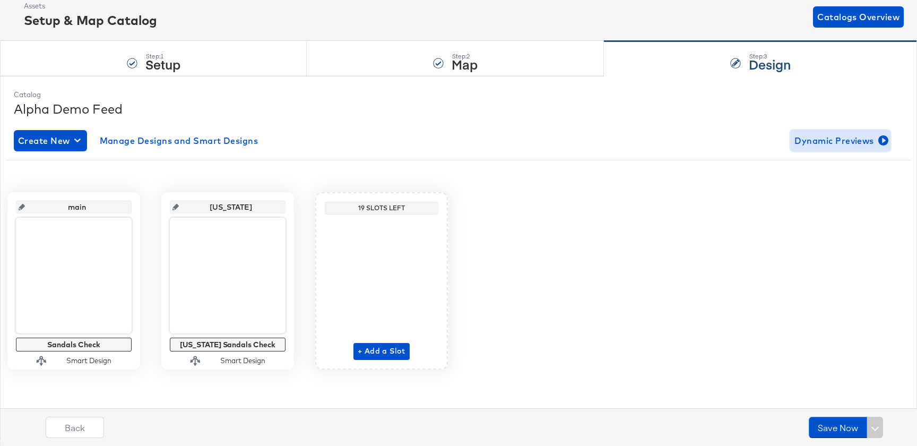
click at [811, 137] on span "Dynamic Previews" at bounding box center [840, 140] width 92 height 15
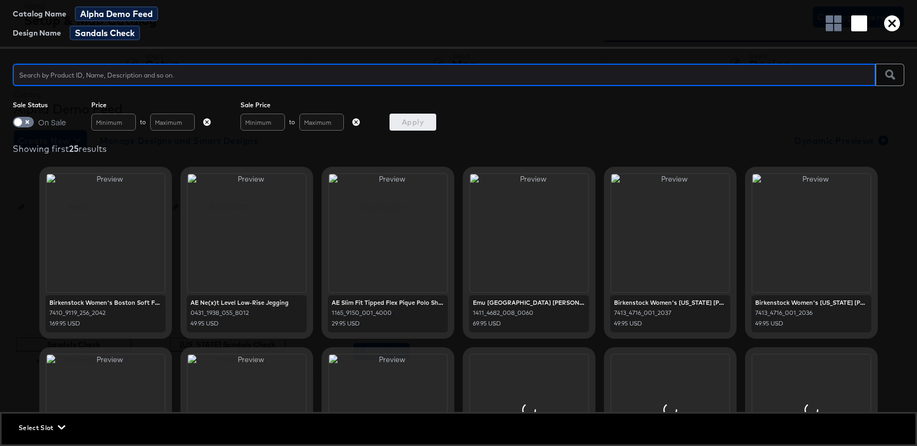
click at [55, 434] on div "Select Slot" at bounding box center [458, 427] width 913 height 28
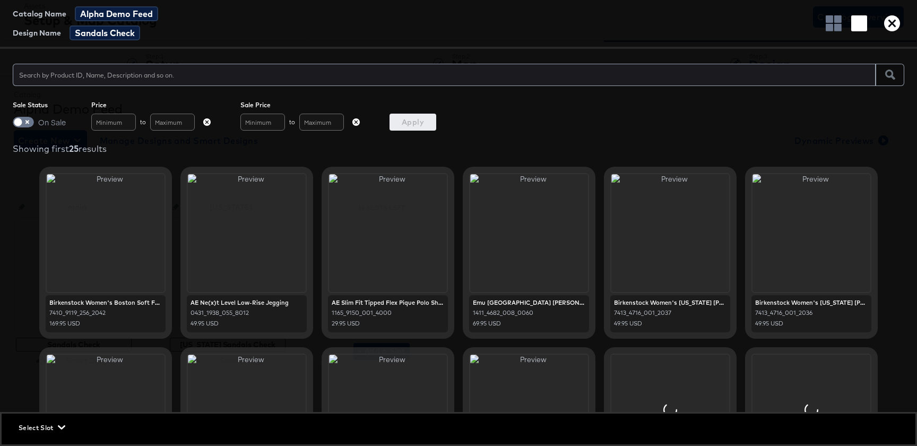
click at [49, 428] on span "Select Slot" at bounding box center [41, 427] width 45 height 11
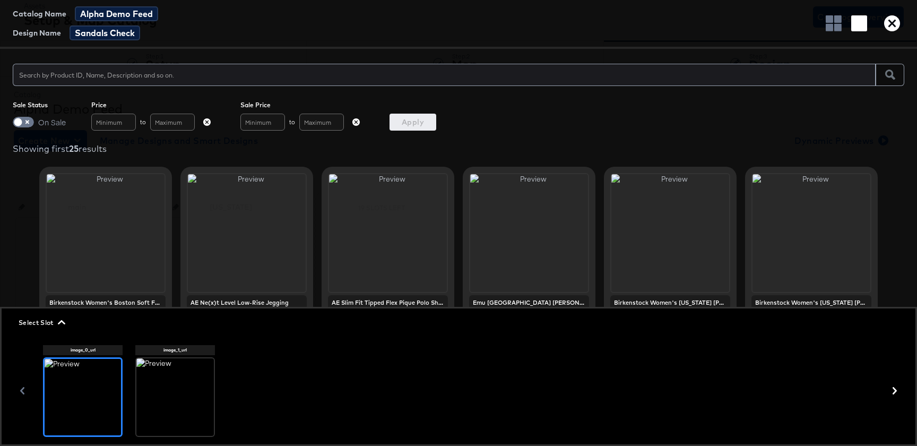
click at [177, 402] on div at bounding box center [174, 396] width 77 height 77
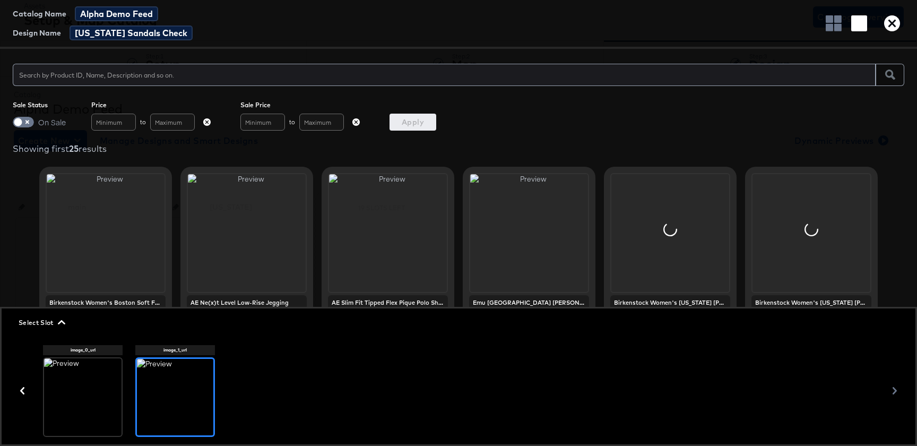
click at [111, 76] on input "text" at bounding box center [444, 70] width 863 height 23
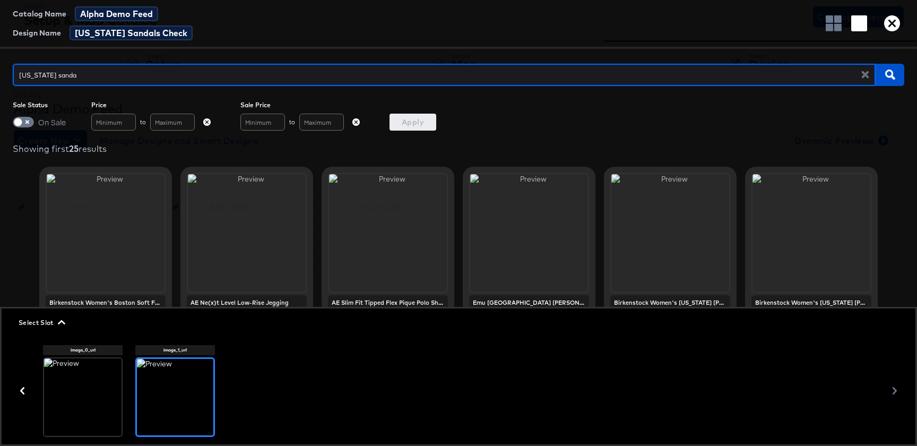
type input "[US_STATE] sandal"
click at [44, 79] on input "[US_STATE] sandal" at bounding box center [441, 70] width 856 height 23
type input "sandal"
click at [892, 23] on icon "button" at bounding box center [892, 23] width 16 height 16
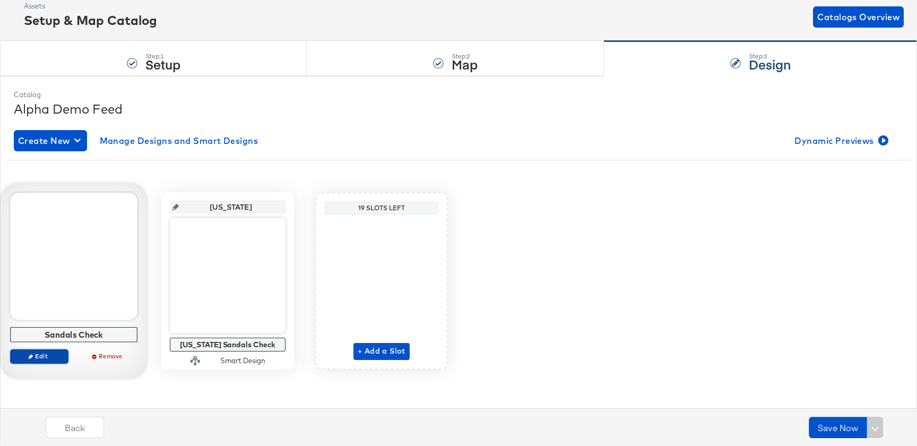
click at [47, 361] on button "Edit" at bounding box center [39, 356] width 58 height 15
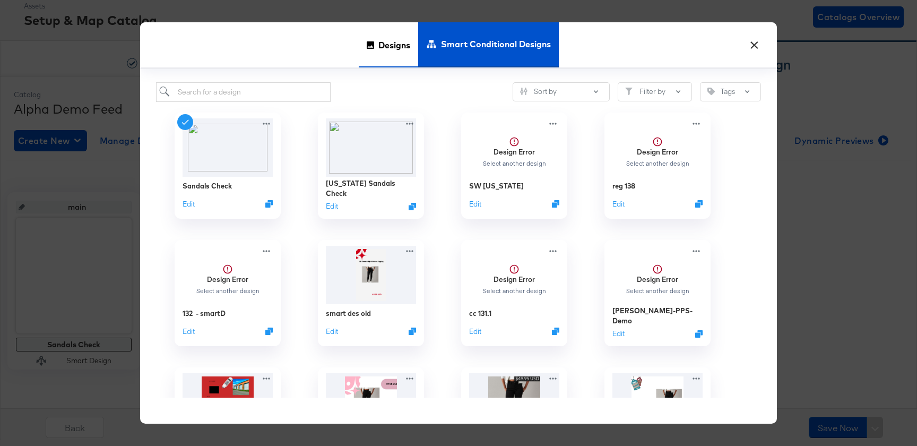
click at [369, 43] on icon at bounding box center [370, 44] width 7 height 7
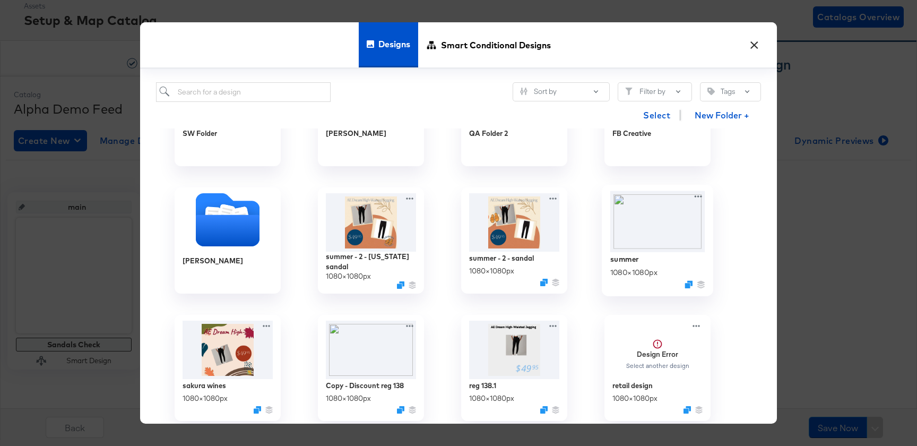
scroll to position [208, 0]
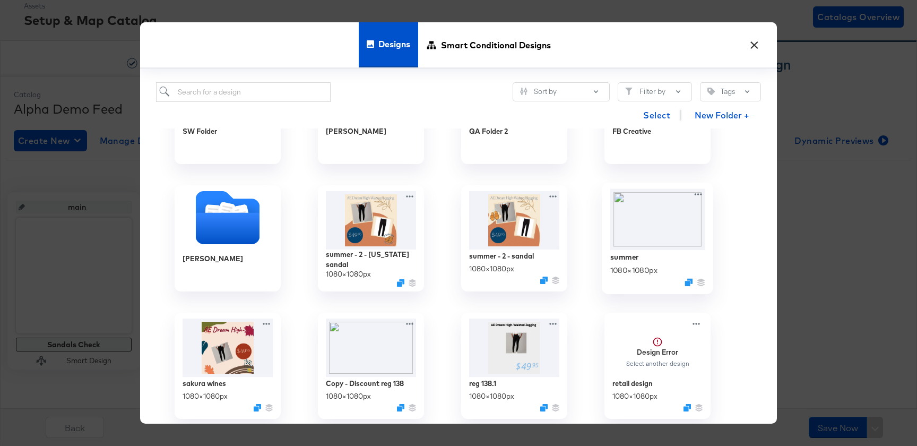
click at [656, 277] on div "summer 1080 × 1080 px" at bounding box center [657, 269] width 95 height 38
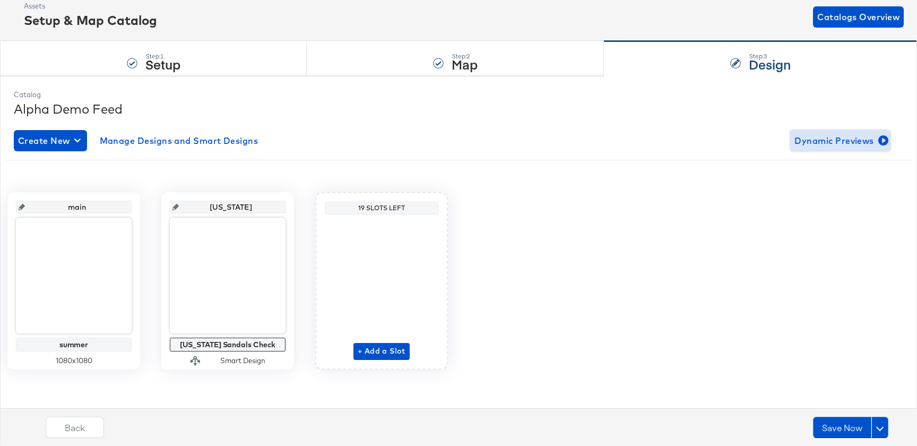
click at [830, 145] on span "Dynamic Previews" at bounding box center [840, 140] width 92 height 15
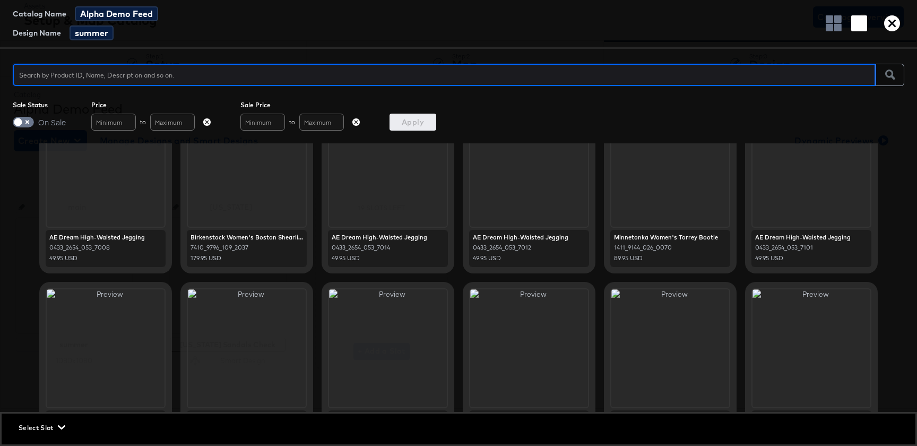
scroll to position [0, 0]
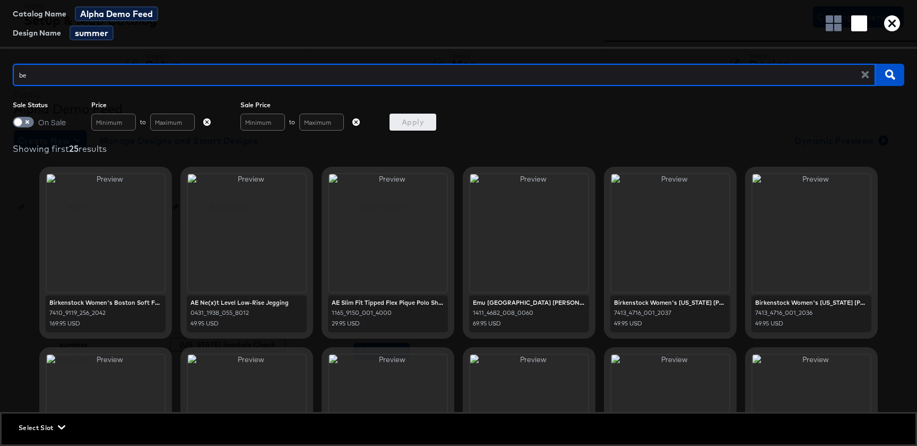
type input "bea"
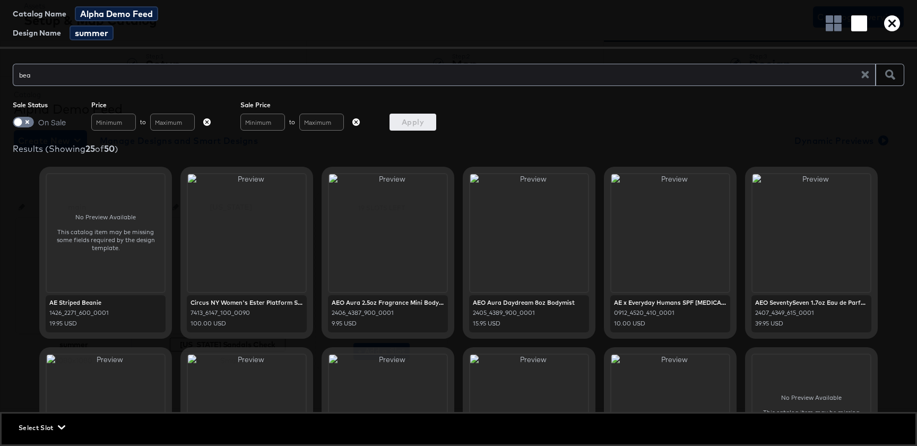
click at [899, 30] on icon "button" at bounding box center [892, 23] width 16 height 16
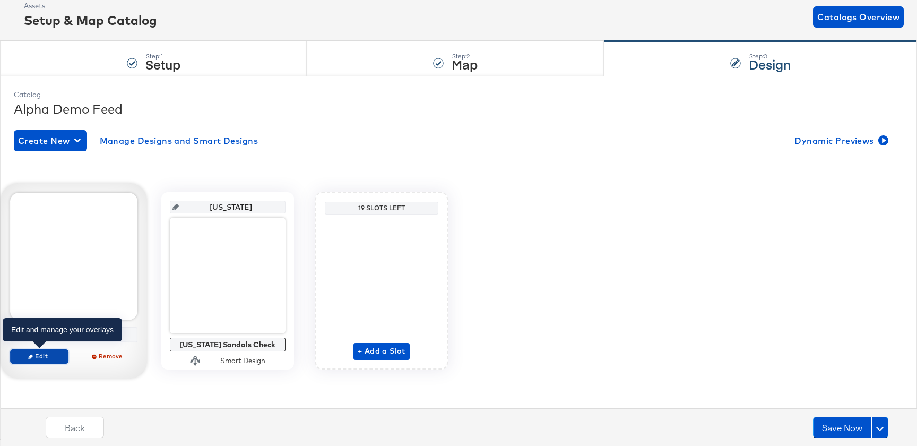
click at [59, 356] on span "Edit" at bounding box center [39, 356] width 49 height 8
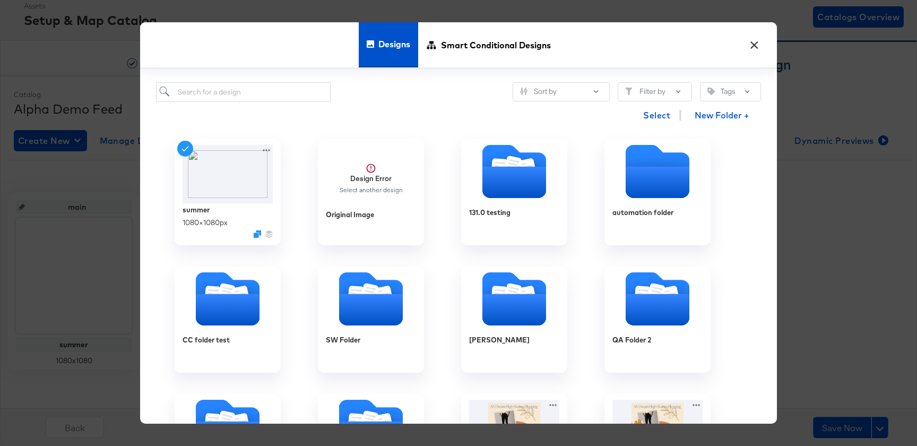
click at [101, 200] on div "× Designs Smart Conditional Designs Sort by Filter by Tags Select New Folder + …" at bounding box center [458, 223] width 917 height 446
click at [751, 49] on button "×" at bounding box center [753, 42] width 19 height 19
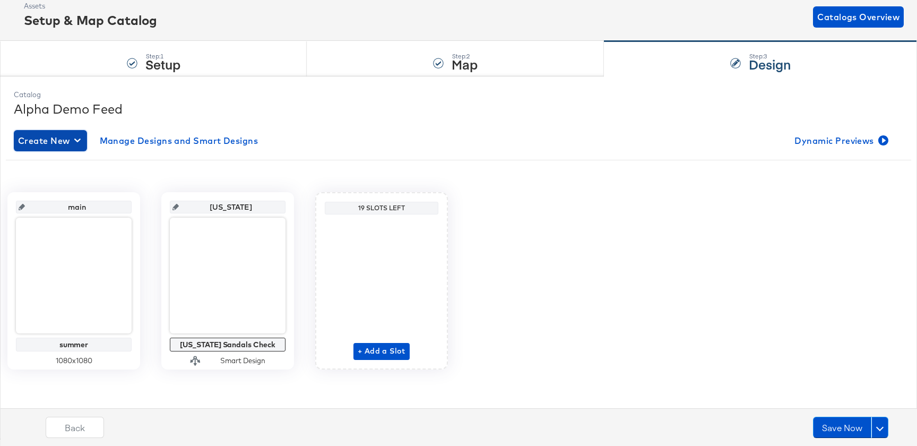
click at [31, 137] on span "Create New" at bounding box center [50, 140] width 65 height 15
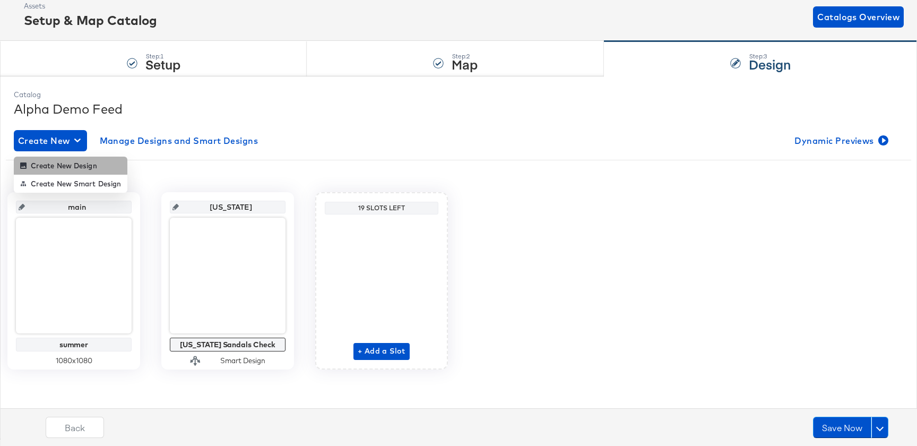
click at [58, 161] on div "Create New Design" at bounding box center [58, 165] width 77 height 8
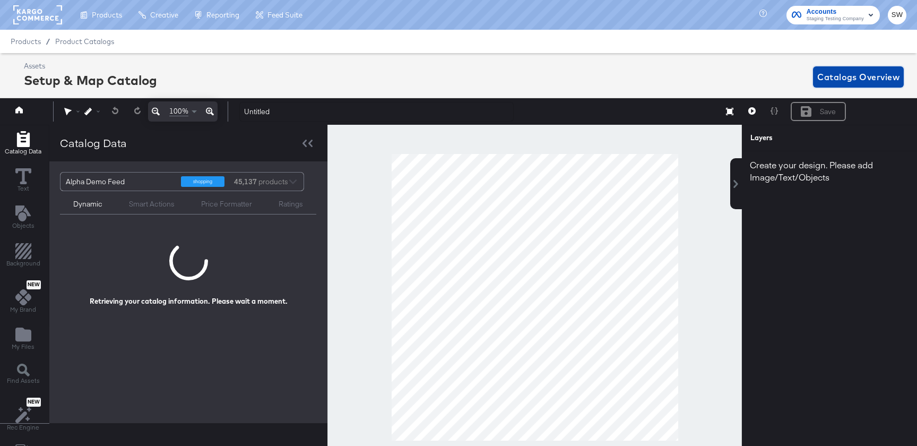
click at [843, 83] on span "Catalogs Overview" at bounding box center [858, 76] width 82 height 15
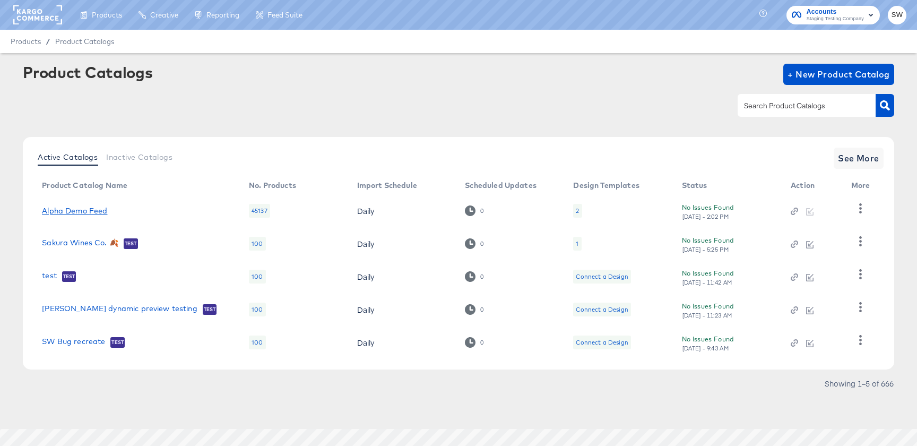
click at [89, 210] on link "Alpha Demo Feed" at bounding box center [74, 210] width 65 height 8
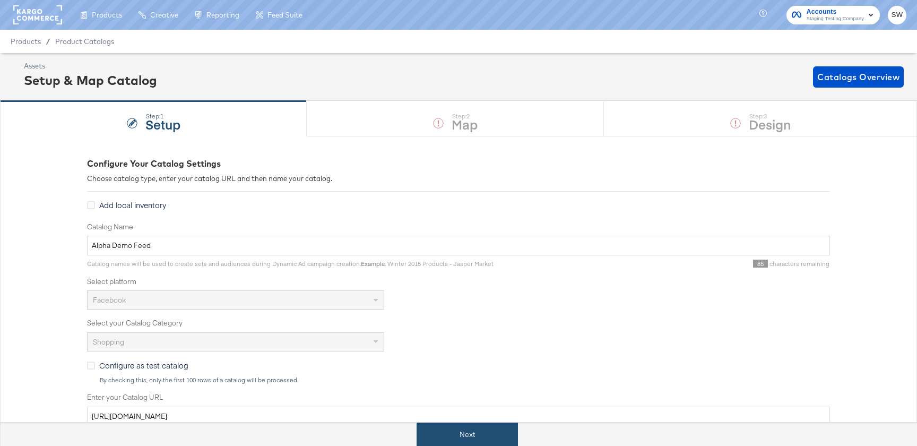
click at [501, 434] on button "Next" at bounding box center [466, 434] width 101 height 24
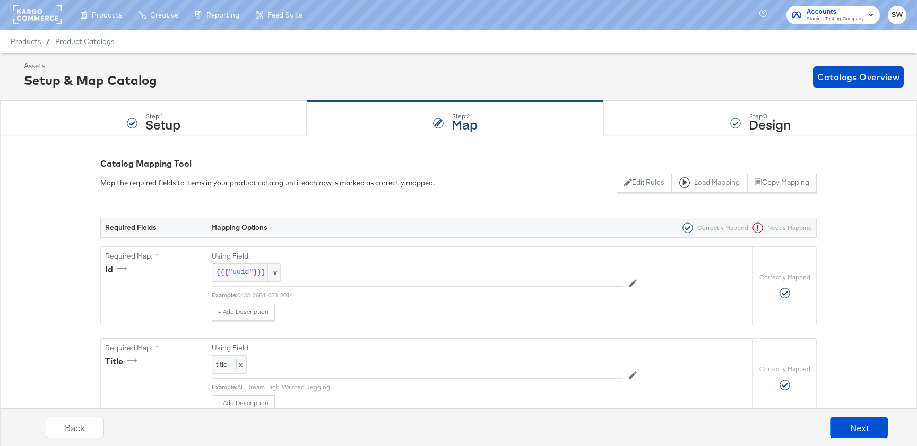
click at [843, 415] on div "Back Next" at bounding box center [466, 431] width 927 height 40
click at [846, 419] on button "Next" at bounding box center [859, 426] width 58 height 21
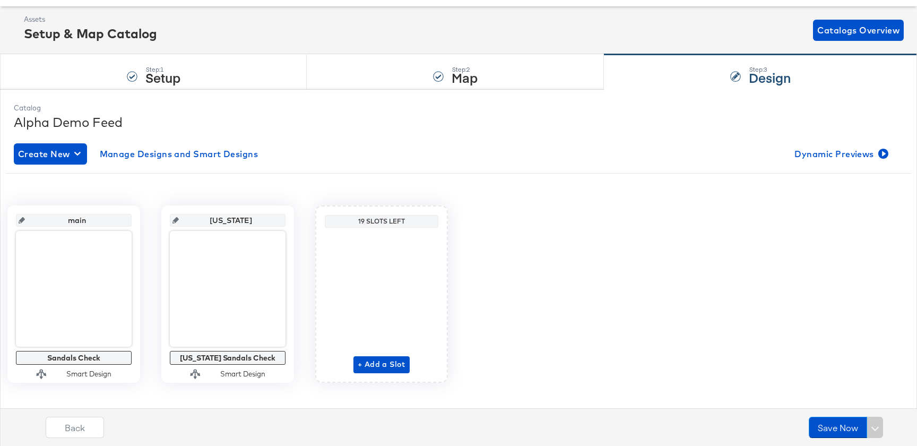
scroll to position [60, 0]
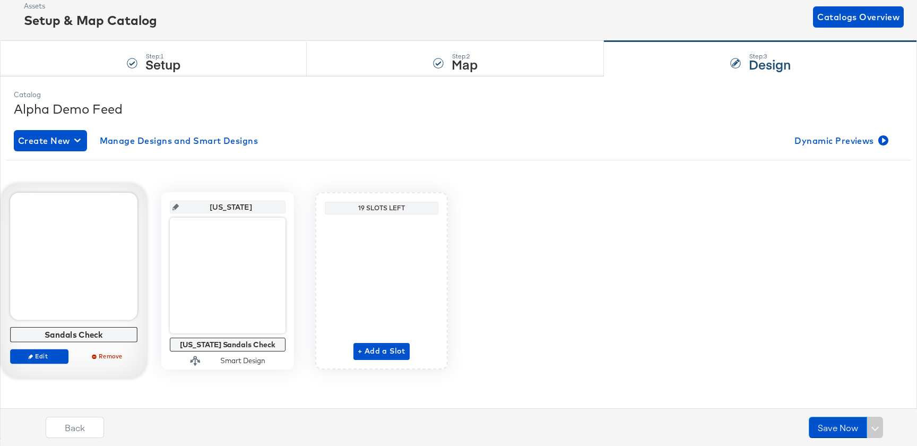
click at [51, 363] on div "Edit Remove" at bounding box center [73, 361] width 127 height 24
click at [51, 355] on span "Edit" at bounding box center [39, 356] width 49 height 8
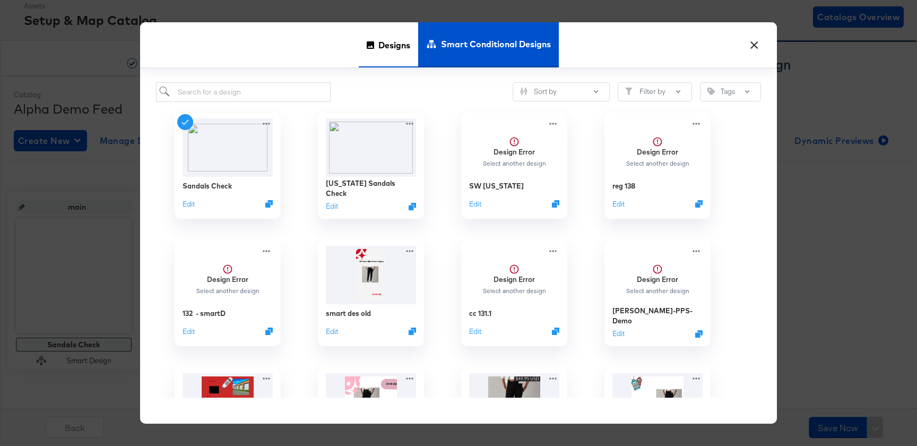
click at [388, 39] on span "Designs" at bounding box center [394, 45] width 32 height 47
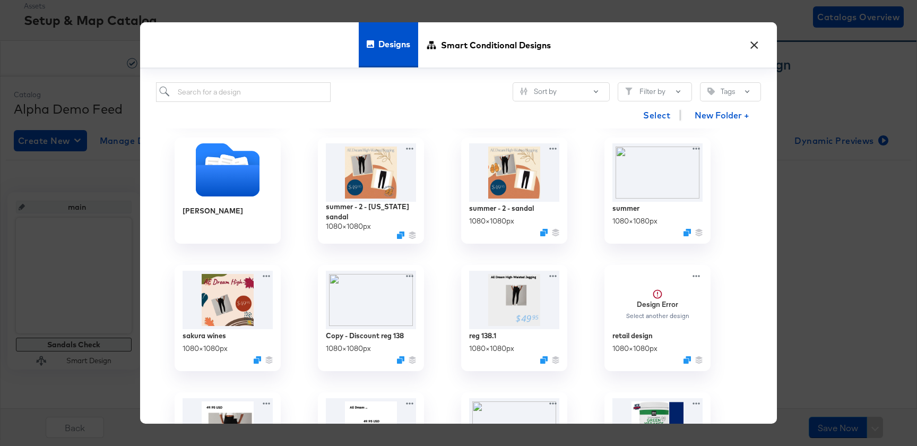
scroll to position [213, 0]
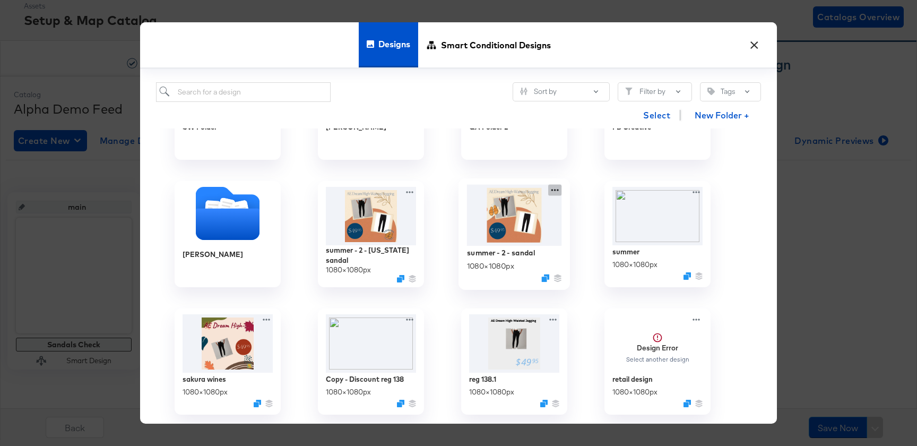
click at [552, 188] on icon at bounding box center [554, 190] width 13 height 11
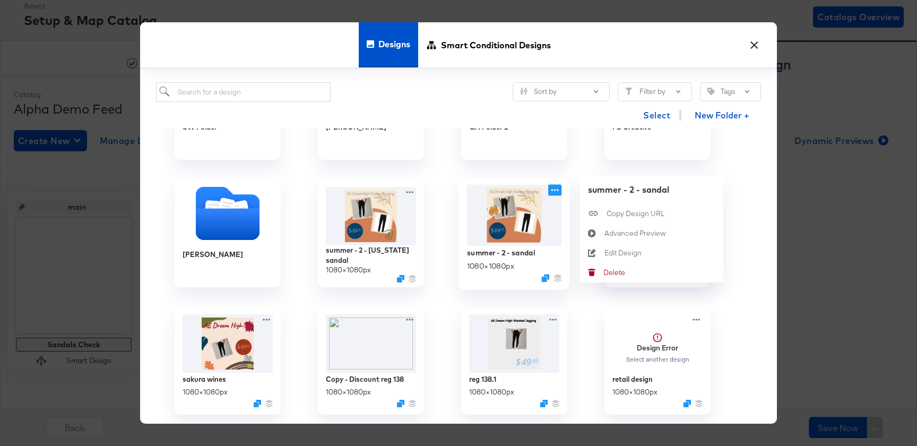
click at [552, 187] on icon at bounding box center [554, 190] width 13 height 11
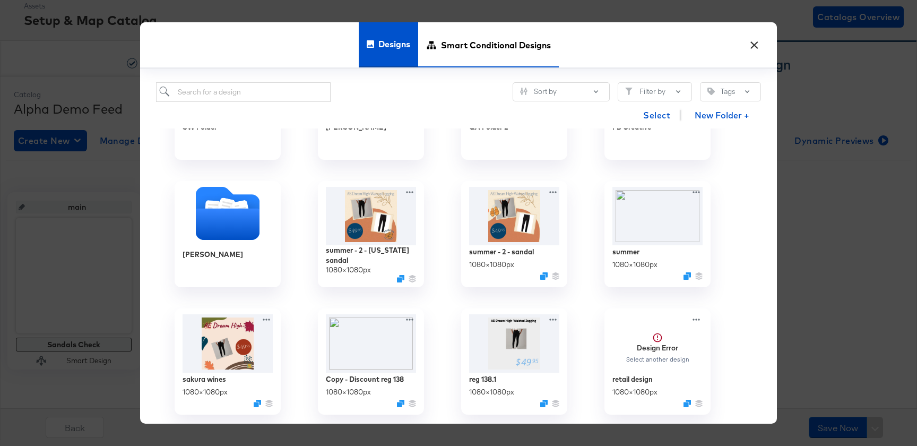
click at [495, 42] on span "Smart Conditional Designs" at bounding box center [496, 45] width 110 height 47
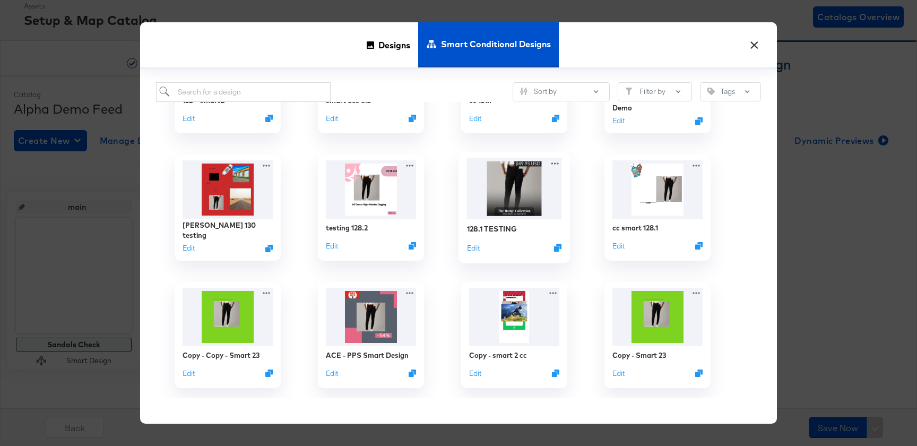
scroll to position [0, 0]
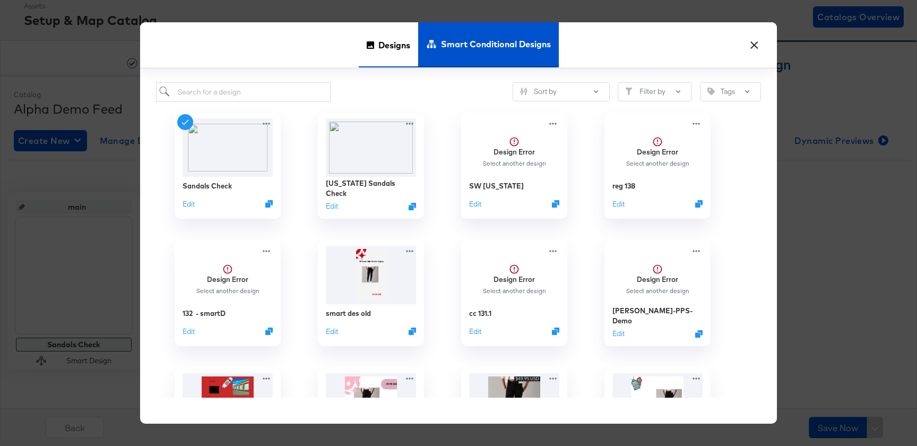
click at [392, 42] on span "Designs" at bounding box center [394, 45] width 32 height 47
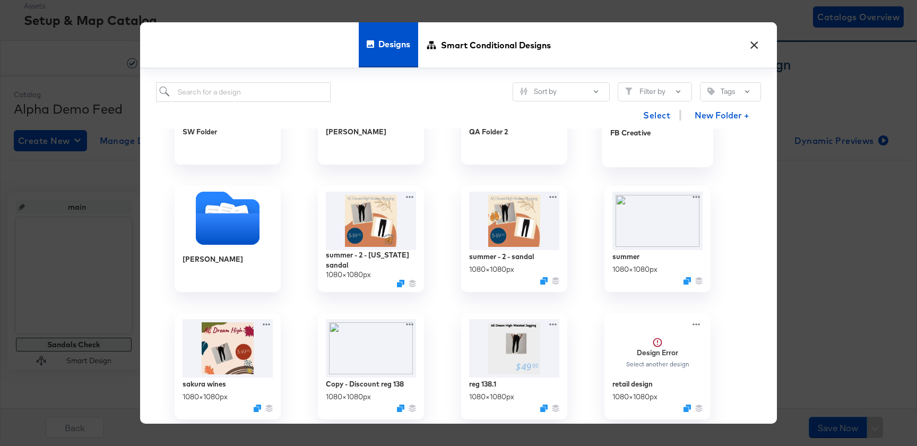
scroll to position [206, 0]
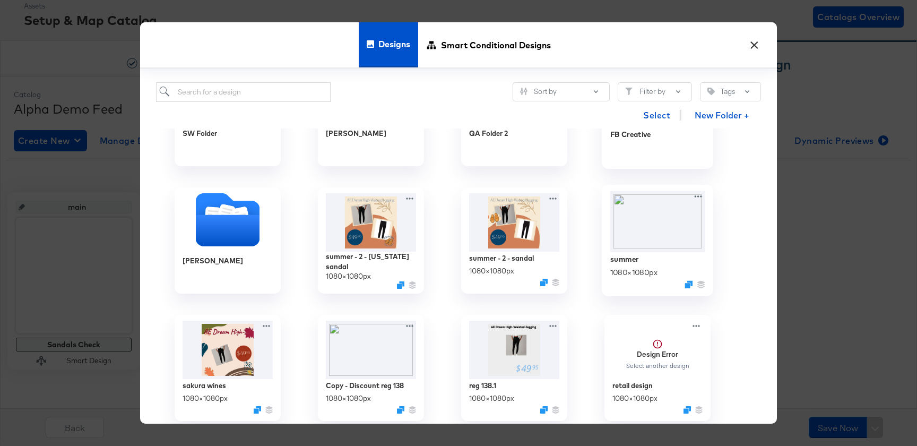
click at [632, 271] on div "1080 × 1080 px" at bounding box center [633, 272] width 47 height 10
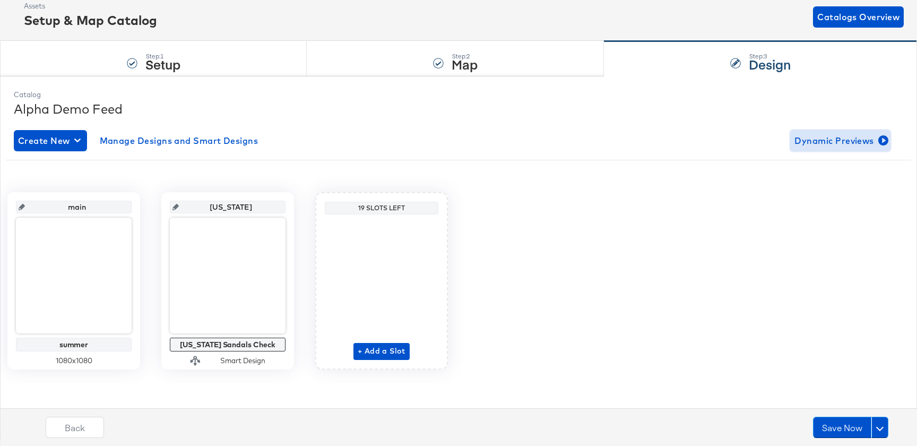
click at [810, 134] on span "Dynamic Previews" at bounding box center [840, 140] width 92 height 15
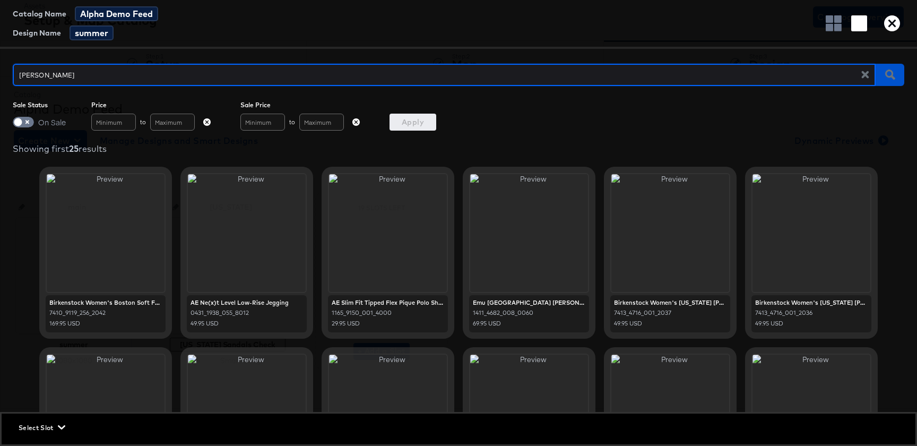
type input "jeans"
click at [274, 67] on input "jeans" at bounding box center [441, 70] width 856 height 23
click at [276, 68] on input "jeans" at bounding box center [441, 70] width 856 height 23
click at [281, 79] on input "jeans" at bounding box center [441, 70] width 856 height 23
type input "[US_STATE] sandal"
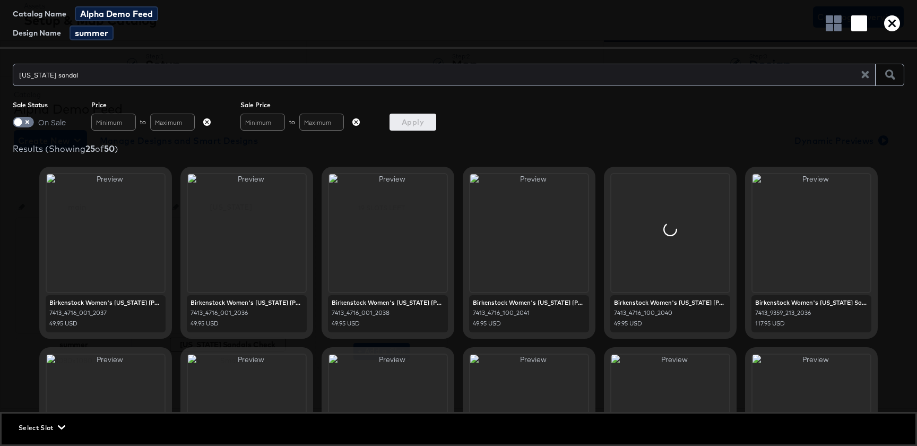
click at [37, 433] on div "Select Slot" at bounding box center [458, 427] width 913 height 28
click at [46, 430] on span "Select Slot" at bounding box center [41, 427] width 45 height 11
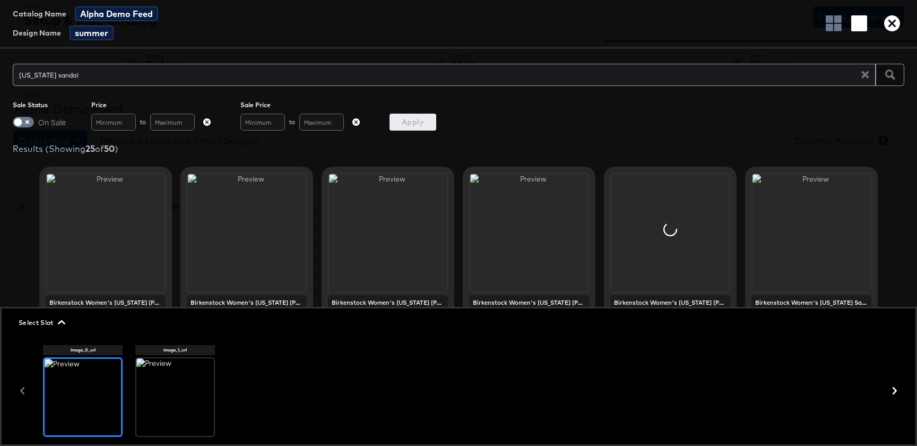
click at [167, 403] on div at bounding box center [174, 396] width 77 height 77
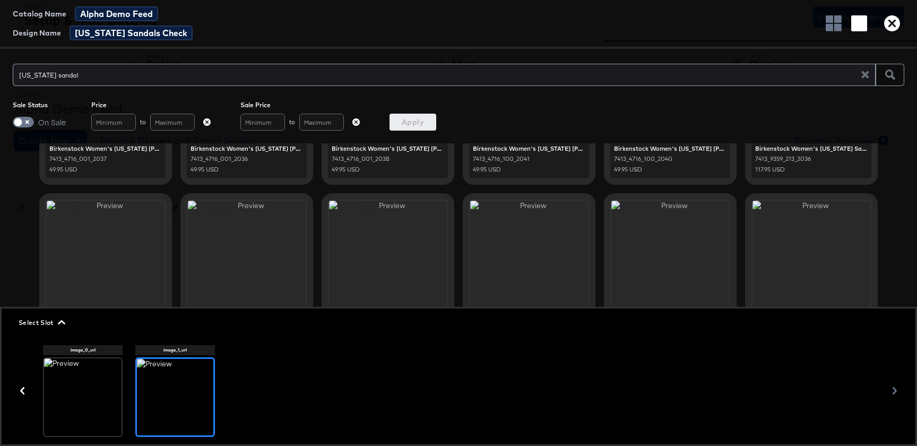
scroll to position [0, 0]
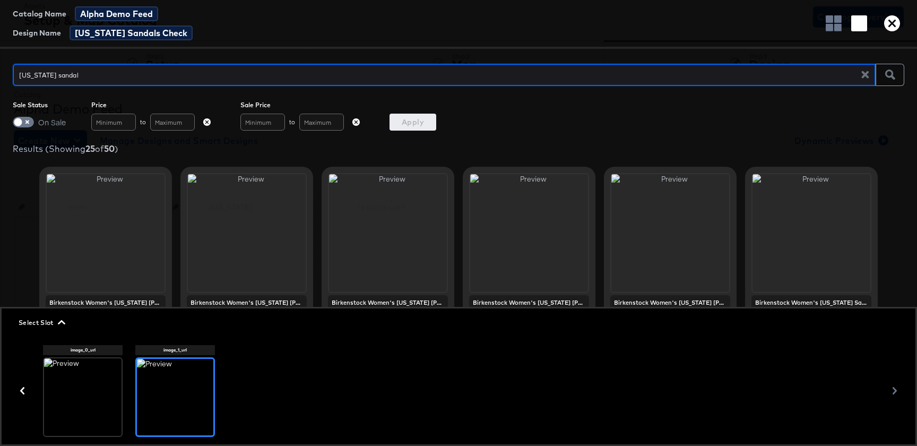
click at [45, 77] on input "[US_STATE] sandal" at bounding box center [441, 70] width 856 height 23
type input "sandal"
click at [895, 25] on icon "button" at bounding box center [892, 23] width 16 height 16
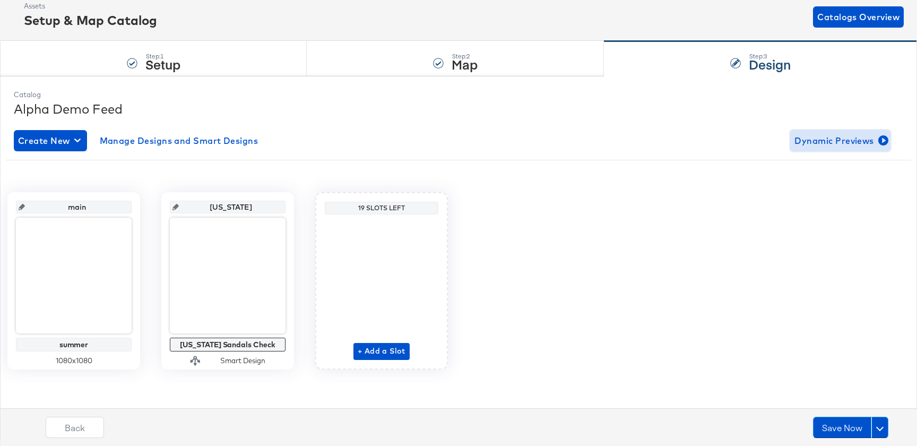
click at [840, 138] on span "Dynamic Previews" at bounding box center [840, 140] width 92 height 15
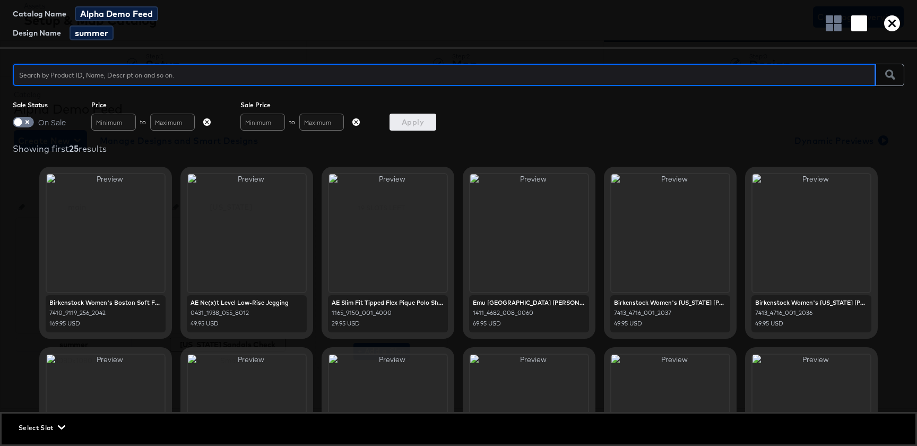
click at [352, 77] on input "text" at bounding box center [444, 70] width 863 height 23
type input "d"
type input "summer"
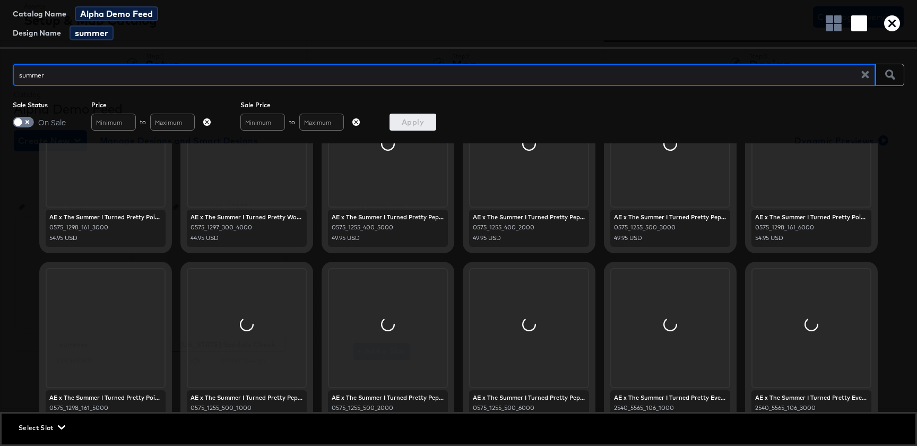
scroll to position [468, 0]
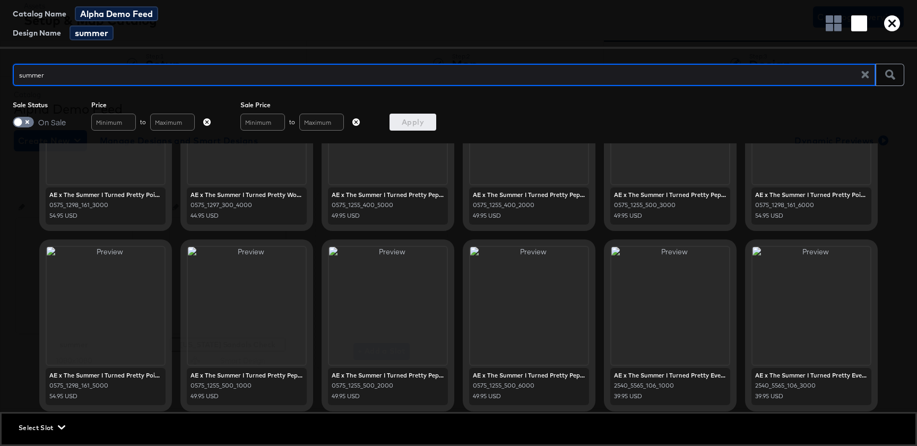
click at [333, 69] on input "summer" at bounding box center [441, 70] width 856 height 23
type input "olive summer"
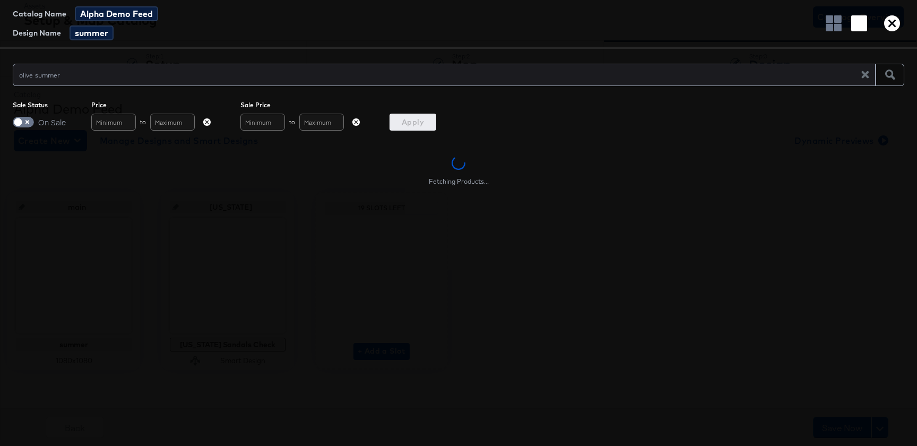
scroll to position [0, 0]
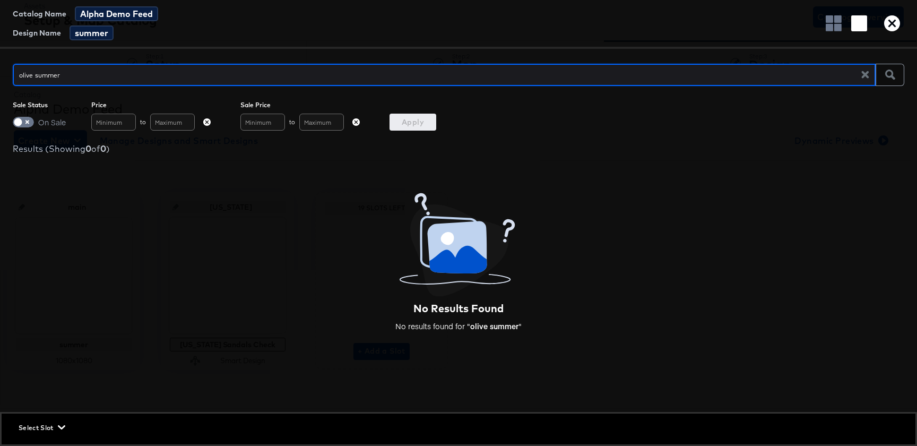
click at [321, 75] on input "olive summer" at bounding box center [441, 70] width 856 height 23
type input "olive"
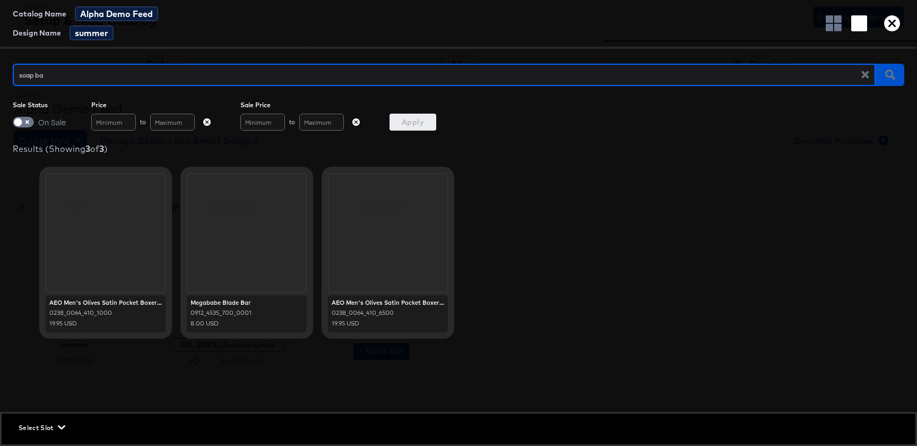
type input "soap bar"
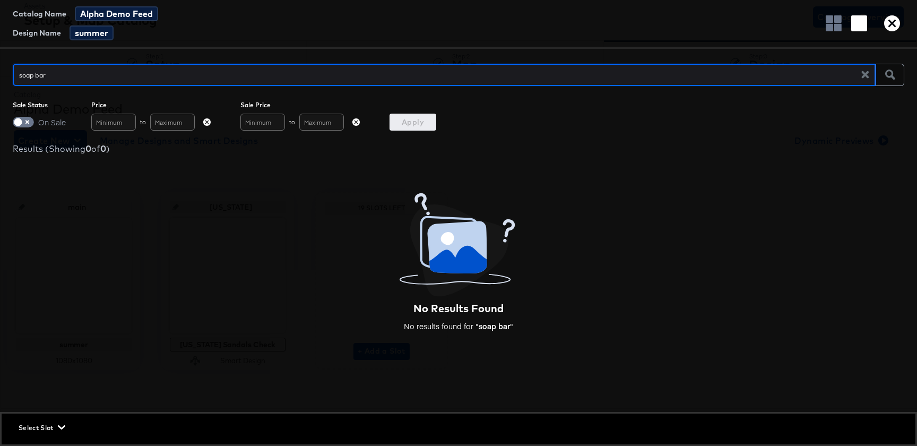
type input "soap"
click at [321, 75] on input "soap" at bounding box center [441, 70] width 856 height 23
type input "soap"
type input "olive"
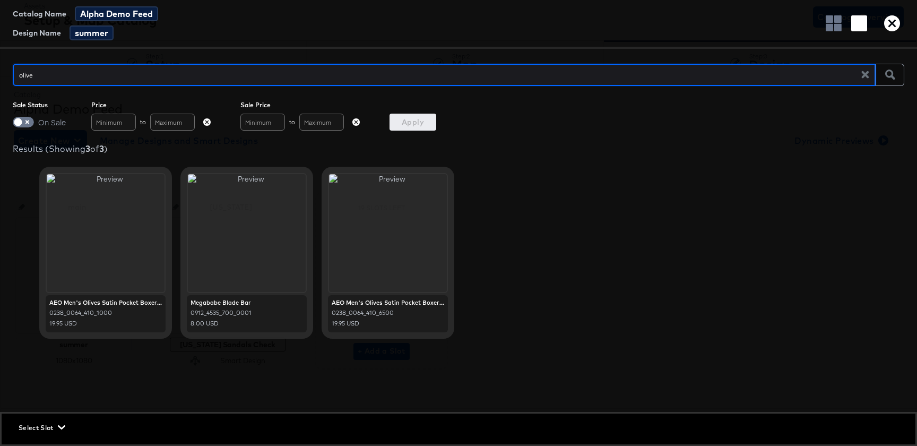
click at [321, 75] on input "olive" at bounding box center [441, 70] width 856 height 23
click at [337, 77] on input "olive" at bounding box center [441, 70] width 856 height 23
type input "hat"
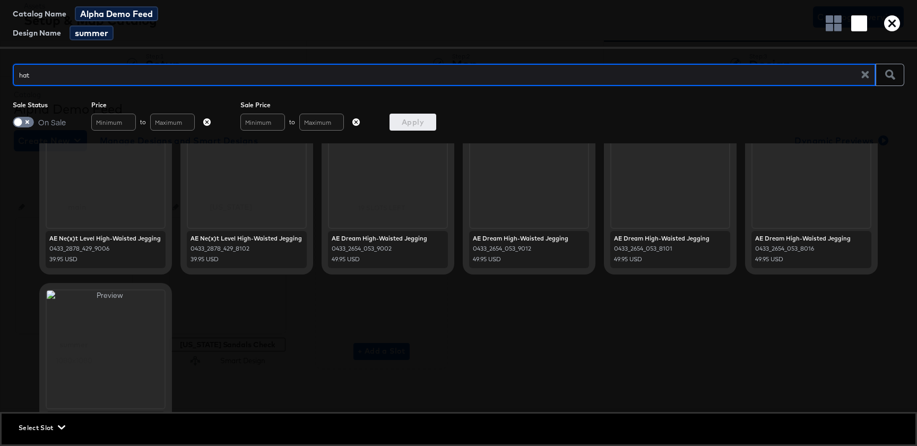
scroll to position [635, 0]
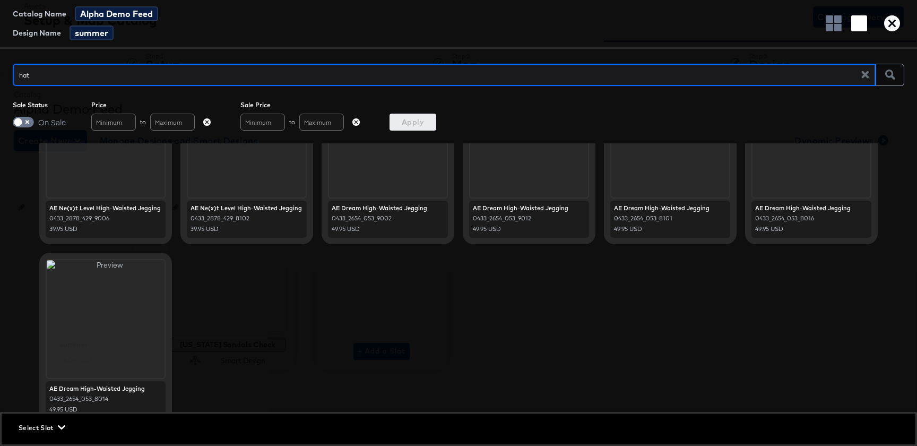
type input "hat"
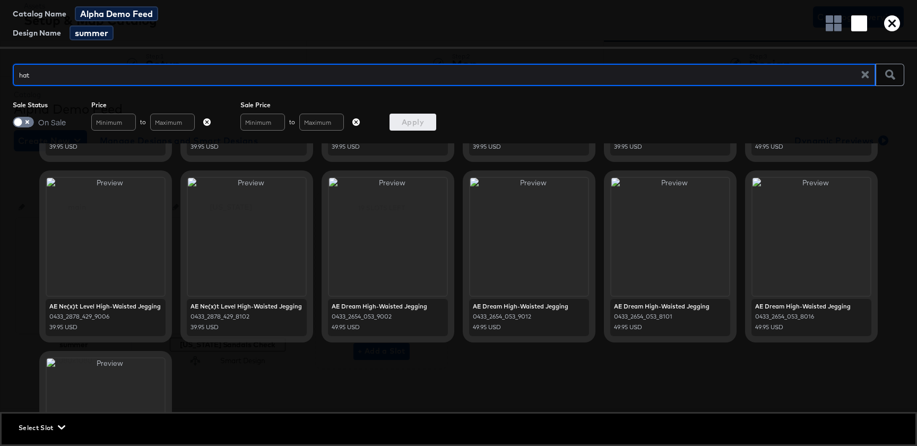
scroll to position [596, 0]
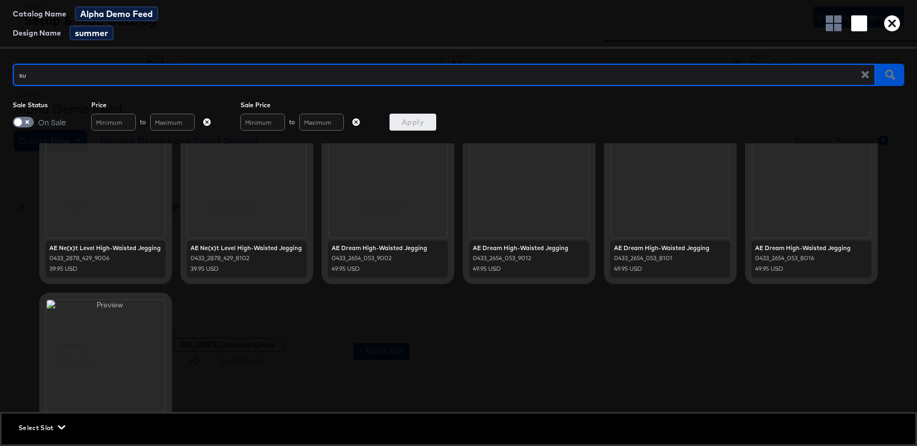
type input "sun"
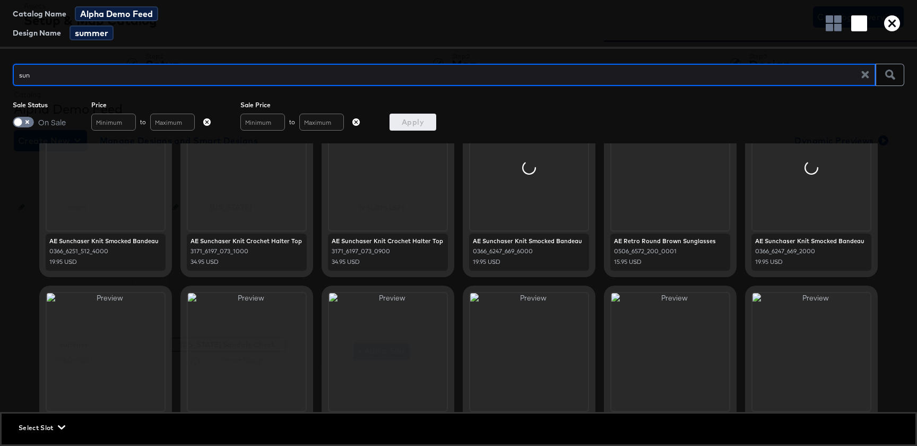
scroll to position [423, 0]
type input "retro sunglasses"
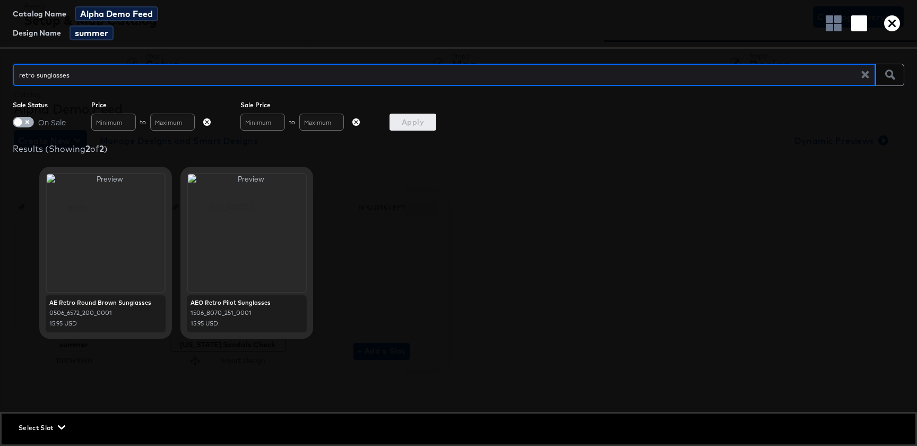
click at [22, 123] on input "checkbox" at bounding box center [18, 124] width 32 height 11
checkbox input "true"
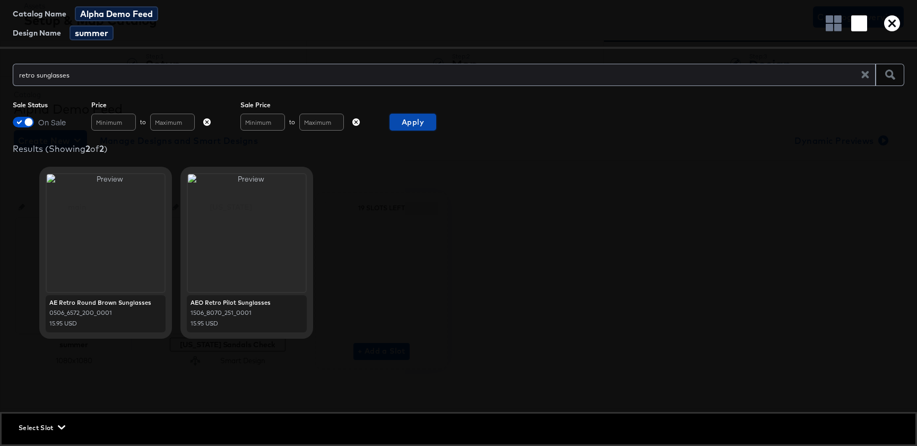
click at [410, 122] on span "Apply" at bounding box center [413, 122] width 38 height 13
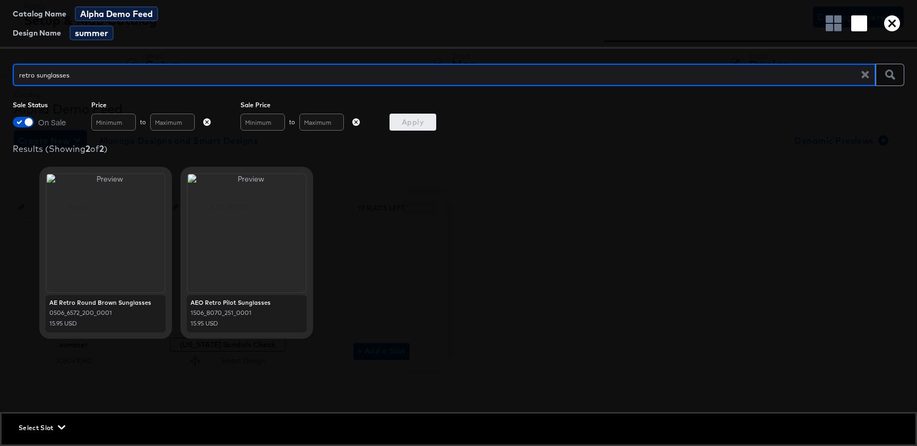
type input "sunglasses"
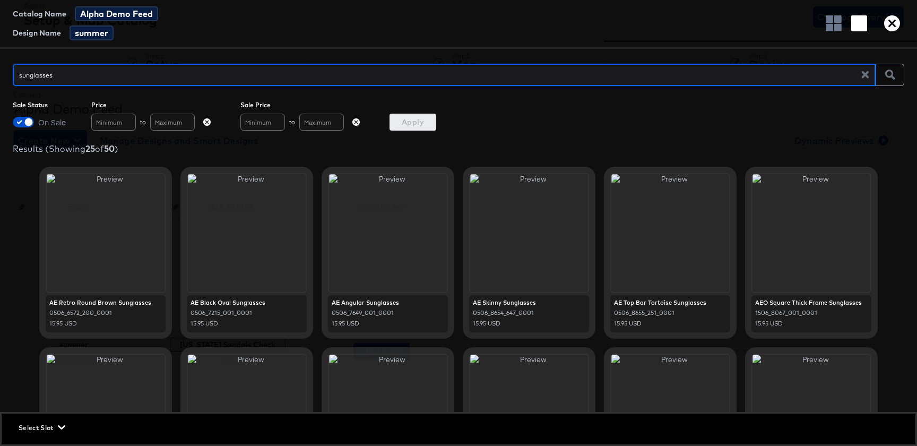
click at [23, 76] on input "sunglasses" at bounding box center [441, 70] width 856 height 23
type input "AEO sunglasses"
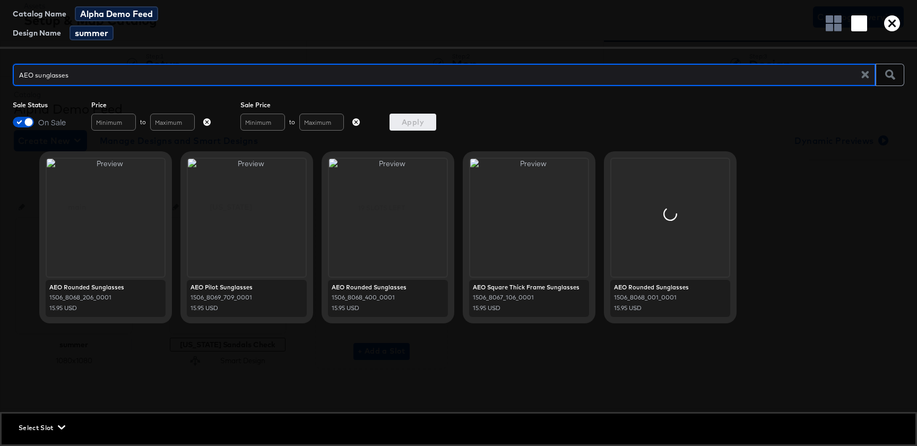
scroll to position [423, 0]
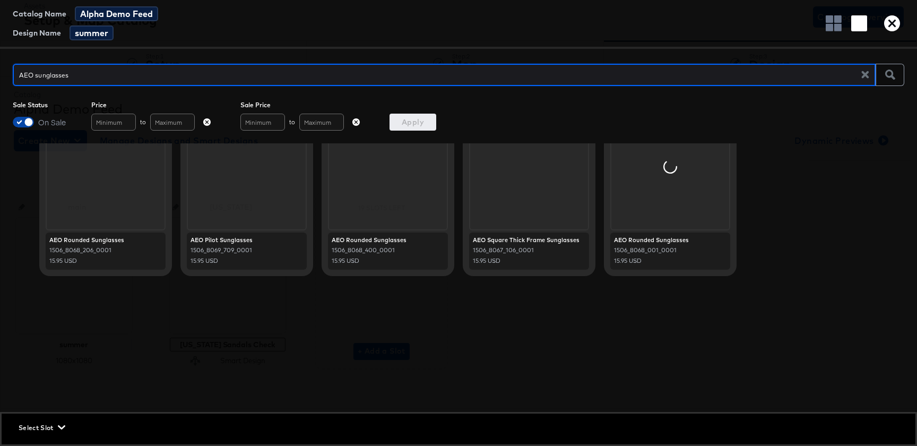
click at [32, 125] on input "checkbox" at bounding box center [29, 124] width 32 height 11
checkbox input "false"
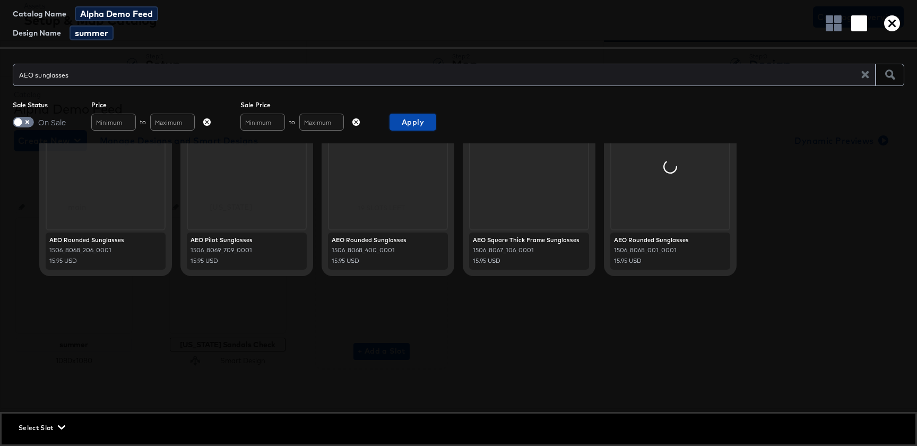
click at [414, 128] on span "Apply" at bounding box center [413, 122] width 38 height 13
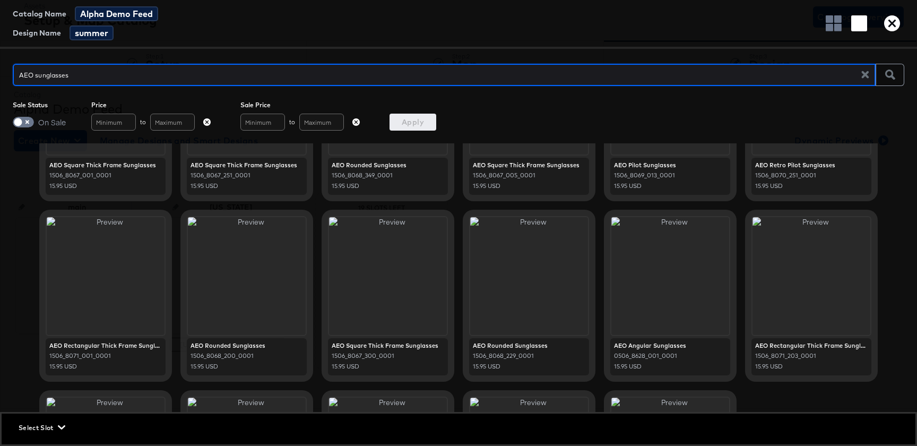
scroll to position [0, 0]
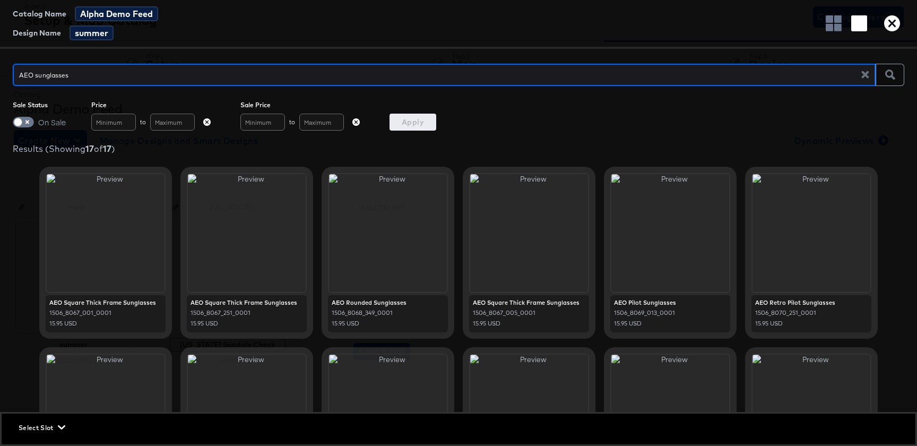
click at [37, 75] on input "AEO sunglasses" at bounding box center [441, 70] width 856 height 23
type input "AEO roundedsunglasses"
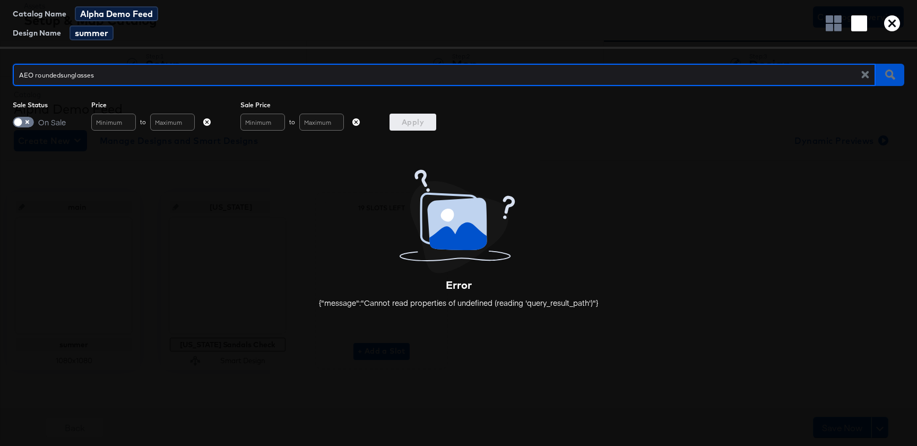
click at [37, 75] on input "AEO roundedsunglasses" at bounding box center [441, 70] width 856 height 23
click at [61, 75] on input "AEO roundedsunglasses" at bounding box center [441, 70] width 856 height 23
type input "AEO rounded sunglasses"
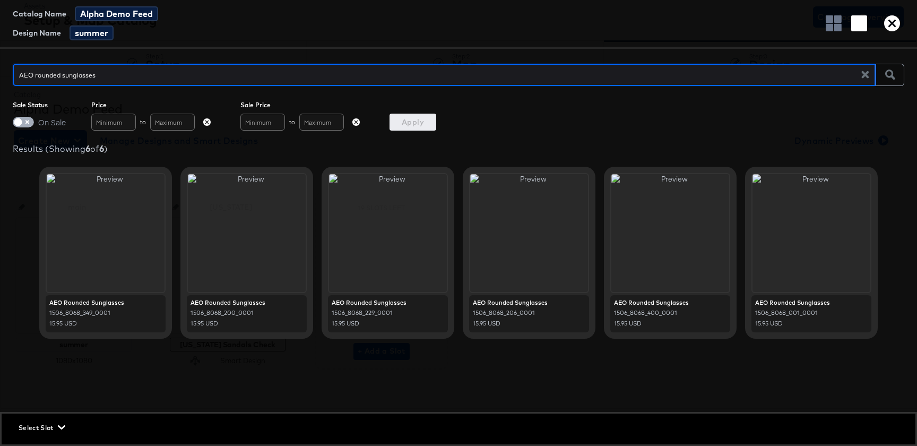
click at [26, 120] on input "checkbox" at bounding box center [18, 124] width 32 height 11
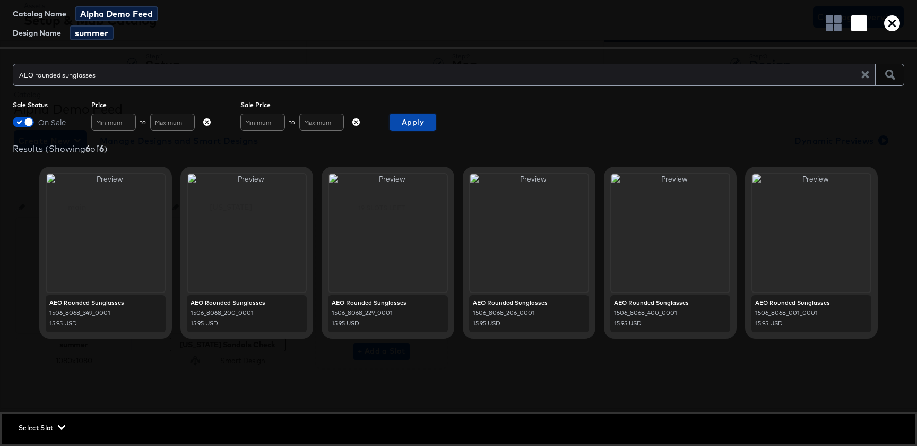
click at [408, 126] on span "Apply" at bounding box center [413, 122] width 38 height 13
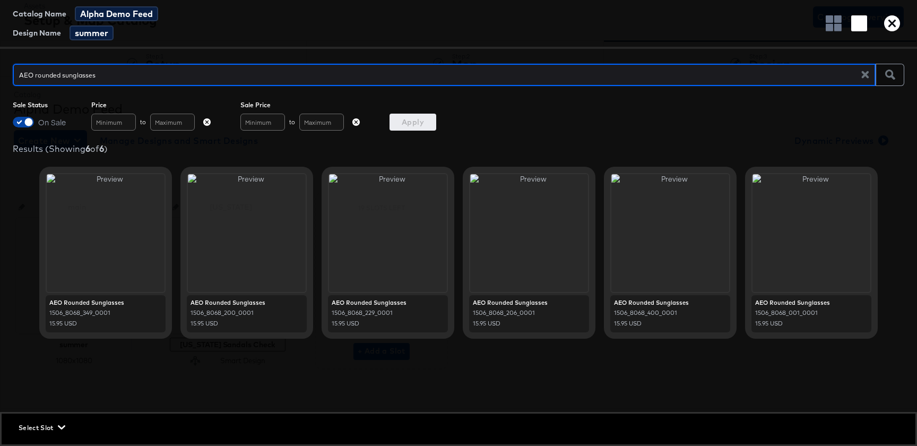
click at [20, 122] on input "checkbox" at bounding box center [29, 124] width 32 height 11
checkbox input "false"
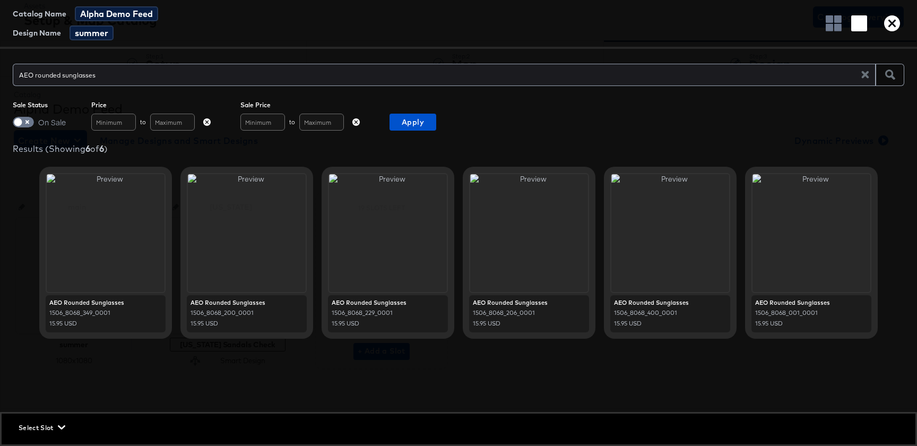
click at [150, 74] on input "AEO rounded sunglasses" at bounding box center [441, 70] width 856 height 23
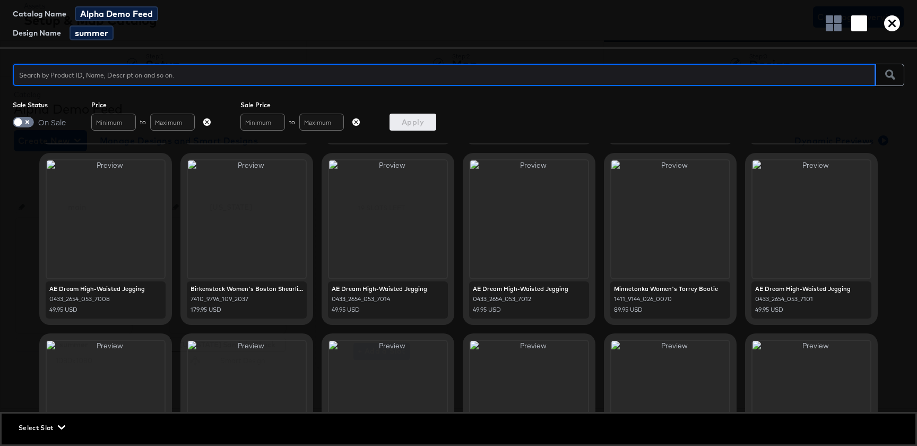
scroll to position [227, 0]
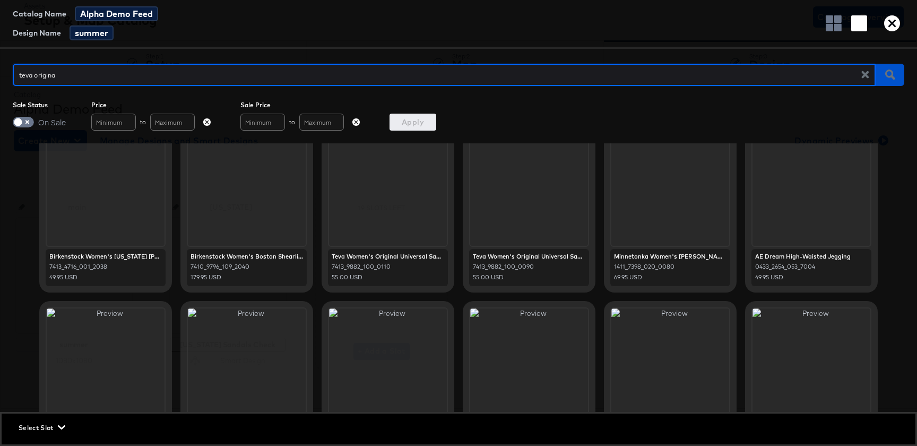
type input "teva original"
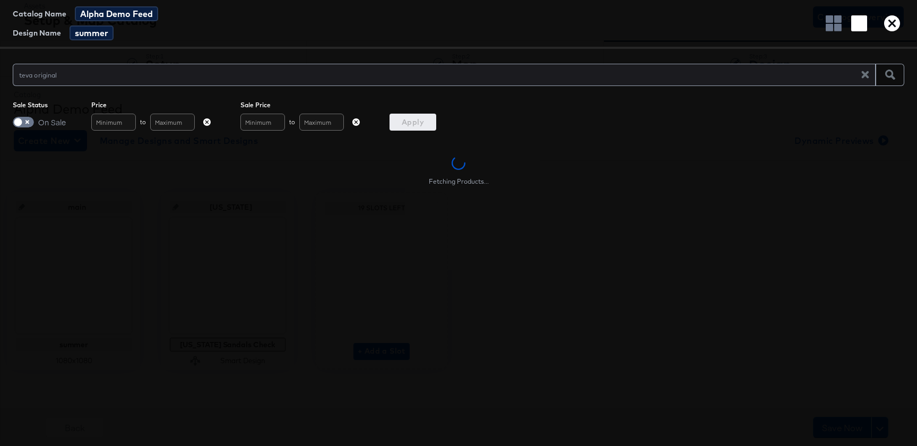
scroll to position [0, 0]
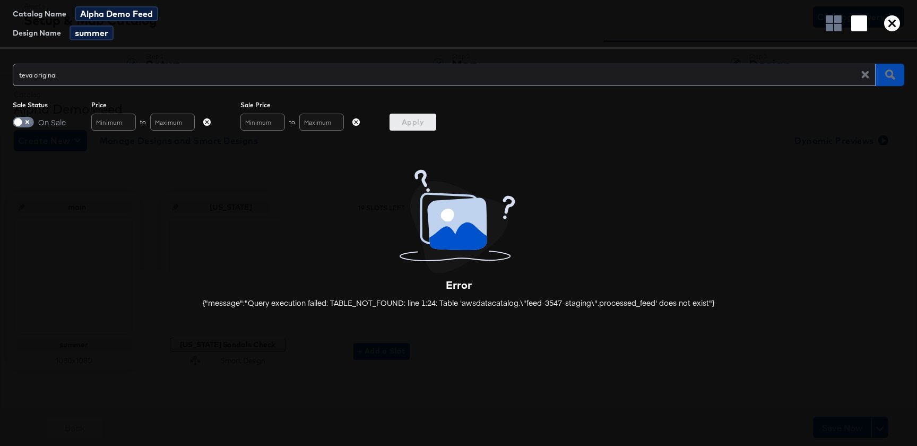
click at [886, 77] on icon "button" at bounding box center [890, 74] width 10 height 10
click at [889, 16] on icon "button" at bounding box center [892, 23] width 16 height 16
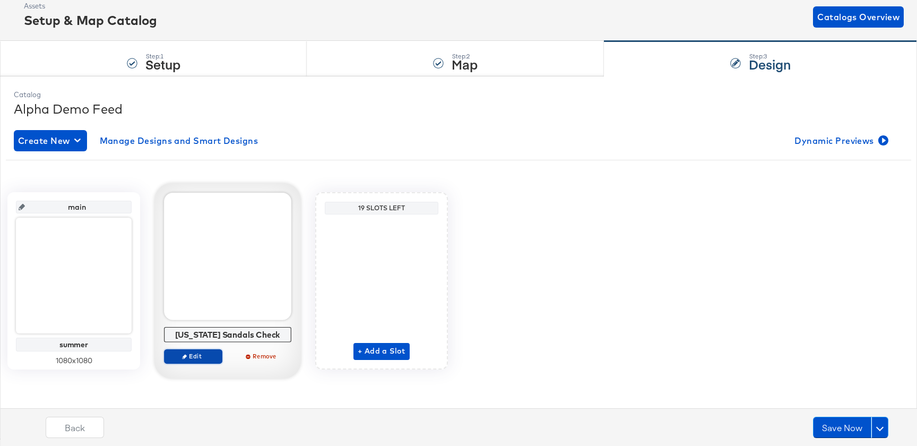
click at [198, 359] on span "Edit" at bounding box center [193, 356] width 49 height 8
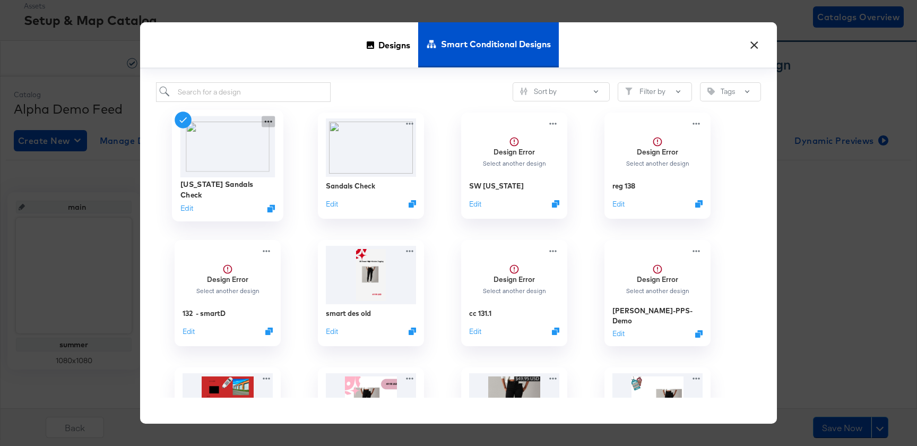
click at [268, 122] on icon at bounding box center [268, 121] width 13 height 11
click at [267, 122] on icon at bounding box center [268, 121] width 13 height 11
click at [884, 184] on div "× Designs Smart Conditional Designs Sort by Filter by Tags [US_STATE] Sandals C…" at bounding box center [458, 223] width 917 height 446
click at [758, 42] on button "×" at bounding box center [753, 42] width 19 height 19
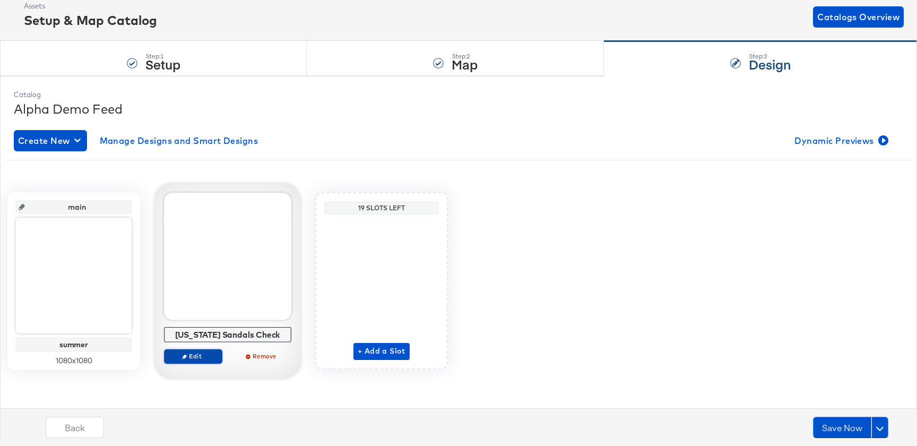
click at [206, 353] on span "Edit" at bounding box center [193, 356] width 49 height 8
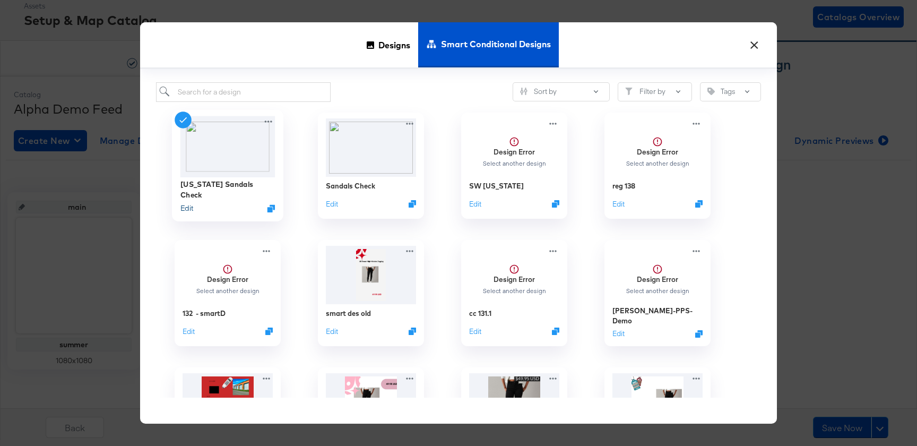
click at [186, 207] on button "Edit" at bounding box center [186, 208] width 13 height 10
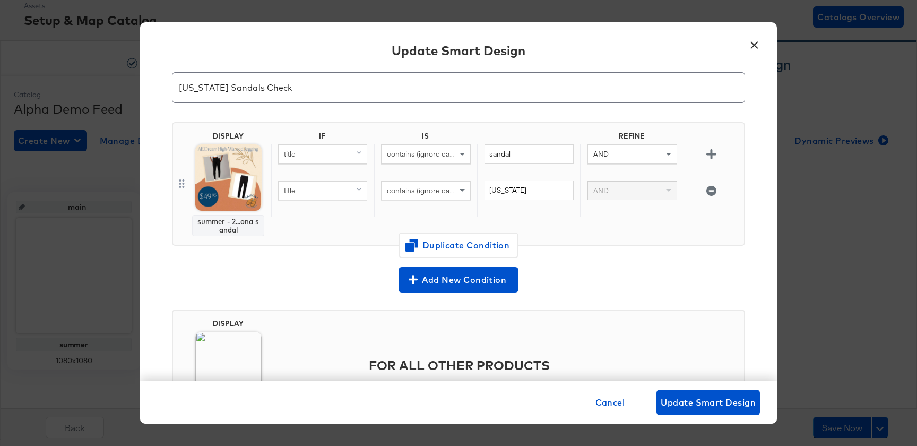
scroll to position [35, 0]
click at [756, 40] on button "×" at bounding box center [753, 42] width 19 height 19
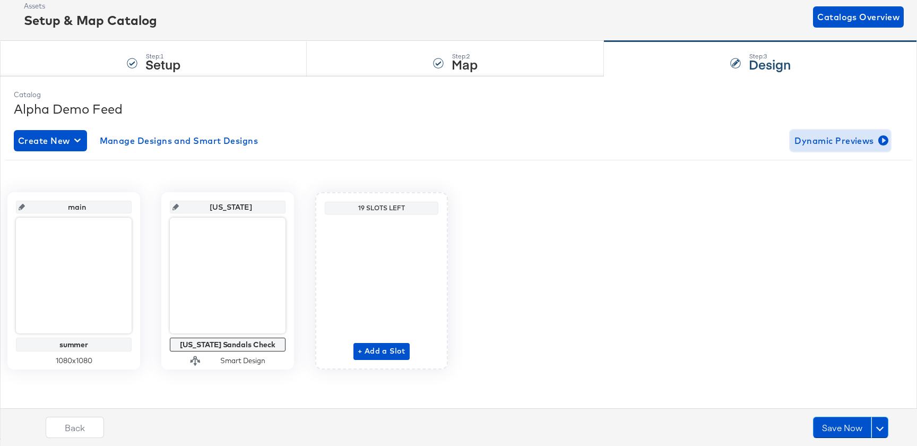
click at [853, 145] on span "Dynamic Previews" at bounding box center [840, 140] width 92 height 15
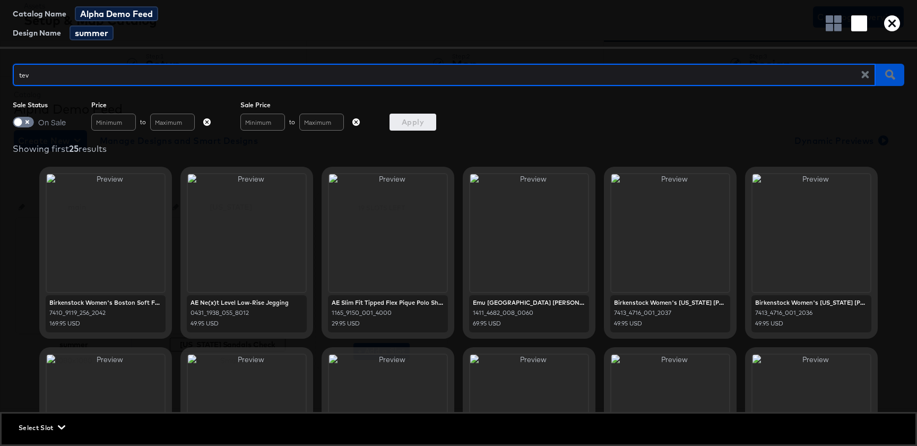
type input "teva"
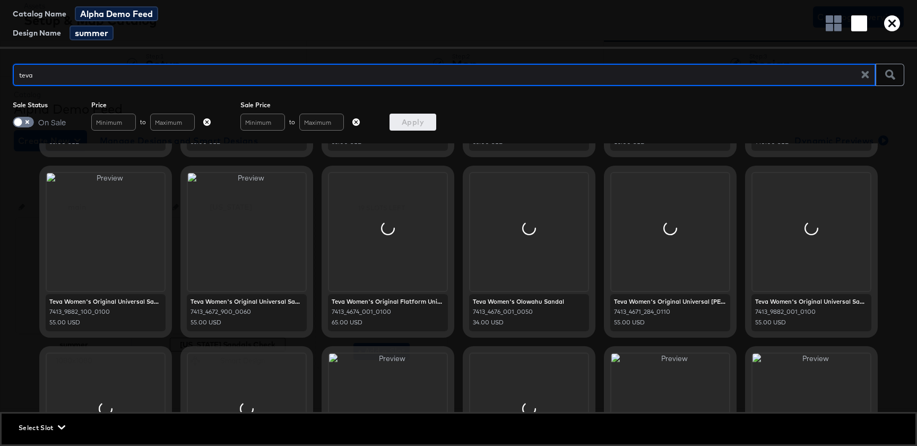
scroll to position [6, 0]
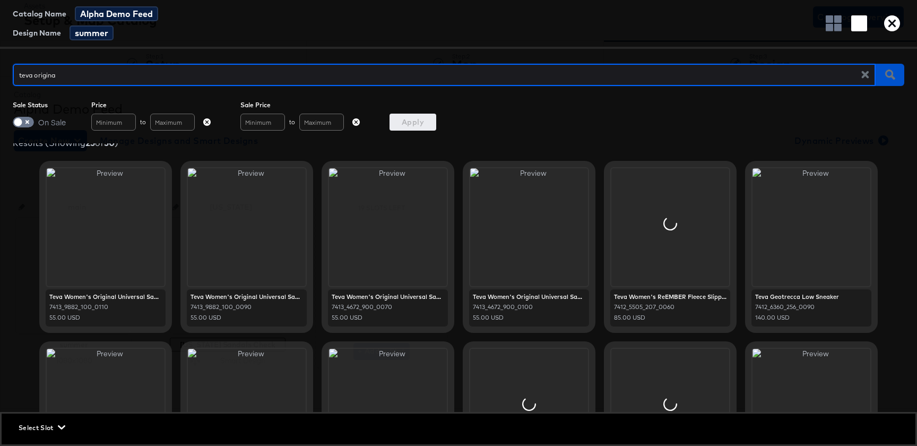
type input "teva original"
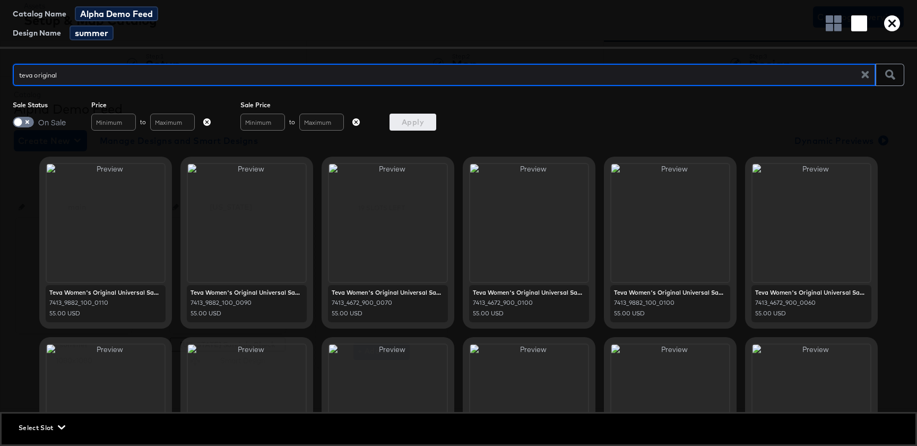
scroll to position [0, 0]
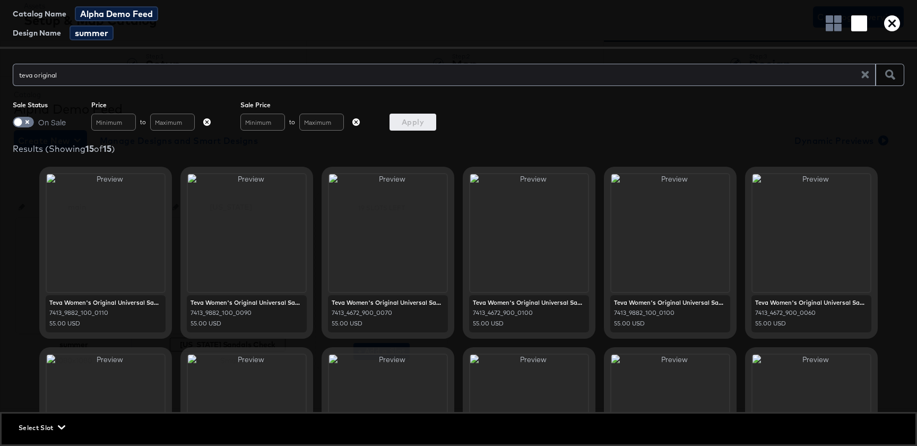
click at [10, 118] on div "Sale Status On Sale Price to Sale Price to Apply" at bounding box center [458, 116] width 917 height 30
click at [32, 127] on div "On Sale" at bounding box center [39, 122] width 53 height 17
click at [28, 123] on input "checkbox" at bounding box center [18, 124] width 32 height 11
click at [411, 119] on span "Apply" at bounding box center [413, 122] width 38 height 13
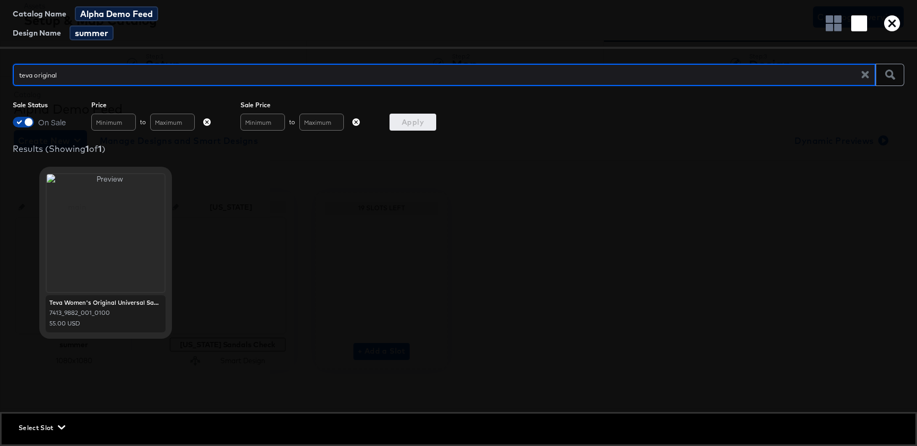
click at [26, 126] on input "checkbox" at bounding box center [29, 124] width 32 height 11
checkbox input "false"
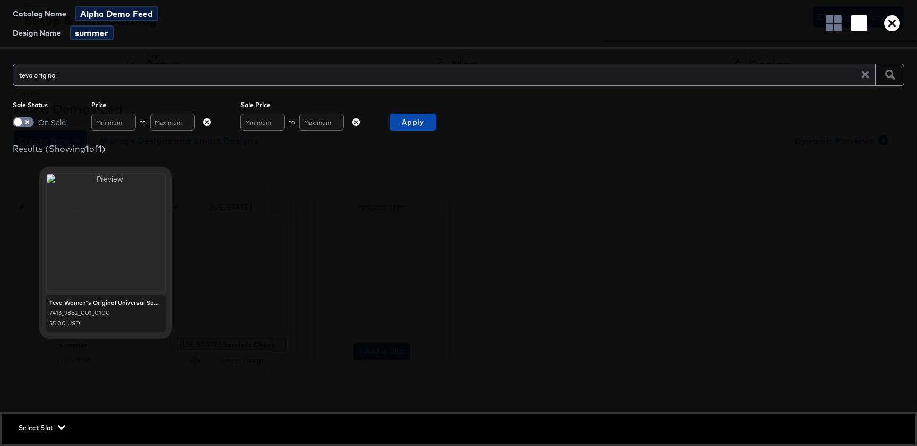
click at [397, 127] on span "Apply" at bounding box center [413, 122] width 38 height 13
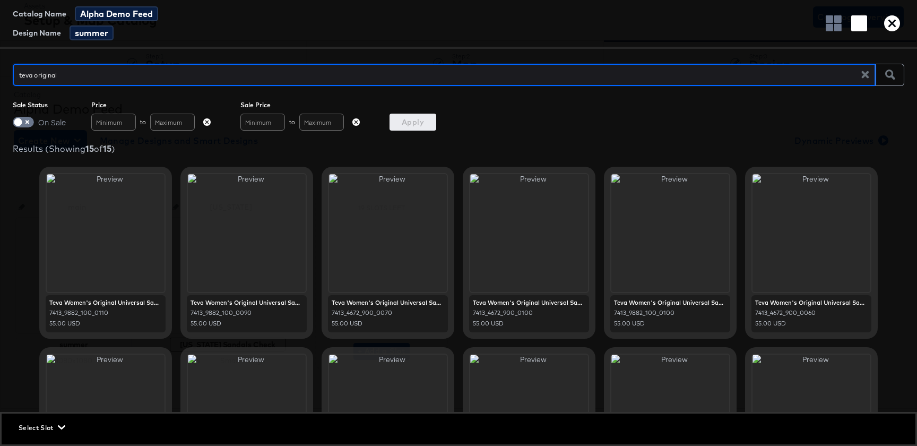
click at [895, 29] on icon "button" at bounding box center [892, 23] width 16 height 16
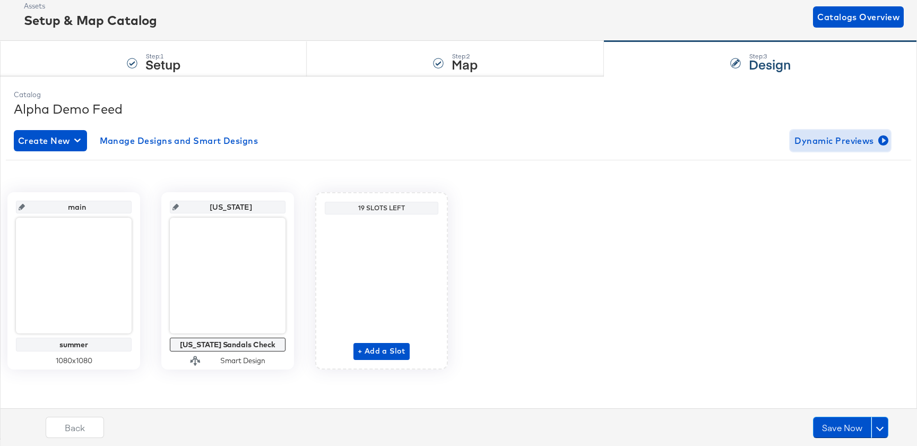
click at [867, 142] on span "Dynamic Previews" at bounding box center [840, 140] width 92 height 15
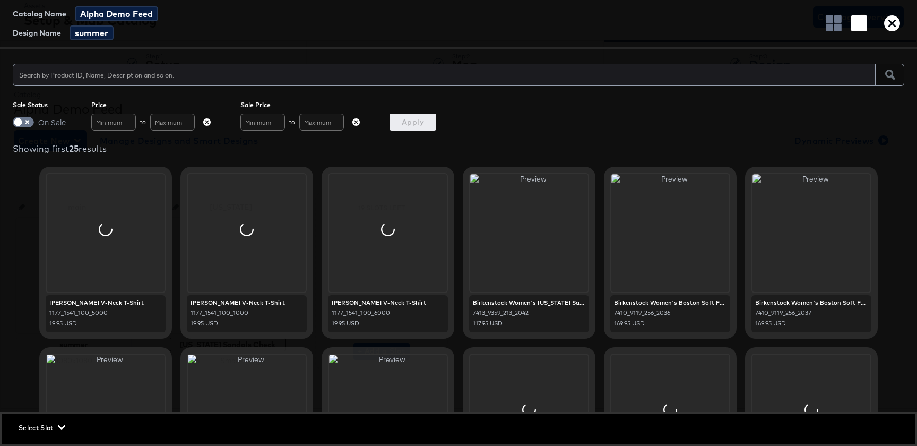
click at [63, 422] on span "Select Slot" at bounding box center [41, 427] width 45 height 11
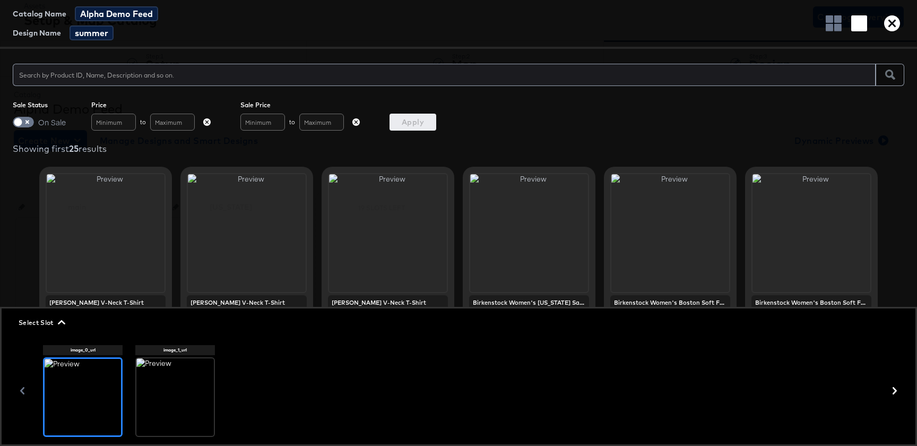
click at [157, 397] on div at bounding box center [174, 396] width 77 height 77
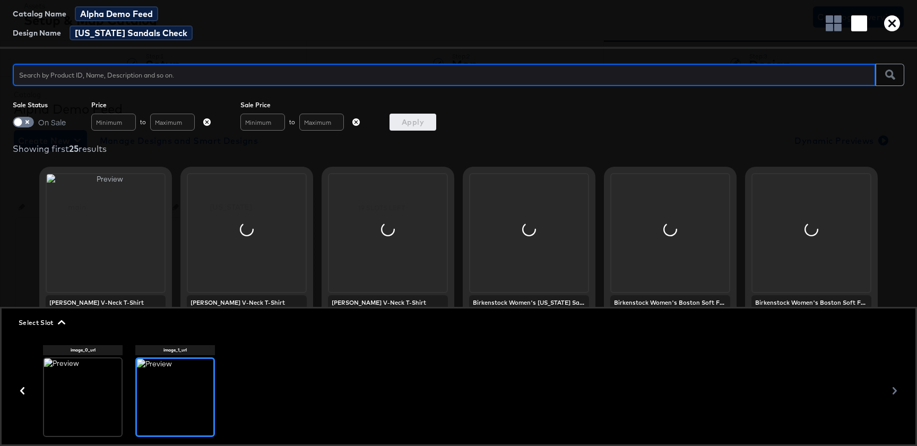
click at [183, 82] on input "text" at bounding box center [444, 70] width 863 height 23
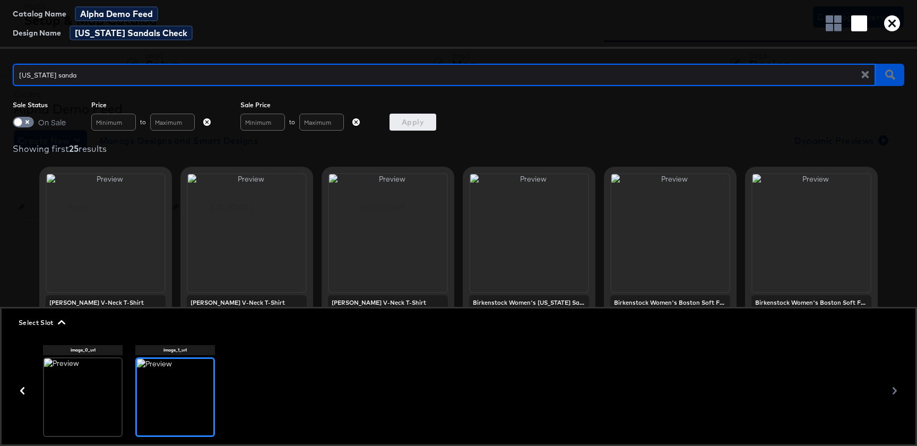
type input "[US_STATE] sandal"
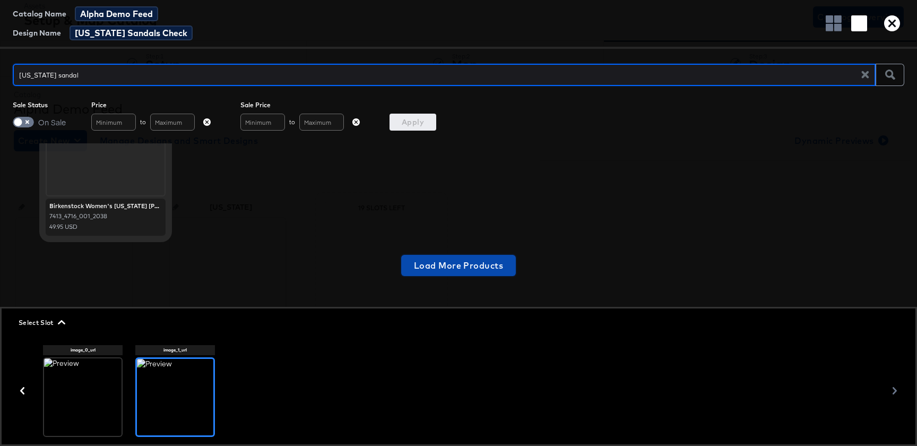
click at [454, 267] on span "Load More Products" at bounding box center [458, 265] width 89 height 15
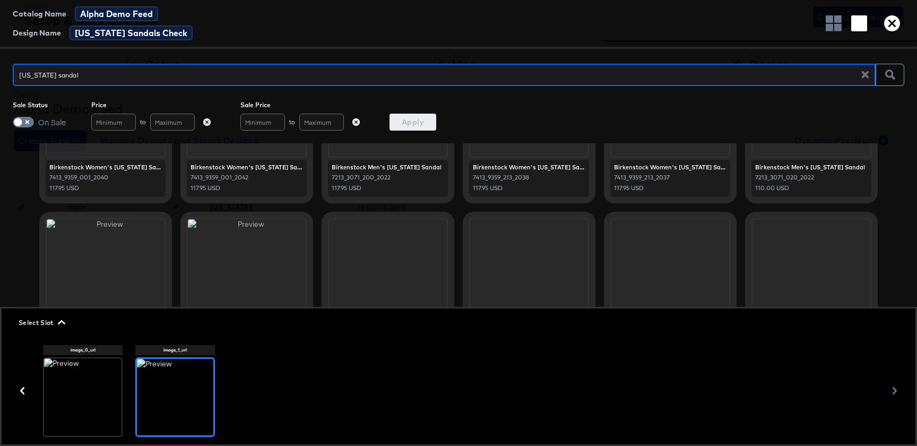
scroll to position [1505, 0]
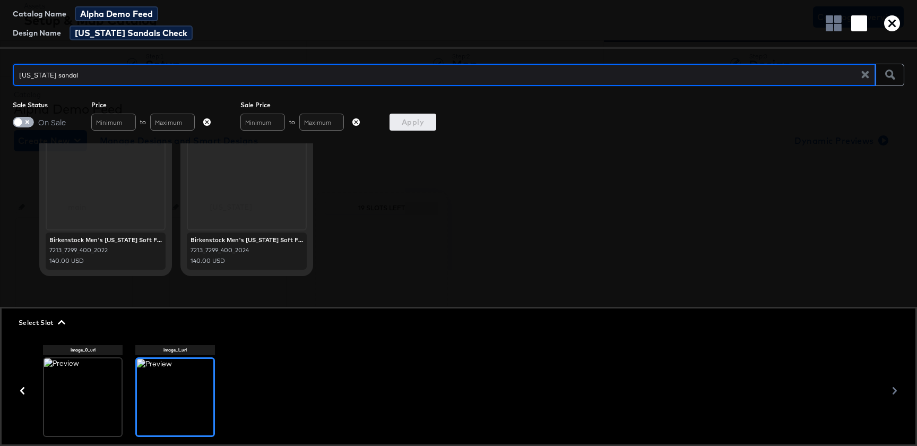
click at [28, 120] on input "checkbox" at bounding box center [18, 124] width 32 height 11
checkbox input "true"
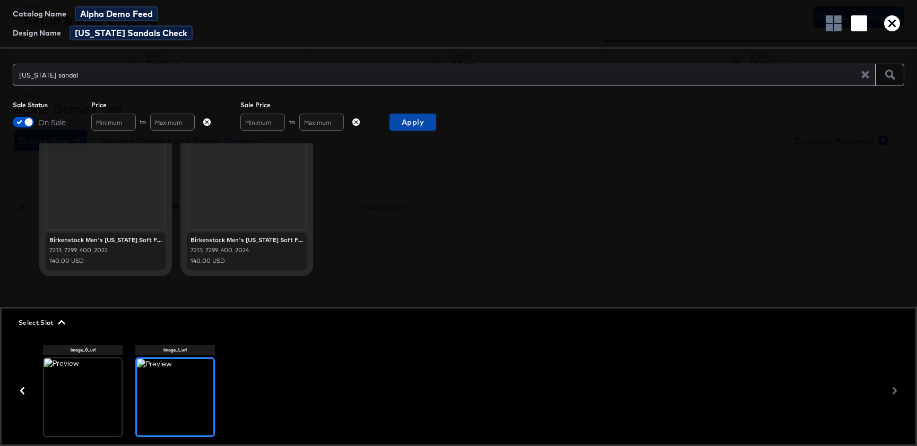
click at [407, 118] on span "Apply" at bounding box center [413, 122] width 38 height 13
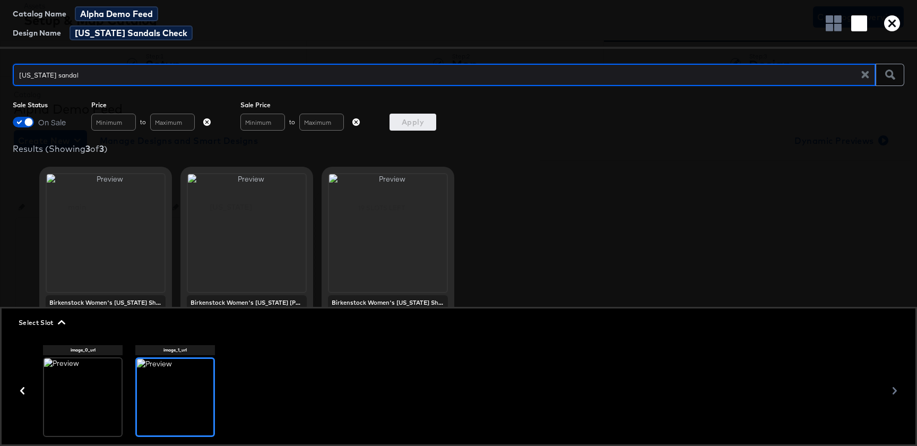
click at [899, 29] on icon "button" at bounding box center [892, 23] width 16 height 16
